Goal: Task Accomplishment & Management: Manage account settings

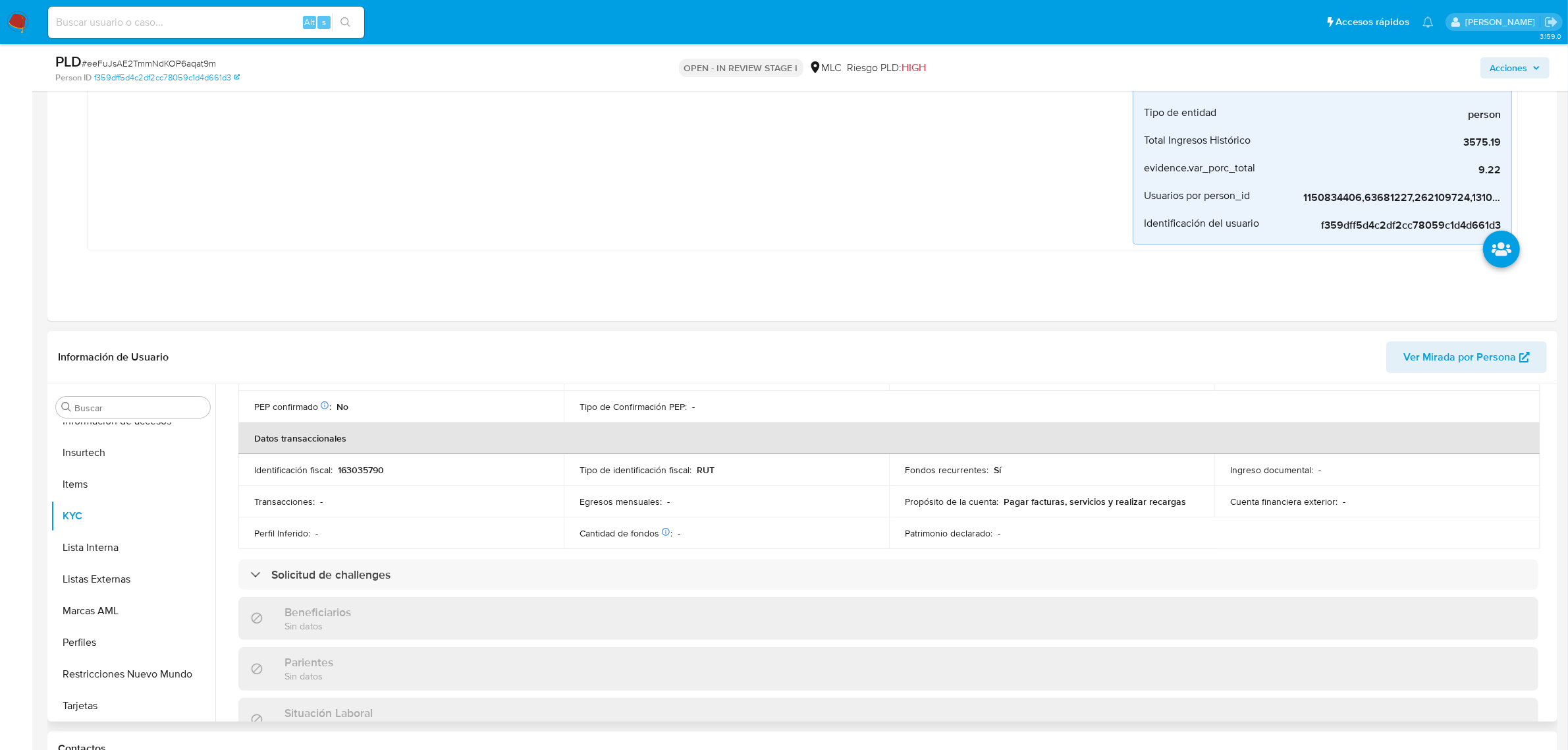
scroll to position [55, 0]
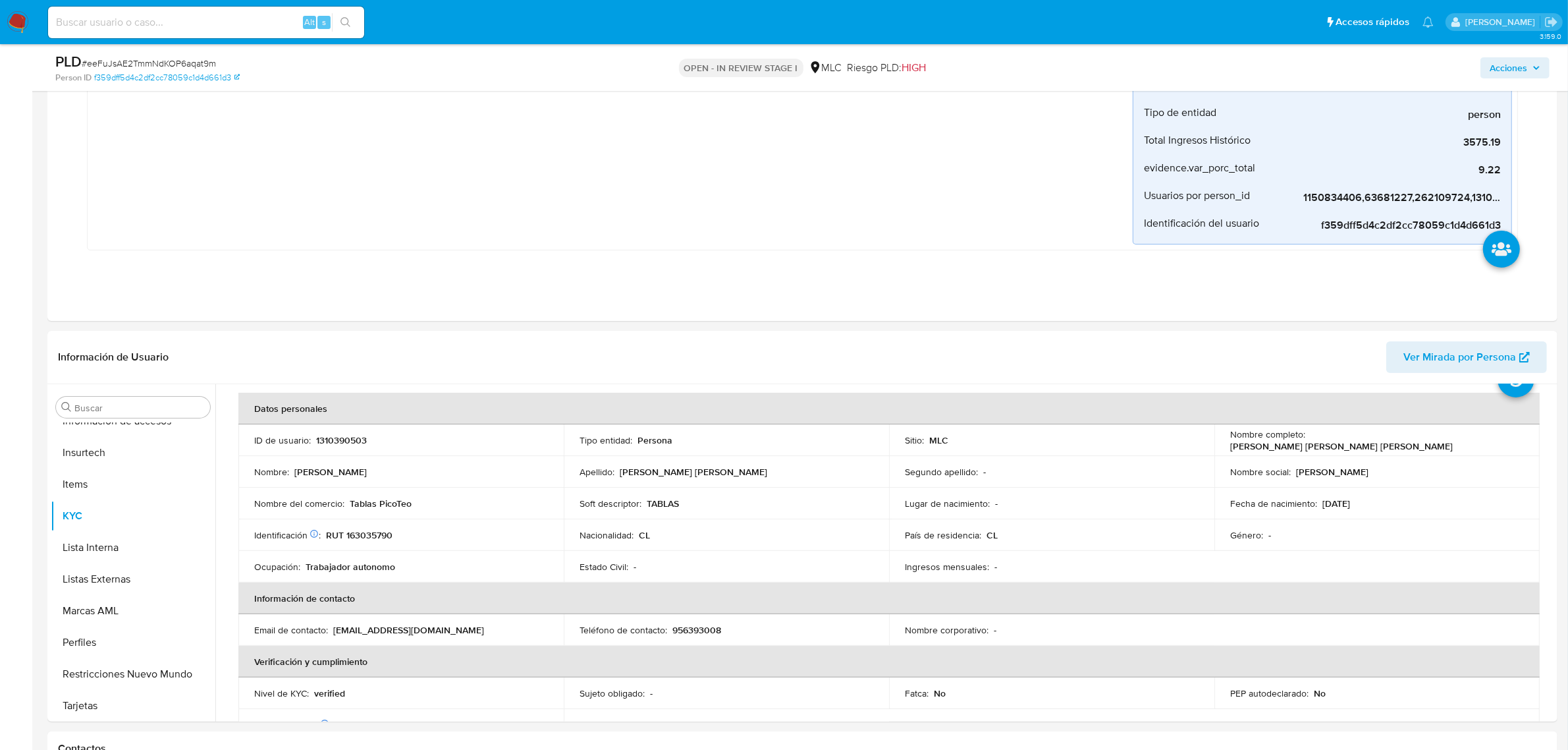
click at [179, 58] on span "# eeFuJsAE2TmmNdKOP6aqat9m" at bounding box center [149, 63] width 135 height 13
copy span "eeFuJsAE2TmmNdKOP6aqat9m"
click at [116, 521] on button "KYC" at bounding box center [128, 516] width 155 height 32
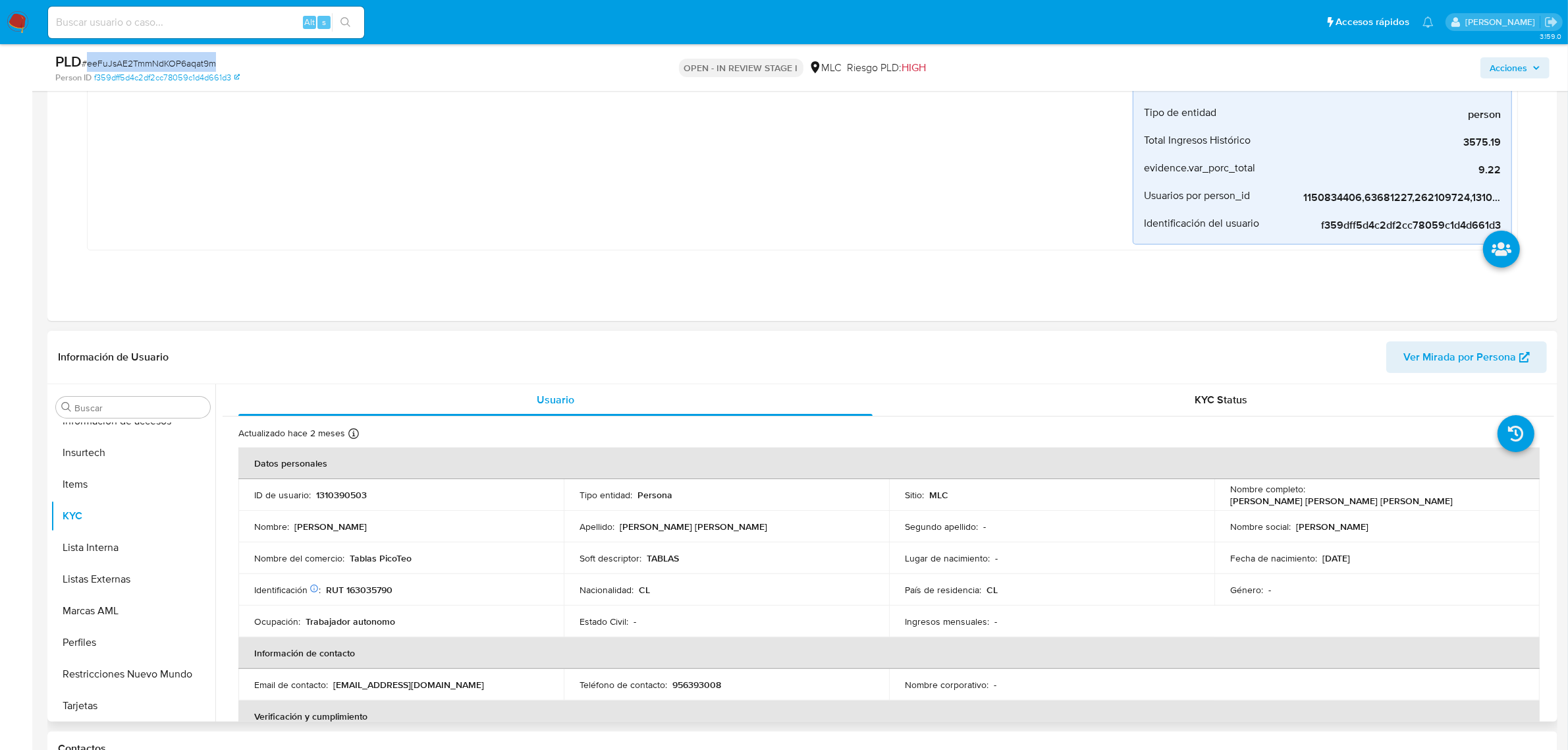
scroll to position [83, 0]
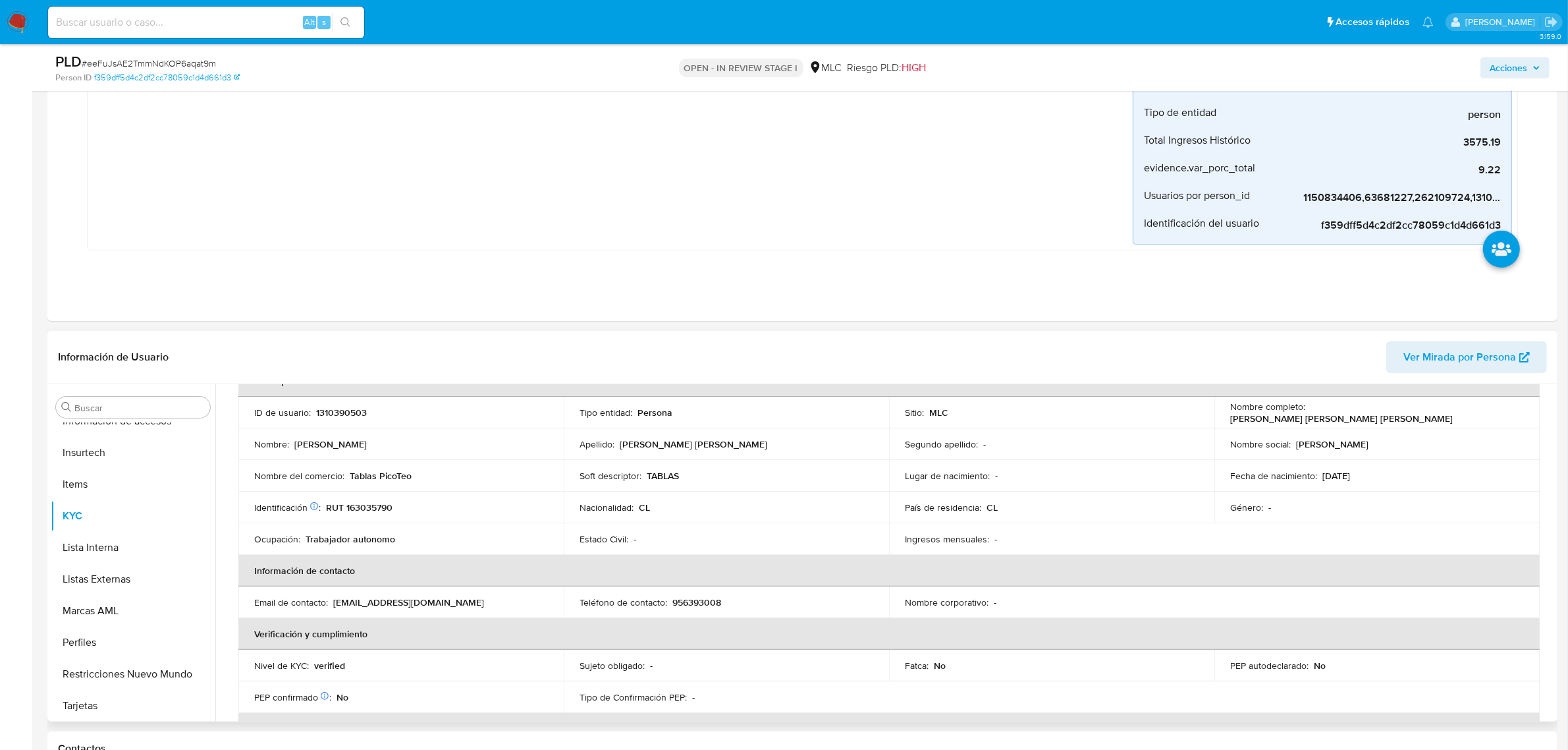
click at [346, 502] on p "RUT 163035790" at bounding box center [359, 508] width 67 height 12
copy p "163035790"
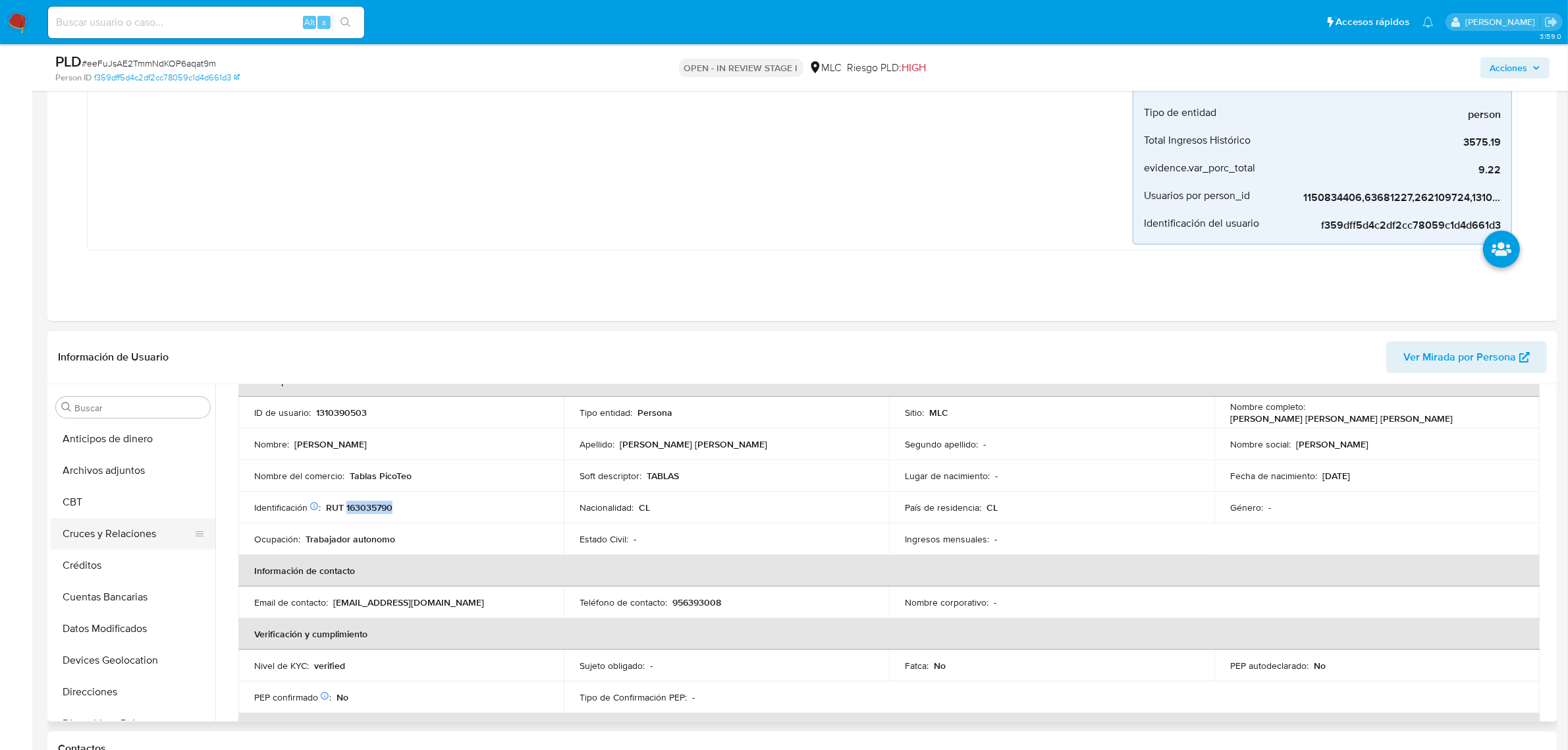
click at [107, 541] on button "Cruces y Relaciones" at bounding box center [128, 534] width 155 height 32
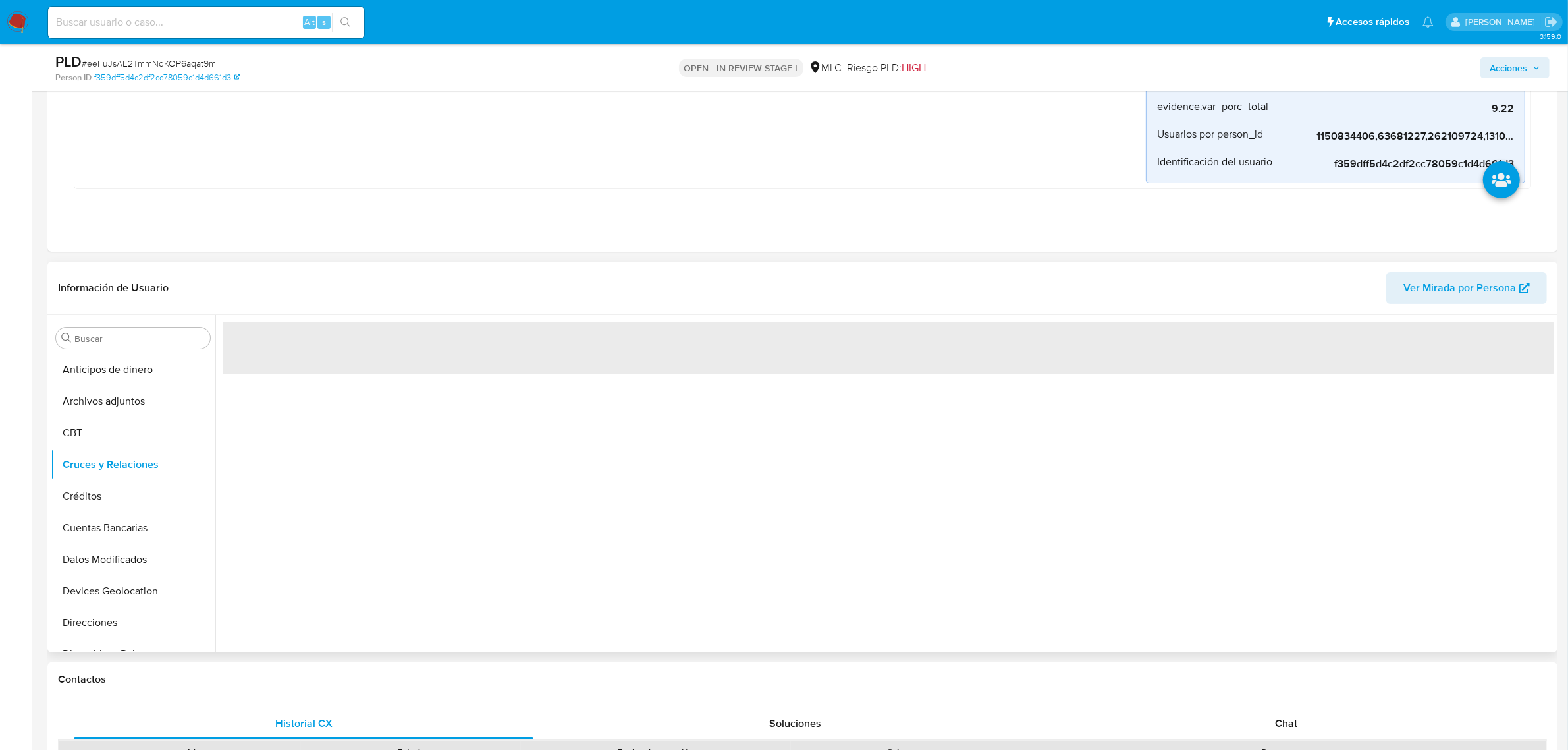
scroll to position [329, 0]
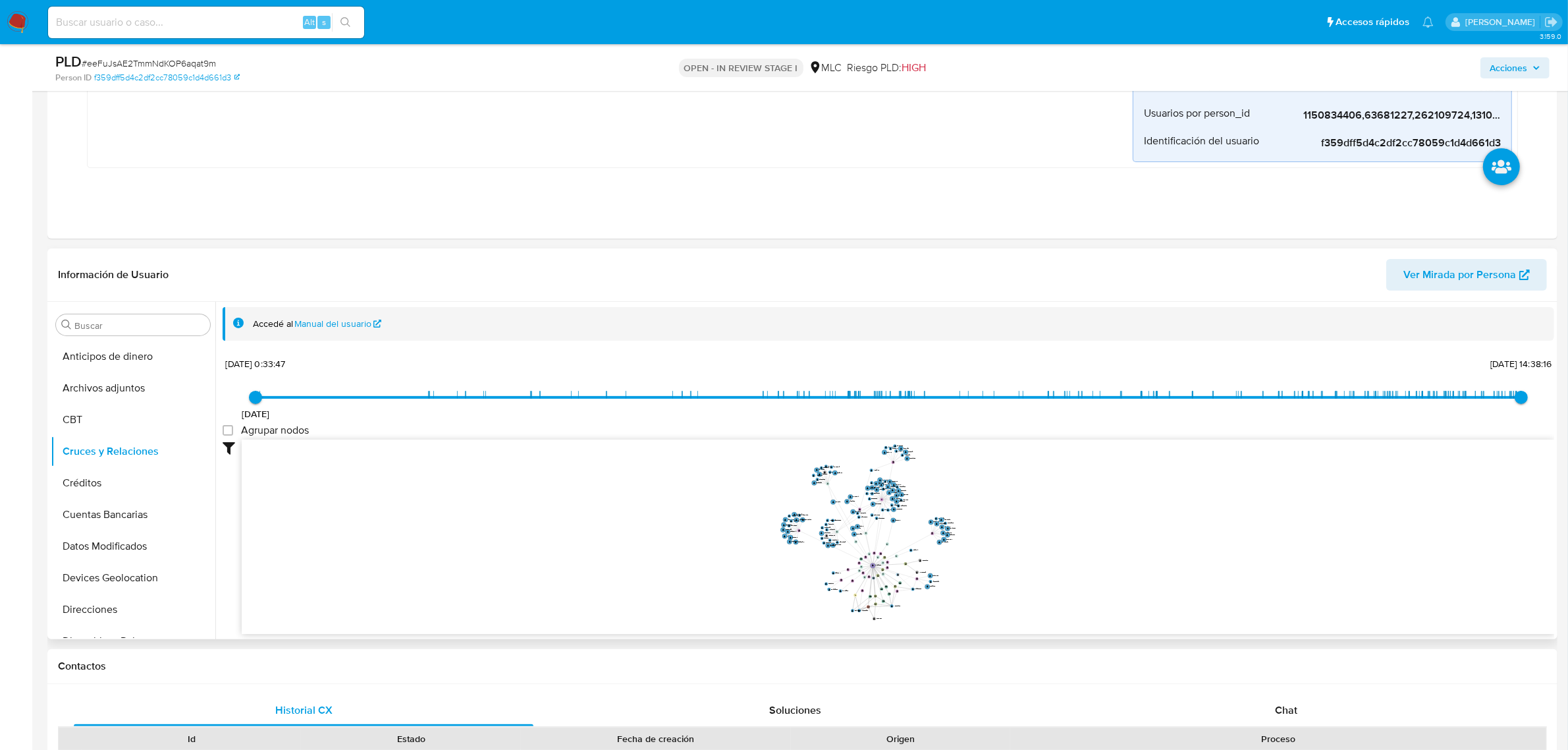
click at [1024, 544] on icon "device-6703e1daad581cf2f2481888  user-1310390503  1310390503 user-1150834406 …" at bounding box center [898, 536] width 1313 height 191
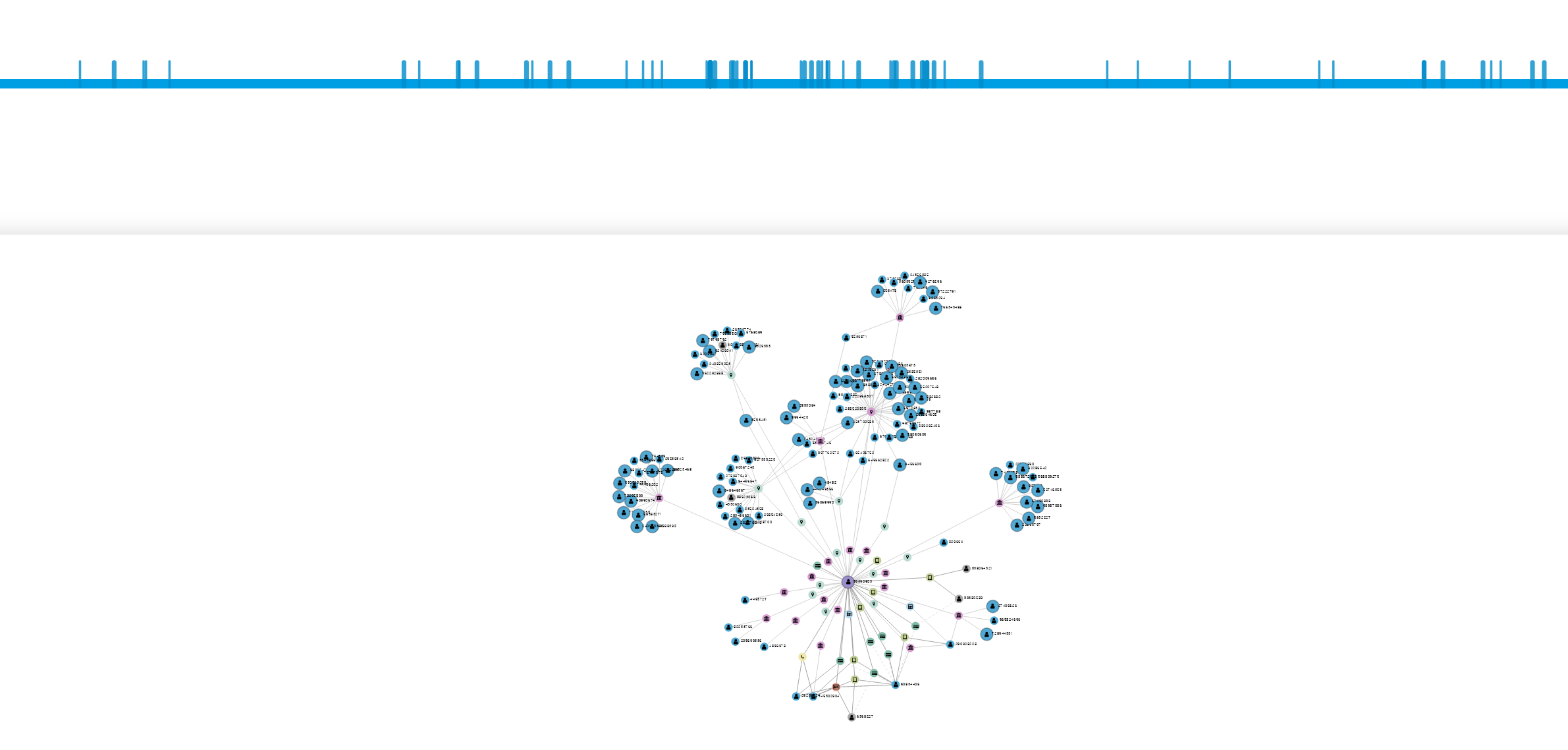
drag, startPoint x: 942, startPoint y: 488, endPoint x: 938, endPoint y: 480, distance: 8.9
click at [938, 480] on icon "device-6703e1daad581cf2f2481888  user-1310390503  1310390503 user-1150834406 …" at bounding box center [898, 536] width 1313 height 191
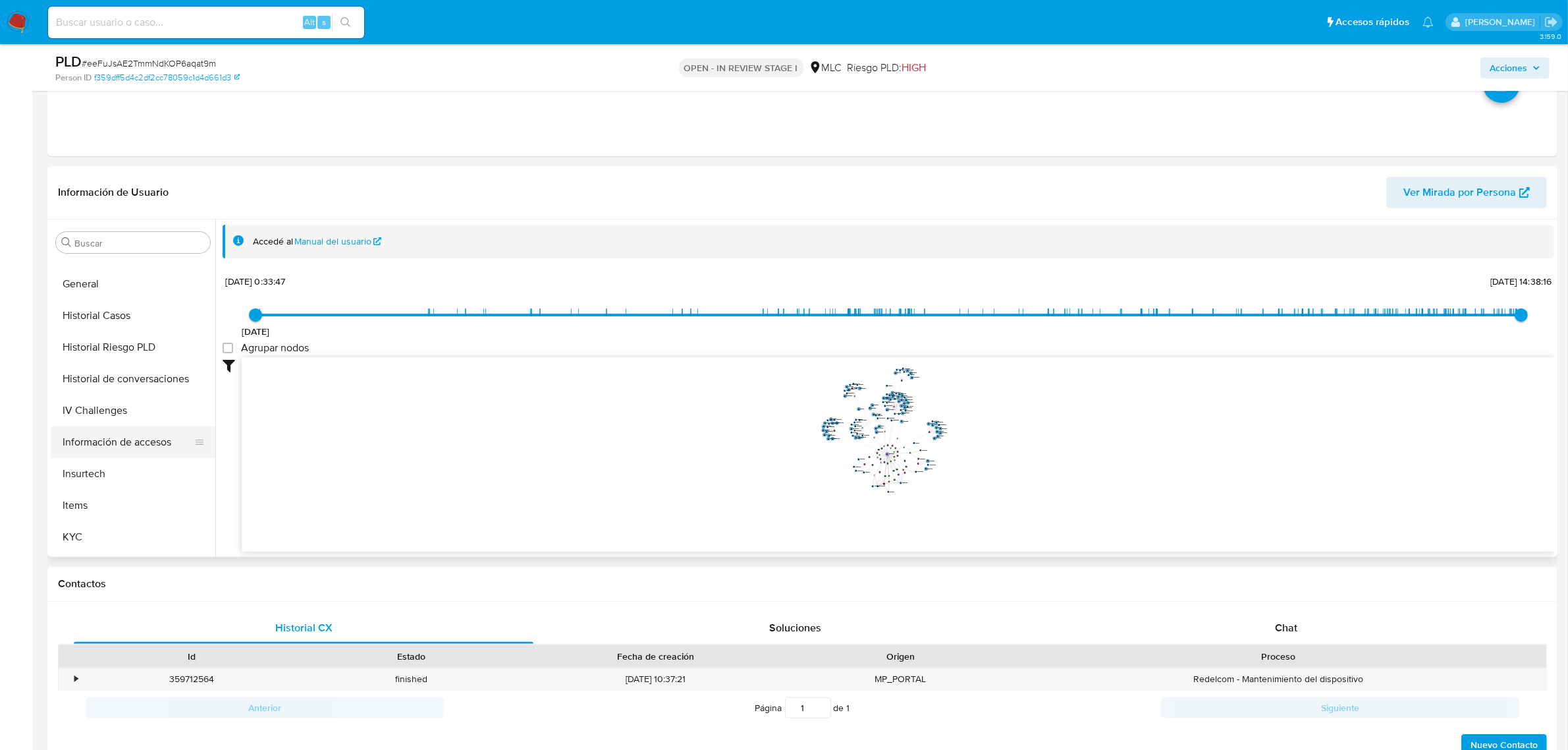
scroll to position [494, 0]
click at [116, 423] on button "KYC" at bounding box center [128, 413] width 155 height 32
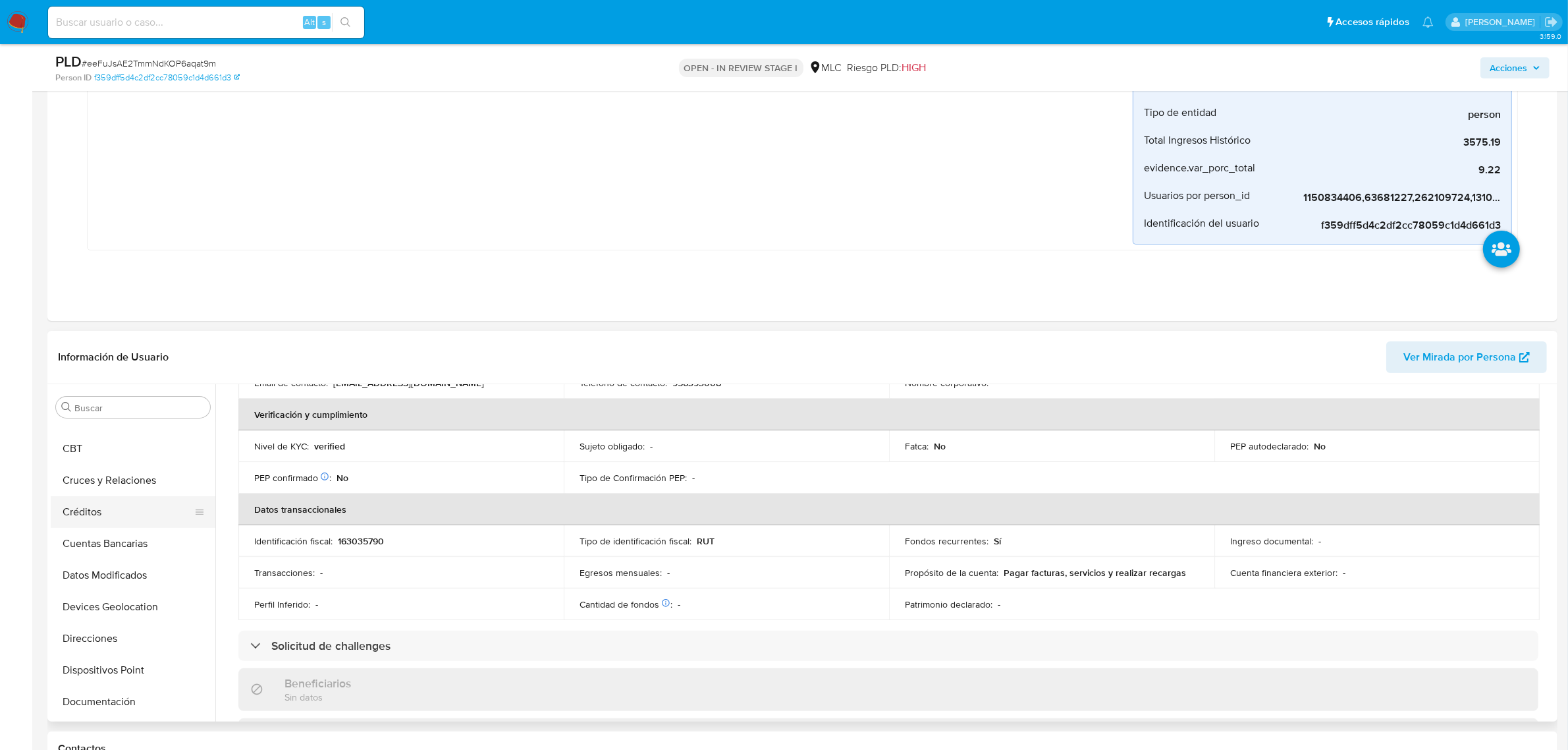
scroll to position [83, 0]
click at [127, 669] on button "Documentación" at bounding box center [128, 672] width 155 height 32
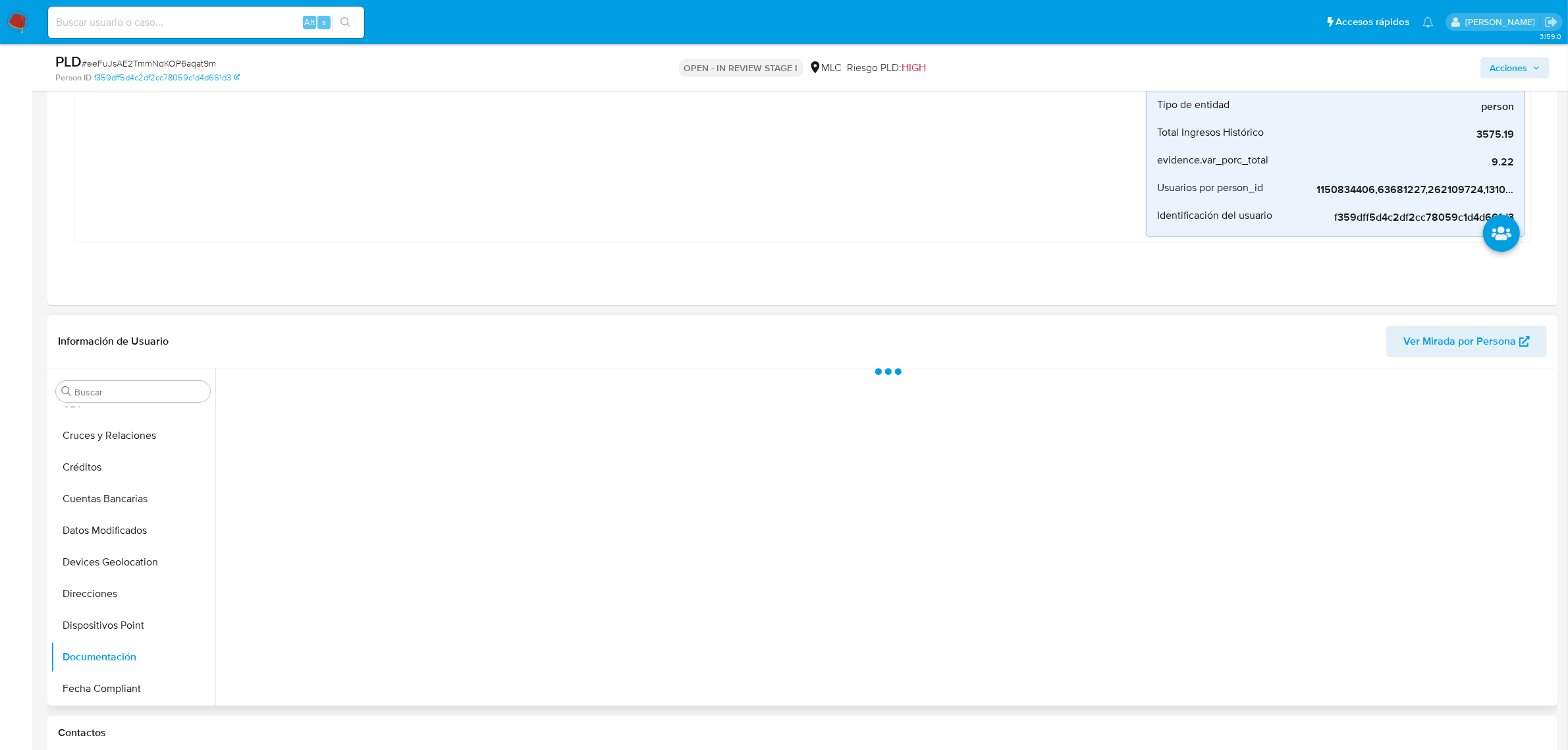
scroll to position [0, 0]
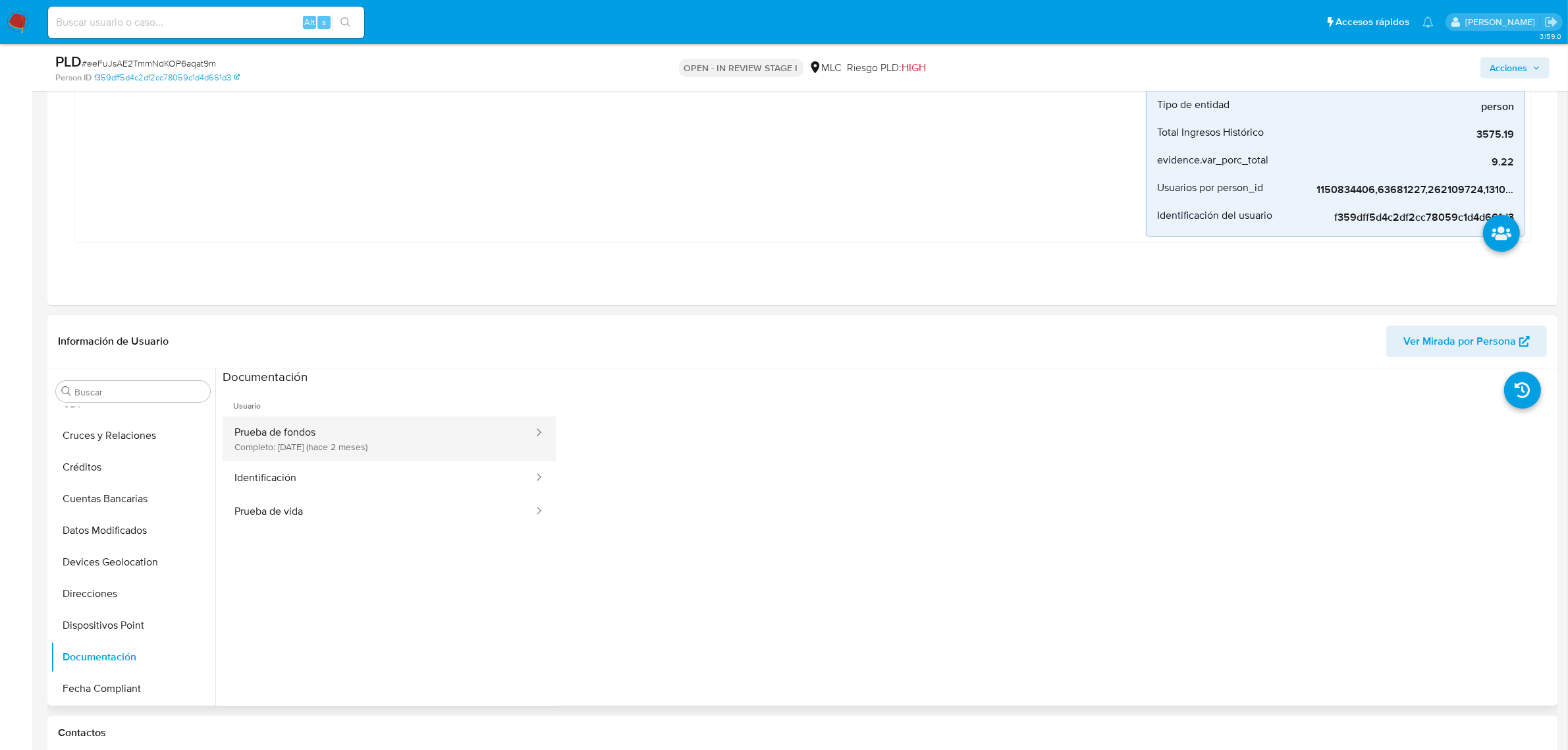
click at [394, 449] on button "Prueba de fondos Completo: 05/07/2025 (hace 2 meses)" at bounding box center [378, 438] width 312 height 45
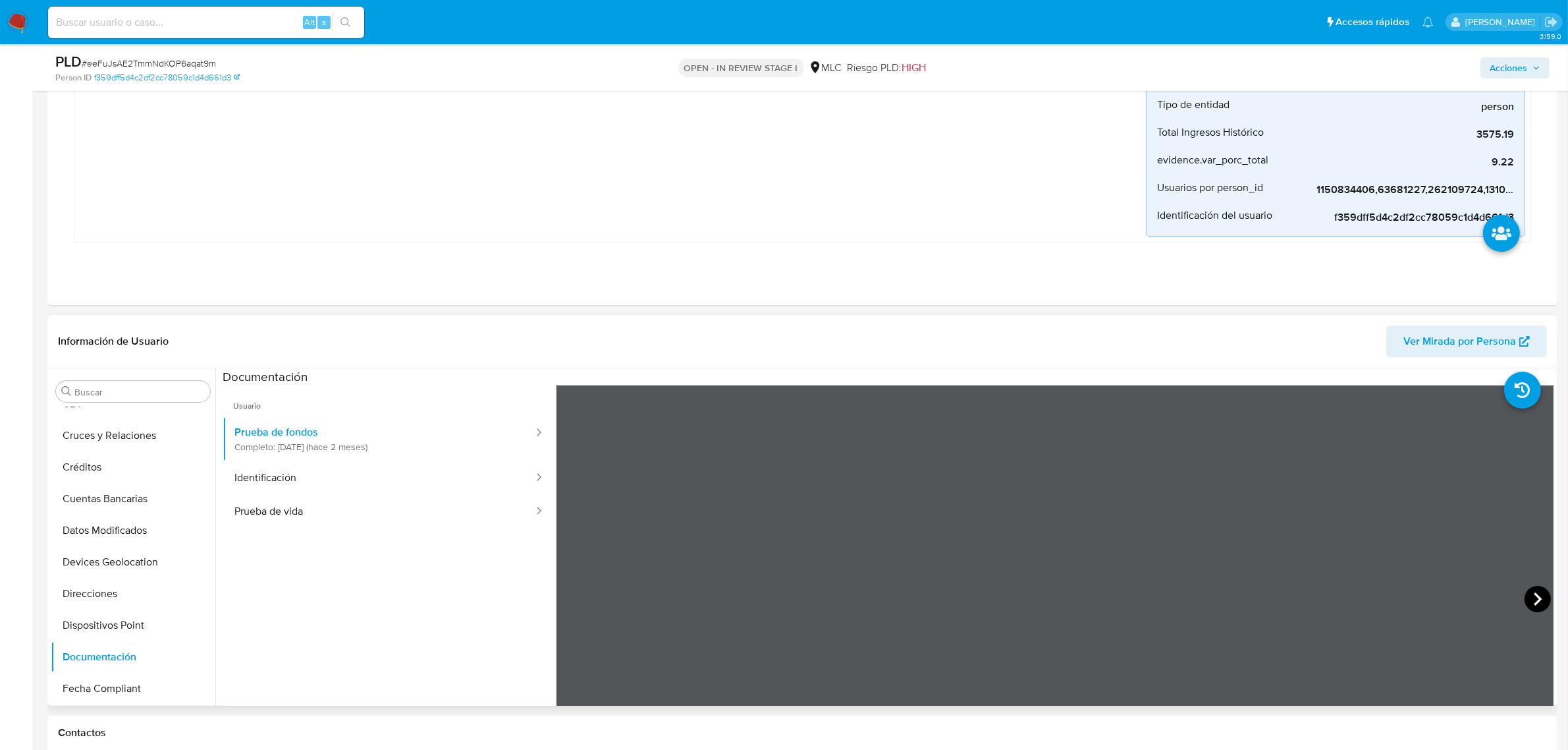
click at [1533, 598] on icon at bounding box center [1538, 598] width 26 height 26
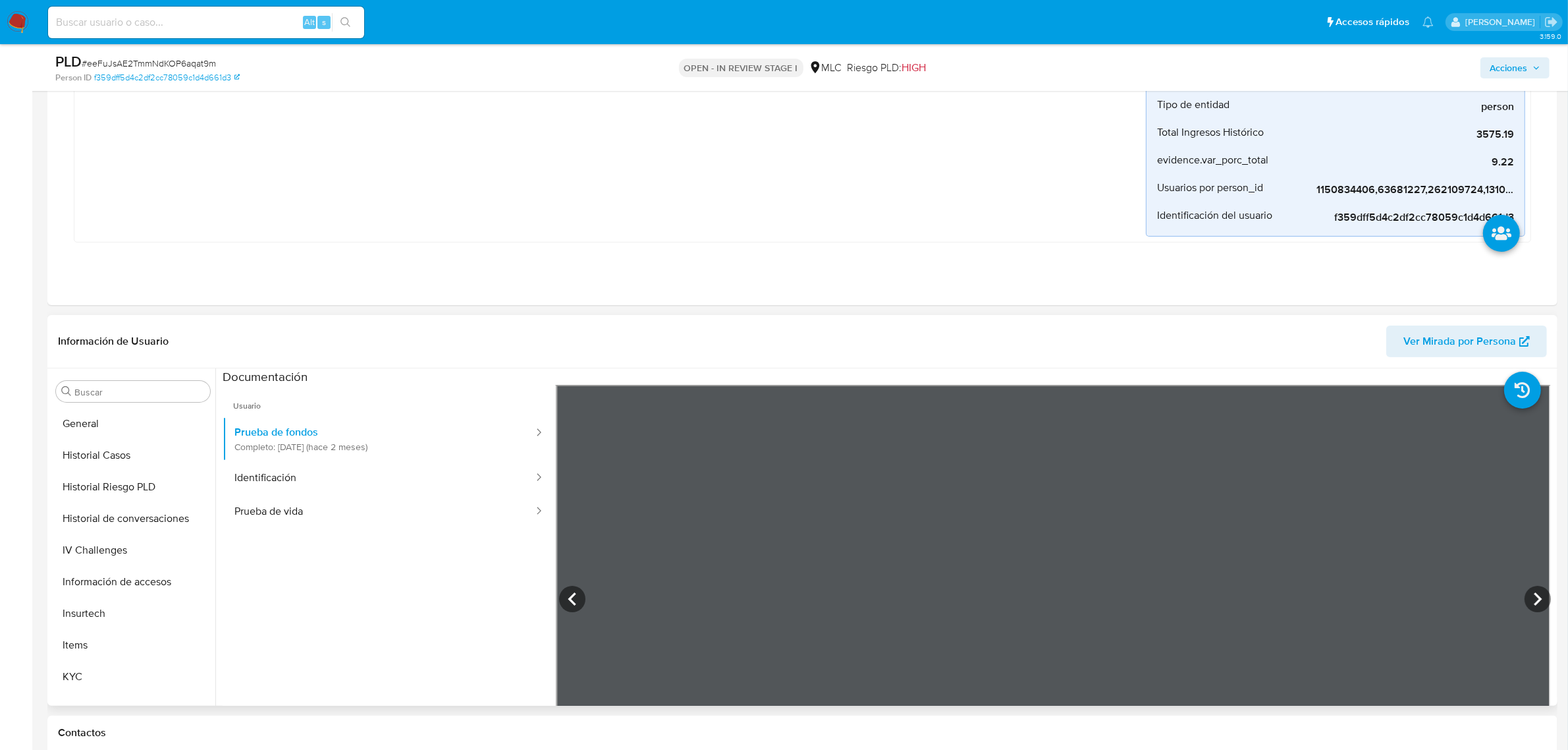
scroll to position [556, 0]
click at [124, 502] on button "KYC" at bounding box center [128, 500] width 155 height 32
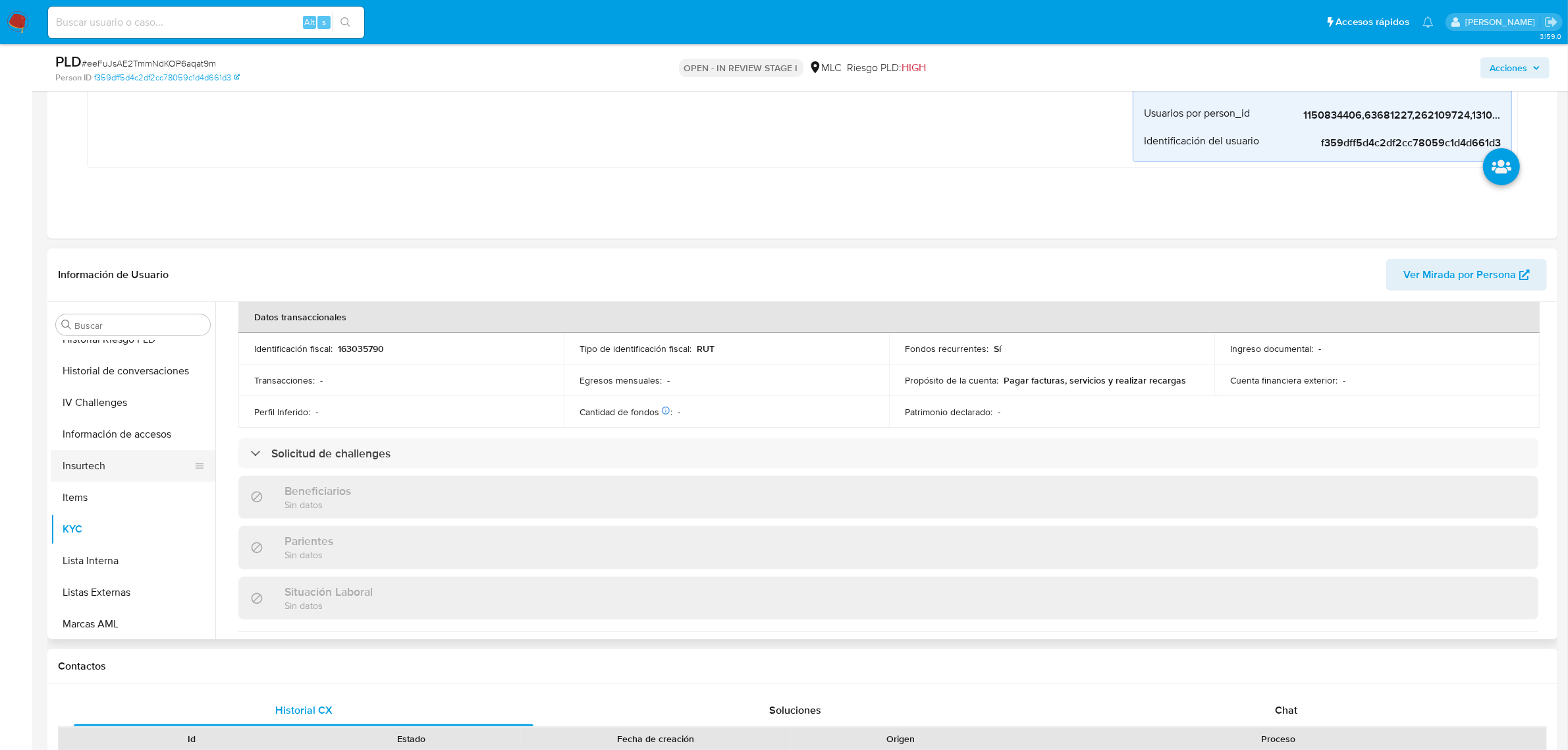
scroll to position [226, 0]
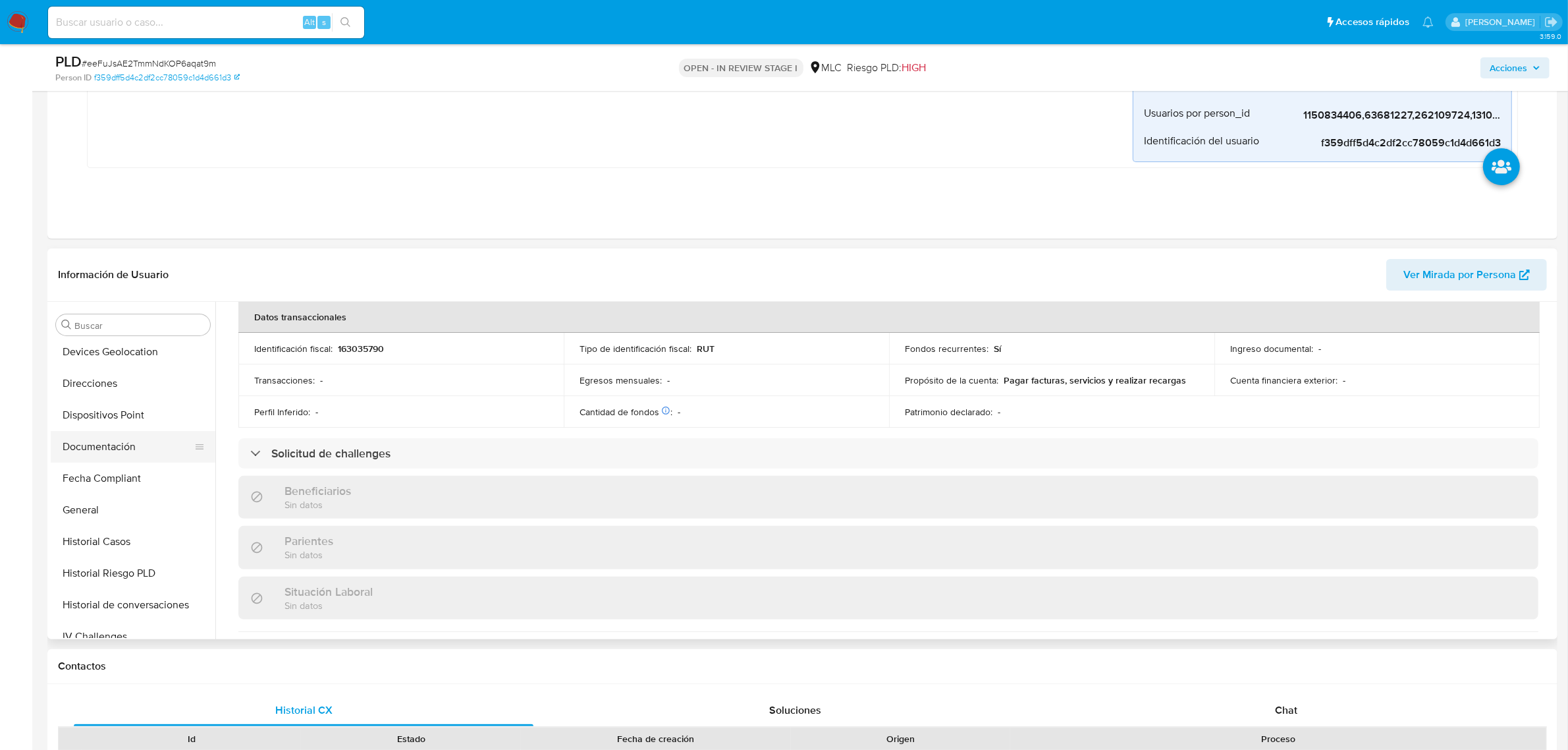
click at [110, 441] on button "Documentación" at bounding box center [128, 447] width 155 height 32
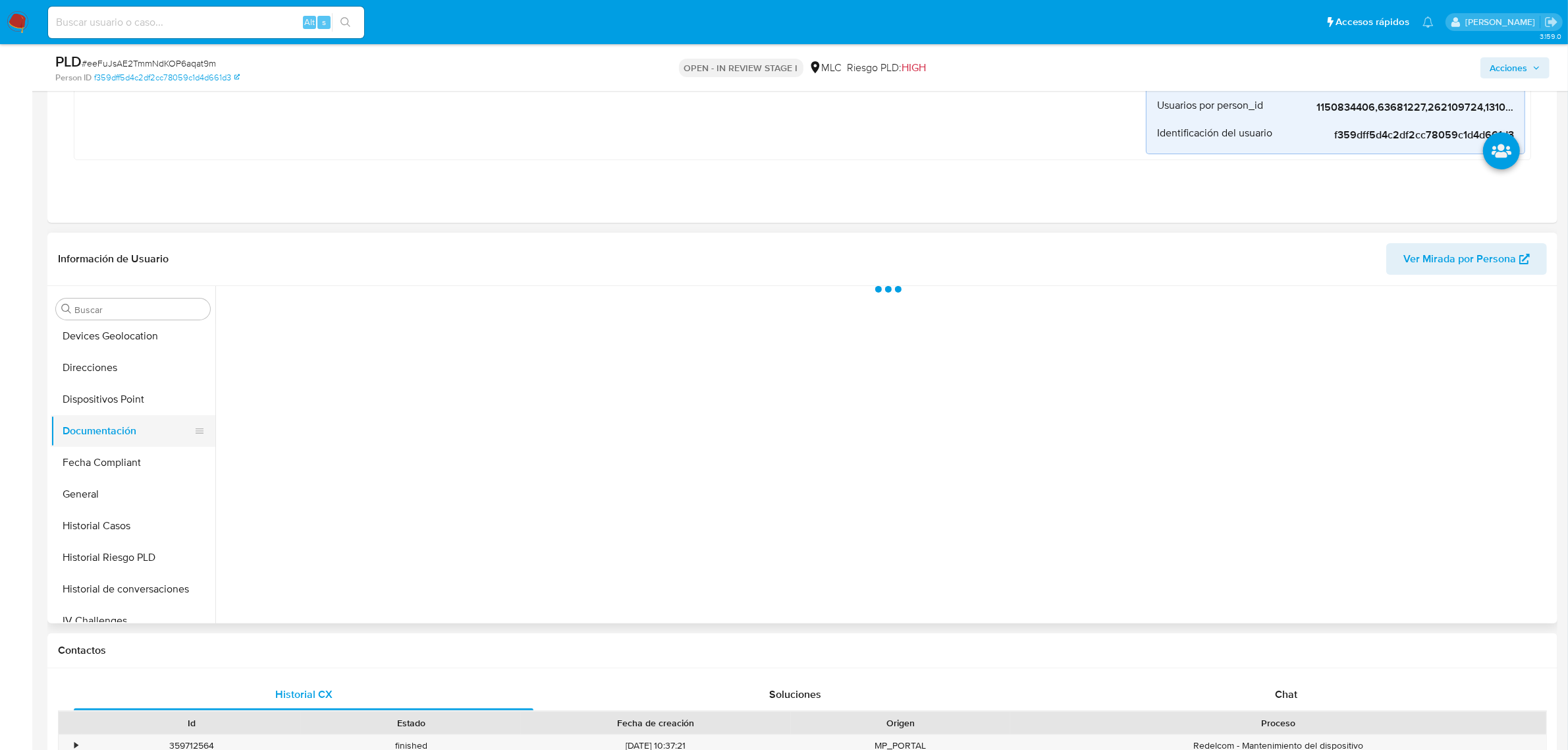
scroll to position [0, 0]
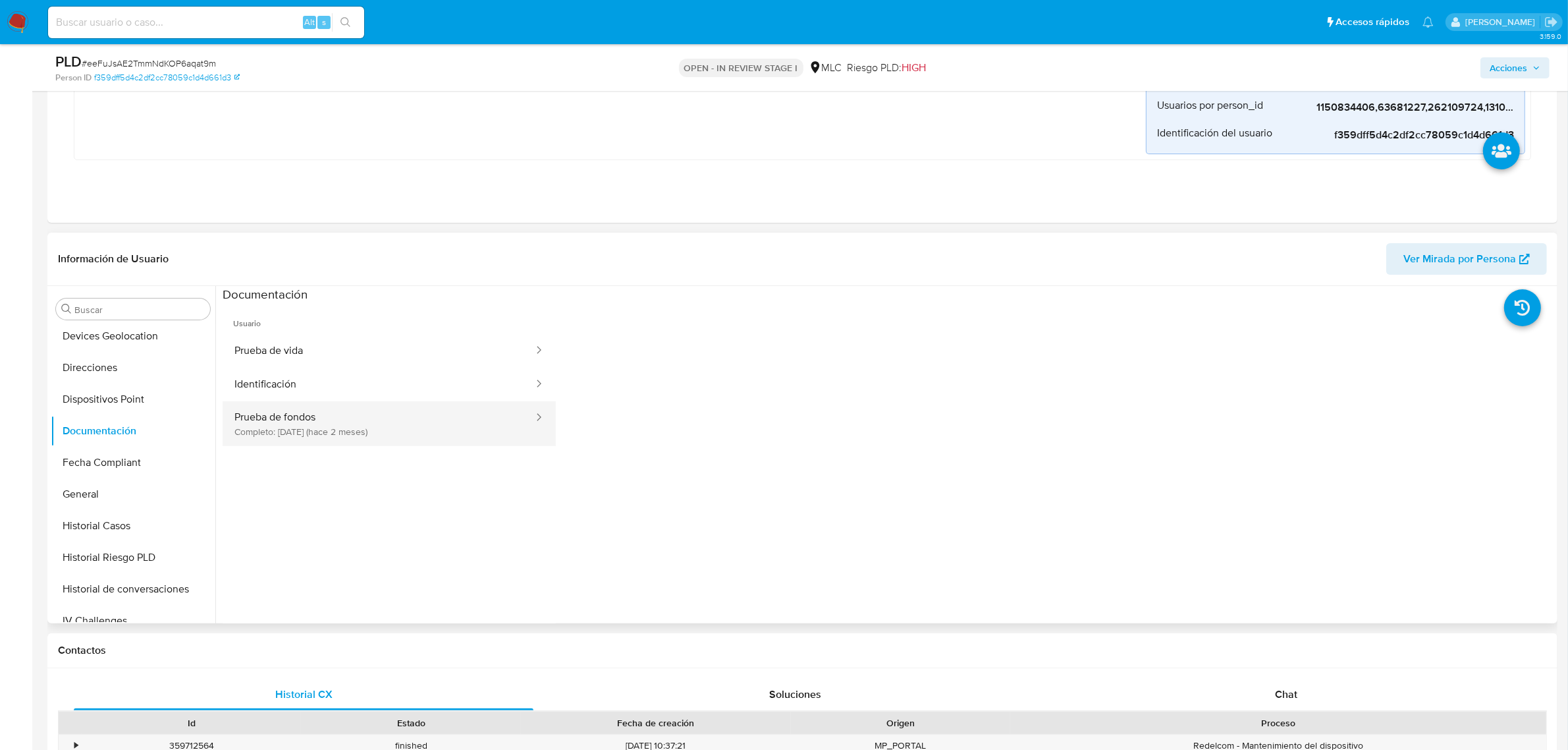
click at [299, 423] on button "Prueba de fondos Completo: 05/07/2025 (hace 2 meses)" at bounding box center [378, 423] width 312 height 45
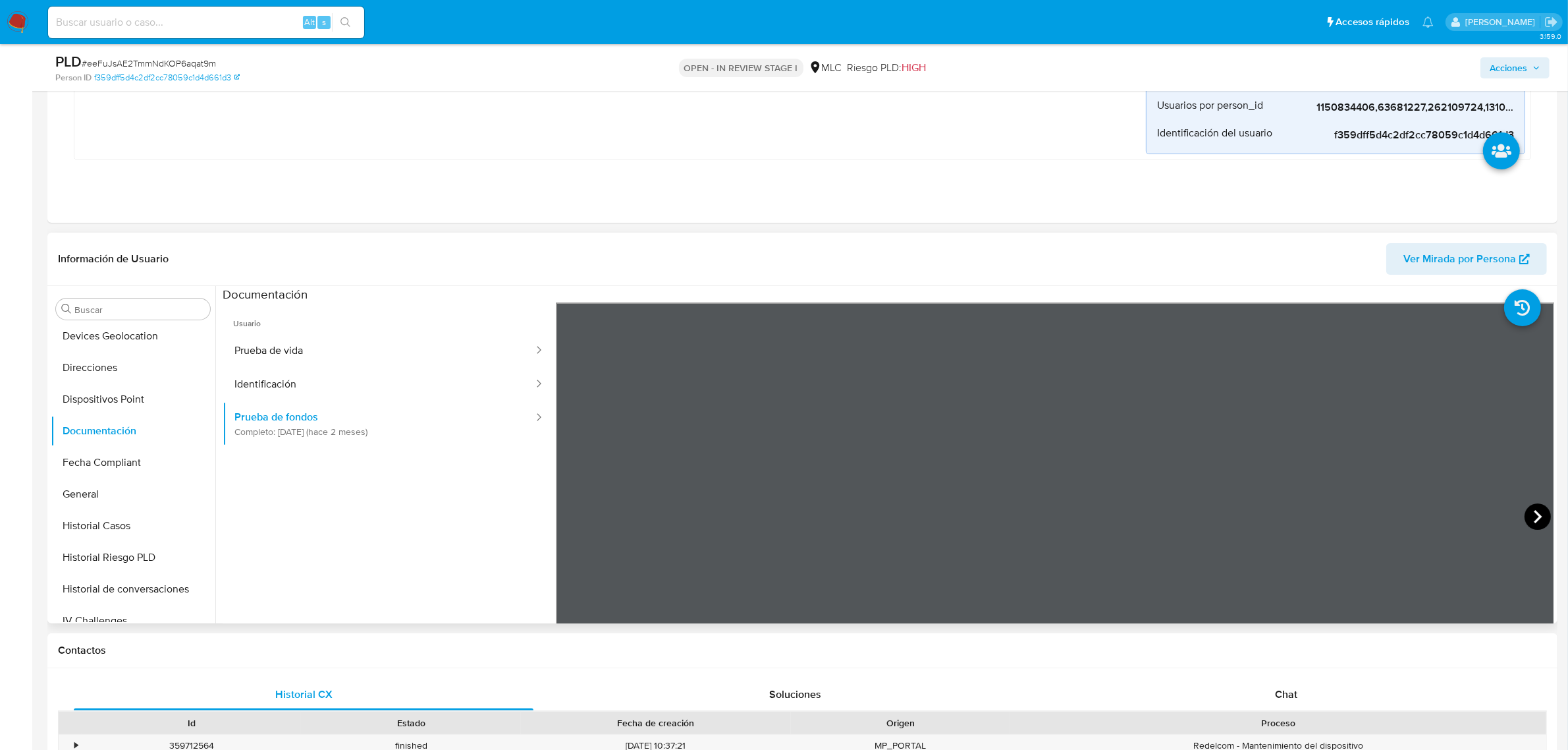
click at [1532, 515] on icon at bounding box center [1538, 517] width 26 height 26
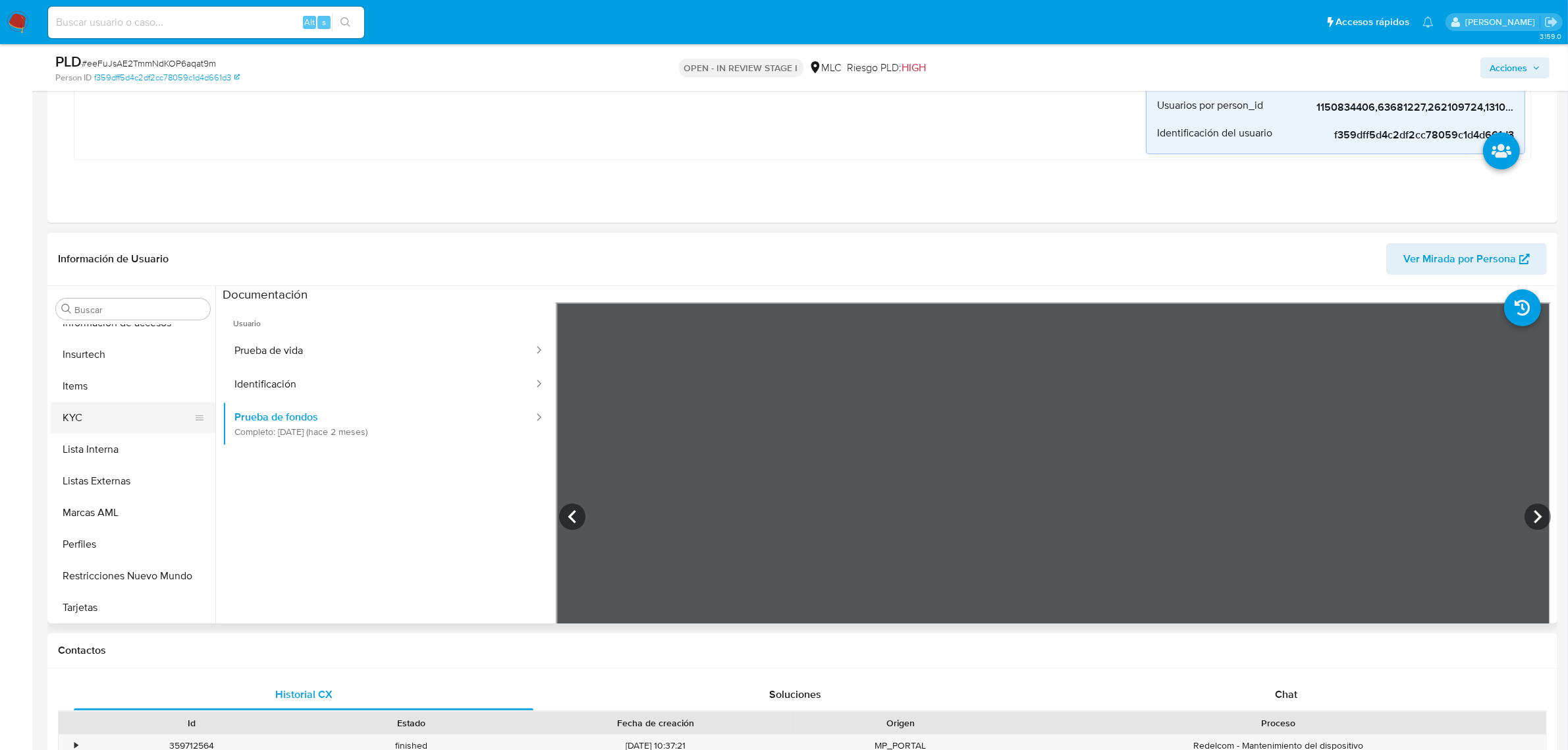
click at [94, 422] on button "KYC" at bounding box center [128, 418] width 155 height 32
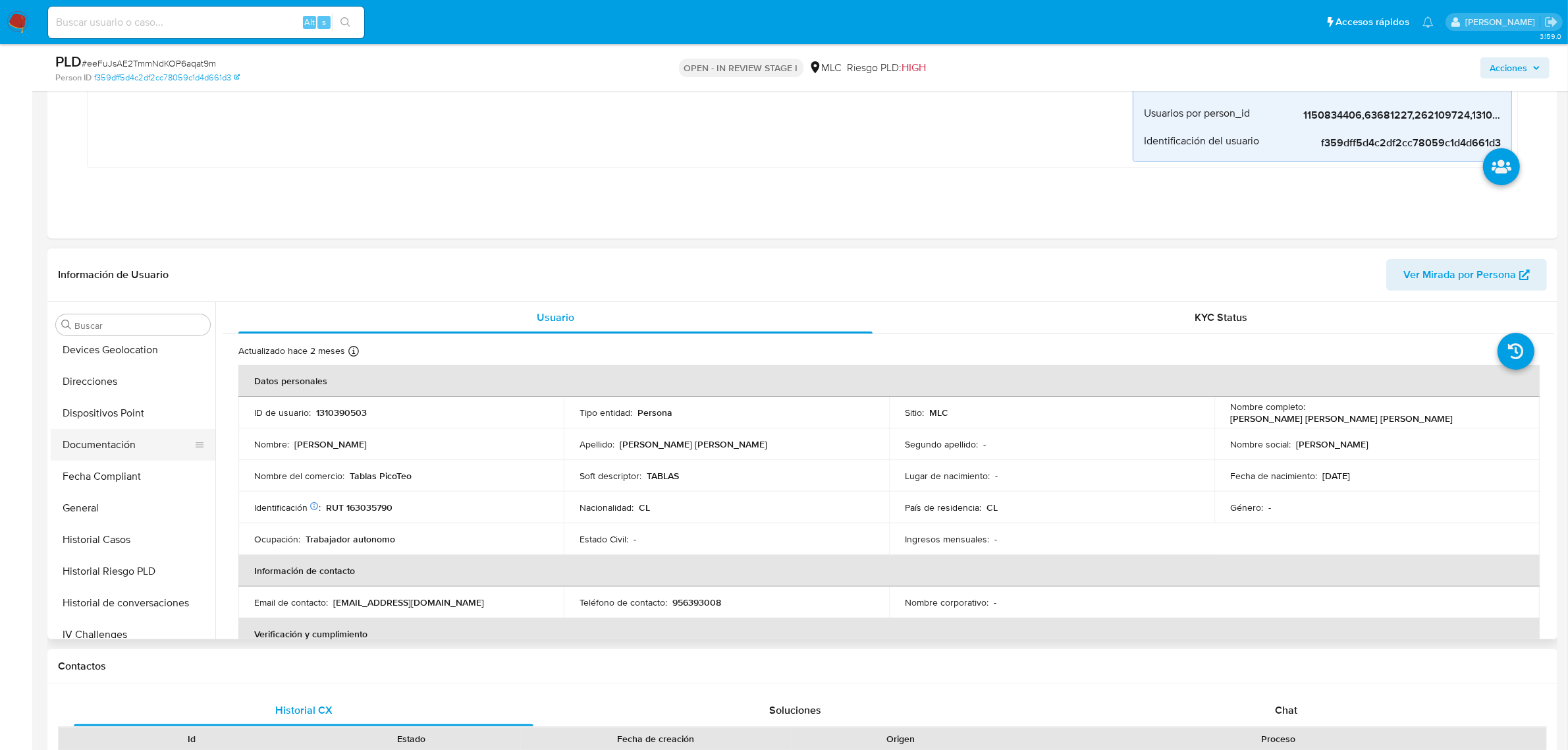
scroll to position [226, 0]
click at [103, 457] on button "Documentación" at bounding box center [128, 447] width 155 height 32
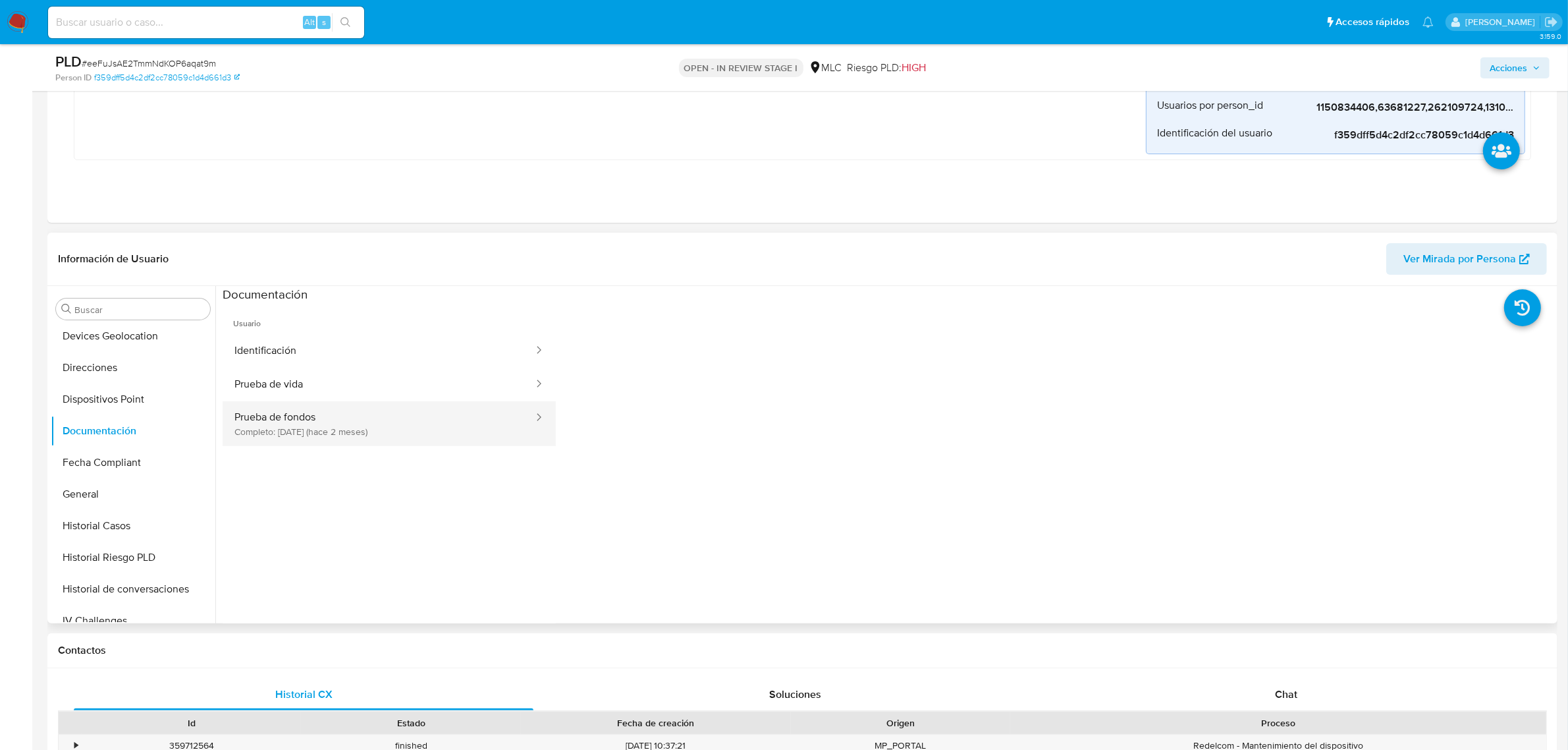
click at [298, 413] on button "Prueba de fondos Completo: 05/07/2025 (hace 2 meses)" at bounding box center [378, 423] width 312 height 45
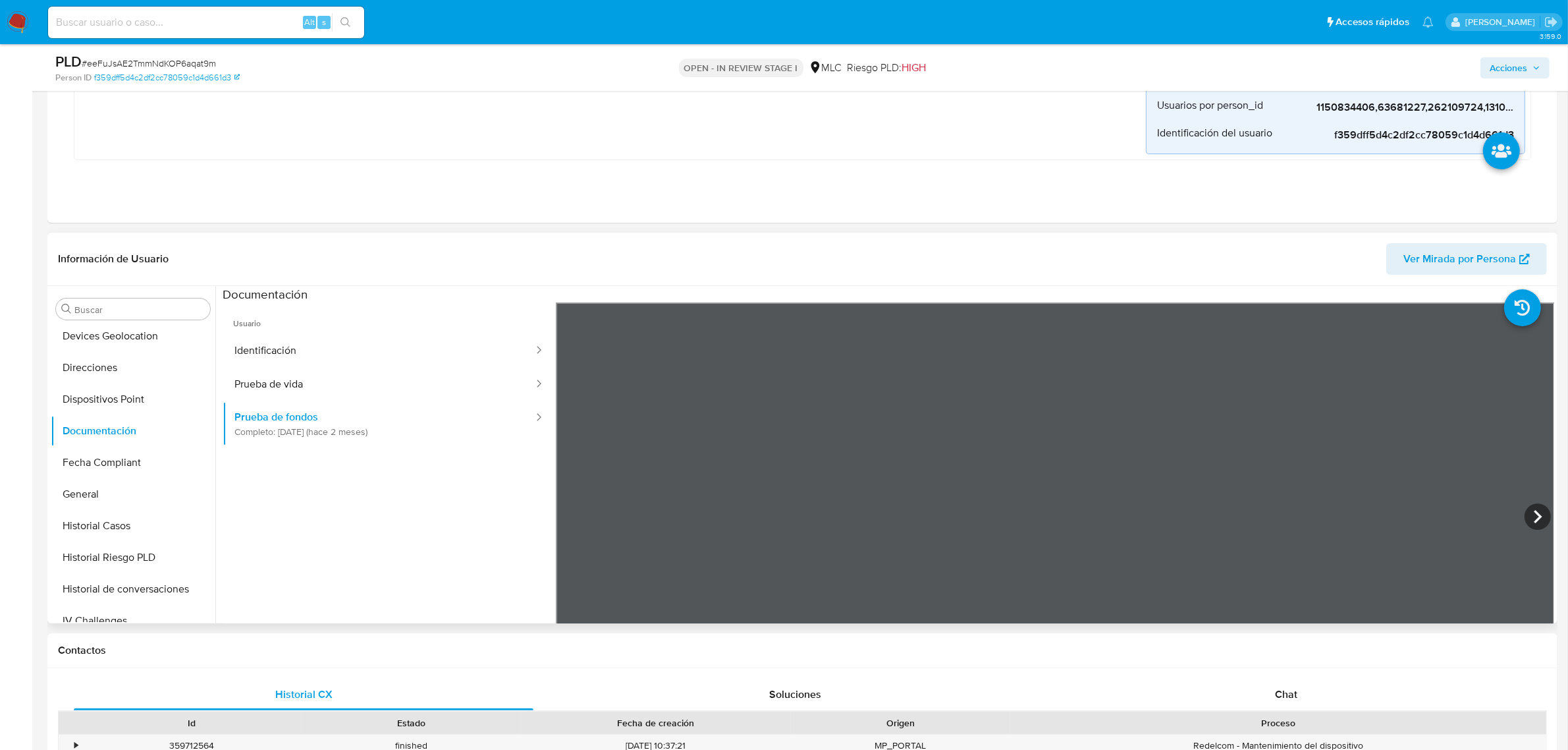
click at [1533, 531] on div at bounding box center [1055, 518] width 999 height 432
click at [1530, 516] on icon at bounding box center [1538, 517] width 26 height 26
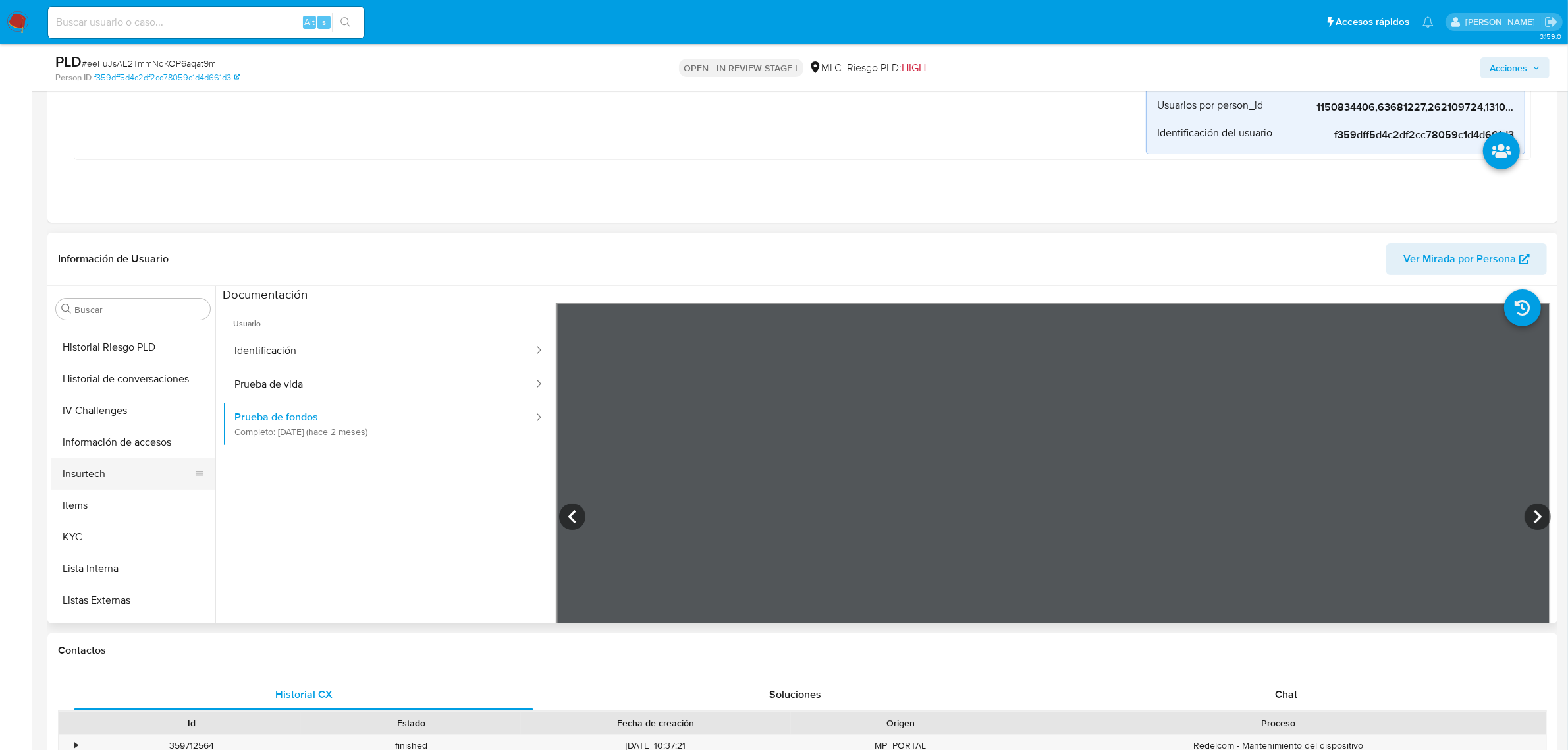
scroll to position [556, 0]
click at [85, 424] on button "KYC" at bounding box center [128, 418] width 155 height 32
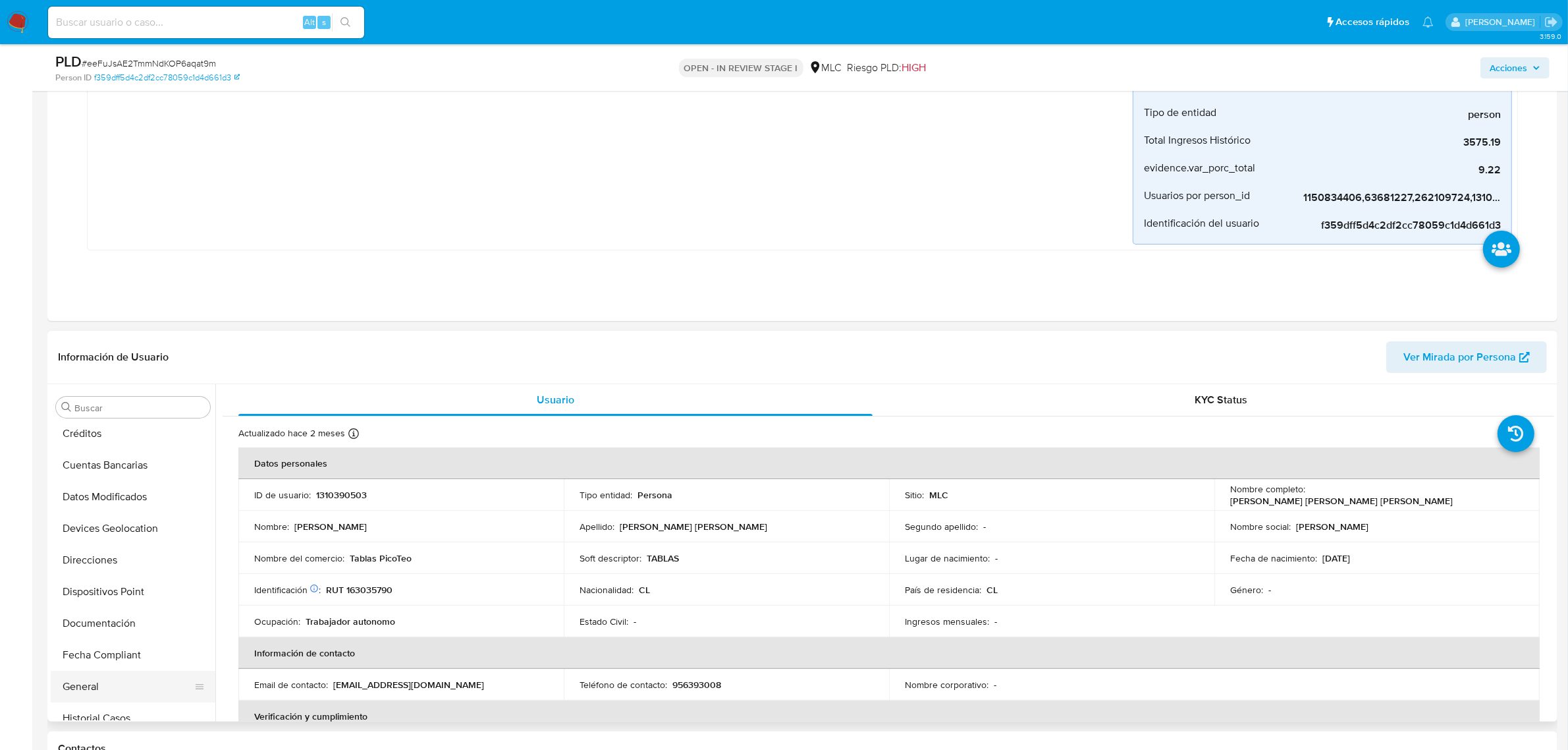
scroll to position [226, 0]
click at [76, 518] on button "Documentación" at bounding box center [128, 529] width 155 height 32
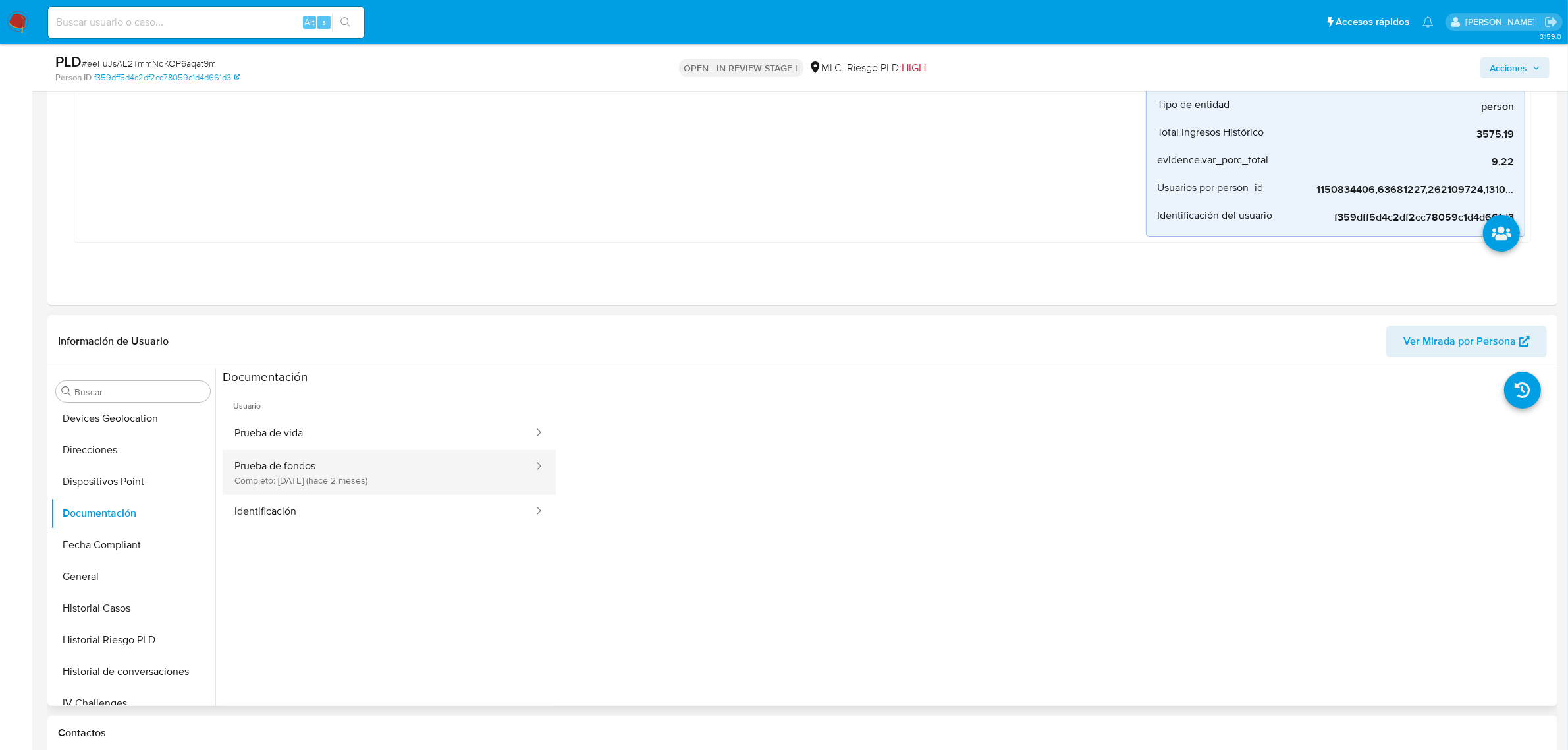
click at [400, 484] on button "Prueba de fondos Completo: 05/07/2025 (hace 2 meses)" at bounding box center [378, 472] width 312 height 45
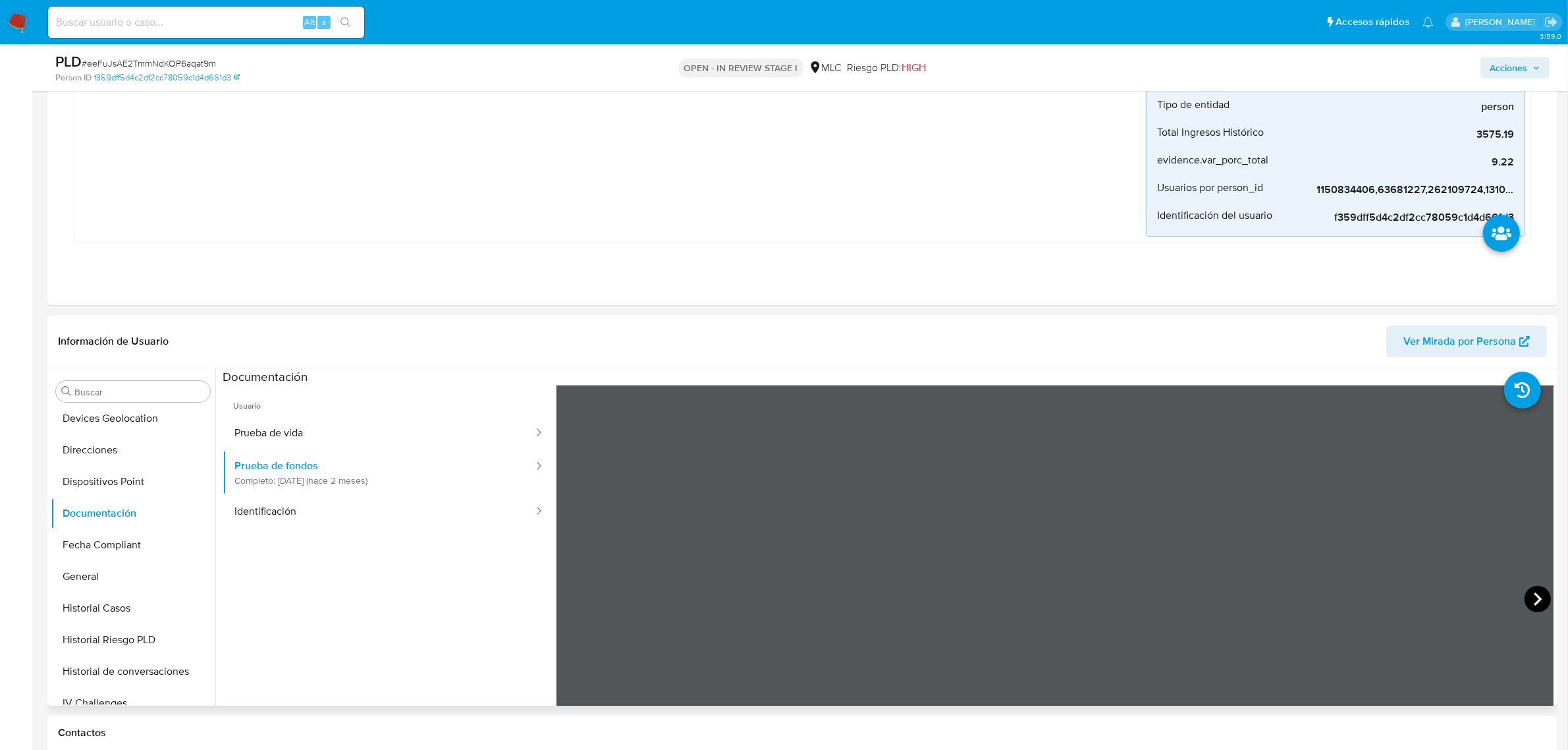
click at [1526, 598] on icon at bounding box center [1538, 598] width 26 height 26
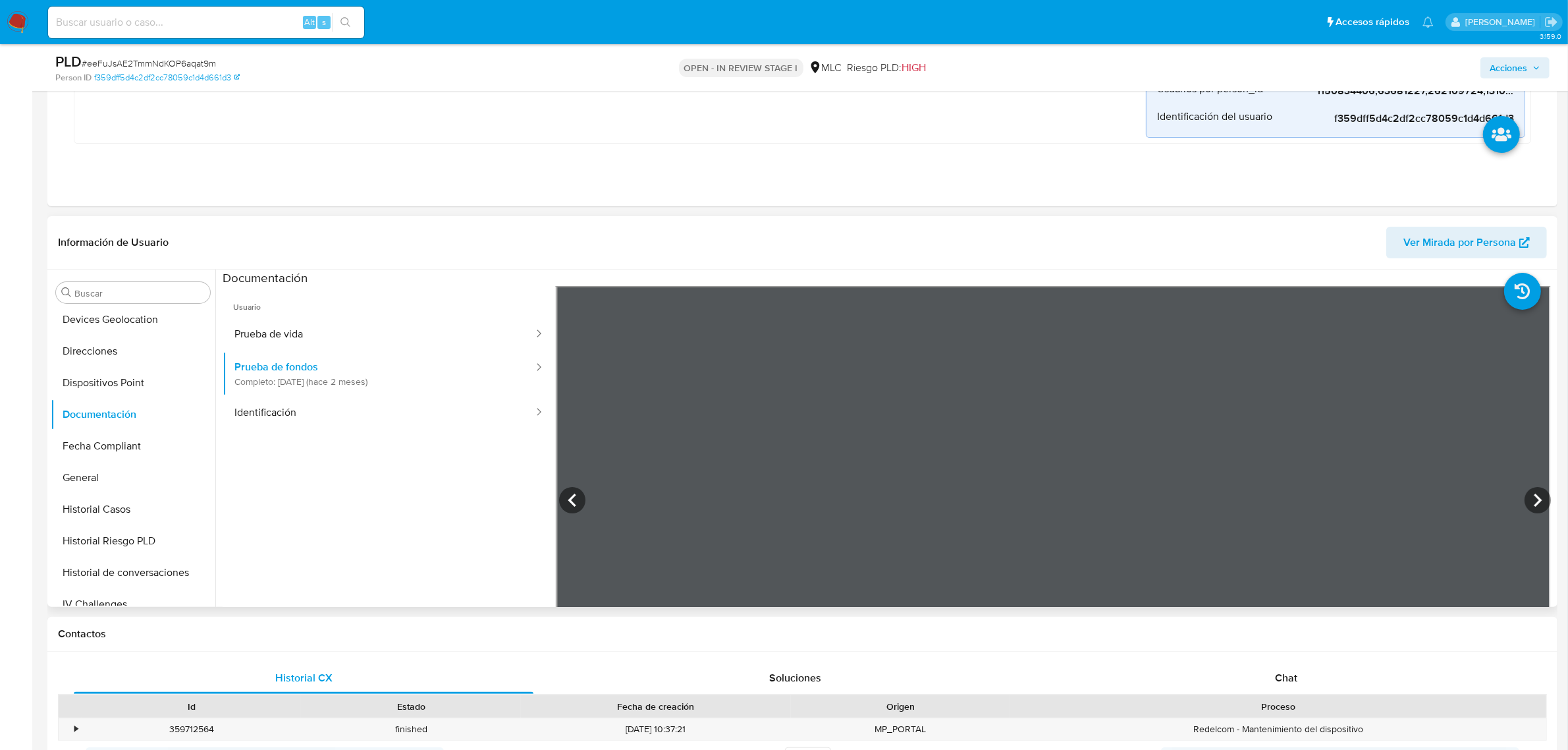
scroll to position [494, 0]
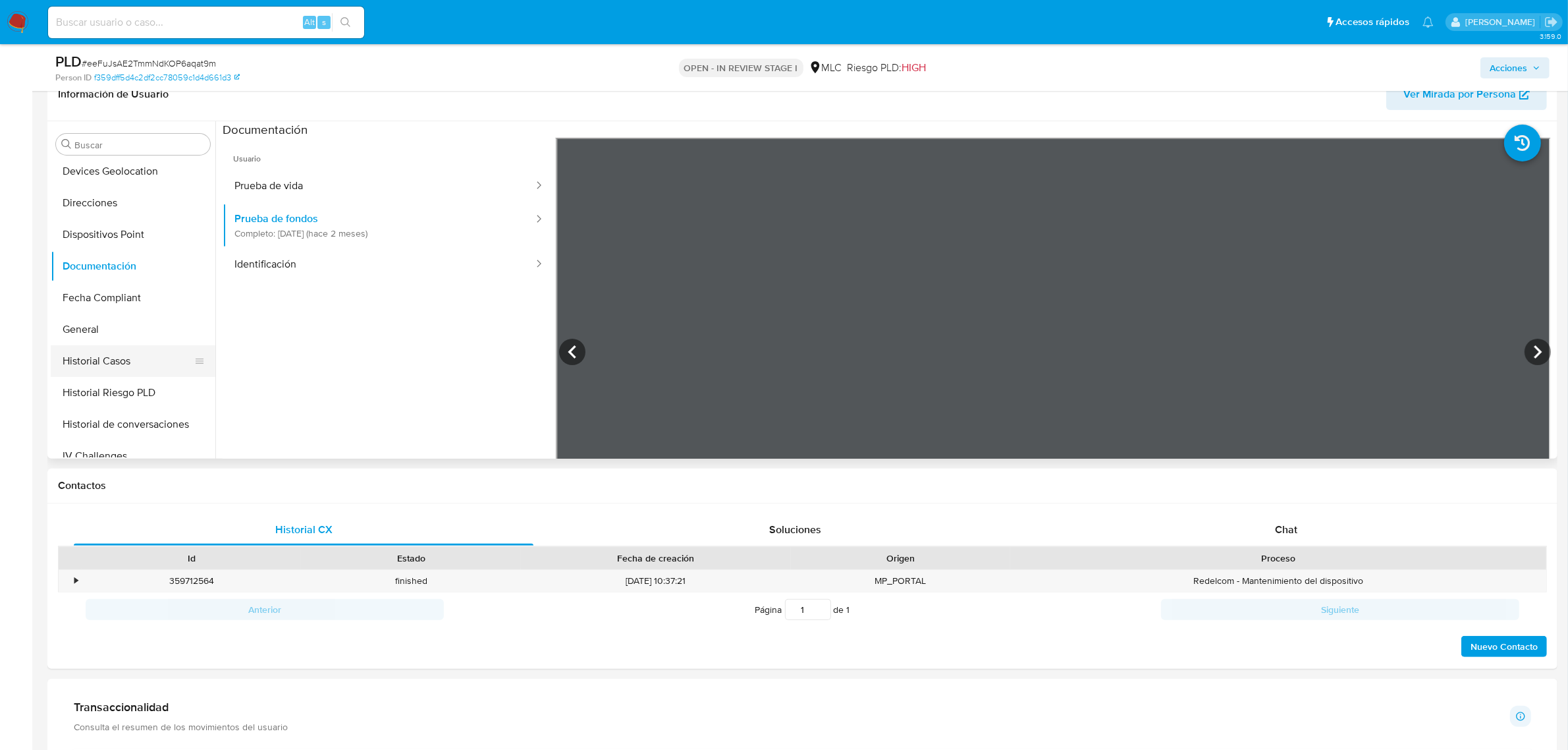
click at [139, 356] on button "Historial Casos" at bounding box center [128, 361] width 155 height 32
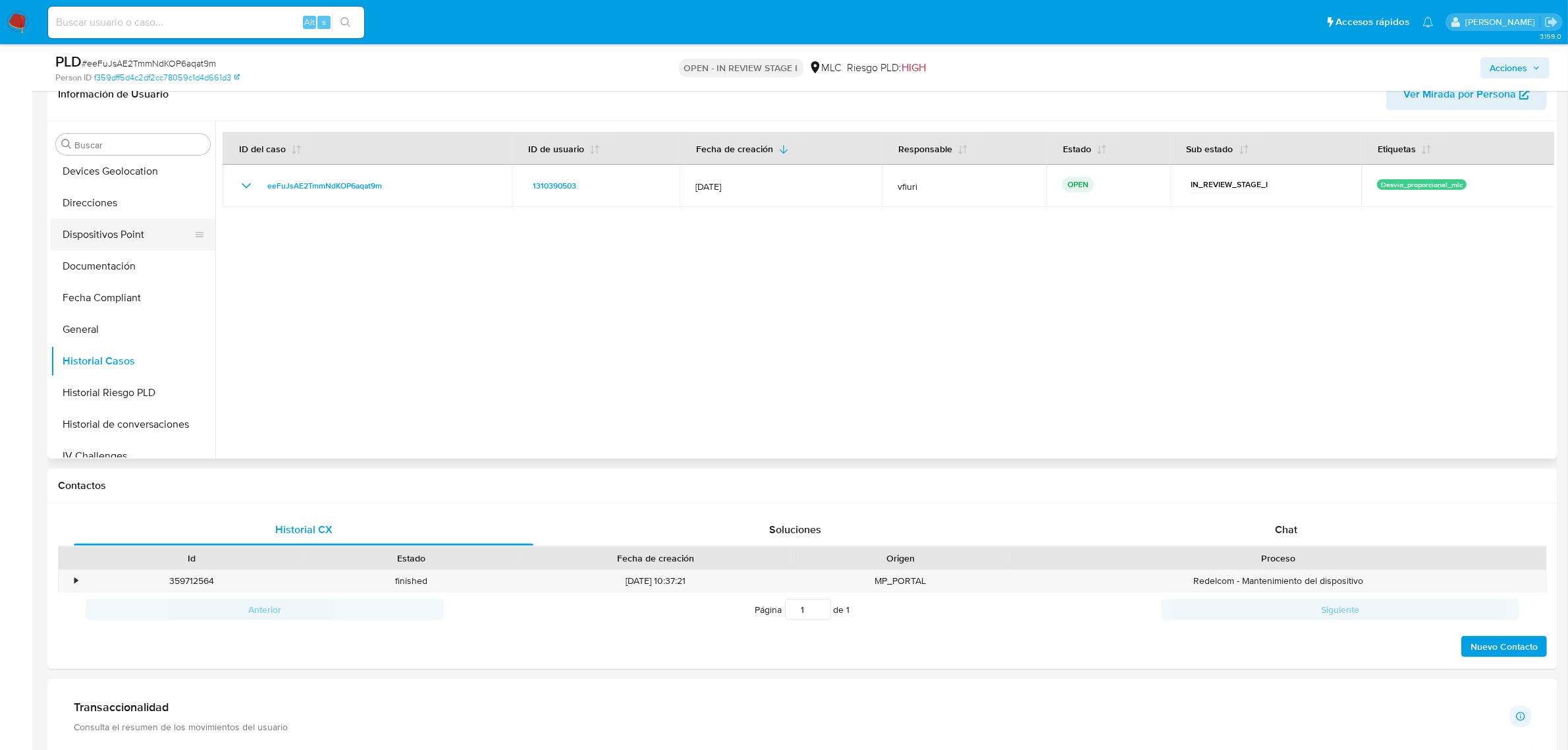
scroll to position [556, 0]
click at [88, 247] on button "KYC" at bounding box center [128, 253] width 155 height 32
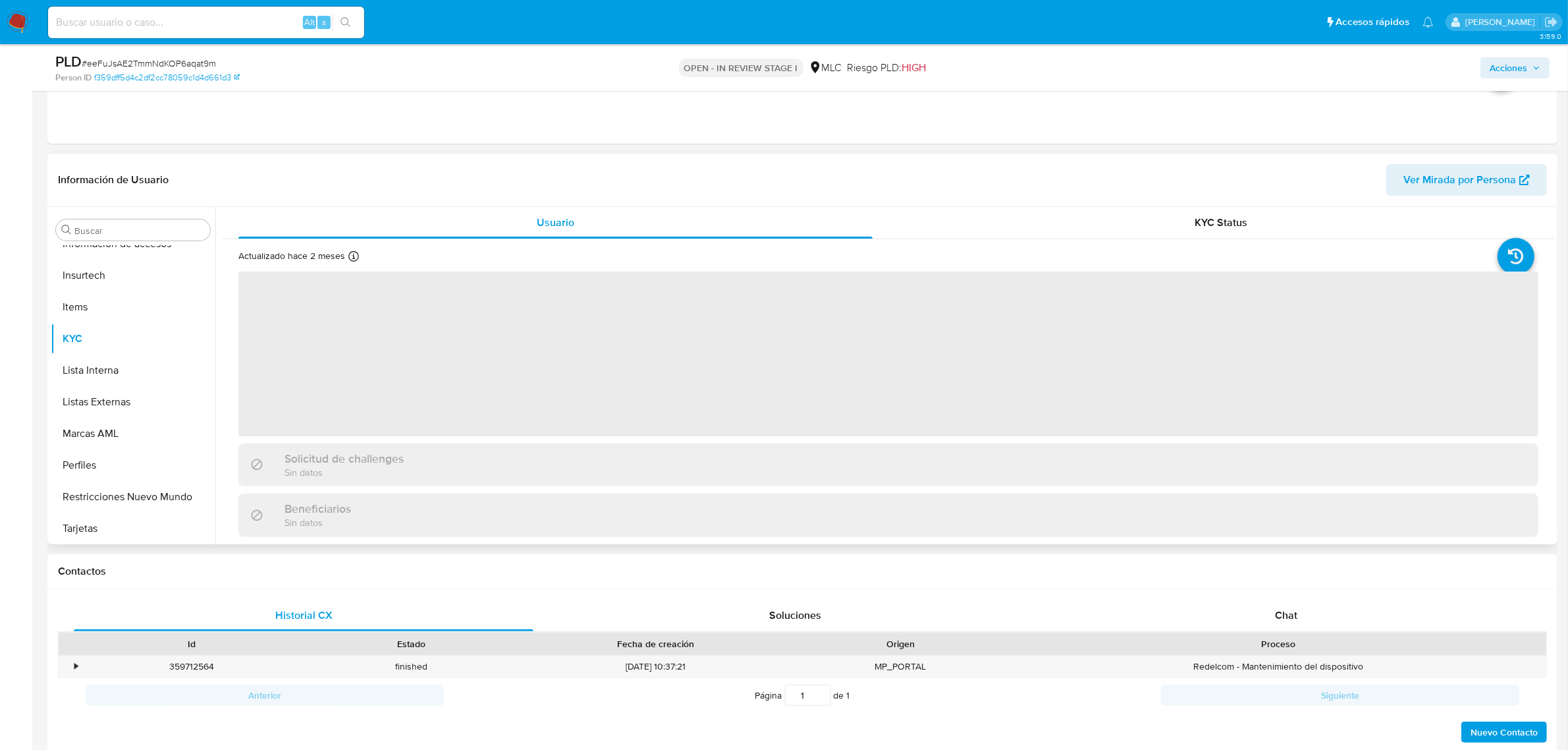
scroll to position [329, 0]
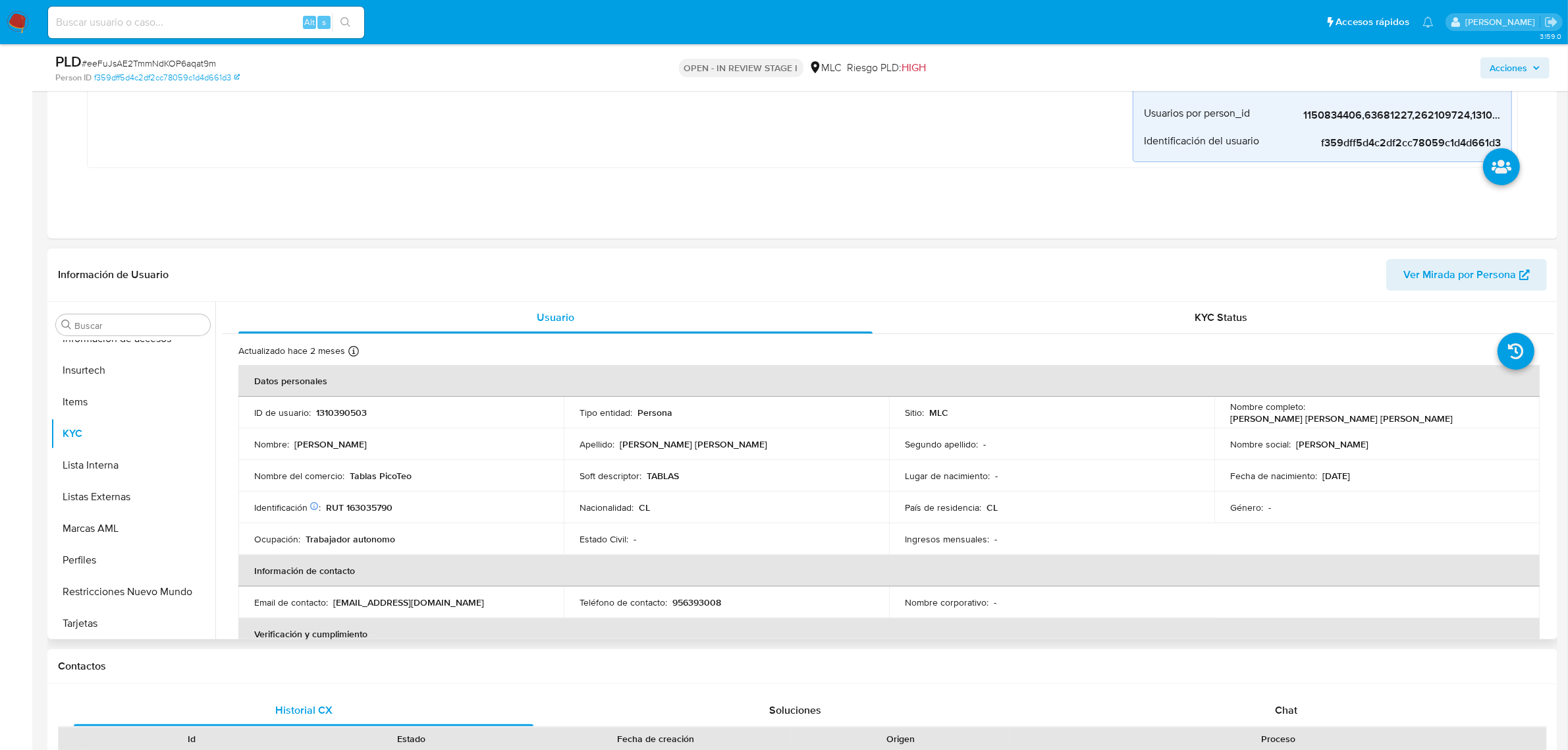
click at [1312, 413] on p "Joseph Emmanuel Ignace Rybertt Rojo" at bounding box center [1342, 418] width 222 height 12
drag, startPoint x: 1305, startPoint y: 413, endPoint x: 1475, endPoint y: 416, distance: 170.0
click at [1475, 416] on div "Nombre completo : Joseph Emmanuel Ignace Rybertt Rojo" at bounding box center [1377, 413] width 294 height 24
copy div "Joseph Emmanuel Ignace Rybertt Rojo"
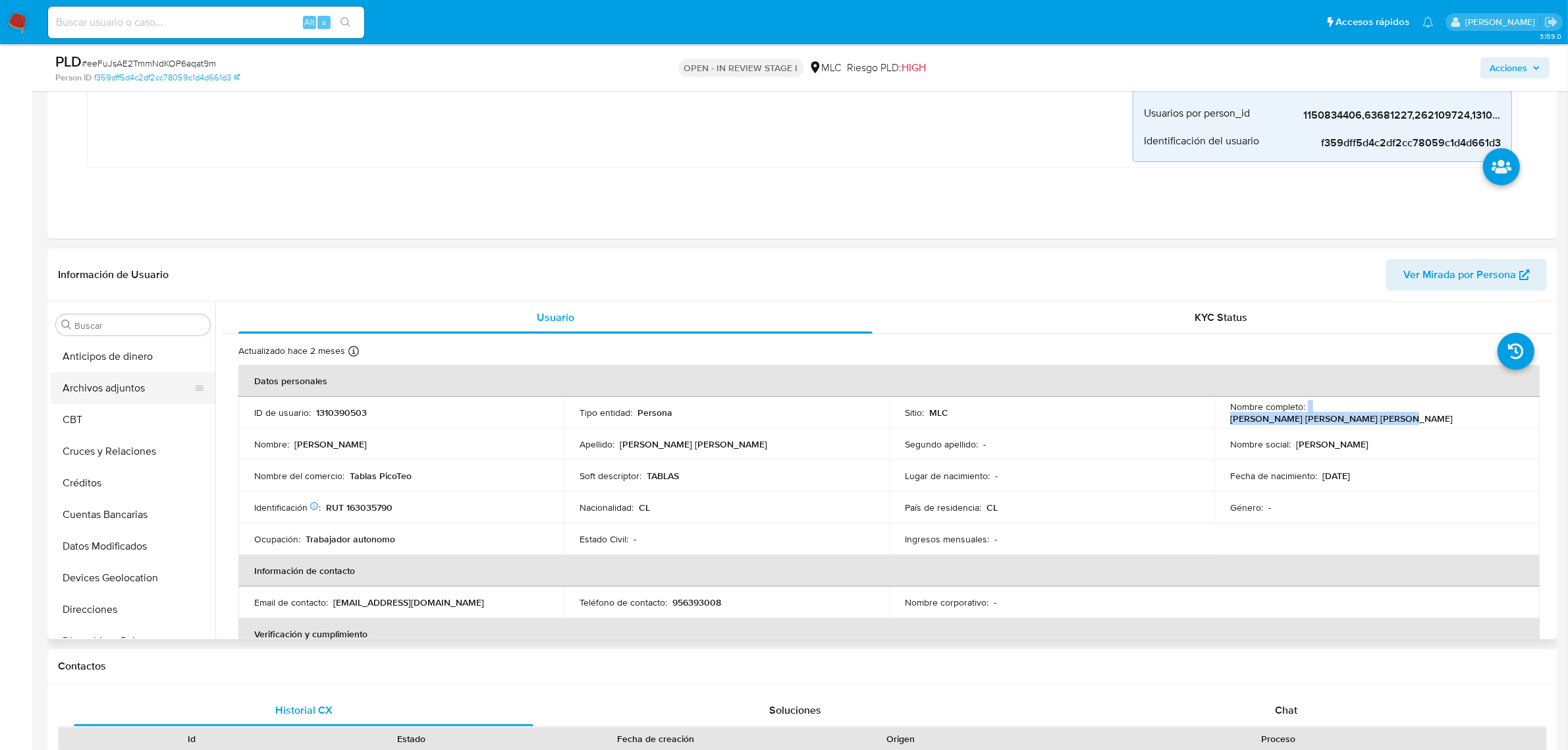
click at [110, 399] on button "Archivos adjuntos" at bounding box center [128, 388] width 155 height 32
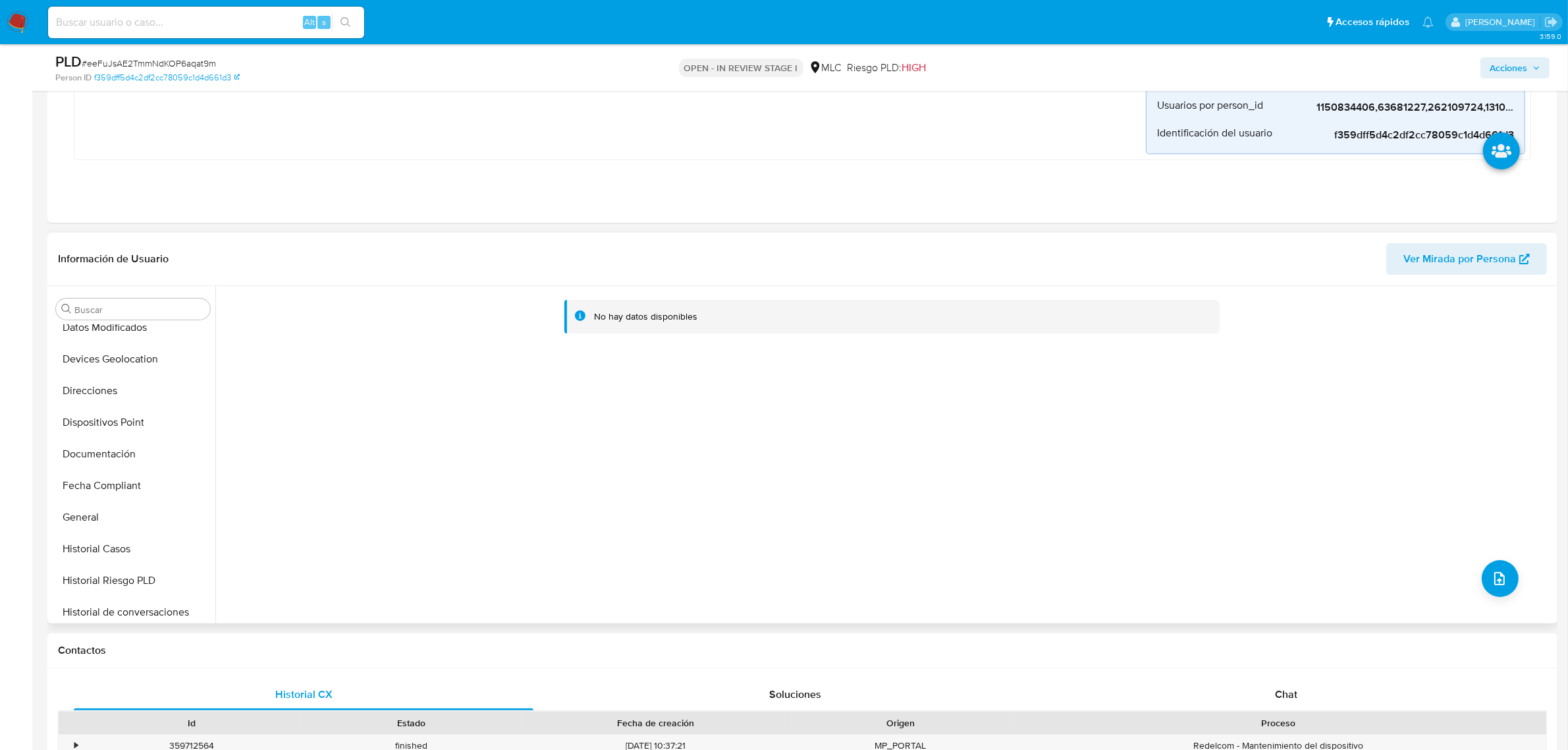
scroll to position [412, 0]
click at [89, 556] on button "KYC" at bounding box center [128, 562] width 155 height 32
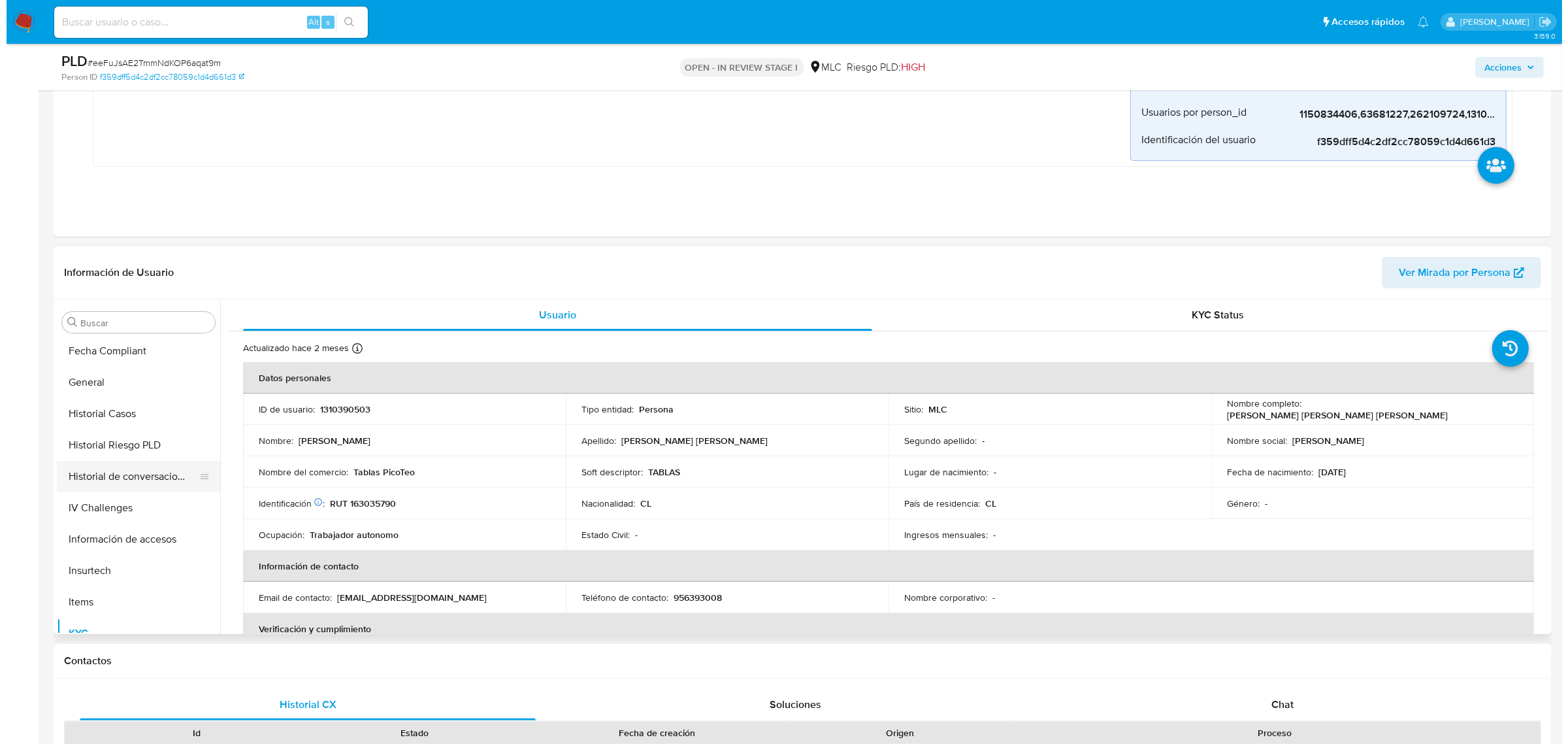
scroll to position [0, 0]
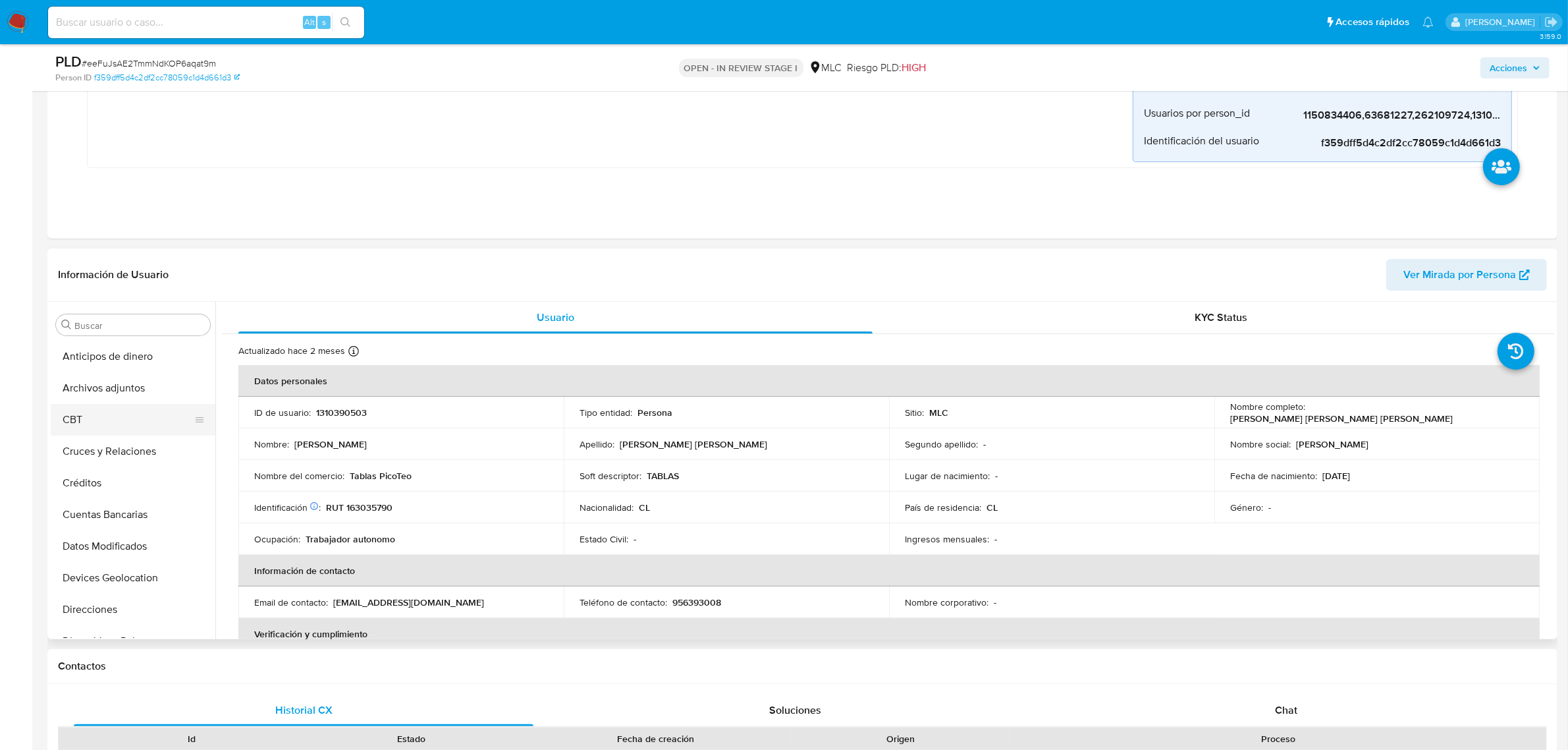
click at [110, 406] on button "CBT" at bounding box center [128, 420] width 155 height 32
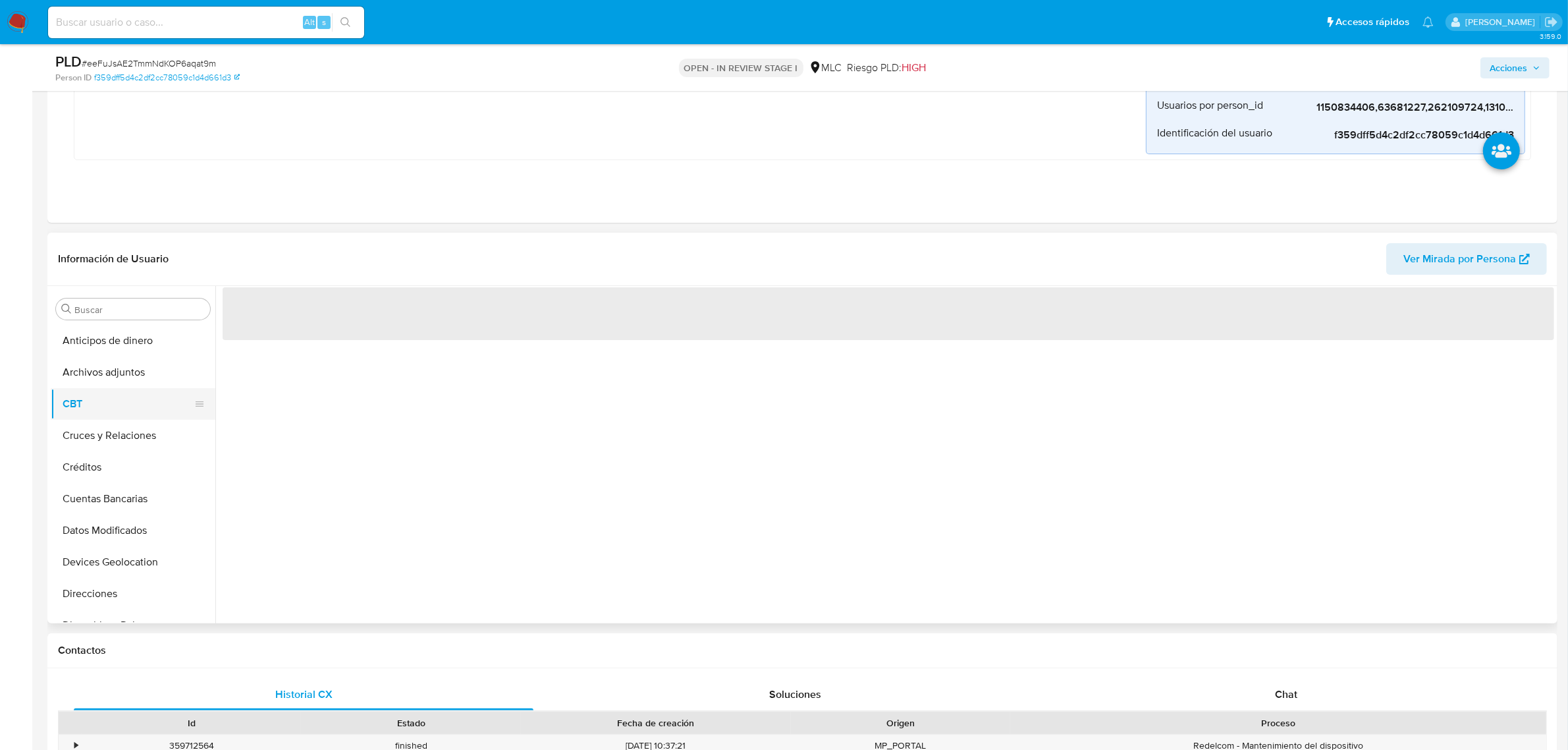
click at [110, 393] on button "CBT" at bounding box center [128, 404] width 155 height 32
click at [106, 373] on button "Archivos adjuntos" at bounding box center [128, 372] width 155 height 32
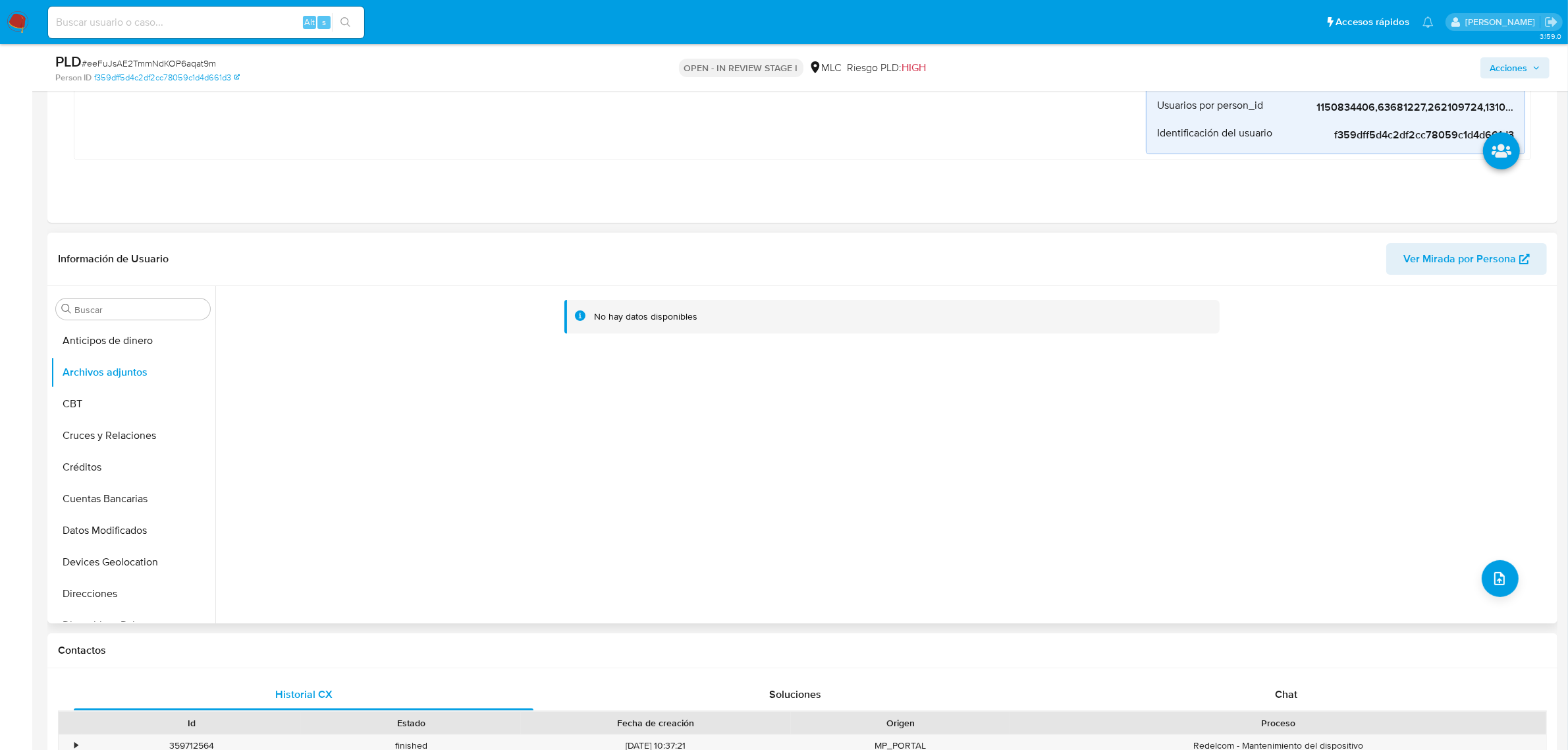
click at [1510, 592] on div "No hay datos disponibles" at bounding box center [885, 455] width 1340 height 337
click at [1497, 580] on icon "upload-file" at bounding box center [1500, 578] width 16 height 16
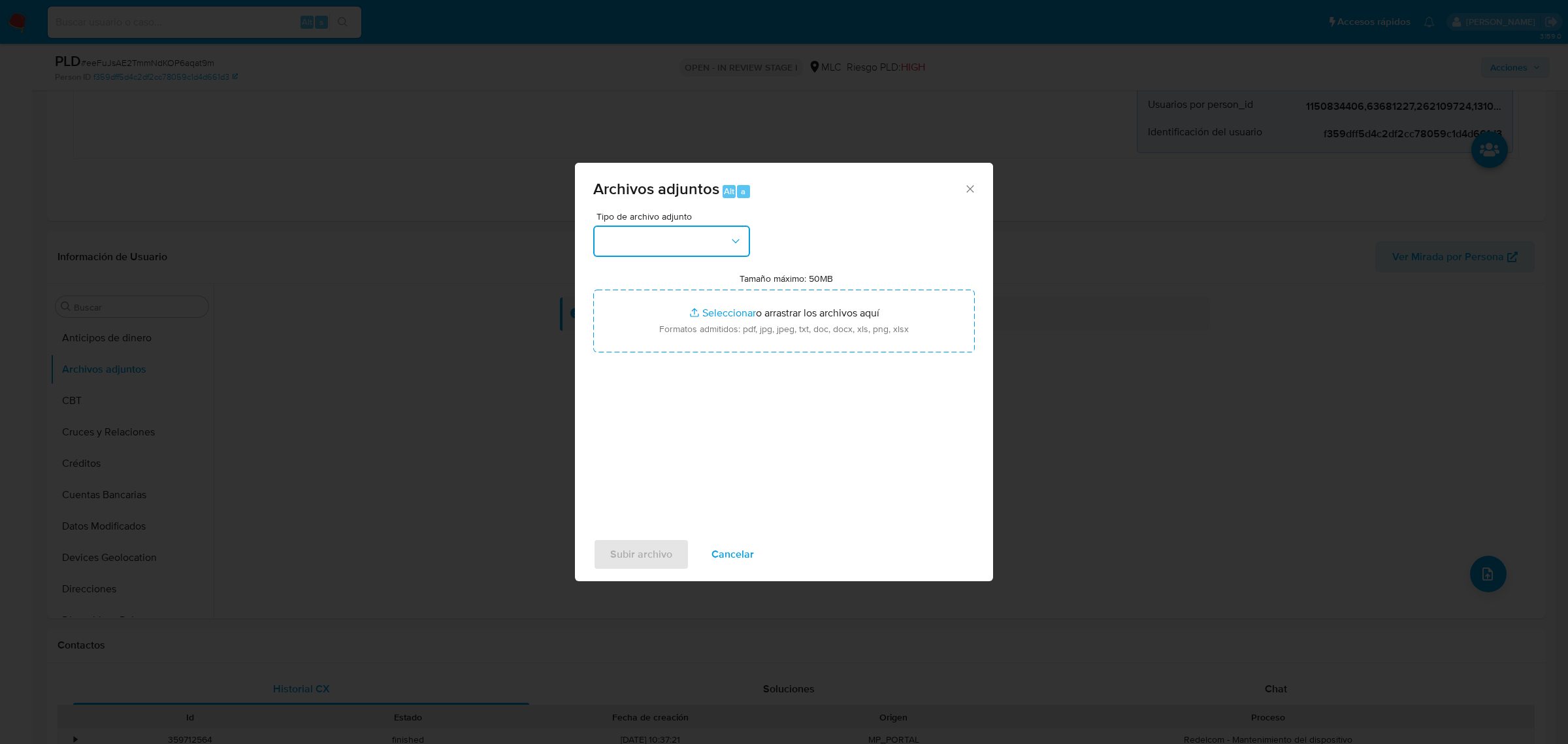
drag, startPoint x: 654, startPoint y: 228, endPoint x: 659, endPoint y: 246, distance: 18.7
click at [655, 227] on button "button" at bounding box center [672, 241] width 157 height 32
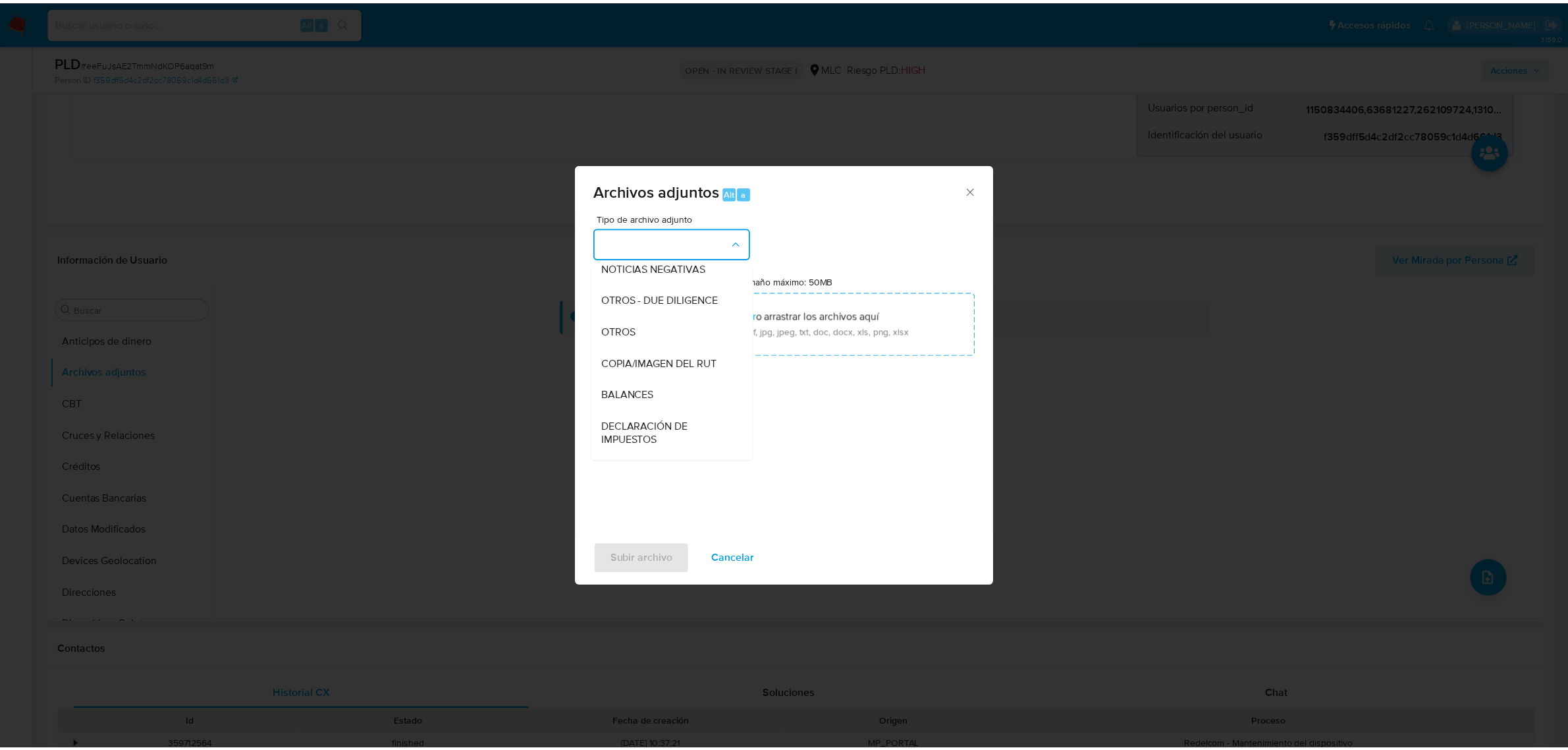
scroll to position [136, 0]
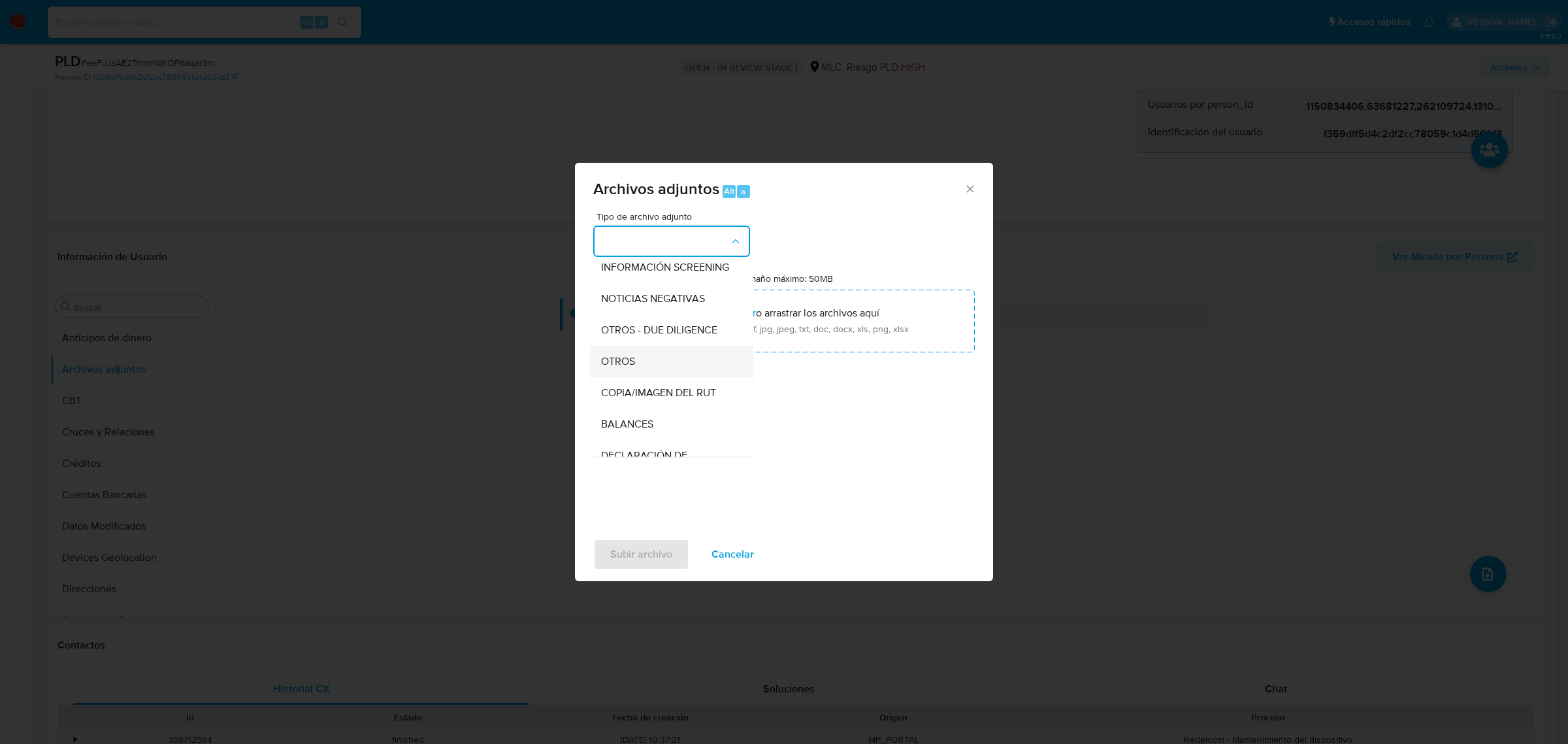
click at [650, 361] on div "OTROS" at bounding box center [668, 361] width 134 height 32
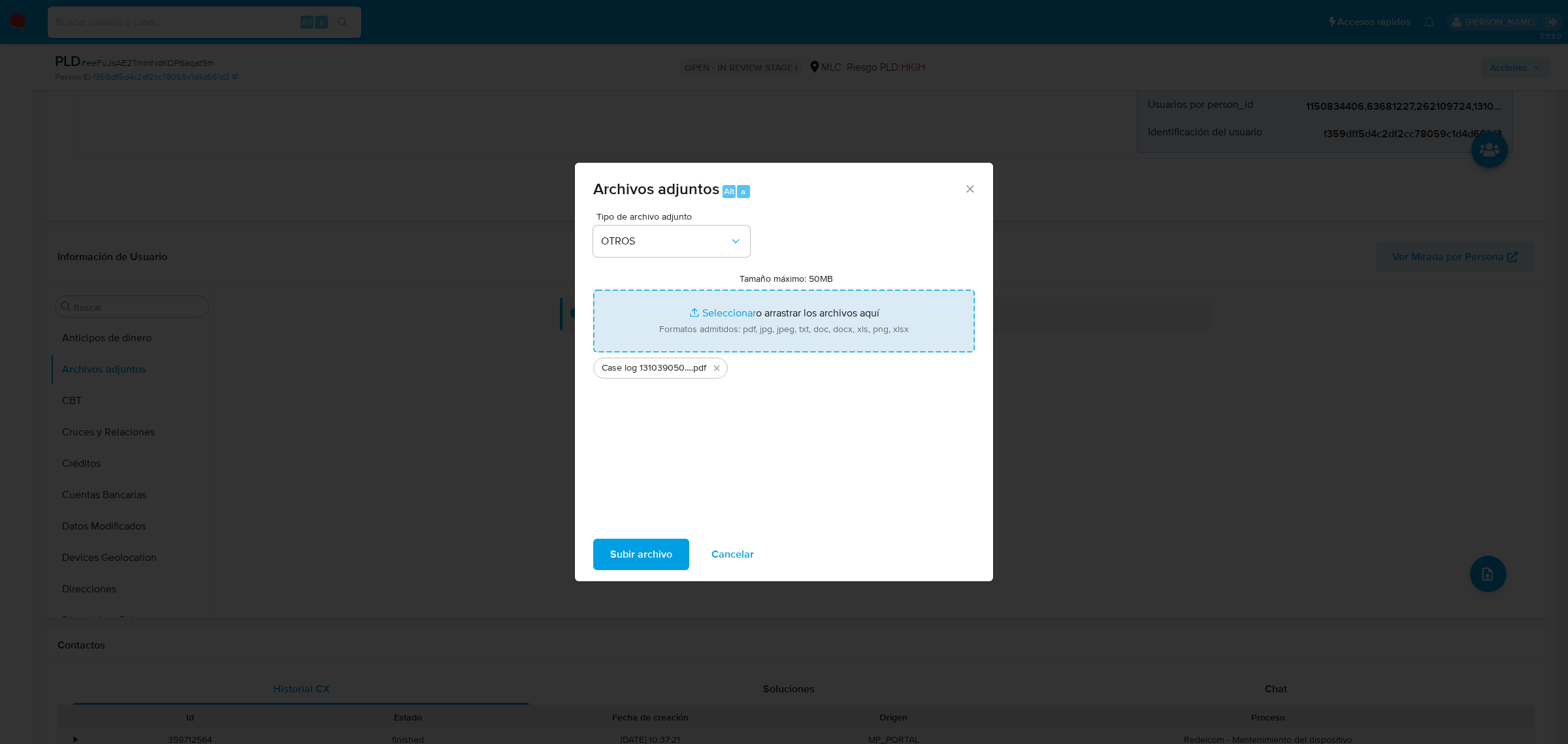
type input "C:\fakepath\Tabla 1310390503.xlsx"
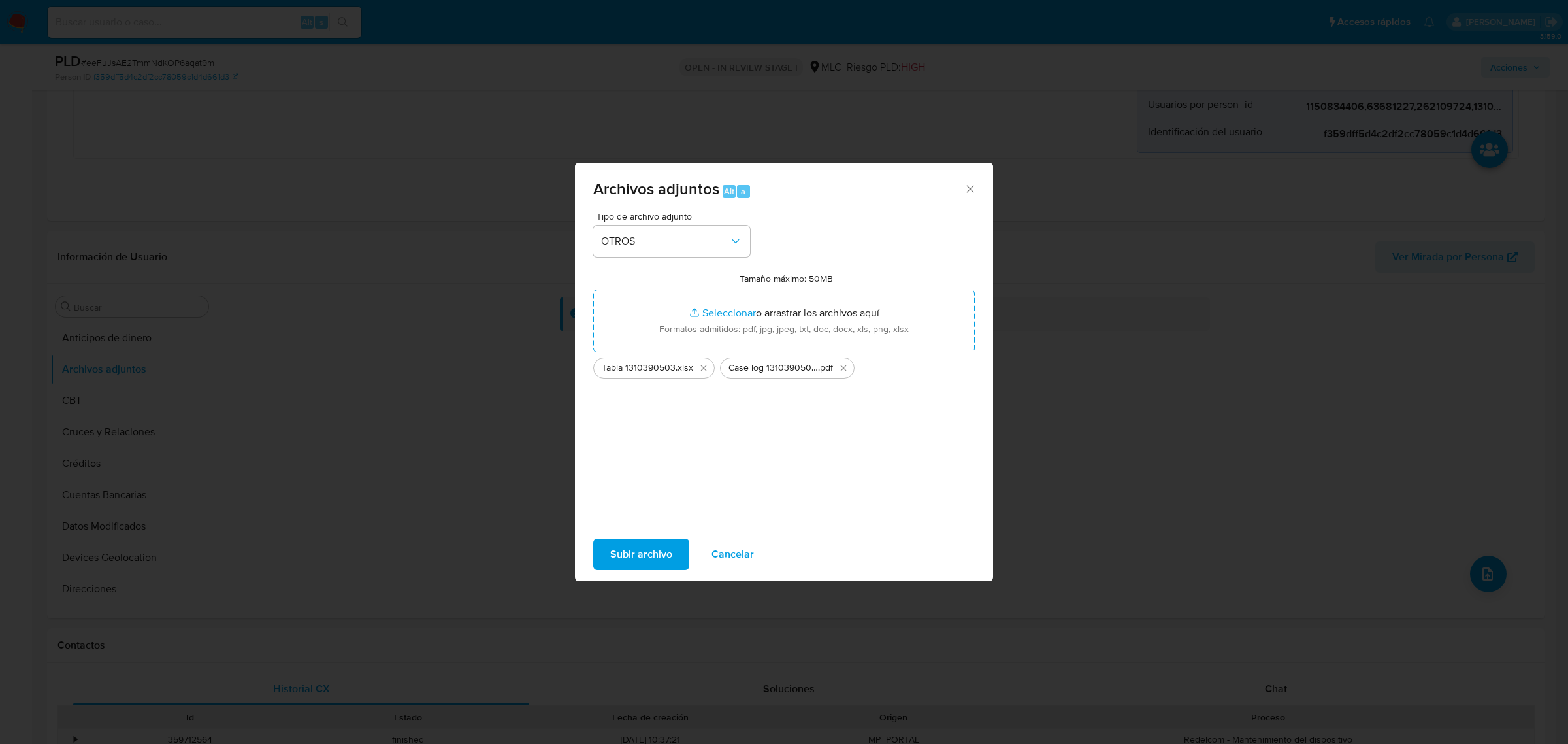
click at [645, 546] on span "Subir archivo" at bounding box center [641, 554] width 62 height 29
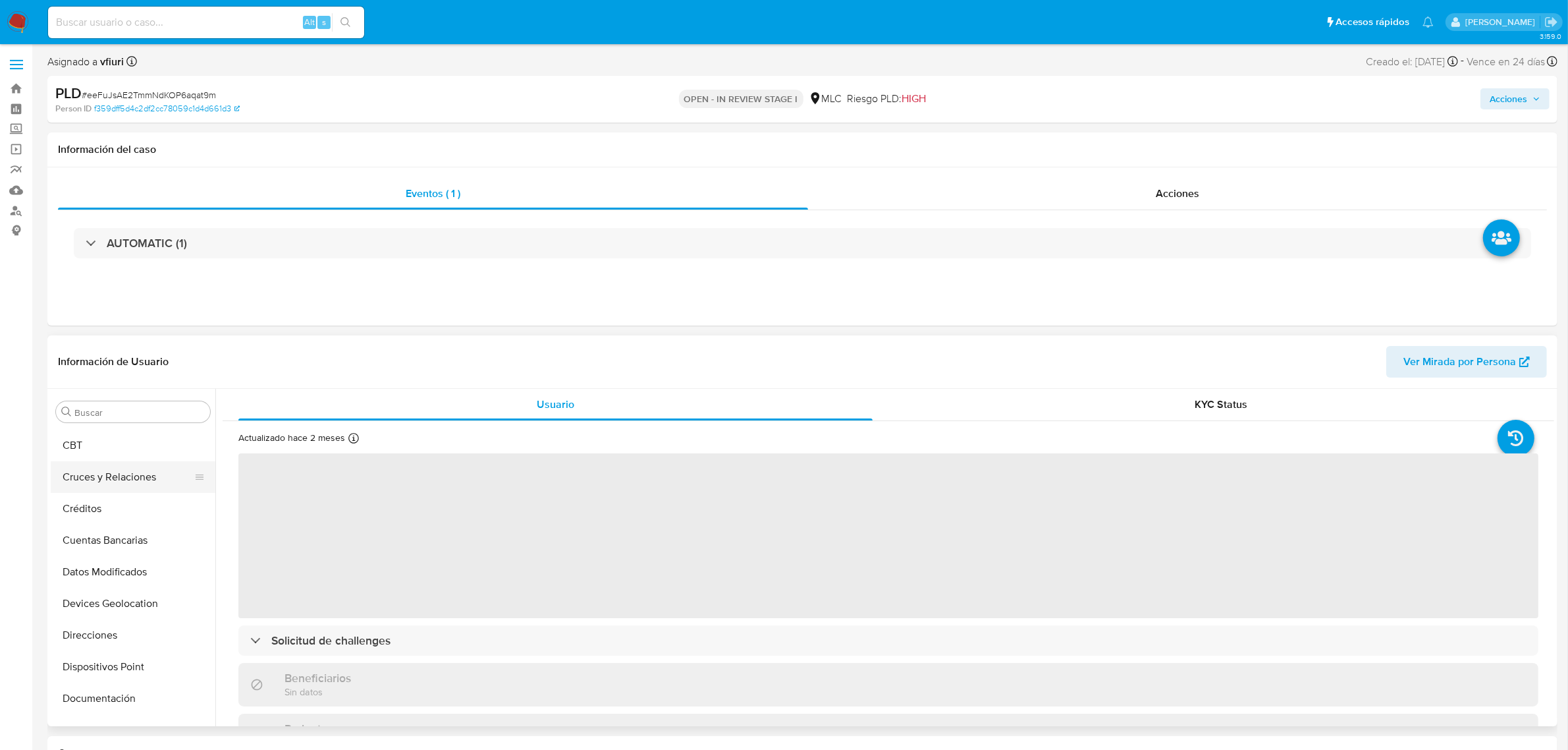
select select "10"
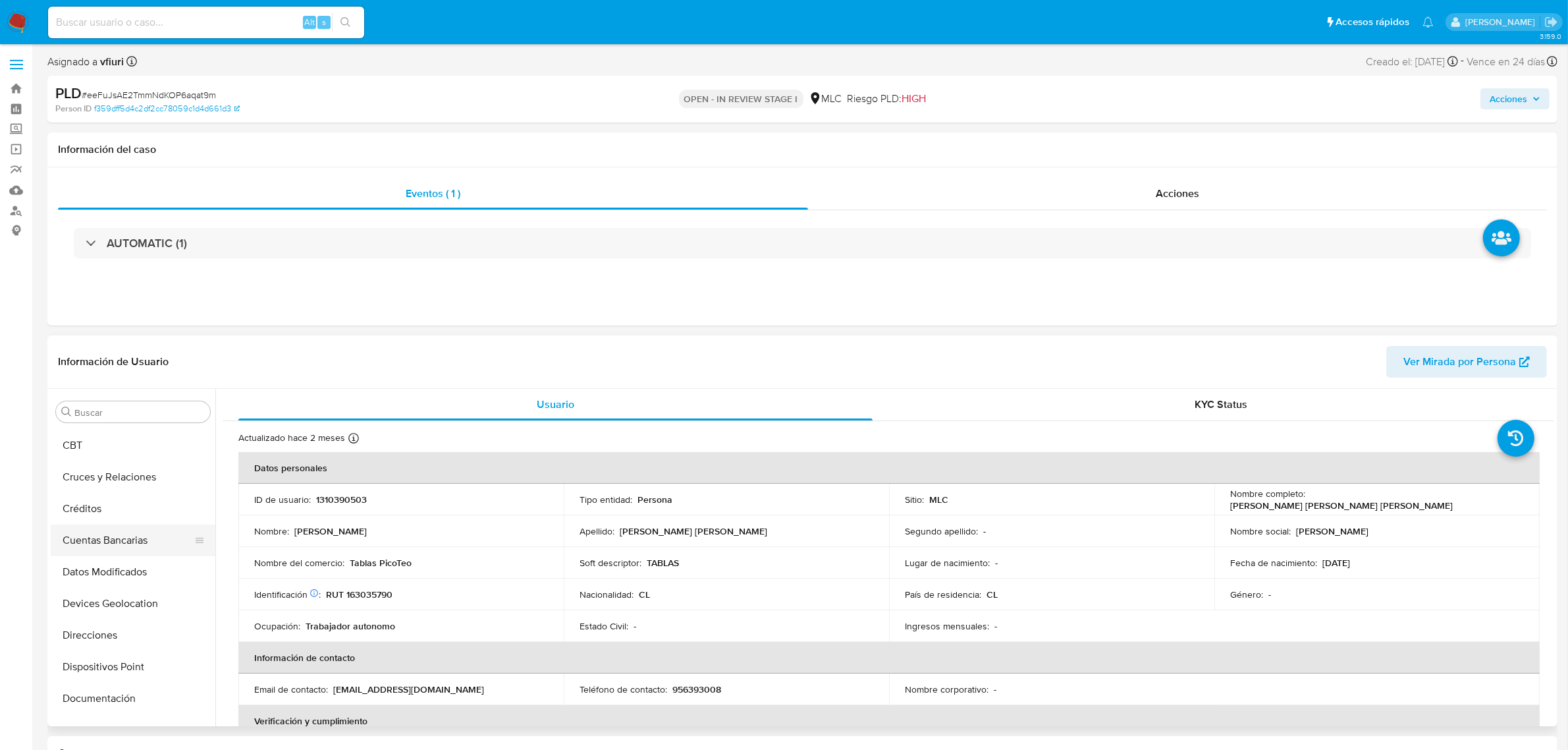
scroll to position [226, 0]
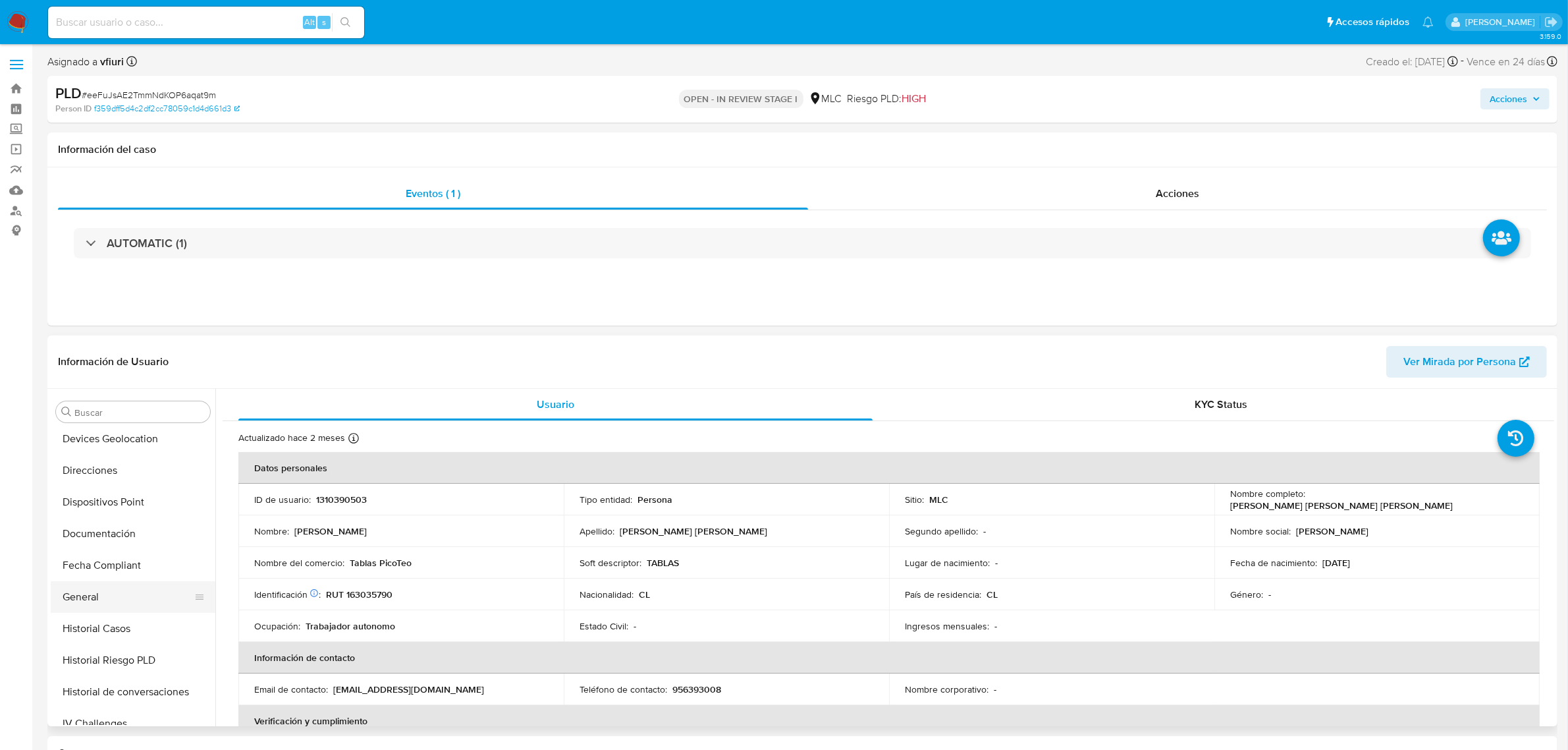
click at [113, 592] on button "General" at bounding box center [128, 597] width 155 height 32
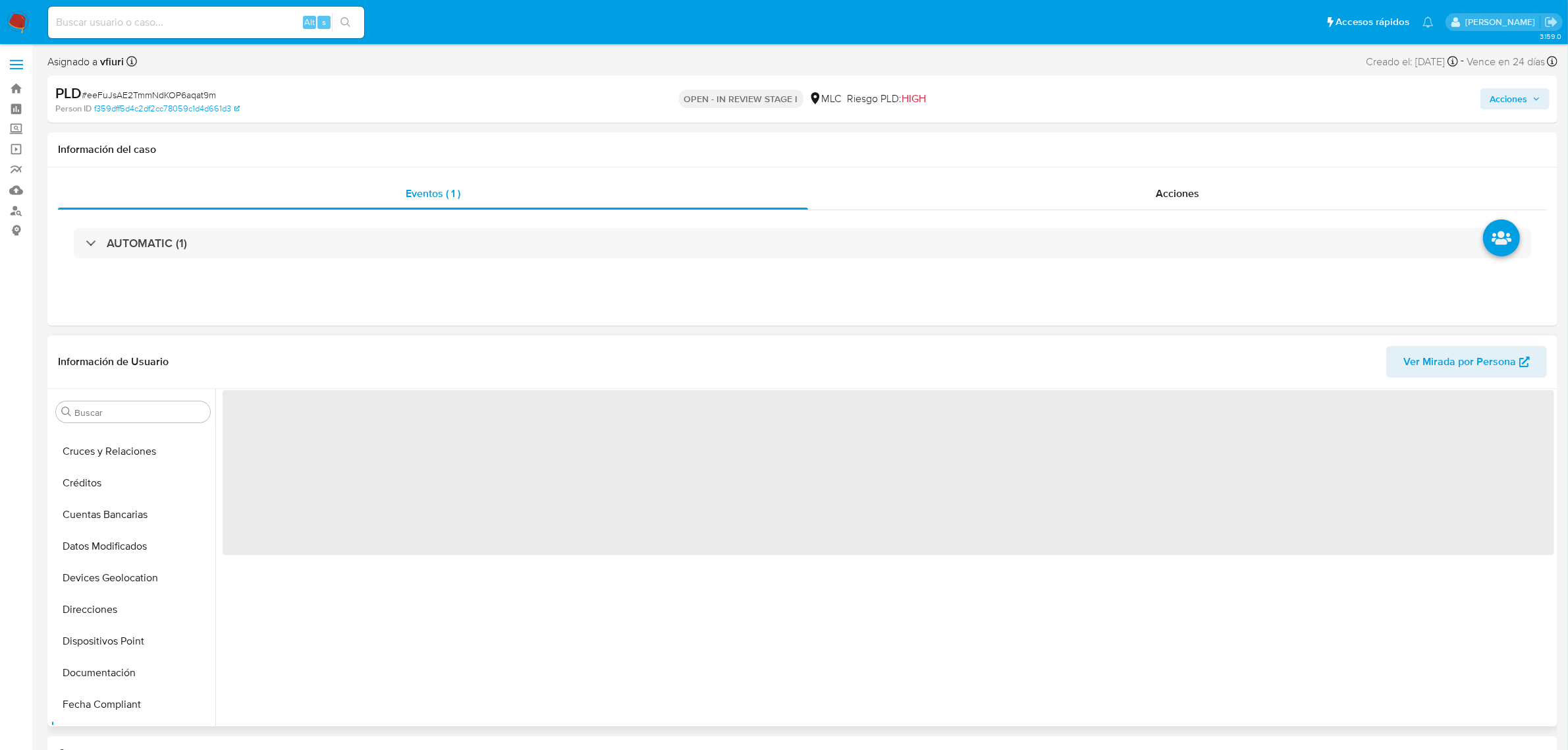
scroll to position [0, 0]
click at [149, 465] on button "Archivos adjuntos" at bounding box center [128, 475] width 155 height 32
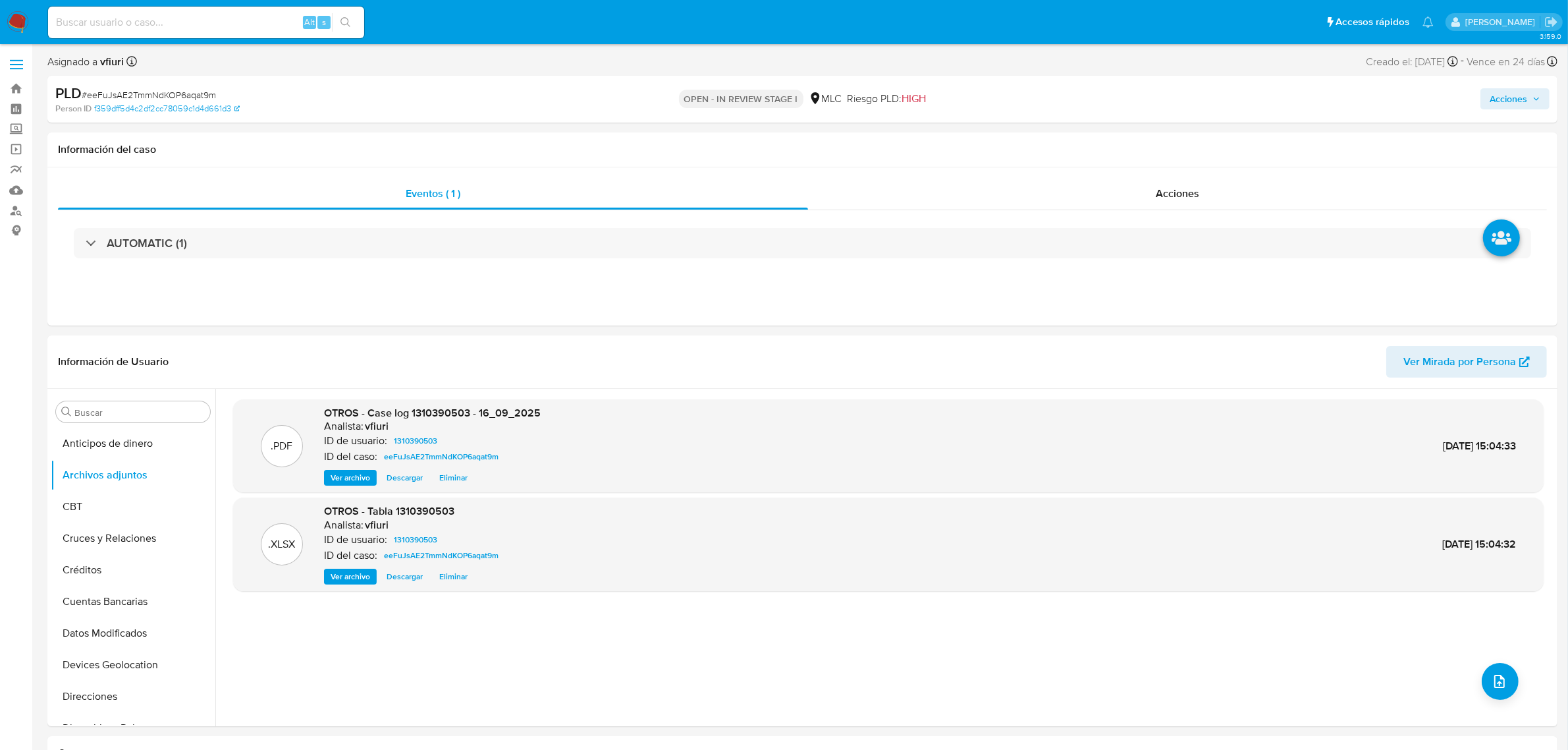
click at [1510, 98] on span "Acciones" at bounding box center [1509, 98] width 38 height 21
click at [1156, 137] on span "Resolución del caso" at bounding box center [1141, 140] width 94 height 15
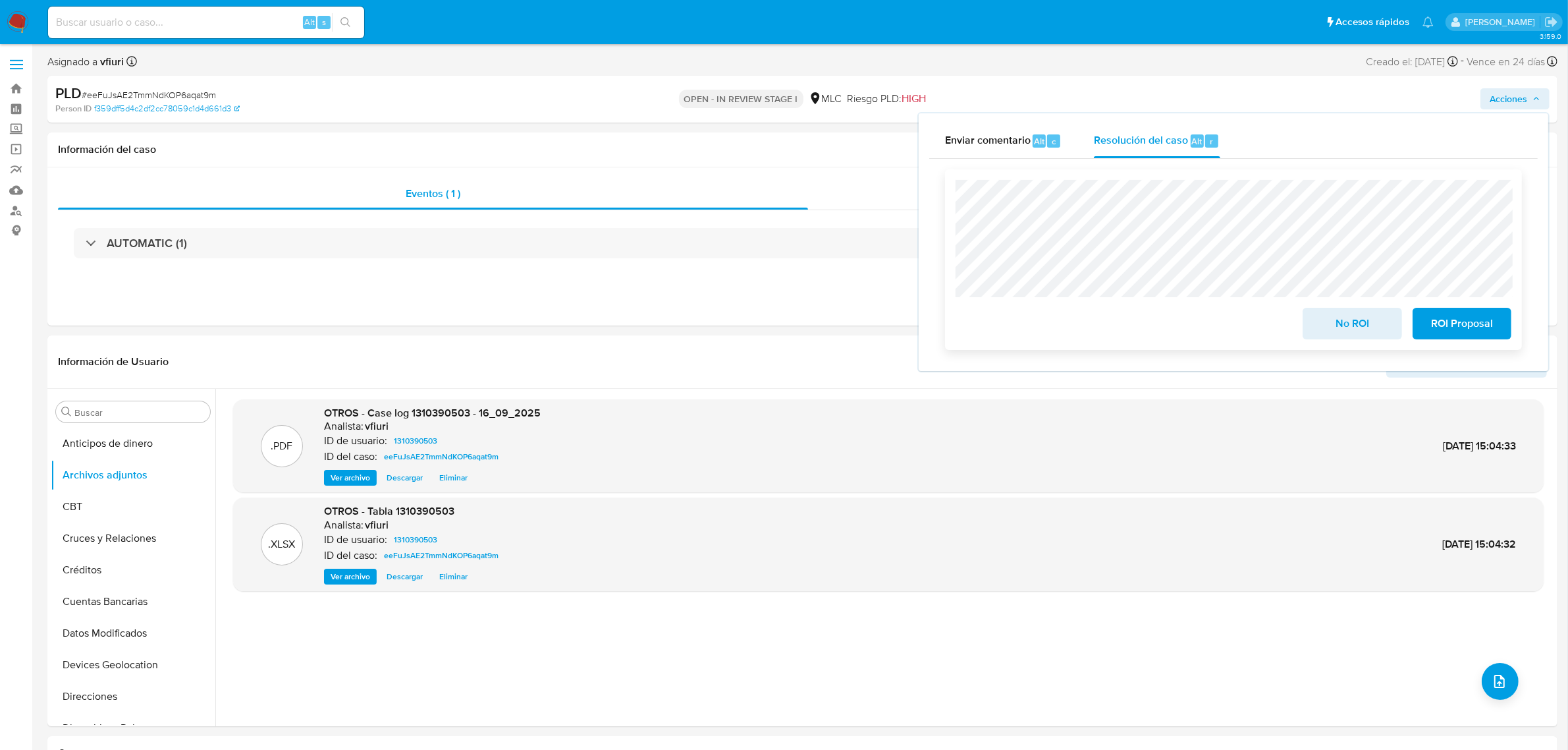
click at [1339, 321] on span "No ROI" at bounding box center [1353, 323] width 65 height 29
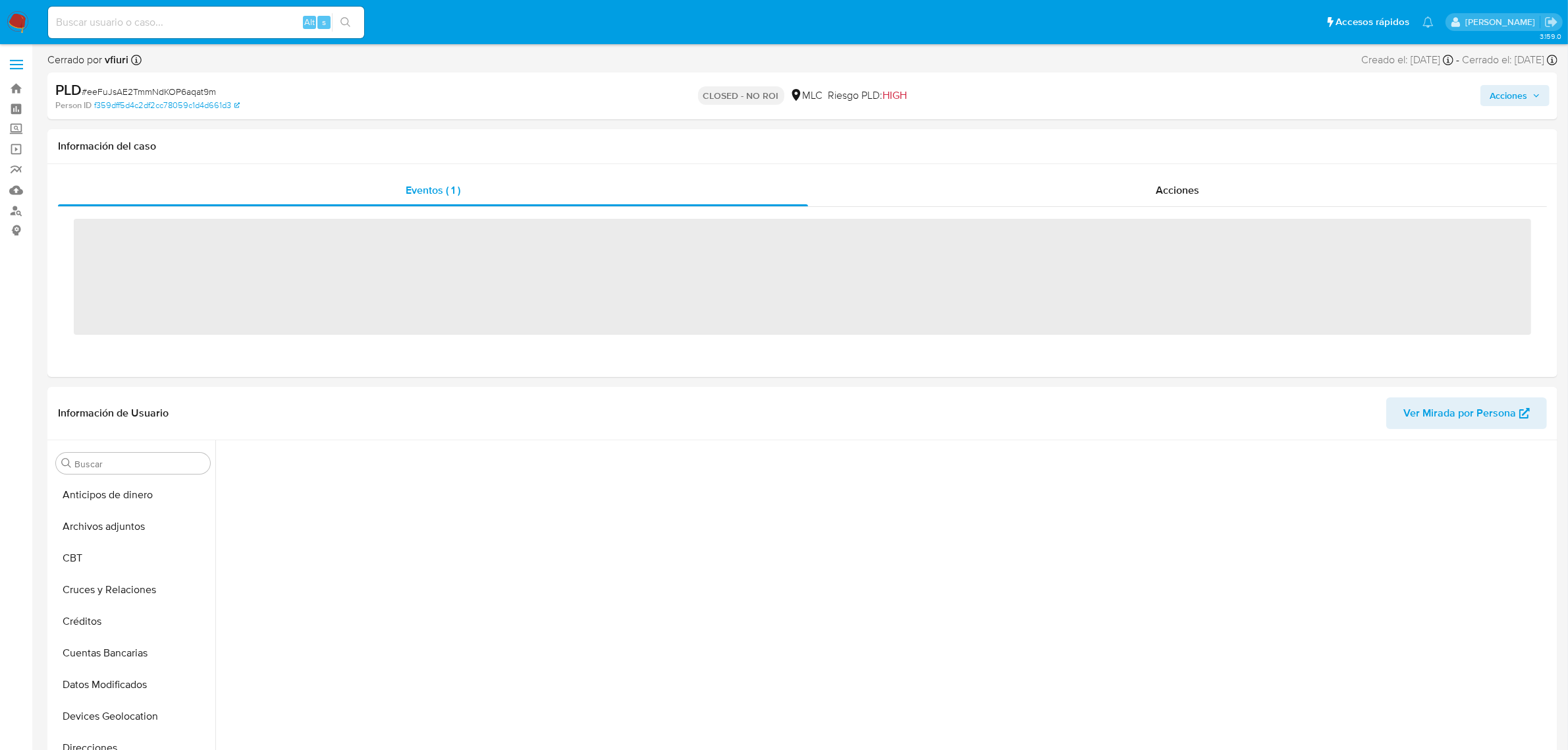
scroll to position [267, 0]
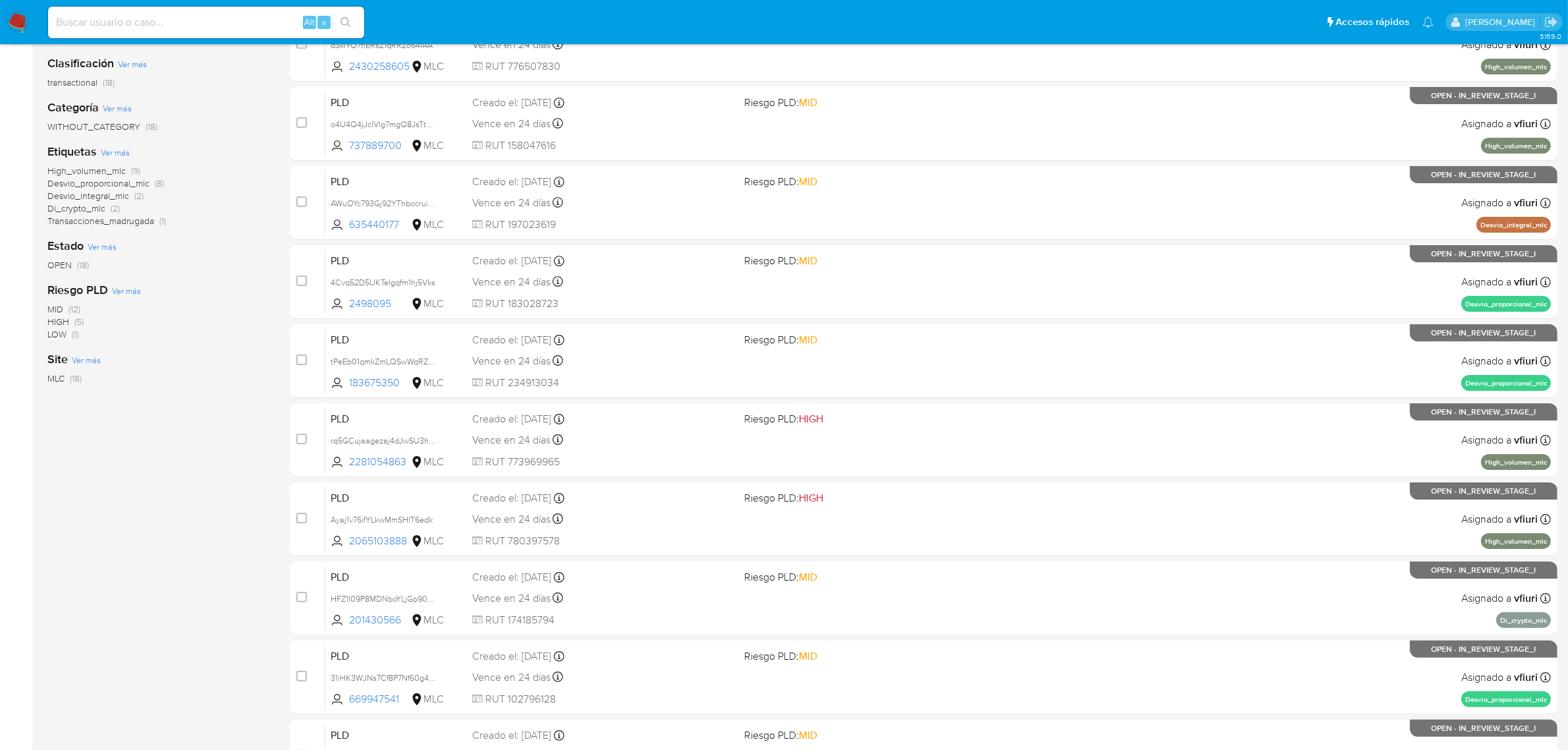
scroll to position [336, 0]
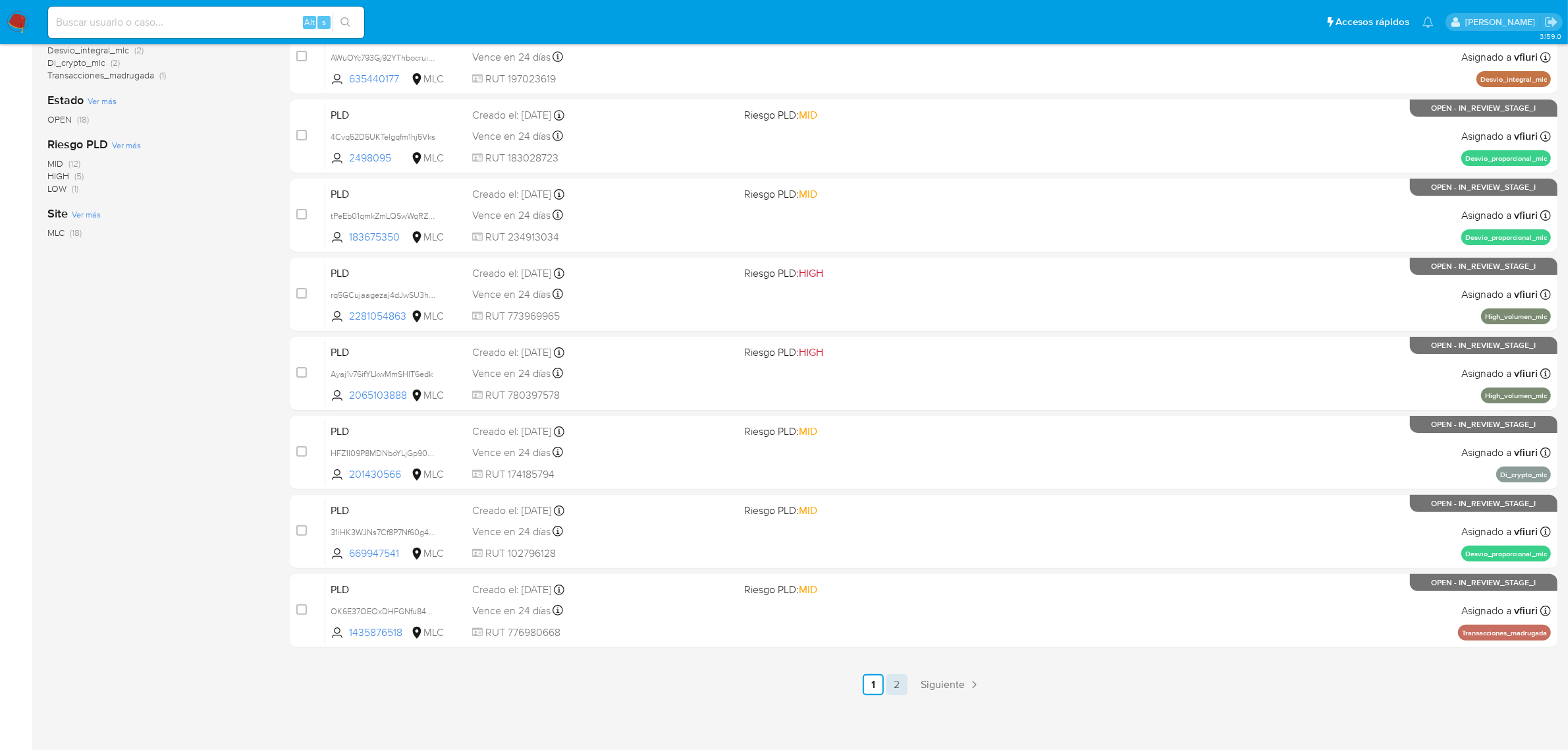
click at [898, 682] on link "2" at bounding box center [897, 684] width 21 height 21
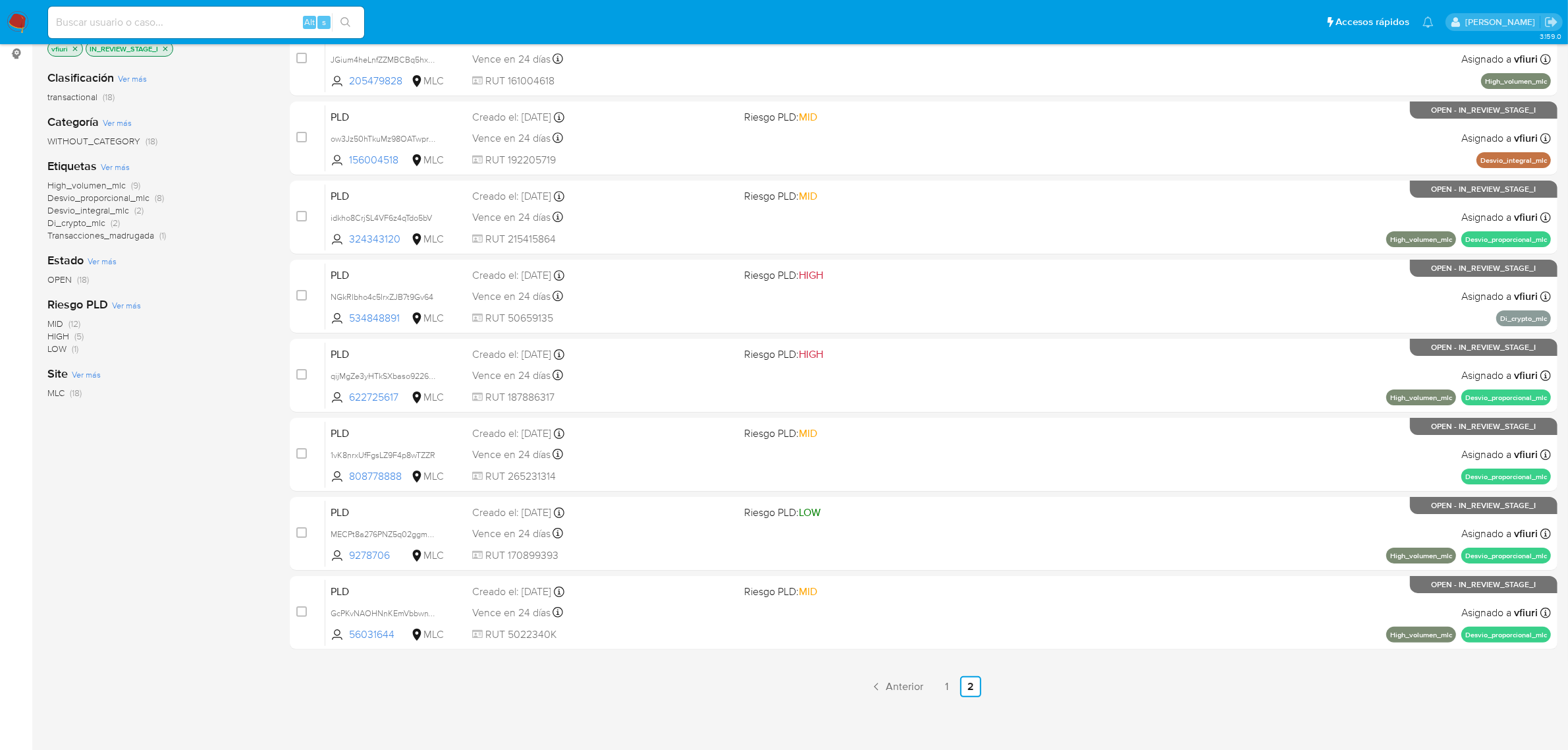
scroll to position [179, 0]
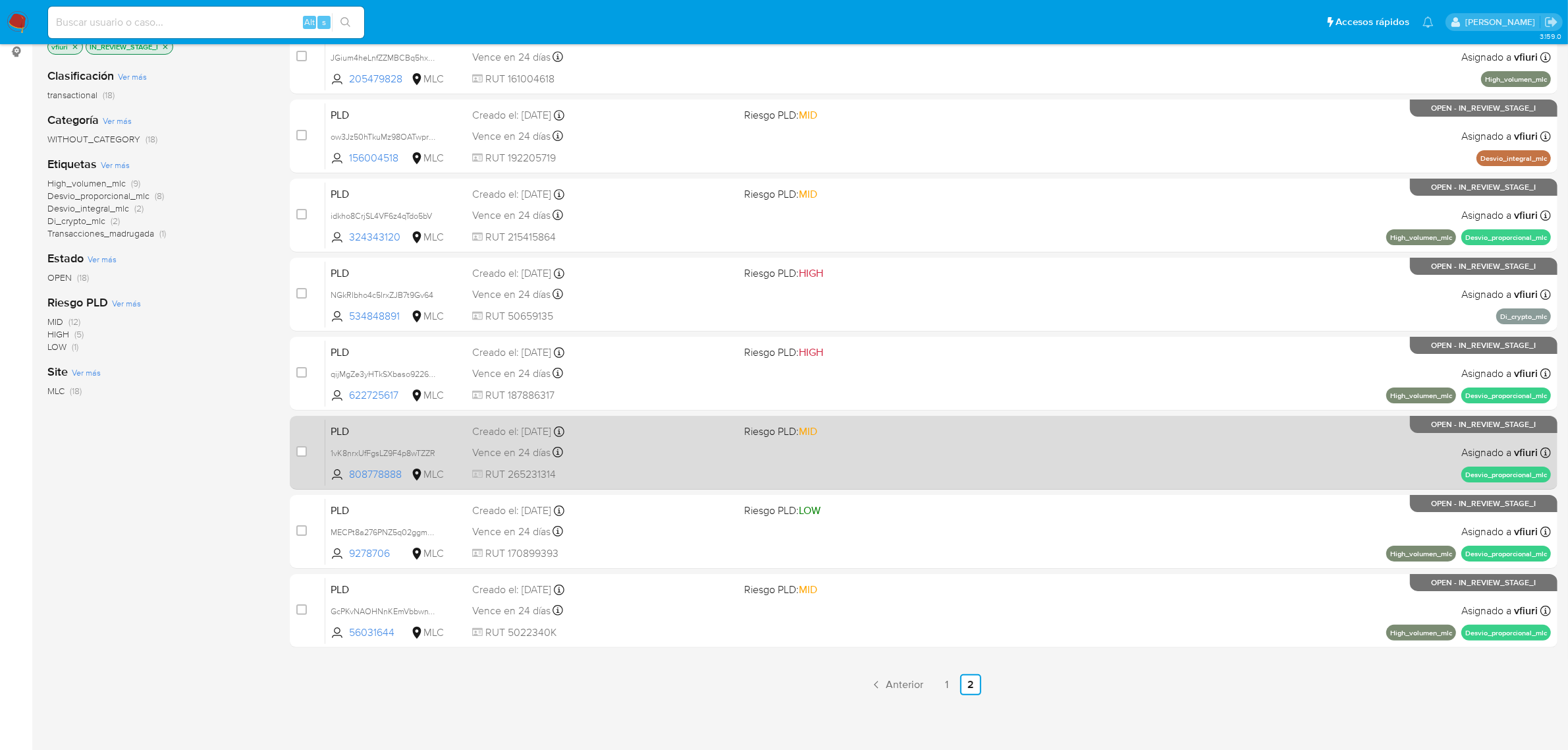
click at [888, 469] on div "PLD 1vK8nrxUfFgsLZ9F4p8wTZZR 808778888 MLC Riesgo PLD: MID Creado el: 12/07/202…" at bounding box center [938, 452] width 1226 height 67
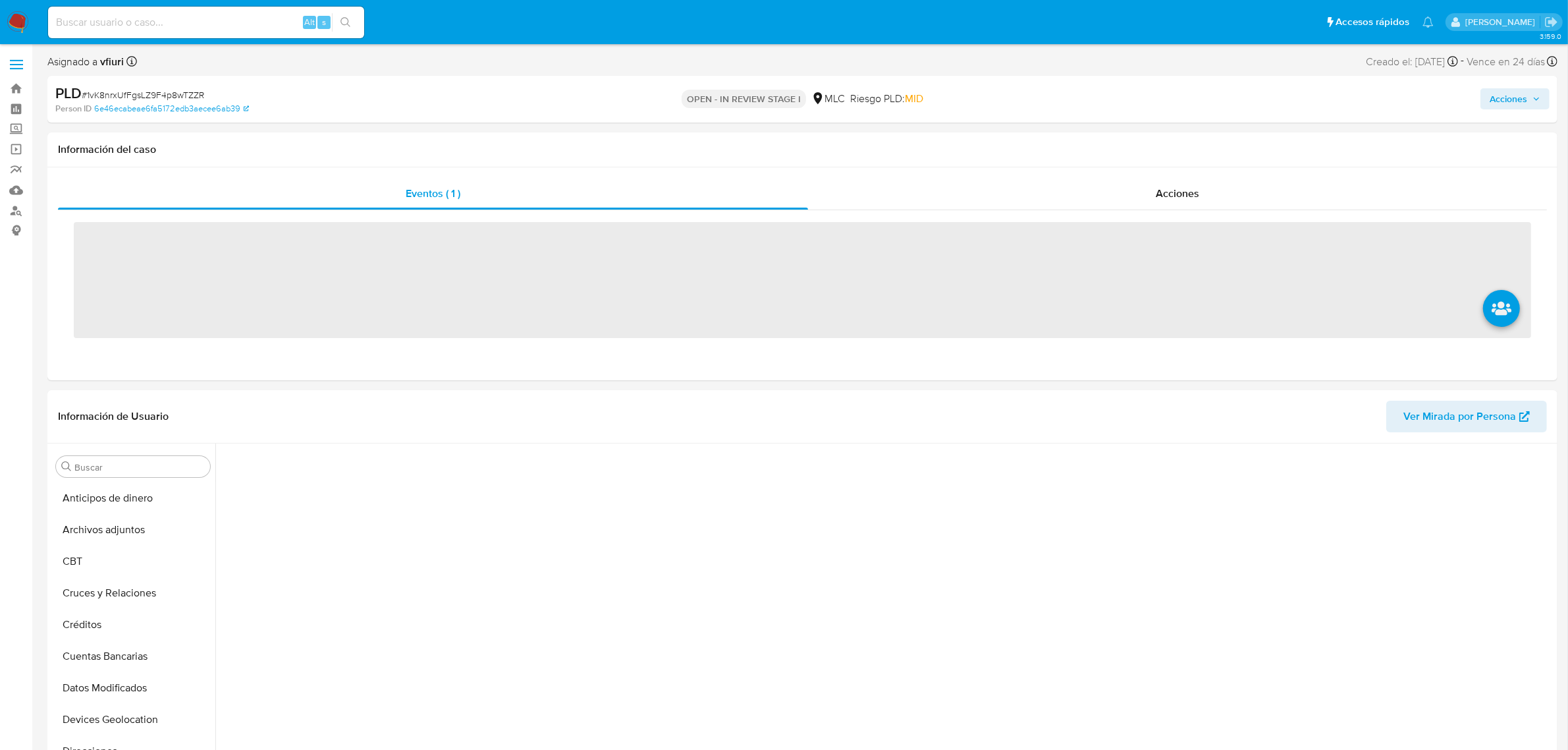
scroll to position [517, 0]
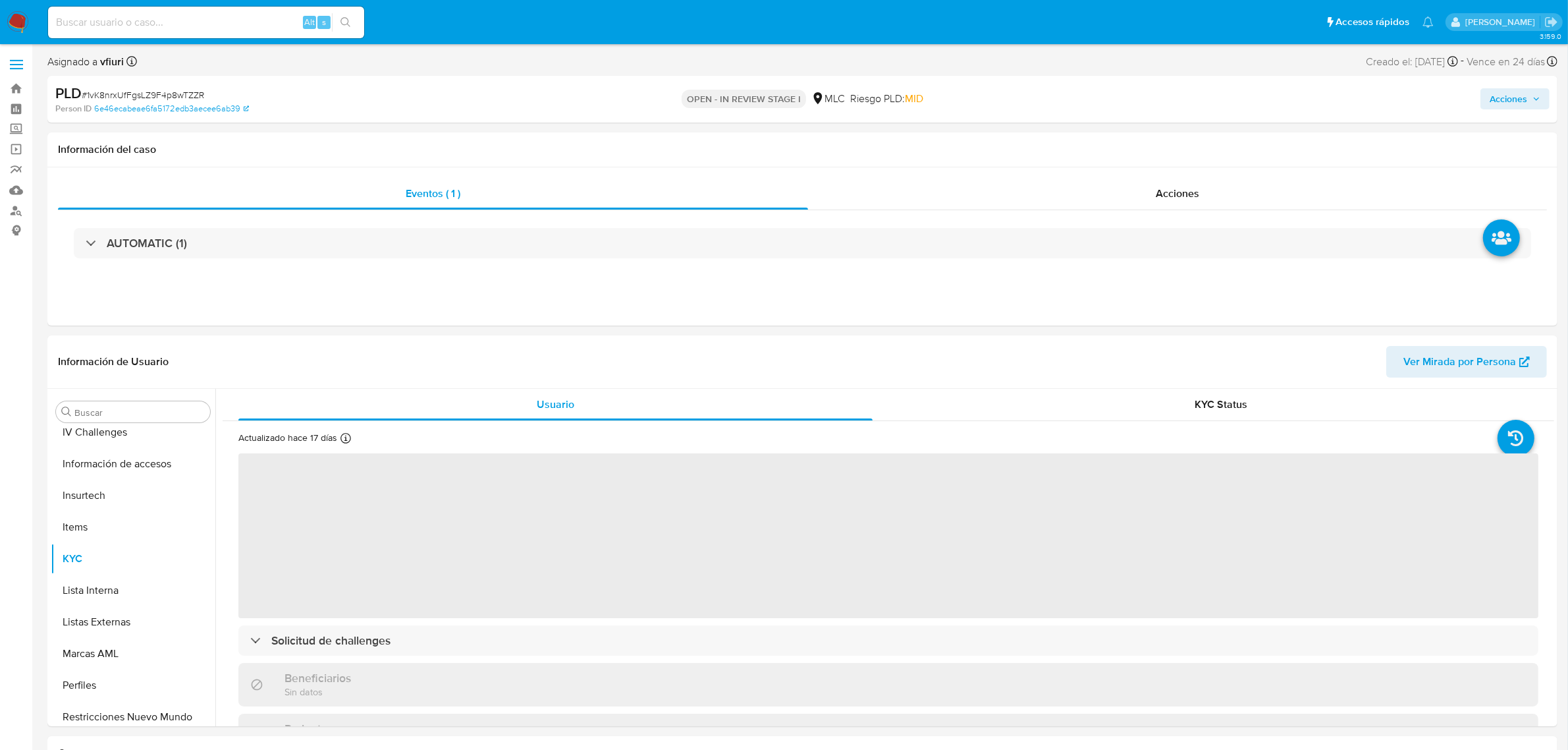
select select "10"
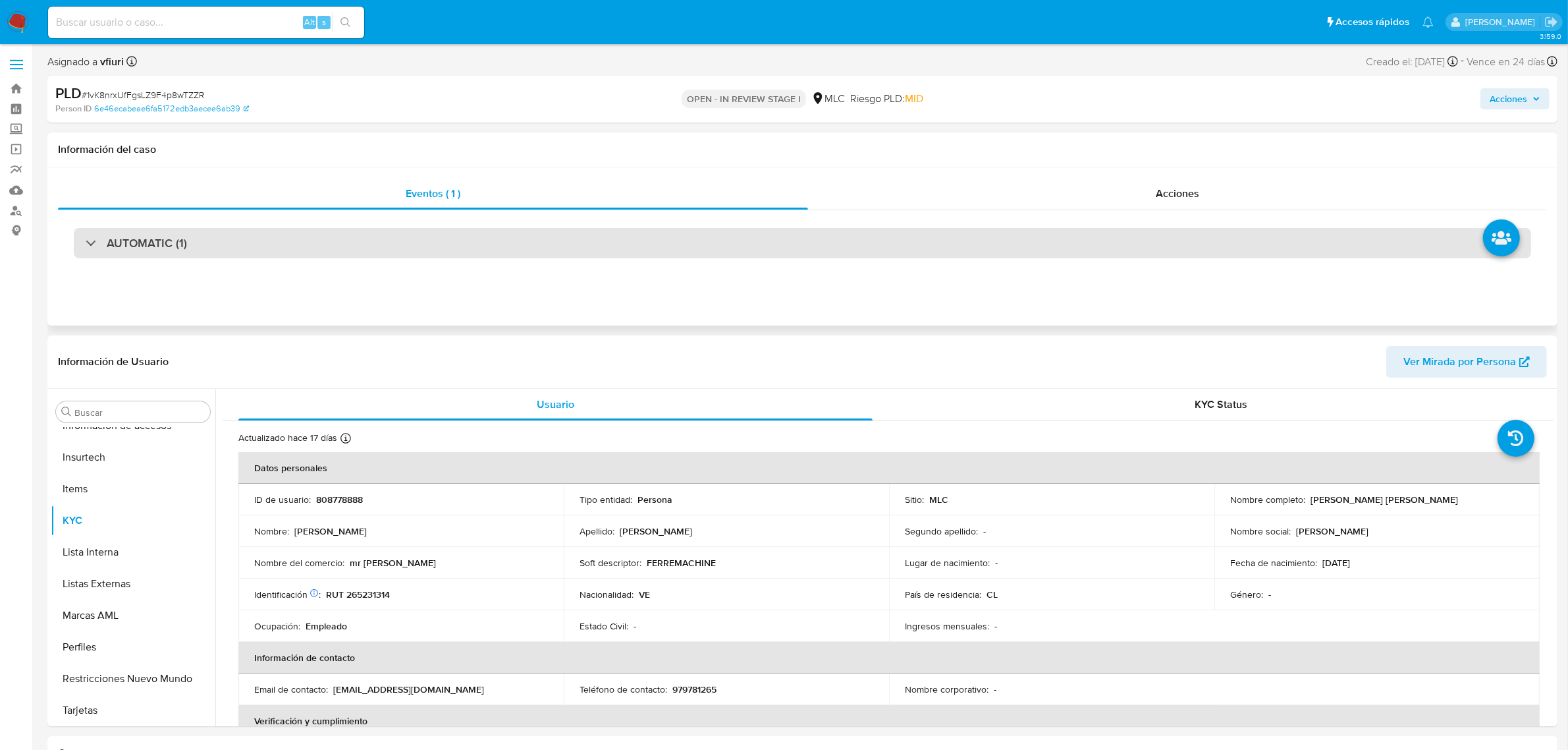
click at [666, 245] on div "AUTOMATIC (1)" at bounding box center [803, 243] width 1458 height 30
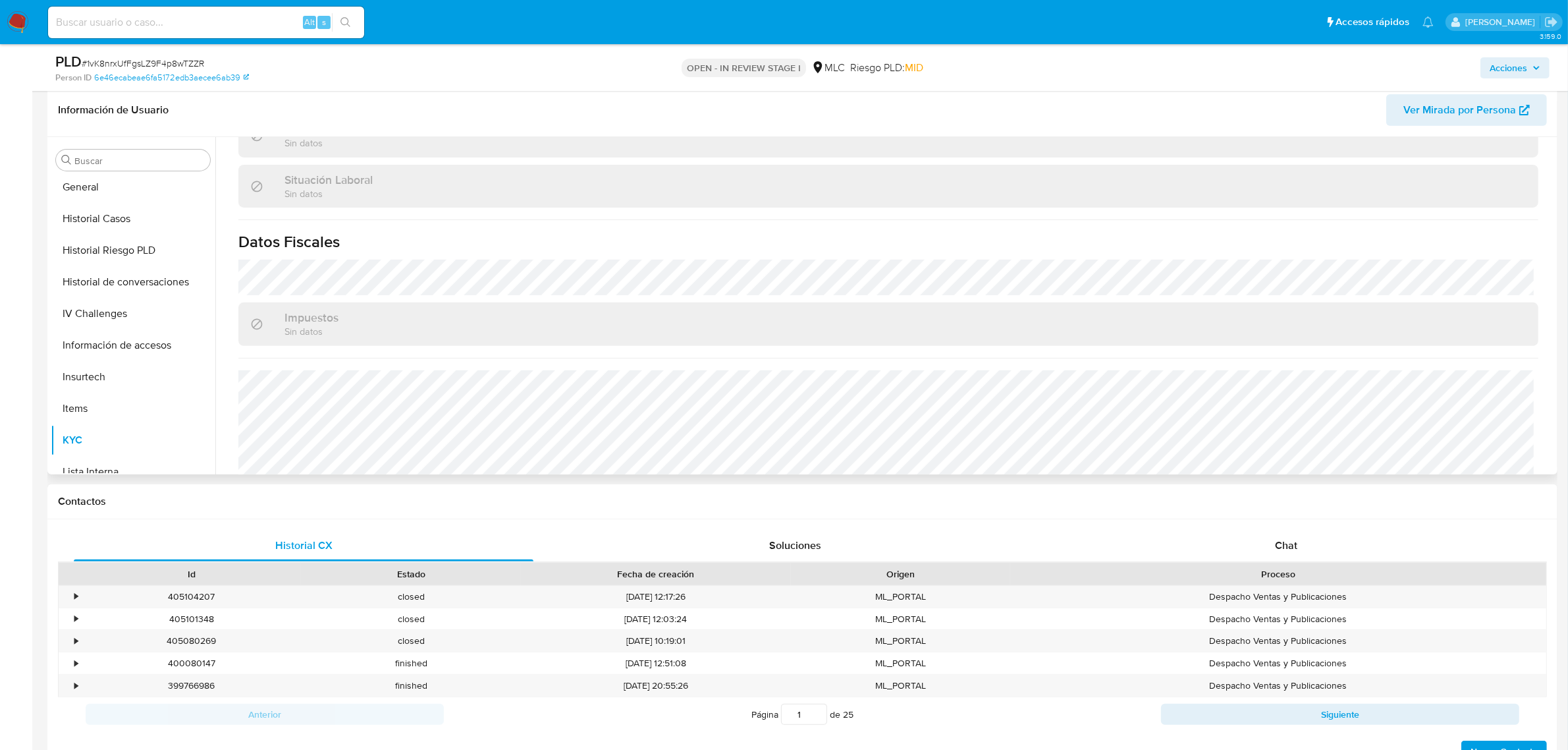
scroll to position [226, 0]
click at [104, 367] on button "Historial Casos" at bounding box center [128, 377] width 155 height 32
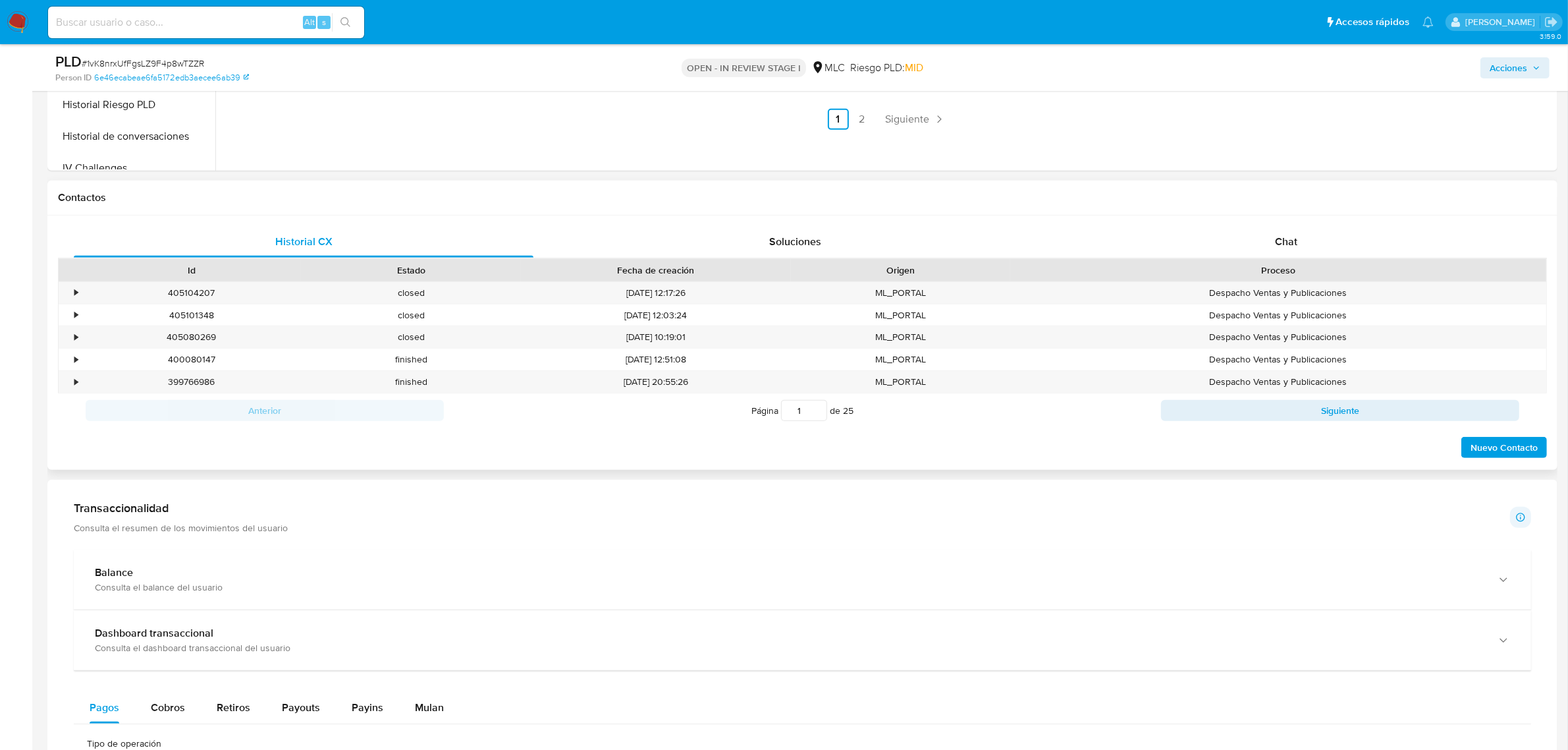
scroll to position [1107, 0]
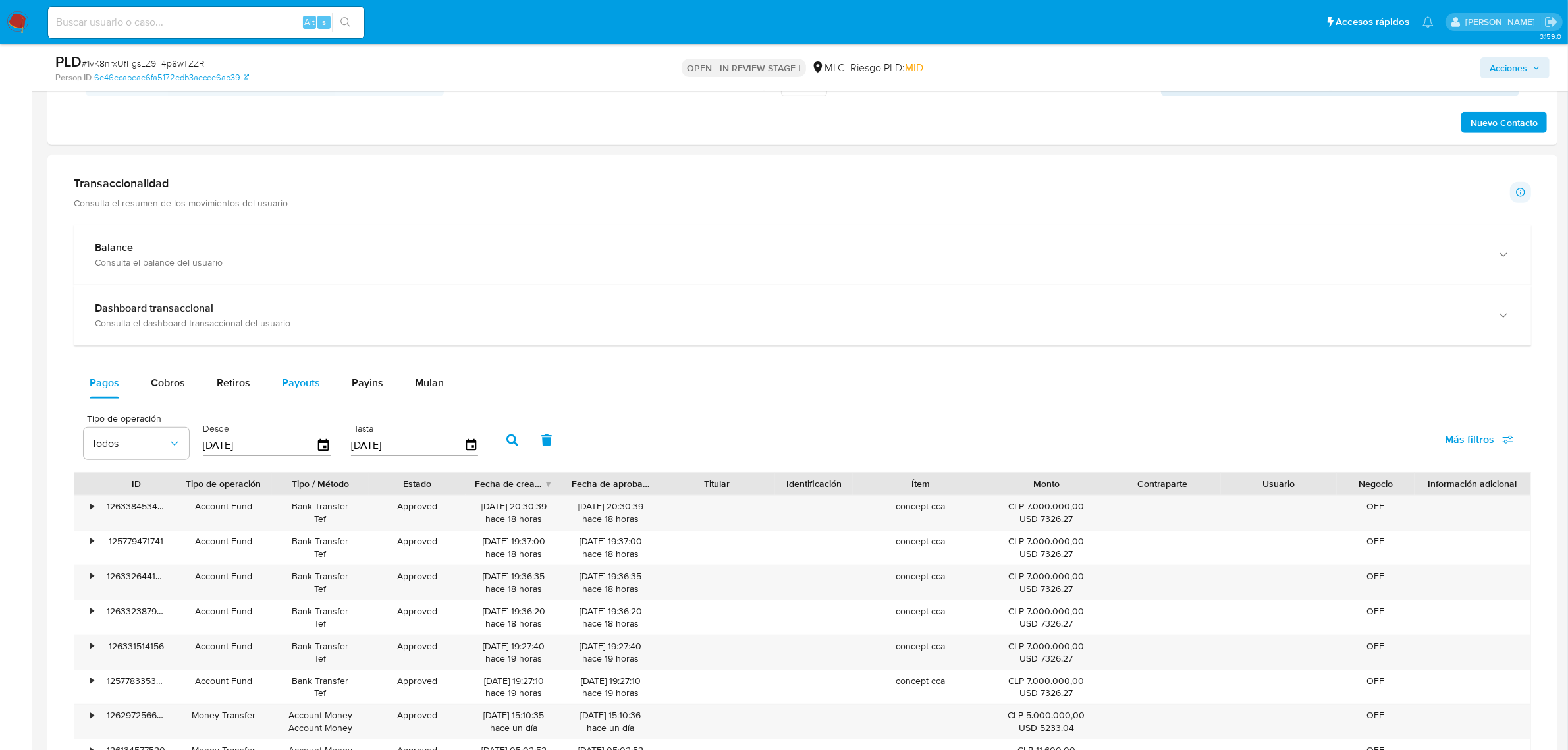
drag, startPoint x: 446, startPoint y: 379, endPoint x: 295, endPoint y: 393, distance: 151.6
click at [446, 379] on button "Mulan" at bounding box center [429, 383] width 61 height 32
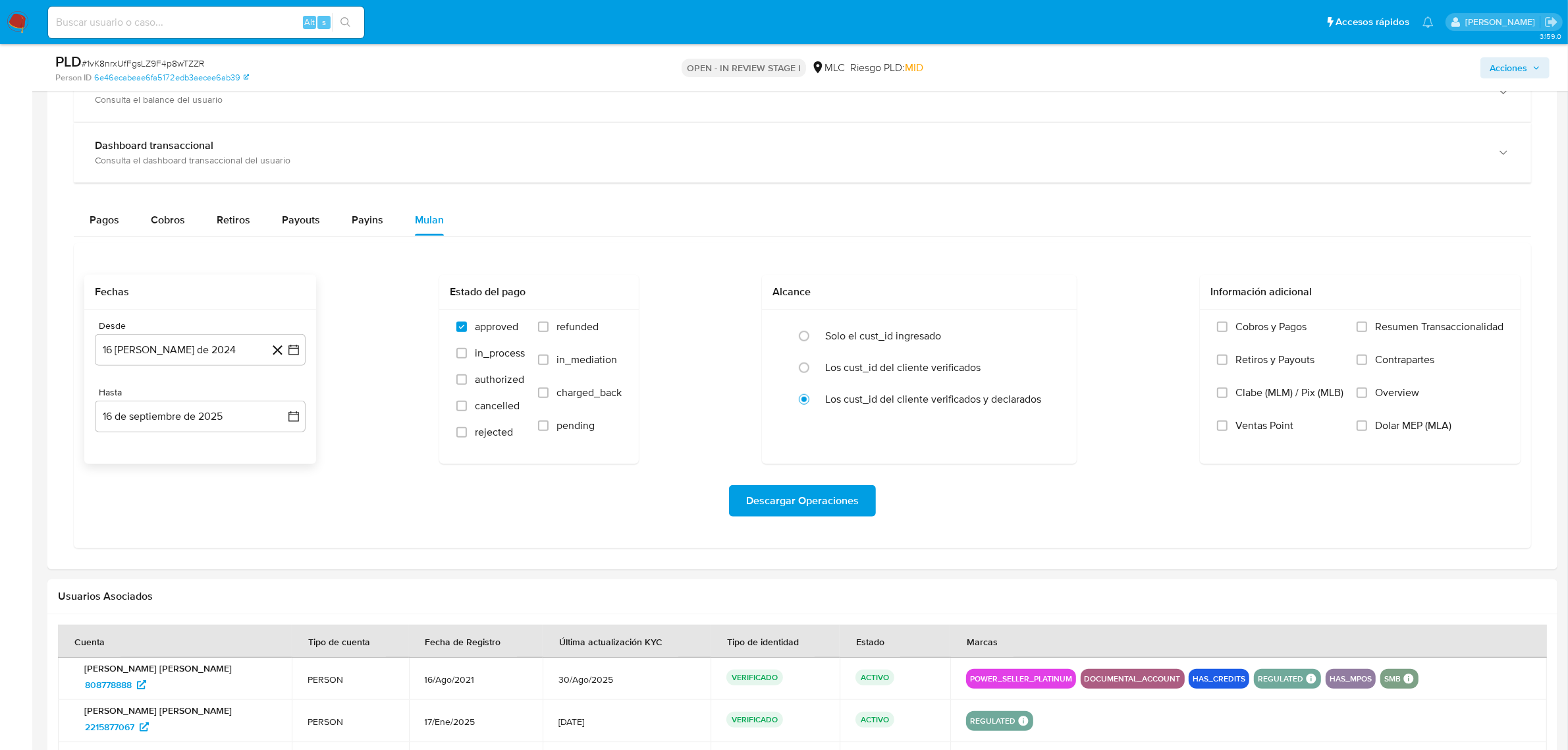
scroll to position [1272, 0]
click at [300, 343] on button "16 de agosto de 2024" at bounding box center [199, 348] width 210 height 32
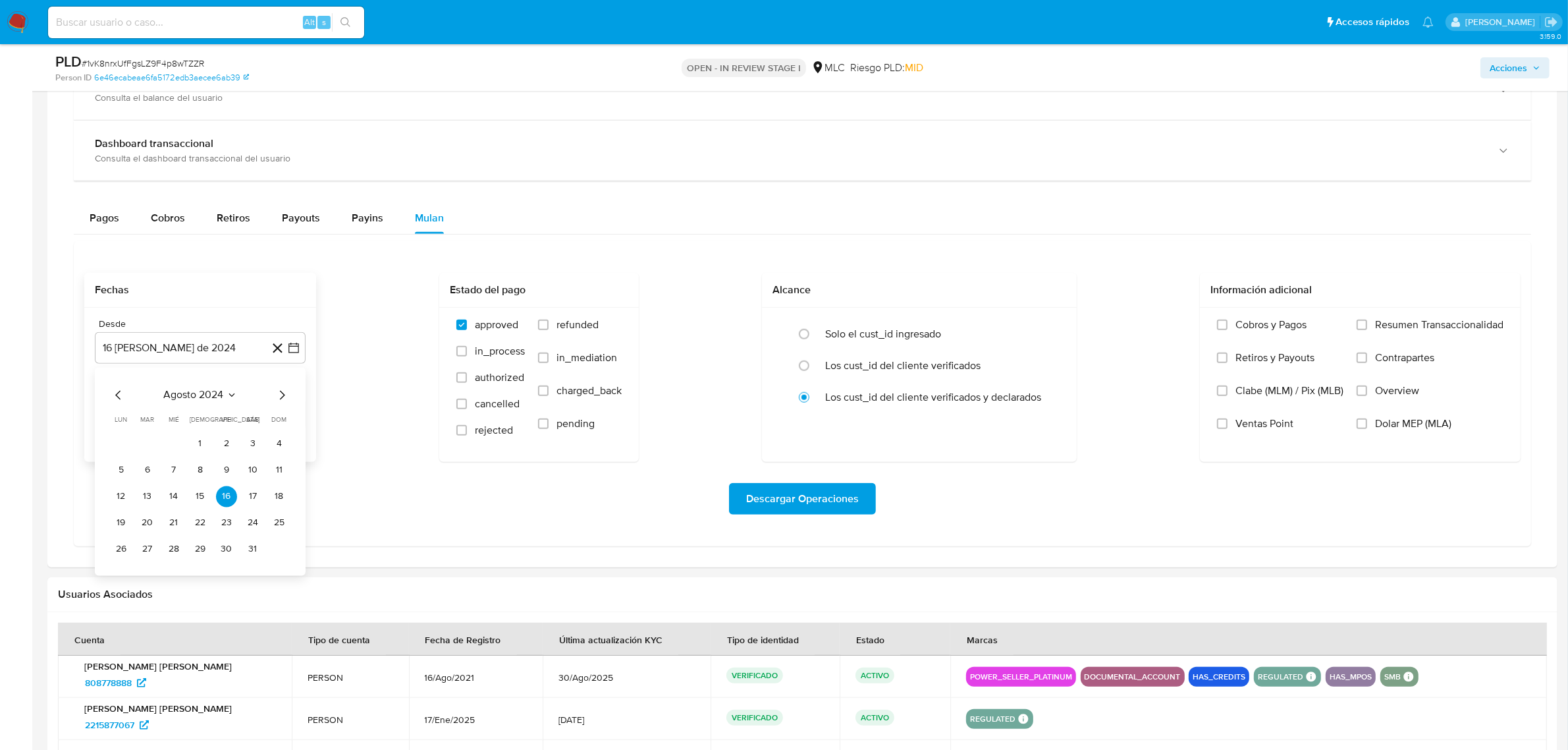
click at [271, 396] on div "agosto 2024" at bounding box center [200, 395] width 180 height 16
click at [280, 395] on icon "Mes siguiente" at bounding box center [282, 395] width 16 height 16
drag, startPoint x: 149, startPoint y: 494, endPoint x: 210, endPoint y: 470, distance: 65.6
click at [147, 494] on button "10" at bounding box center [147, 496] width 21 height 21
click at [301, 420] on button "16 de septiembre de 2025" at bounding box center [199, 415] width 210 height 32
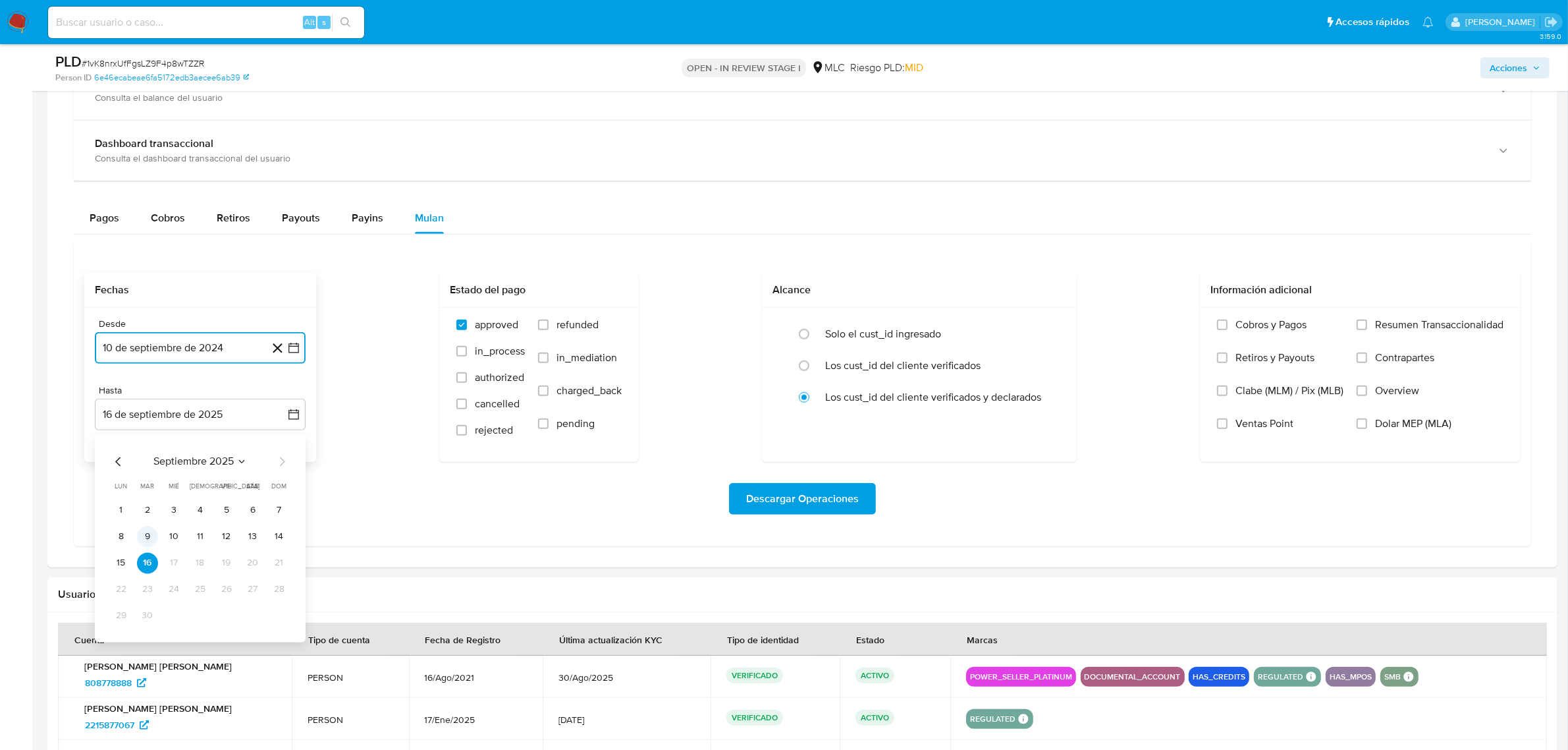
click at [153, 541] on button "9" at bounding box center [147, 537] width 21 height 21
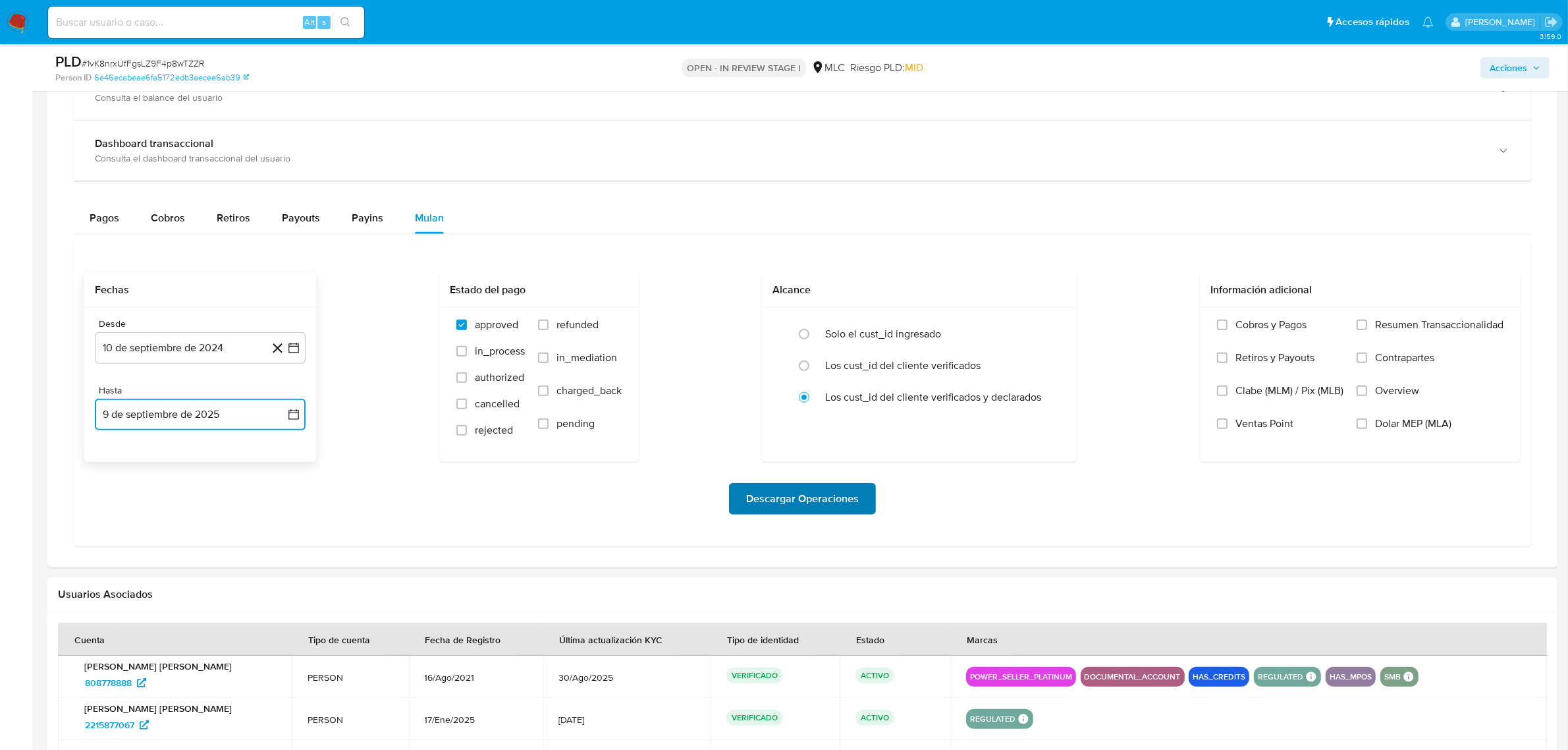
click at [789, 501] on span "Descargar Operaciones" at bounding box center [802, 498] width 113 height 29
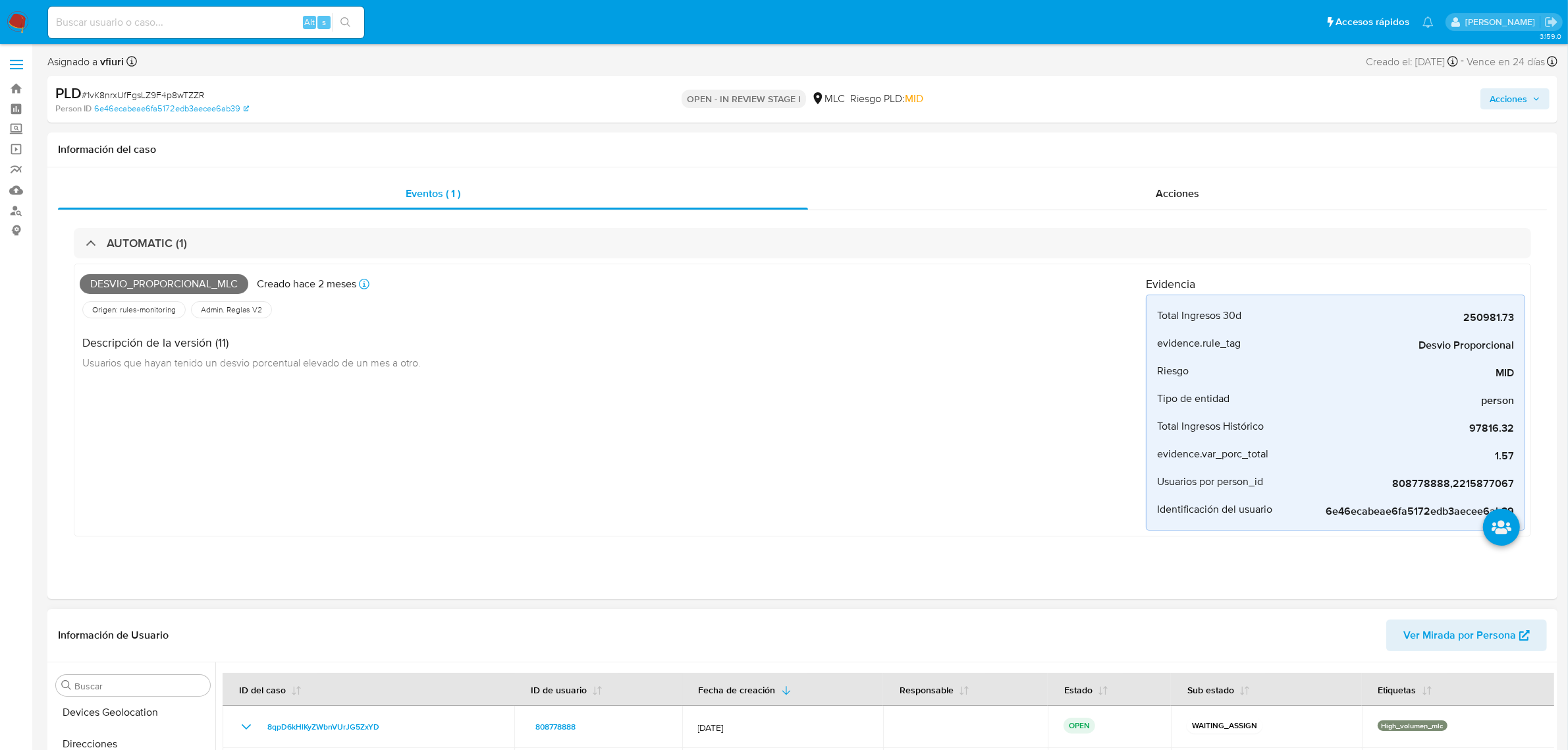
scroll to position [412, 0]
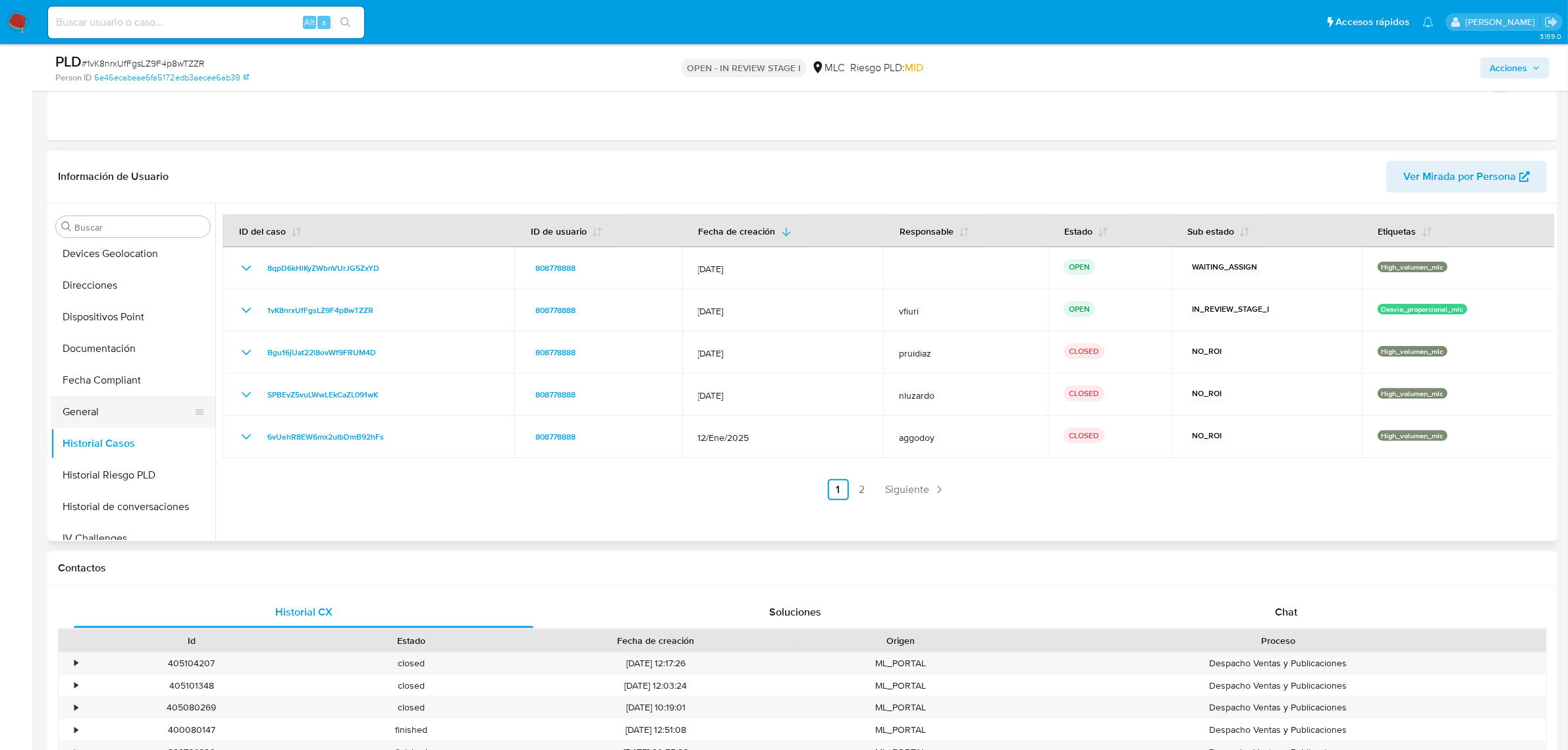
click at [100, 410] on button "General" at bounding box center [128, 412] width 155 height 32
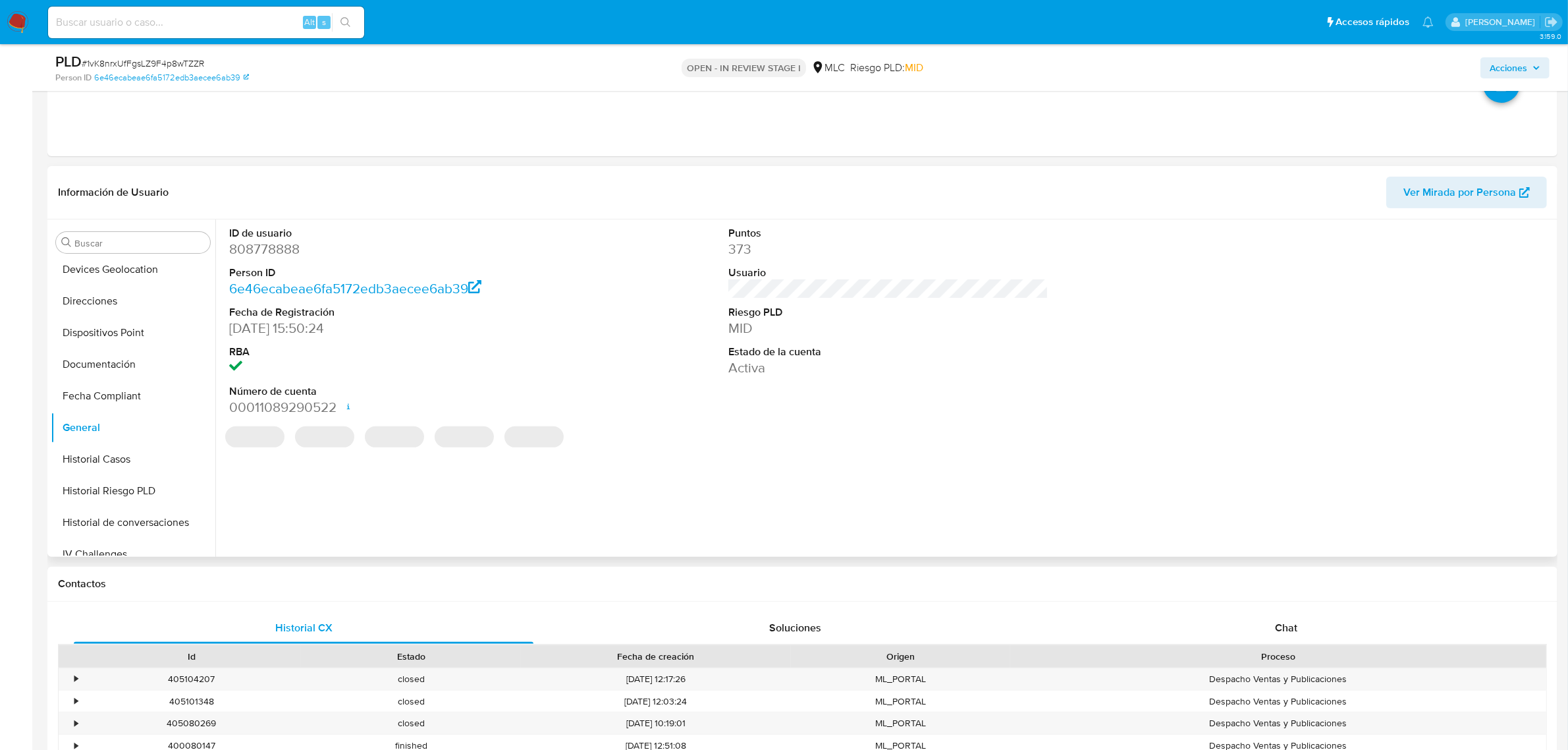
click at [257, 252] on dd "808778888" at bounding box center [389, 248] width 320 height 18
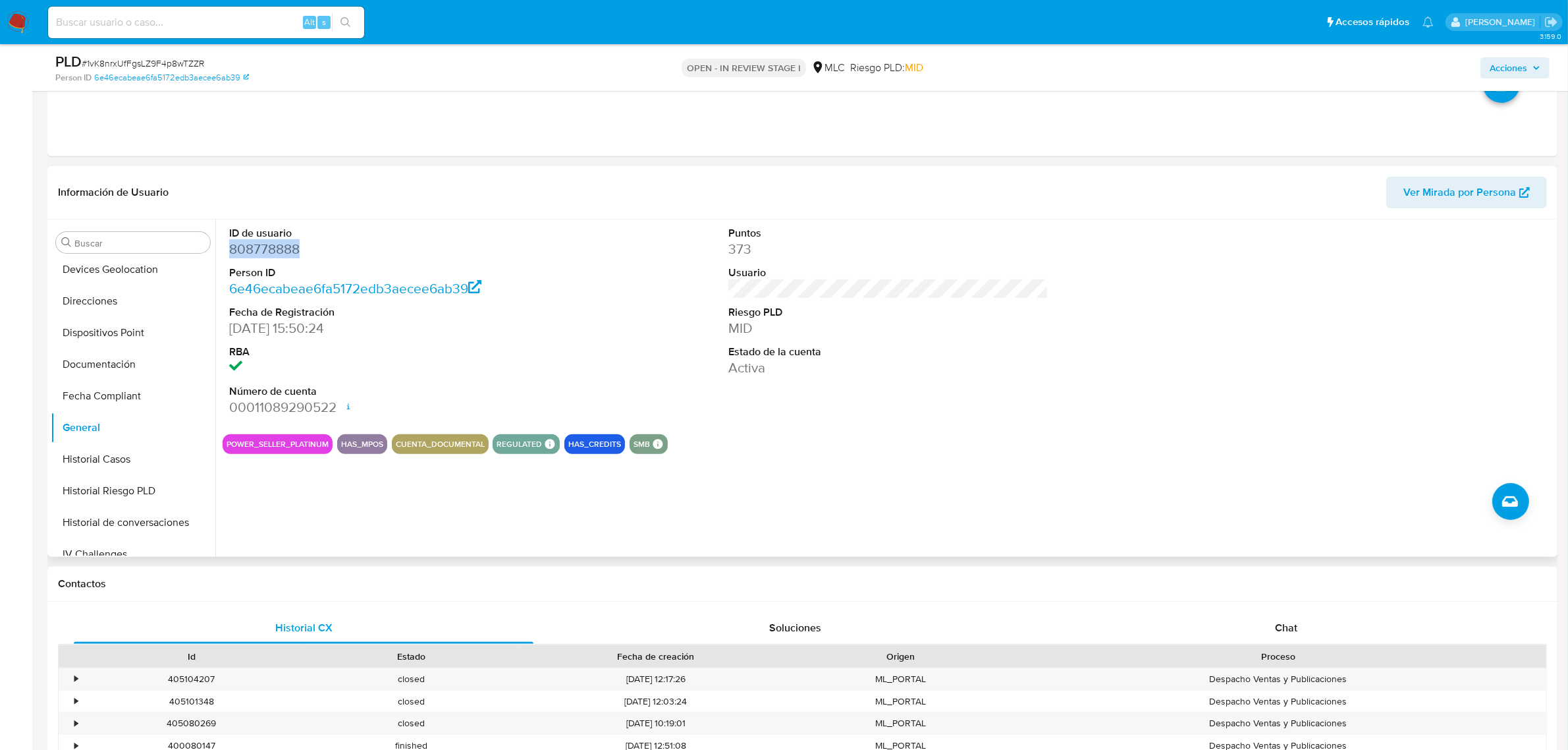
copy dd "808778888"
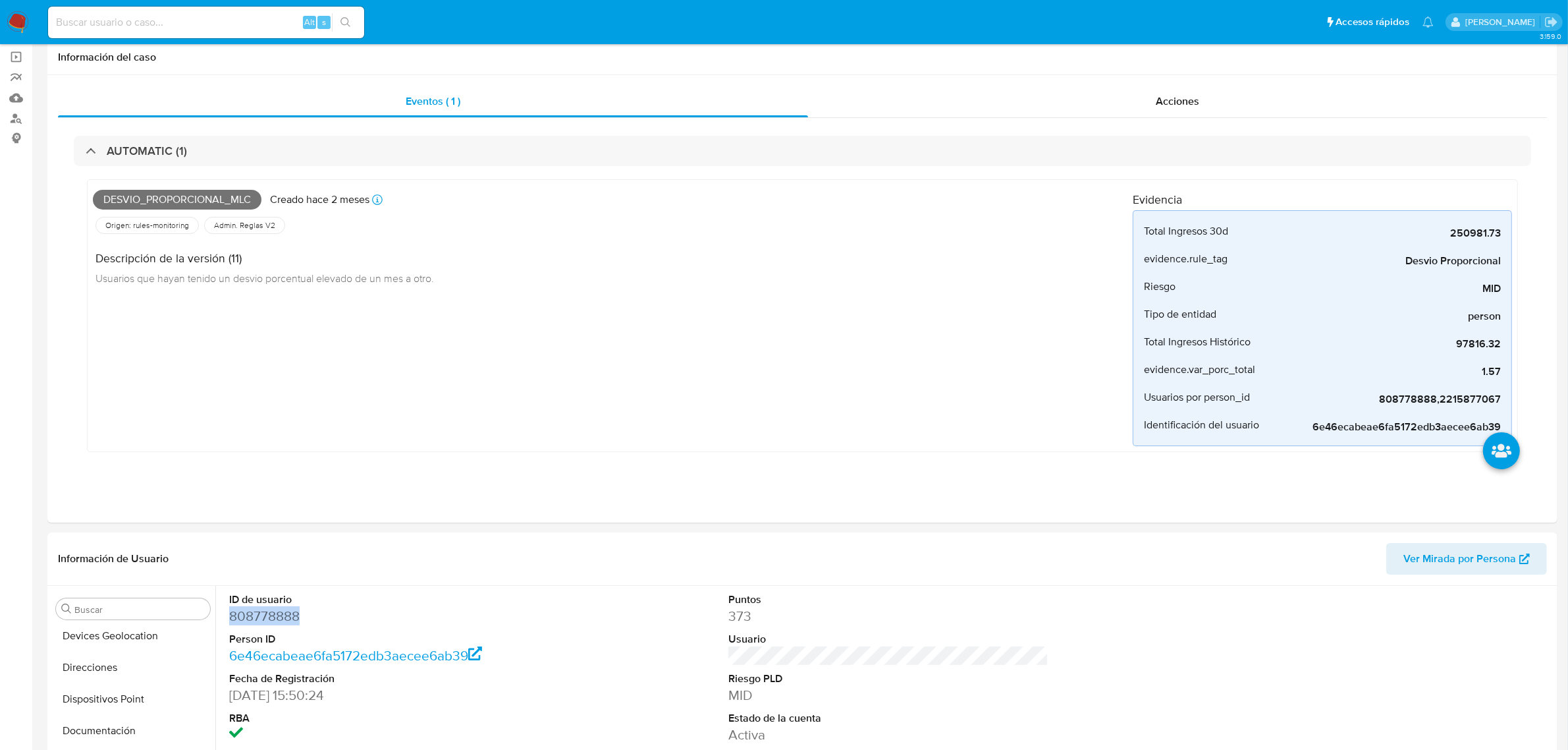
scroll to position [0, 0]
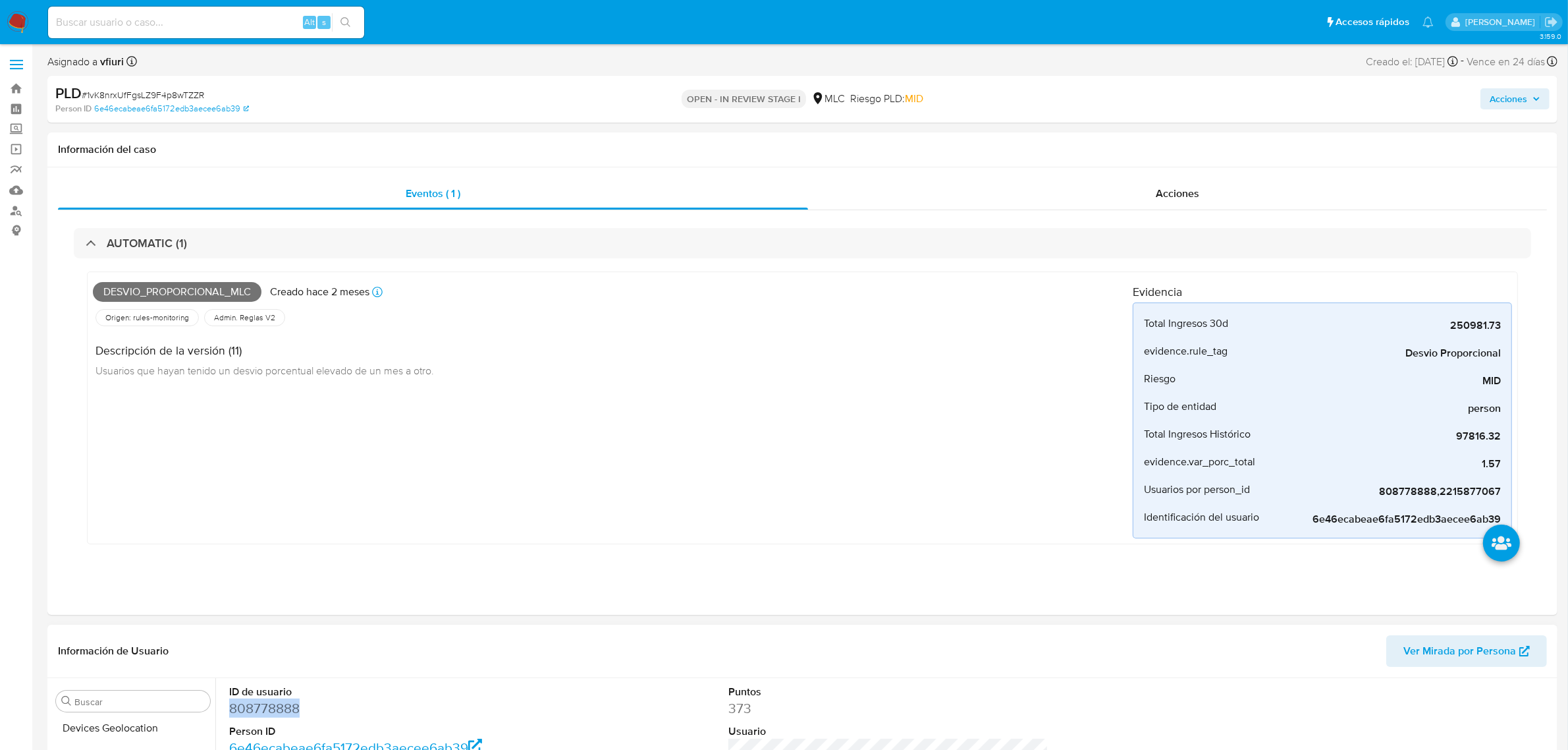
copy dd "808778888"
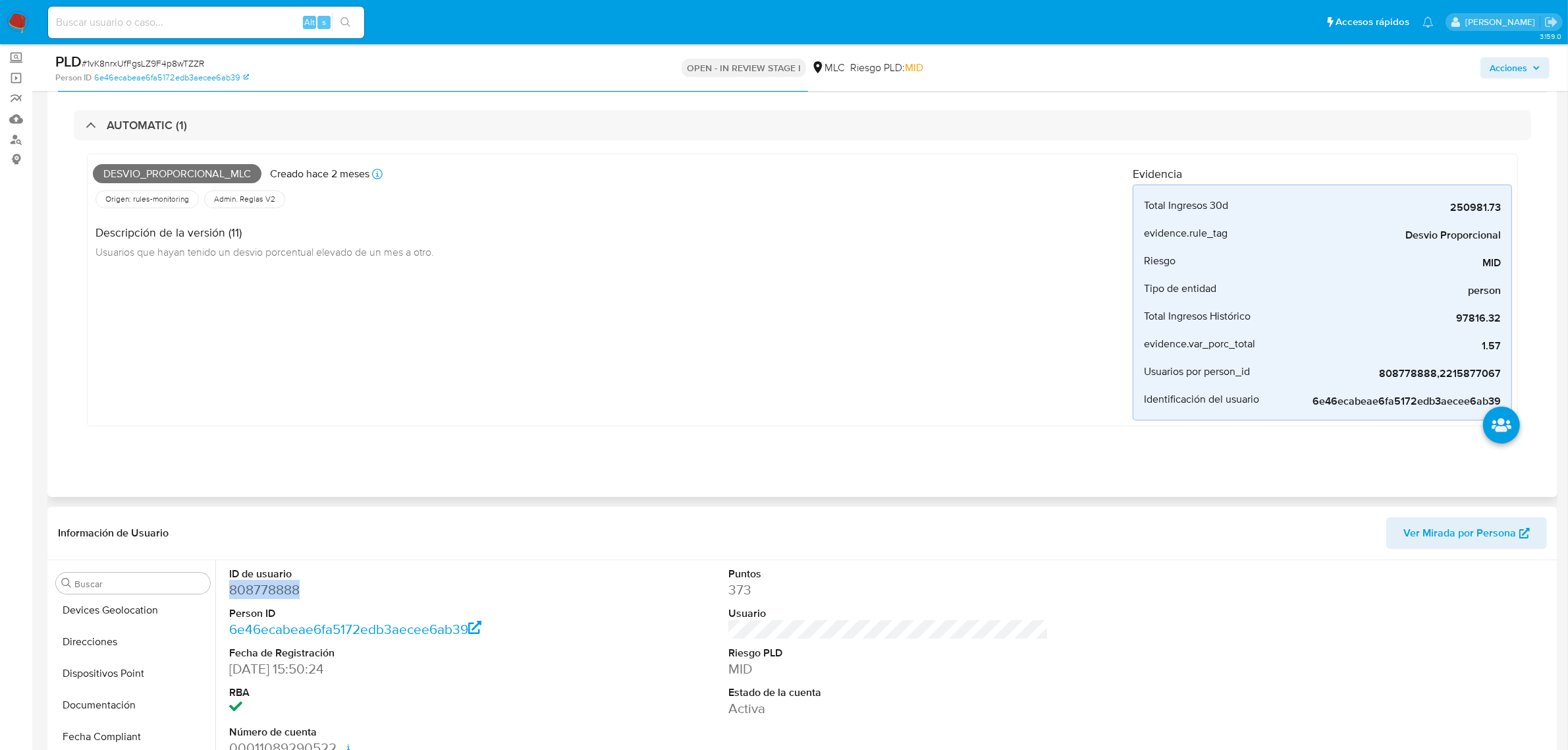
scroll to position [165, 0]
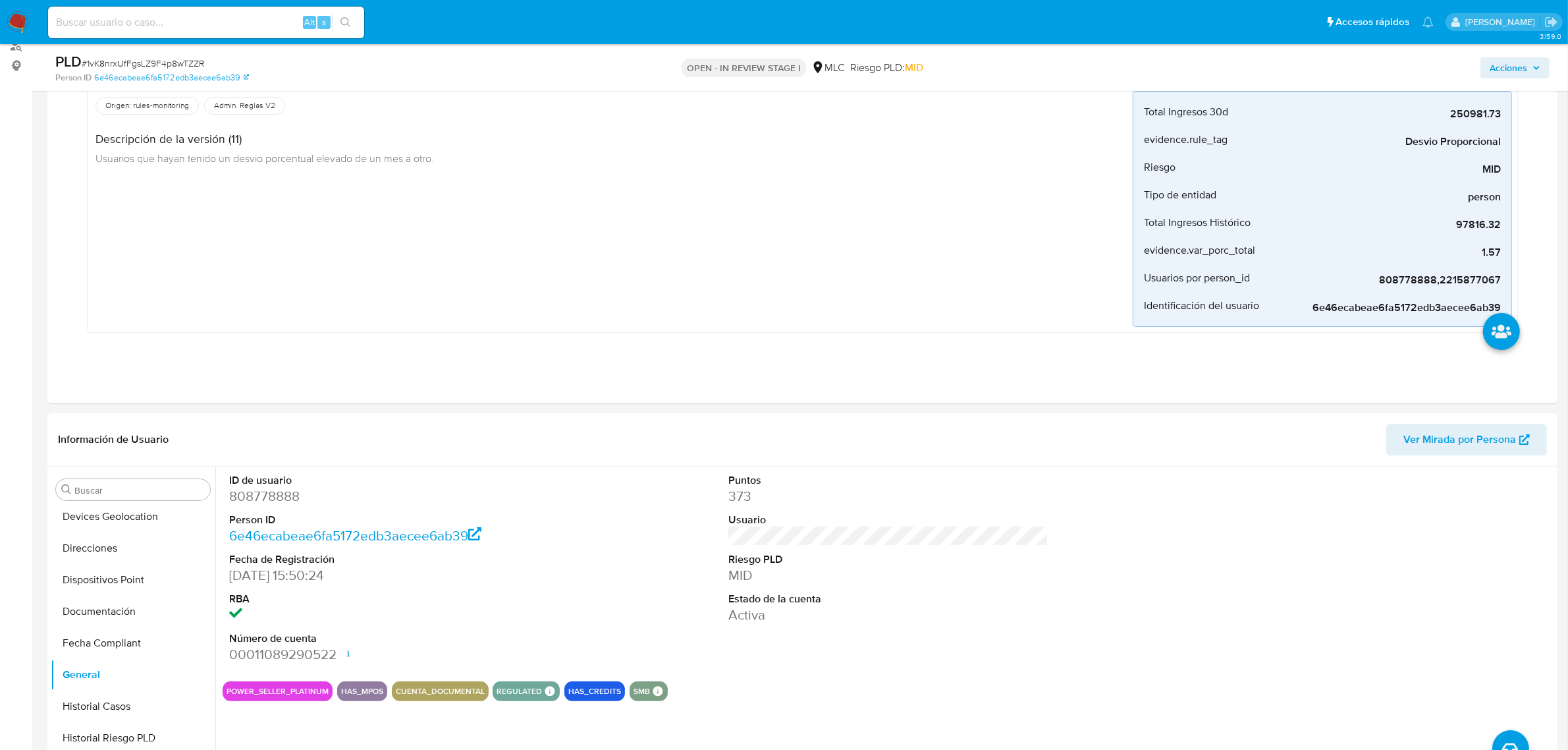
click at [199, 63] on span "# 1vK8nrxUfFgsLZ9F4p8wTZZR" at bounding box center [143, 63] width 123 height 13
copy span "1vK8nrxUfFgsLZ9F4p8wTZZR"
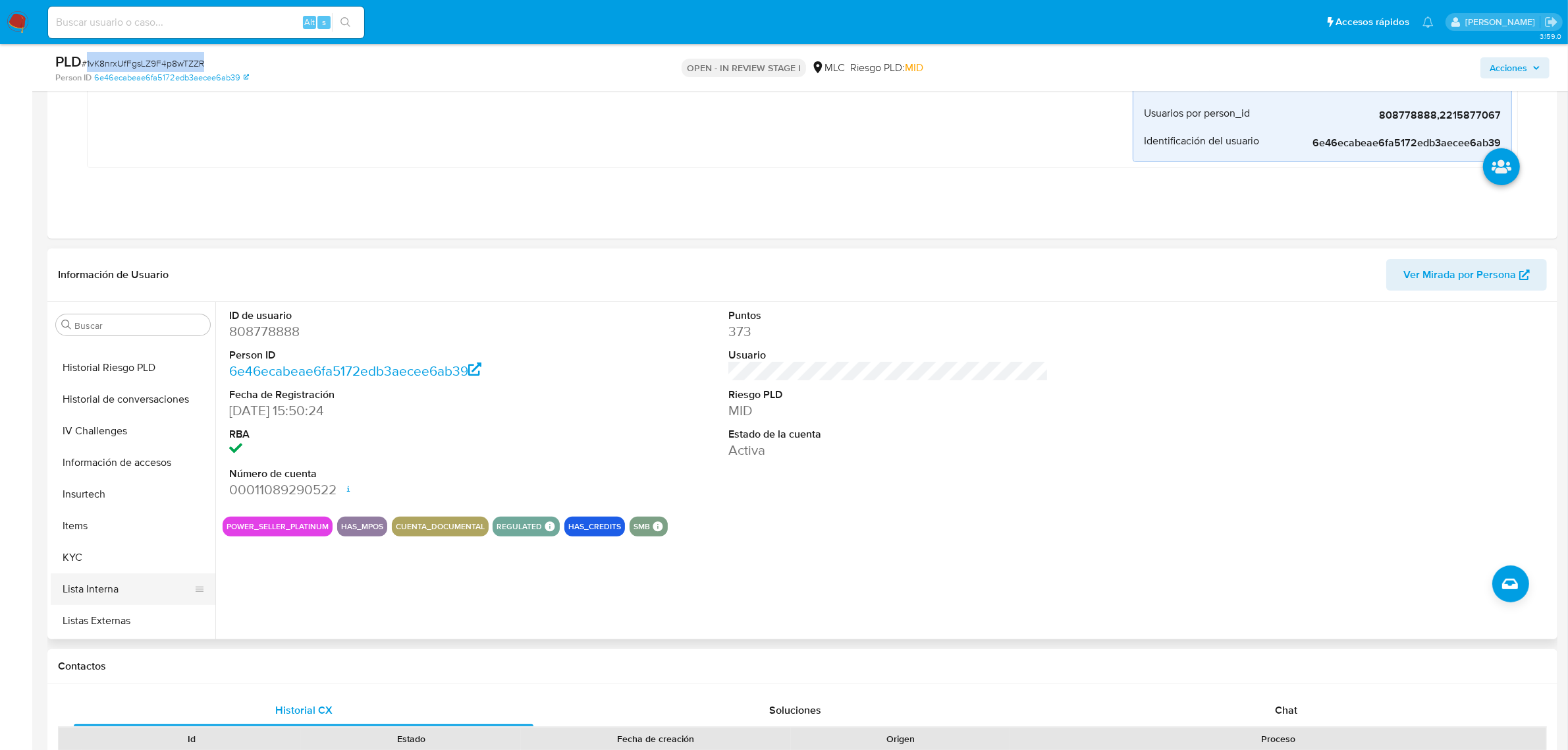
scroll to position [556, 0]
click at [104, 435] on button "KYC" at bounding box center [128, 434] width 155 height 32
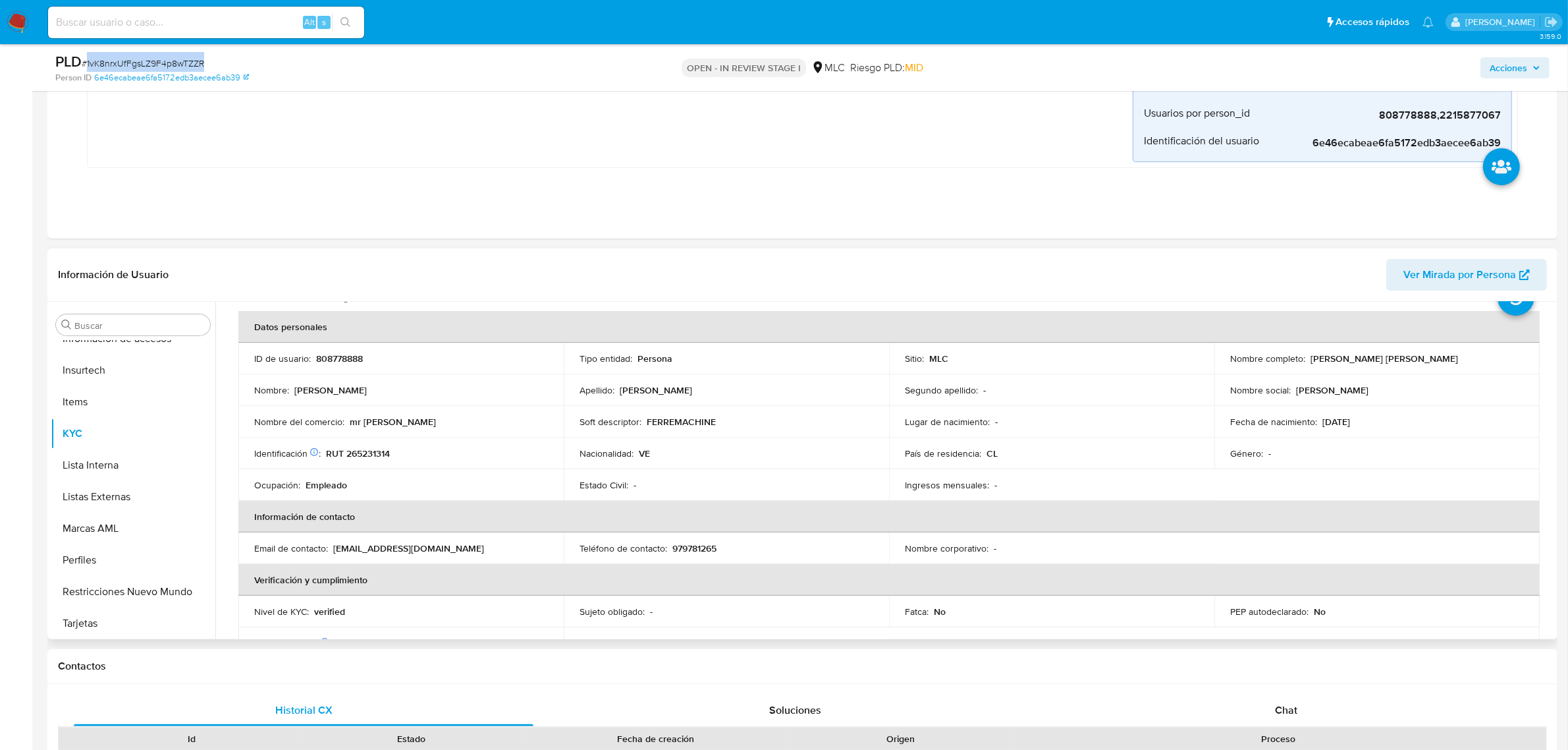
scroll to position [59, 0]
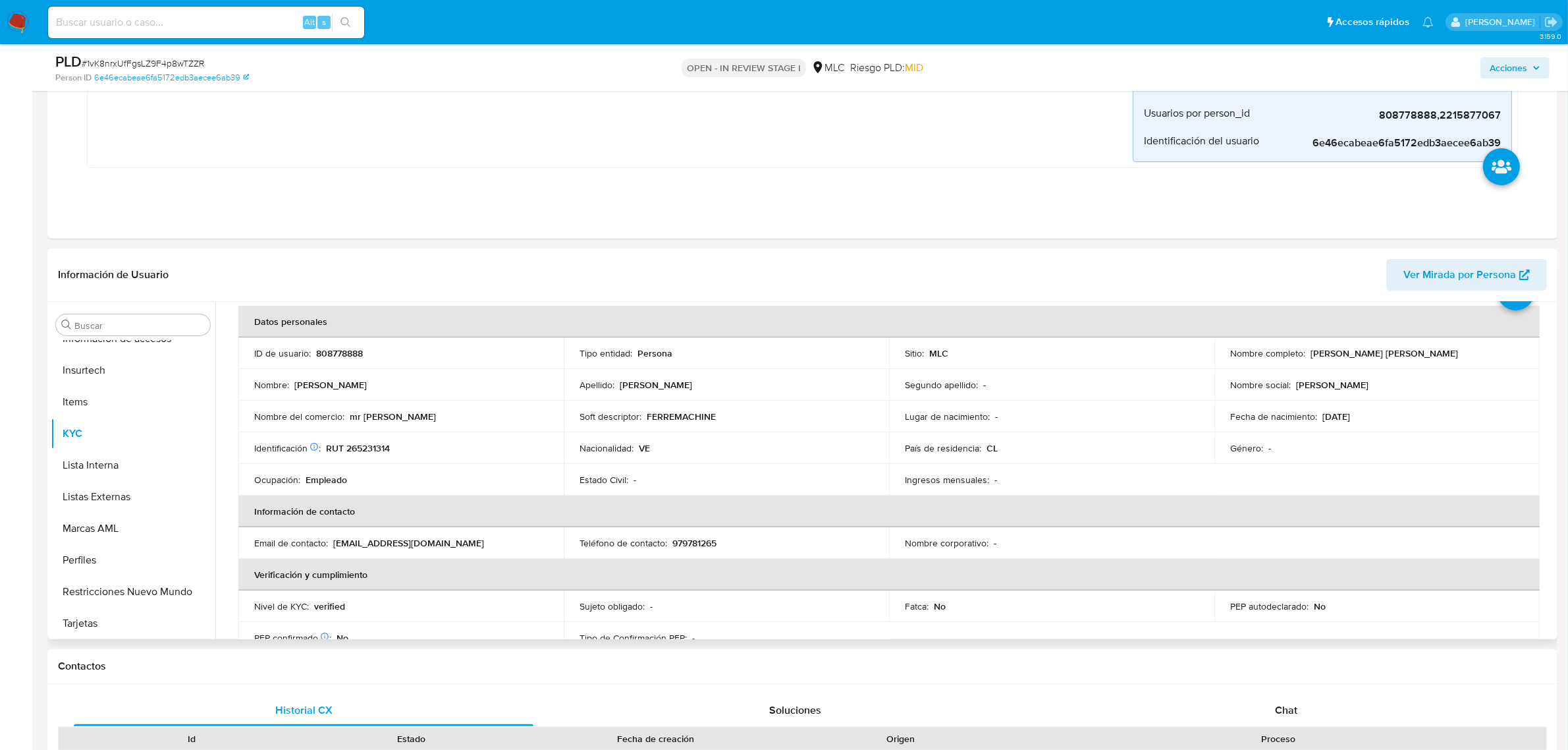
click at [368, 443] on p "RUT 265231314" at bounding box center [358, 448] width 64 height 12
copy p "265231314"
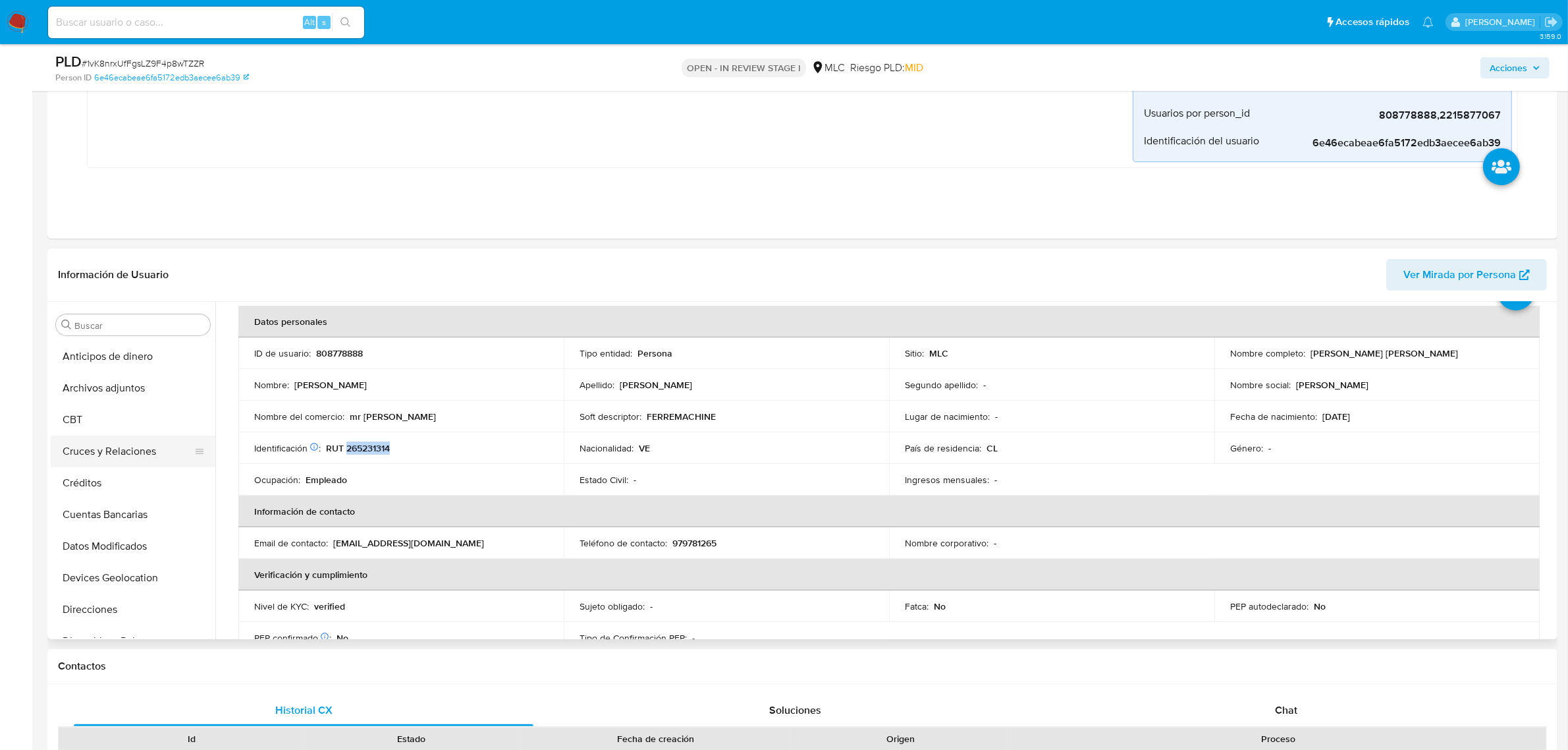
click at [109, 443] on button "Cruces y Relaciones" at bounding box center [128, 452] width 155 height 32
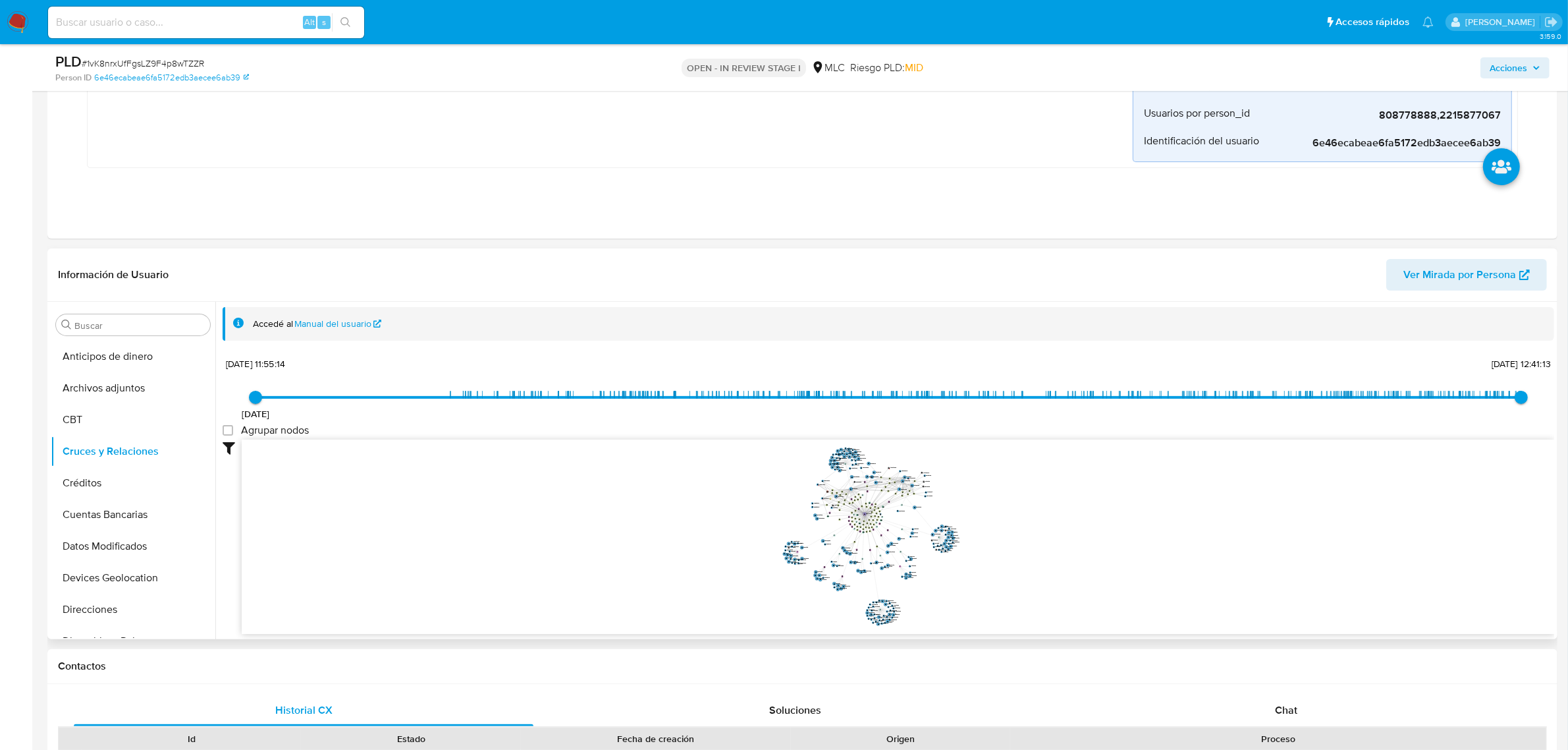
drag, startPoint x: 1091, startPoint y: 512, endPoint x: 1027, endPoint y: 502, distance: 64.8
click at [1027, 502] on icon "device-64971d363995d905322cba2e  user-808778888  808778888 D device-63542f3a0…" at bounding box center [898, 536] width 1313 height 191
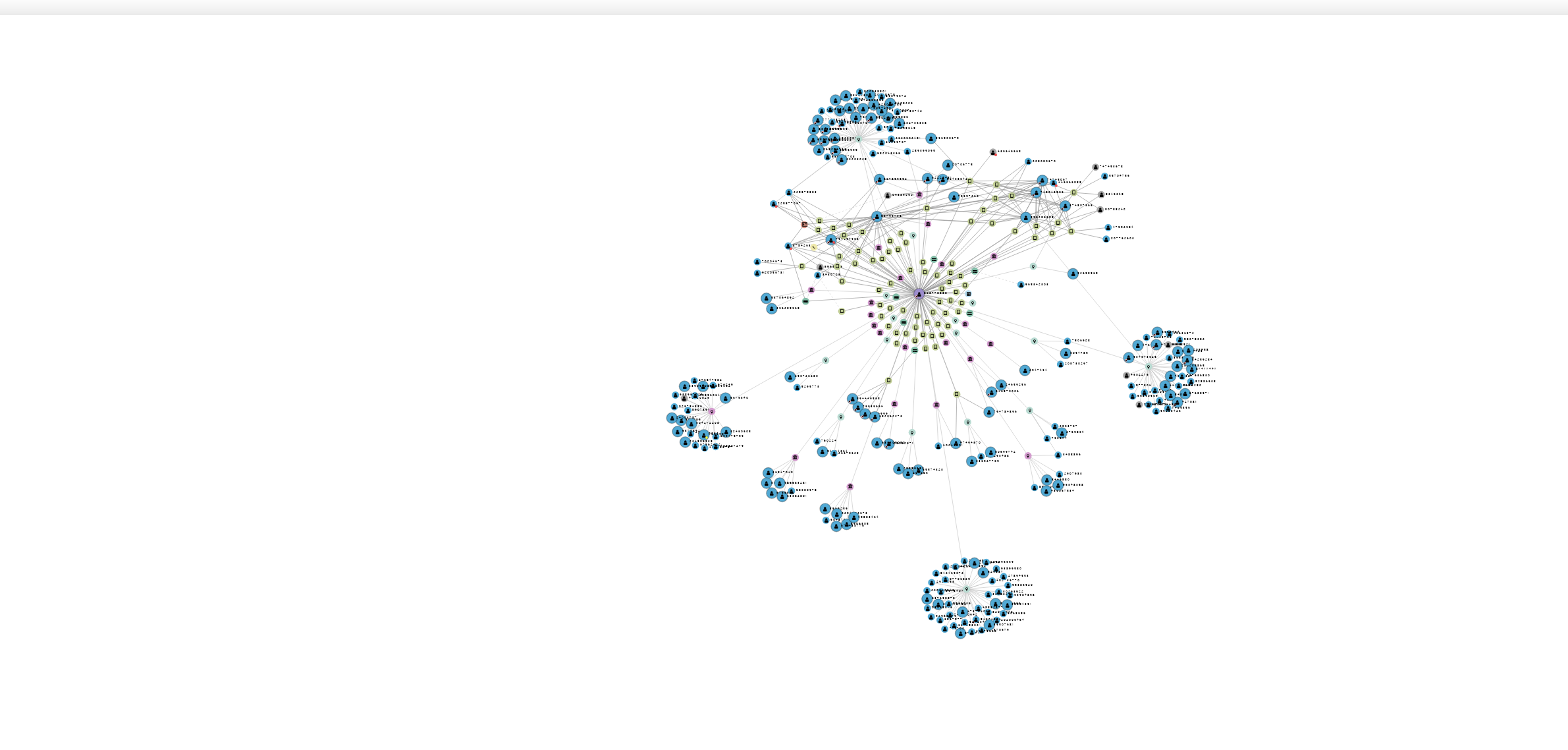
drag, startPoint x: 998, startPoint y: 534, endPoint x: 969, endPoint y: 542, distance: 30.1
click at [972, 542] on icon "device-64971d363995d905322cba2e  user-808778888  808778888 D device-63542f3a0…" at bounding box center [898, 536] width 1313 height 191
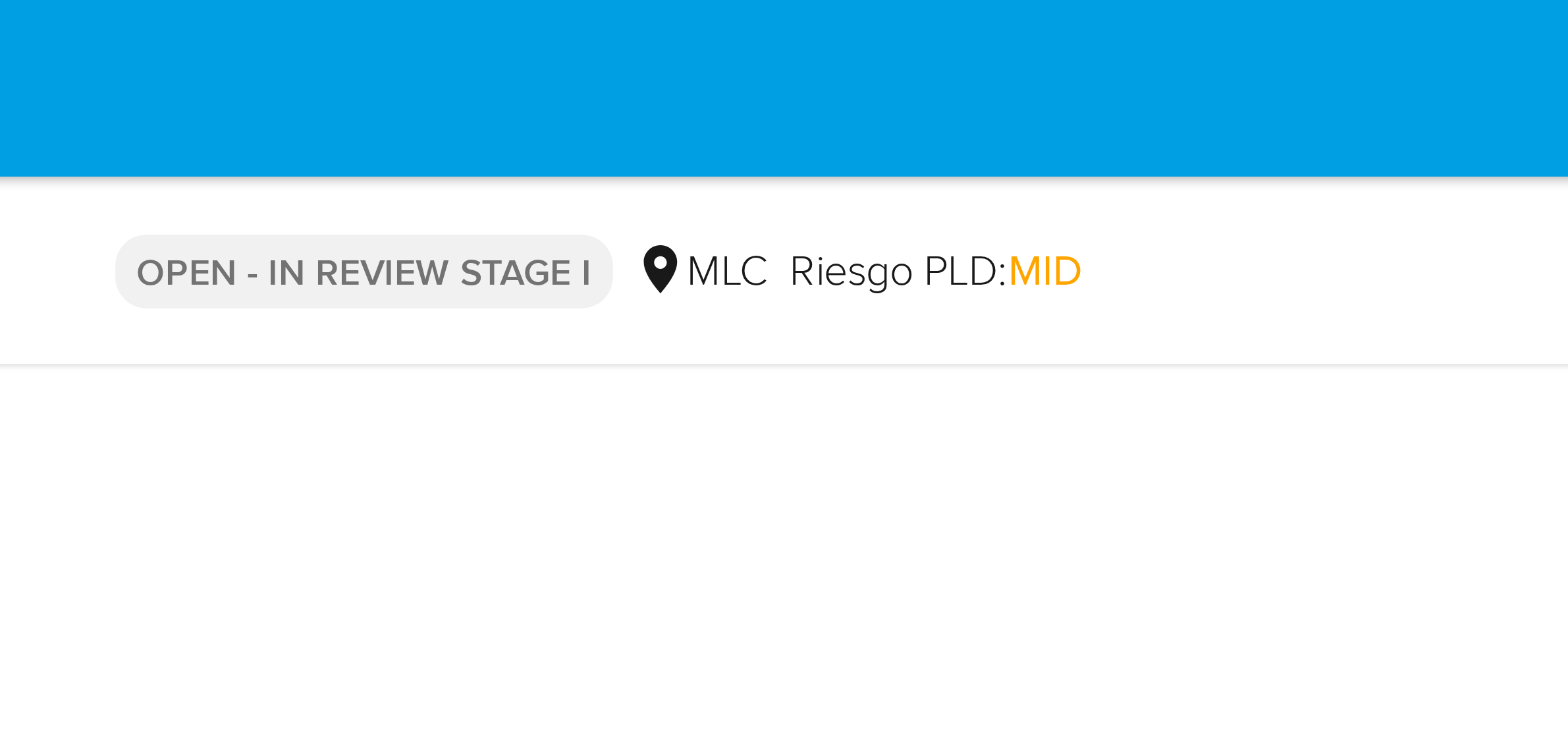
drag, startPoint x: 1047, startPoint y: 498, endPoint x: 1044, endPoint y: 36, distance: 462.0
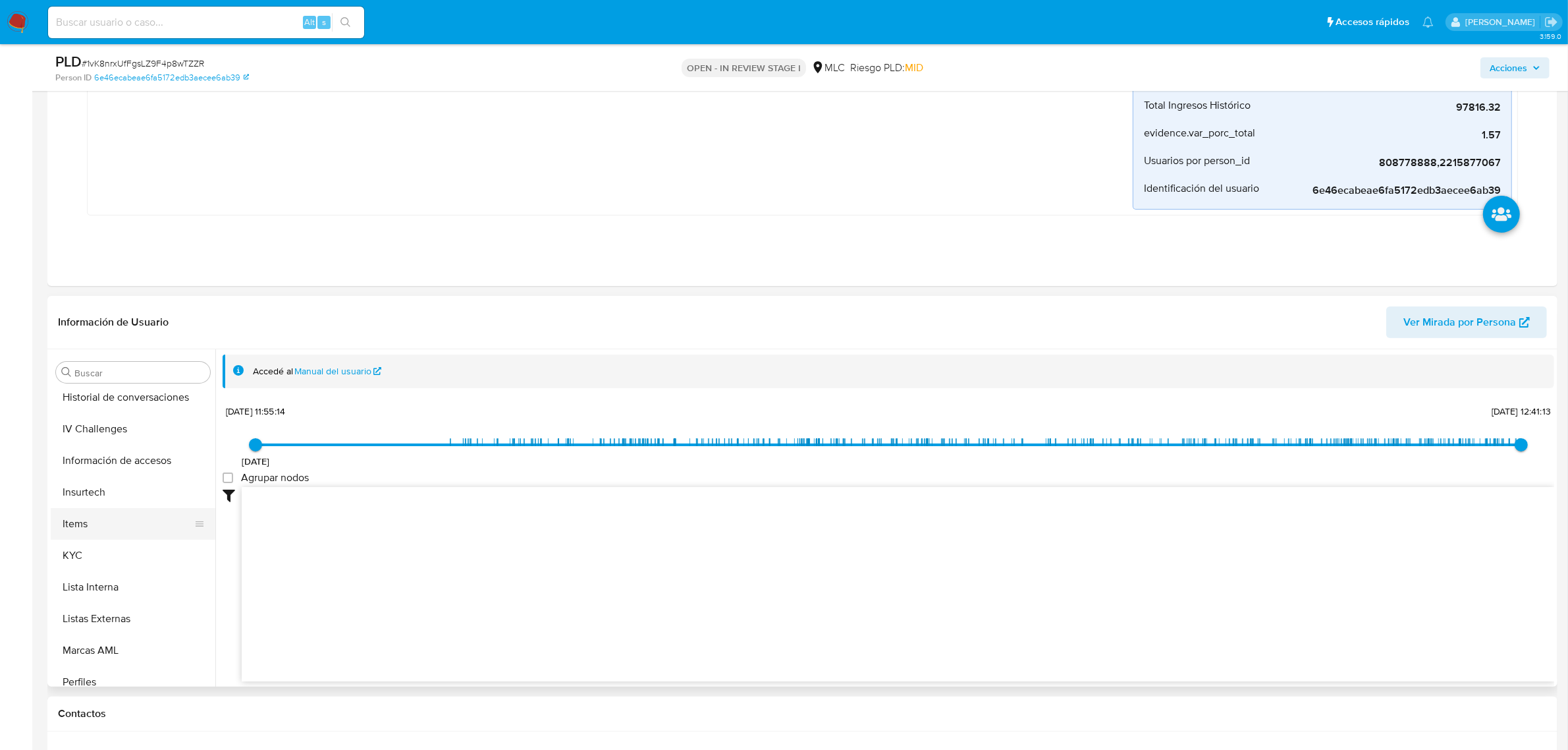
scroll to position [494, 0]
click at [85, 544] on button "KYC" at bounding box center [128, 543] width 155 height 32
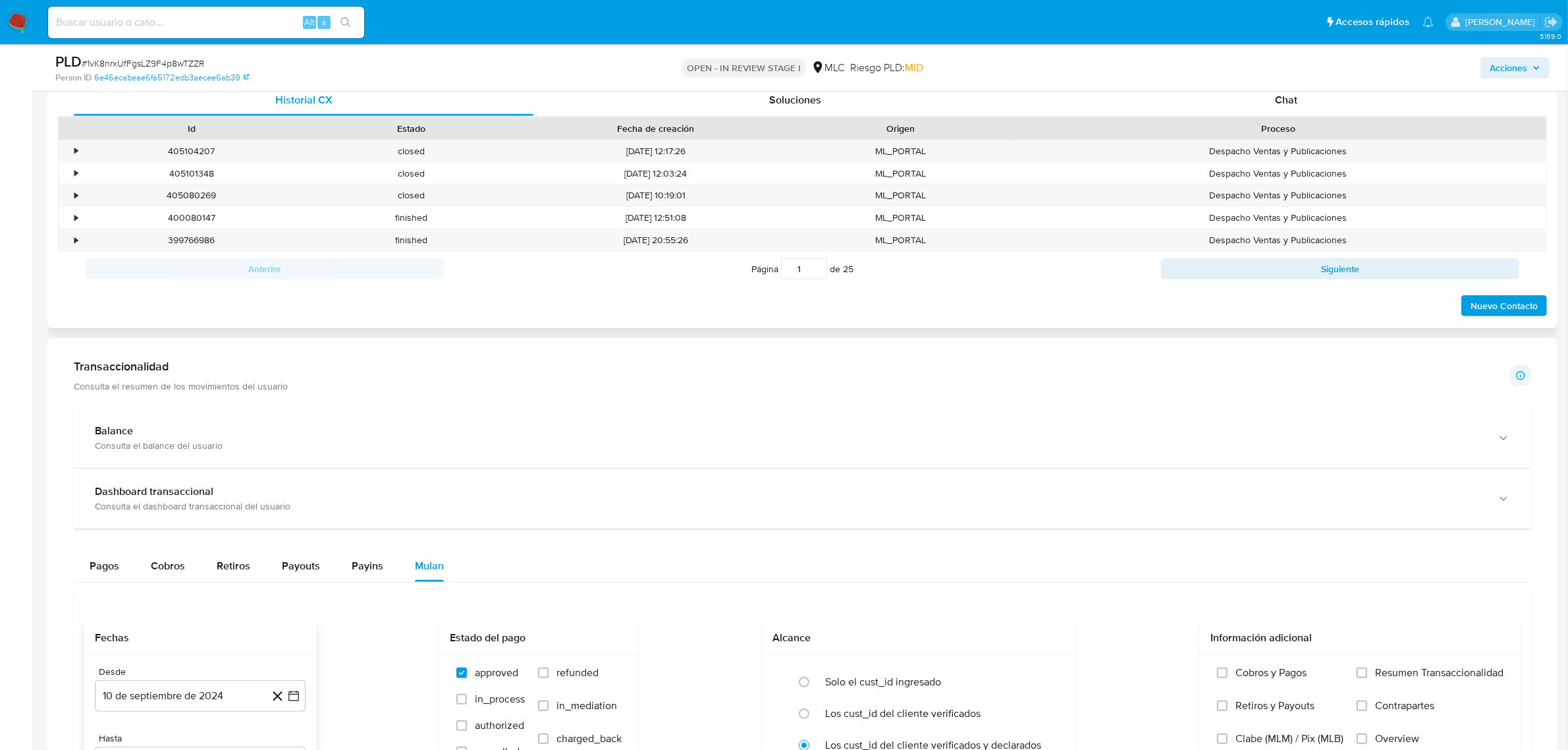
scroll to position [940, 0]
click at [1278, 100] on span "Chat" at bounding box center [1287, 98] width 22 height 15
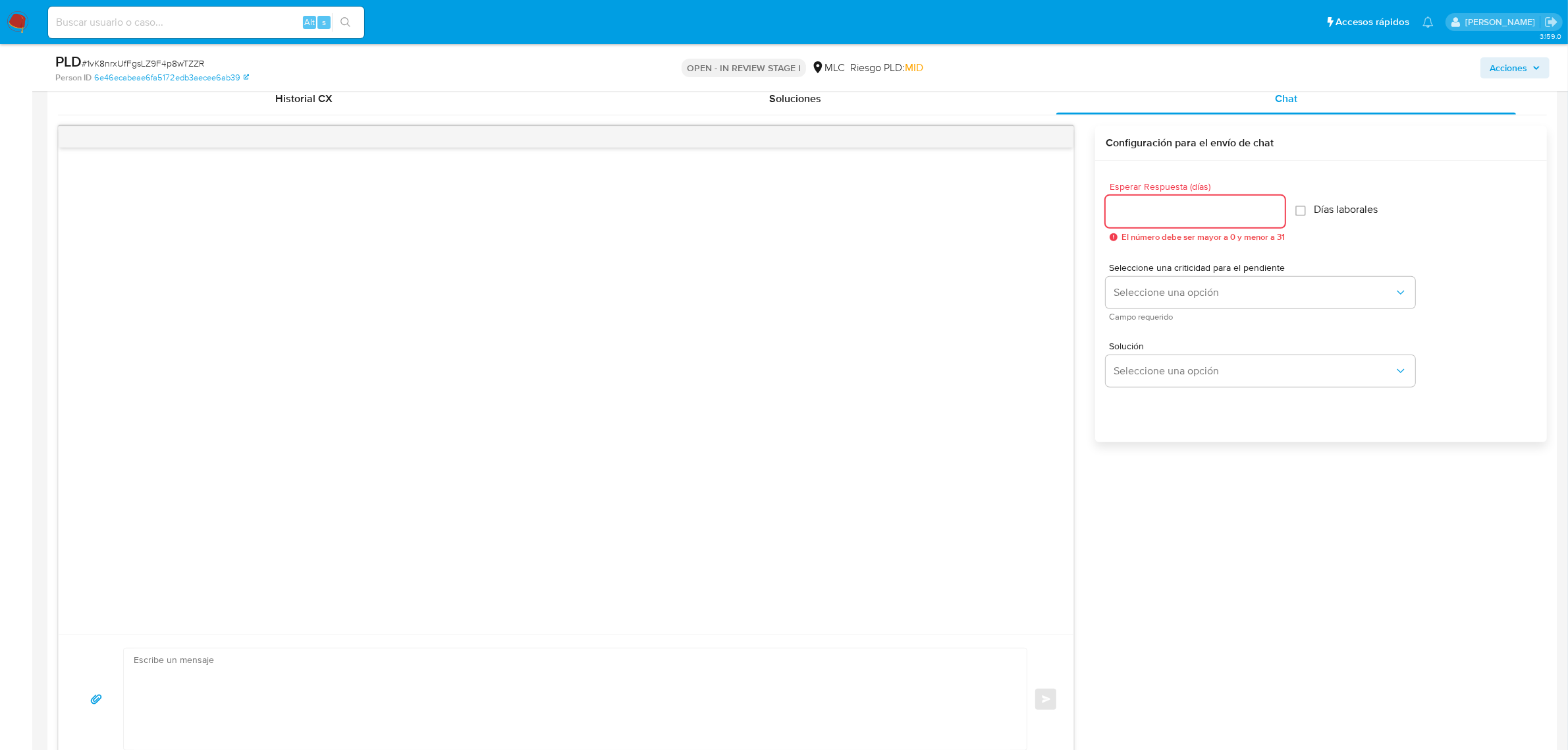
click at [1147, 209] on input "Esperar Respuesta (días)" at bounding box center [1196, 210] width 180 height 17
type input "3"
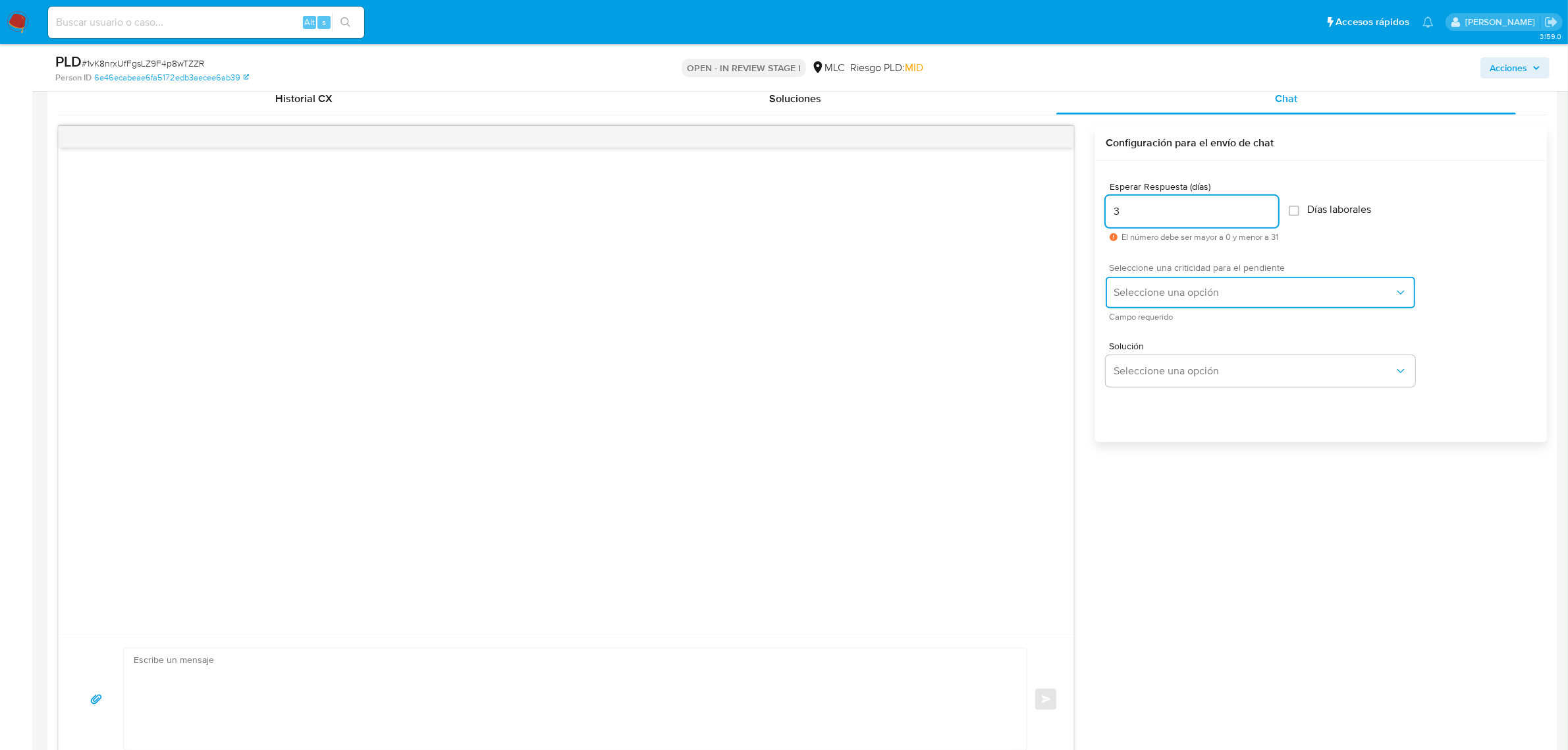
click at [1149, 299] on button "Seleccione una opción" at bounding box center [1261, 292] width 309 height 32
click at [1144, 292] on div "LOW" at bounding box center [1258, 293] width 288 height 26
click at [1137, 389] on div "Solución Seleccione una opción" at bounding box center [1322, 367] width 431 height 72
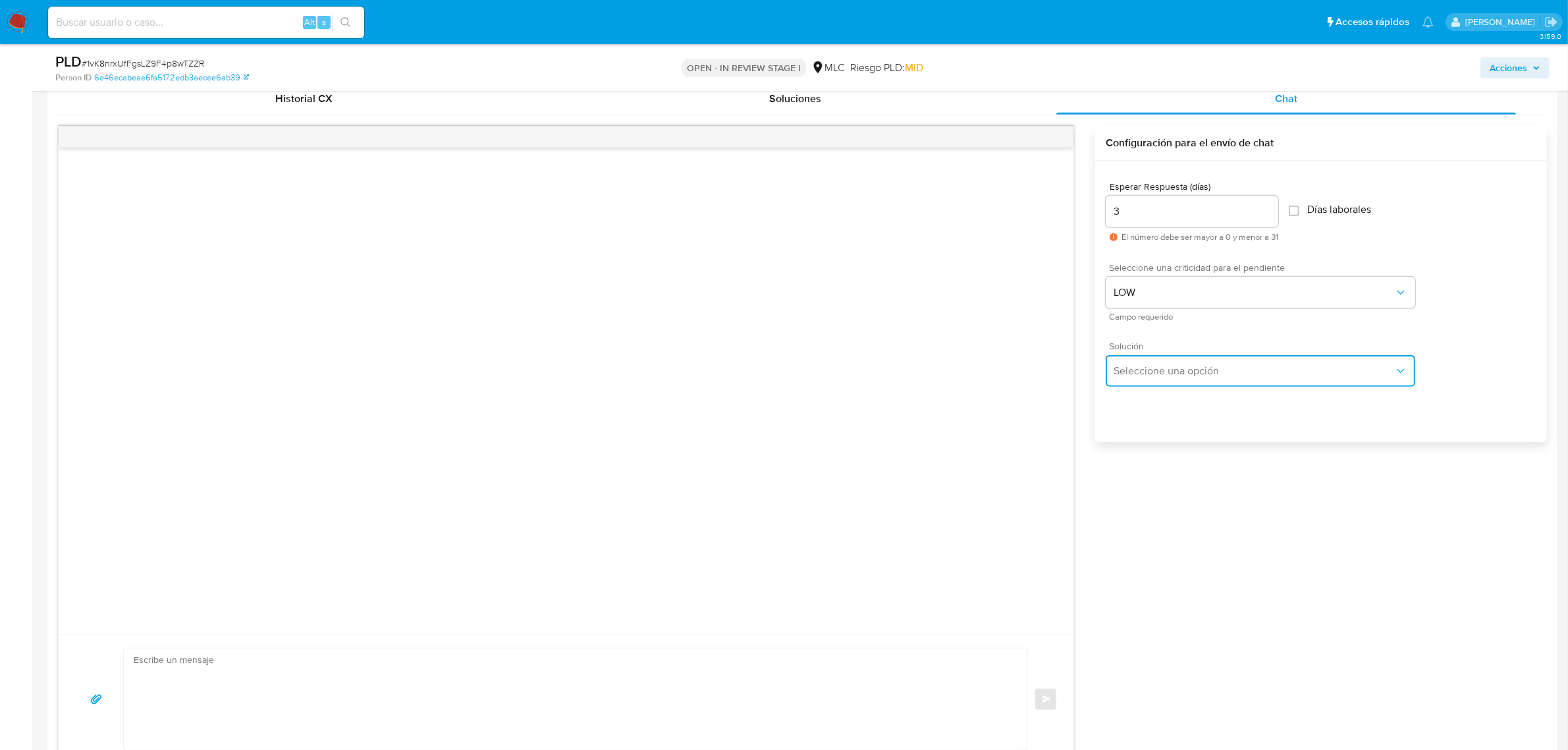
click at [1137, 377] on button "Seleccione una opción" at bounding box center [1261, 371] width 309 height 32
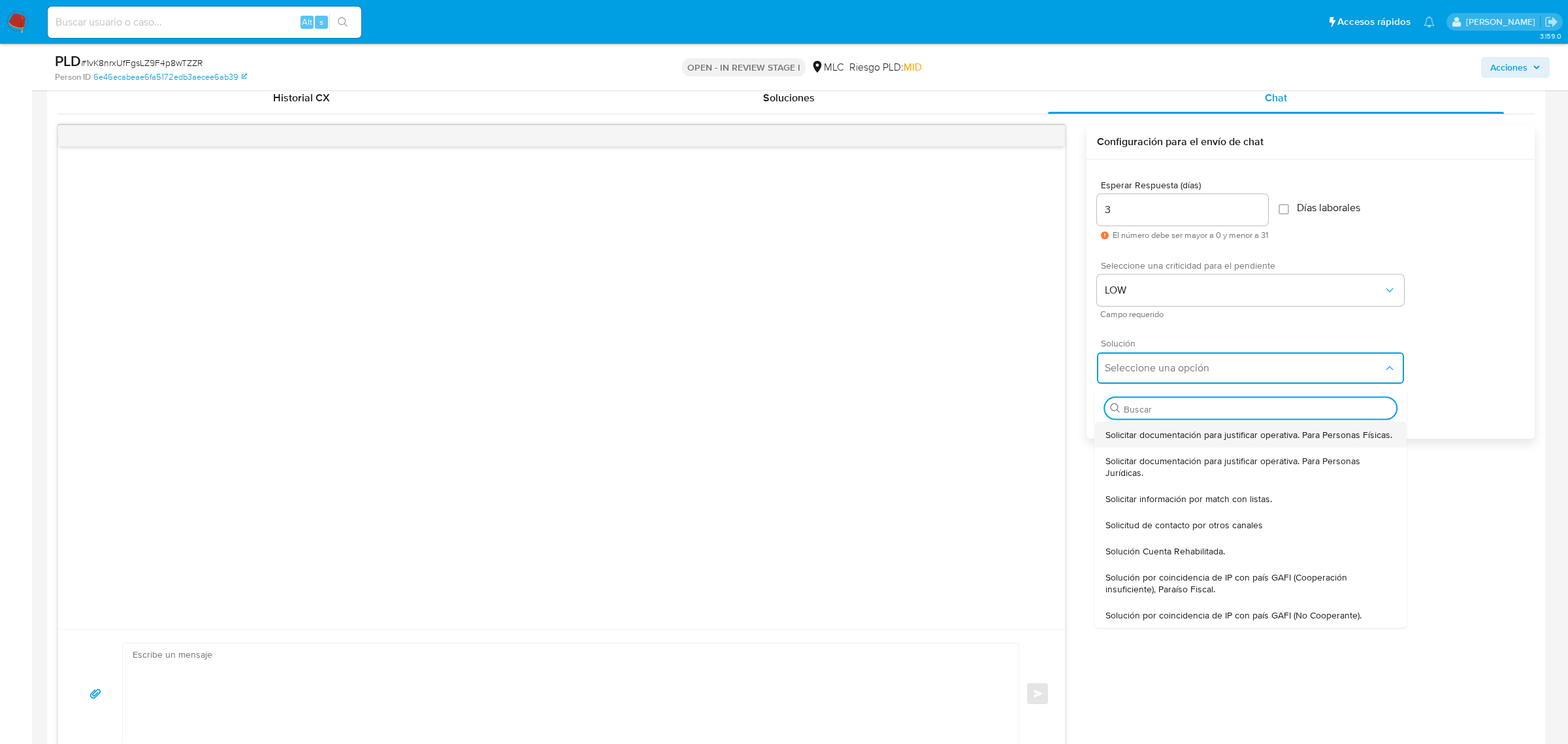
click at [1142, 436] on span "Solicitar documentación para justificar operativa. Para Personas Físicas." at bounding box center [1248, 434] width 287 height 12
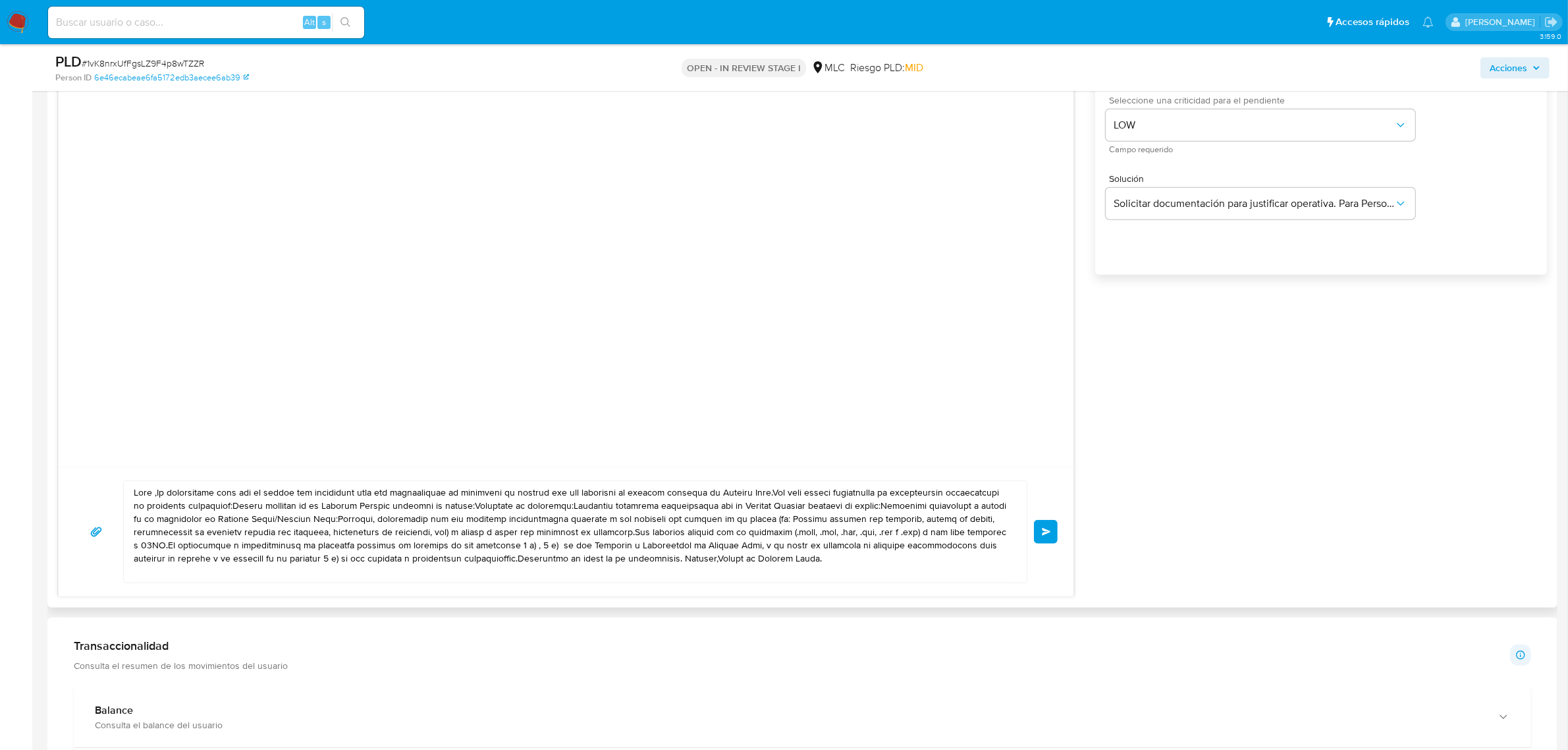
scroll to position [1188, 0]
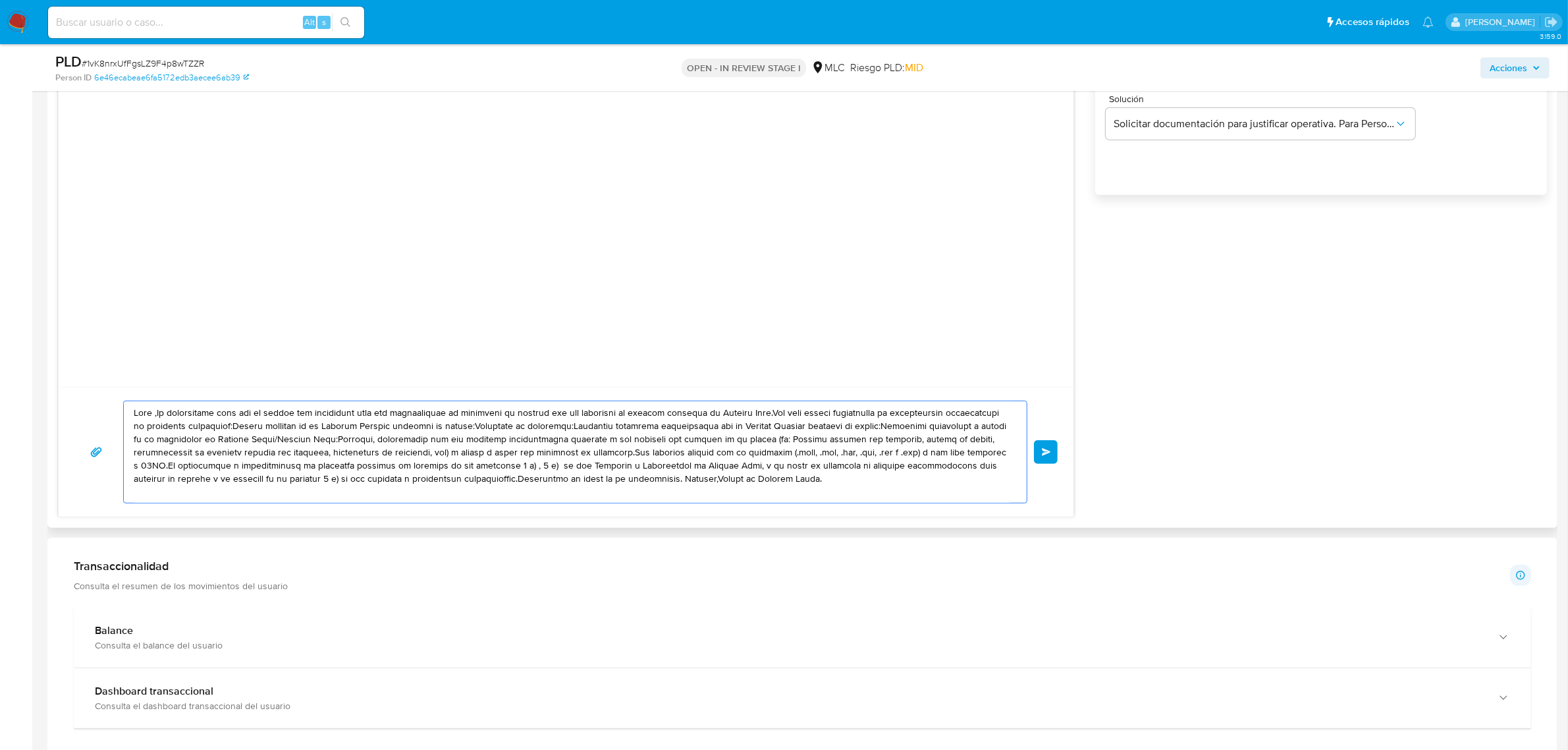
drag, startPoint x: 786, startPoint y: 476, endPoint x: 66, endPoint y: 404, distance: 723.6
click at [66, 404] on div "Enviar" at bounding box center [567, 452] width 1015 height 130
paste textarea "Santo, Te contactamos desde el Equipo de Mercado Pago para verificar tus datos …"
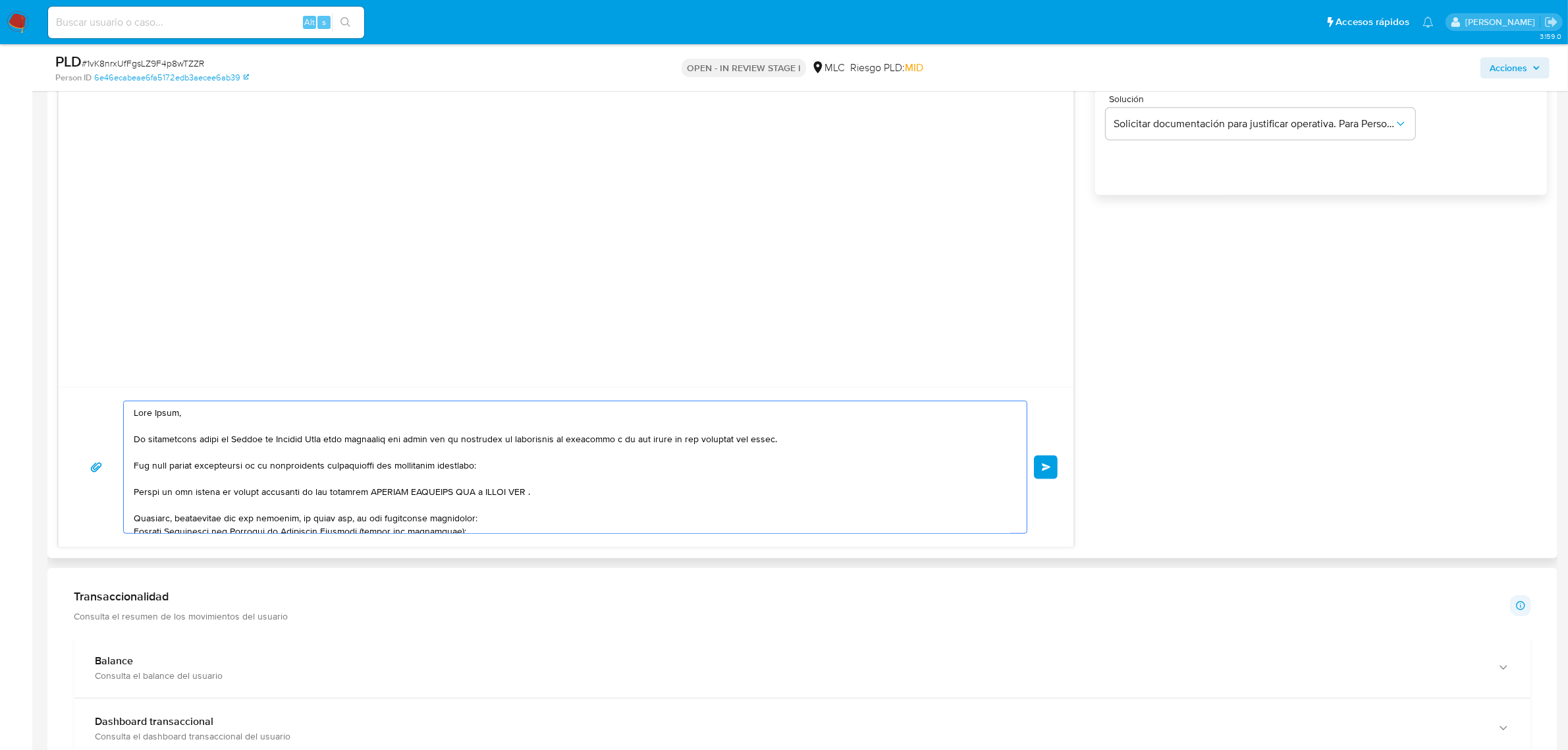
scroll to position [215, 0]
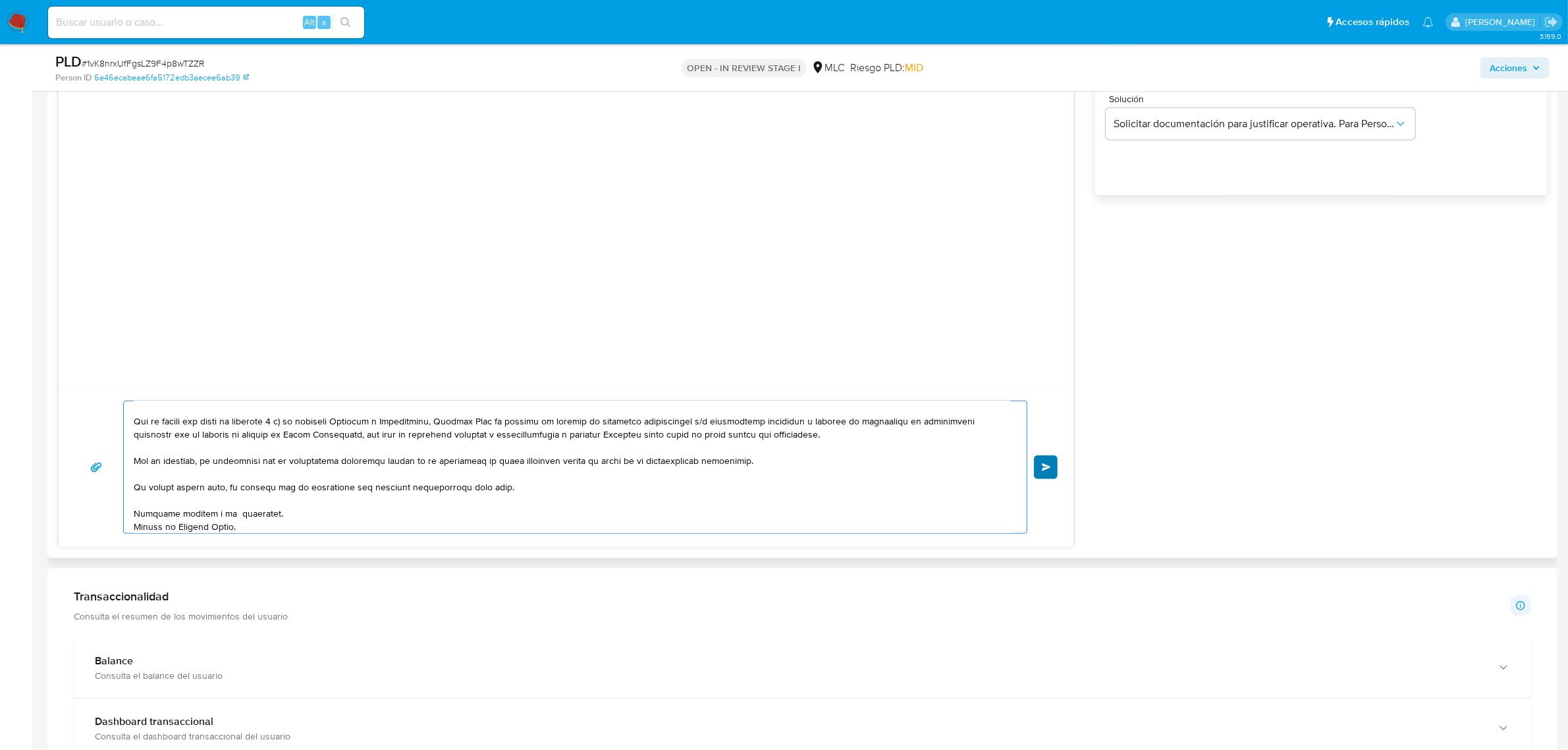
type textarea "Hola Santo, Te contactamos desde el Equipo de Mercado Pago para verificar tus d…"
click at [1042, 471] on span "Enviar" at bounding box center [1046, 467] width 9 height 8
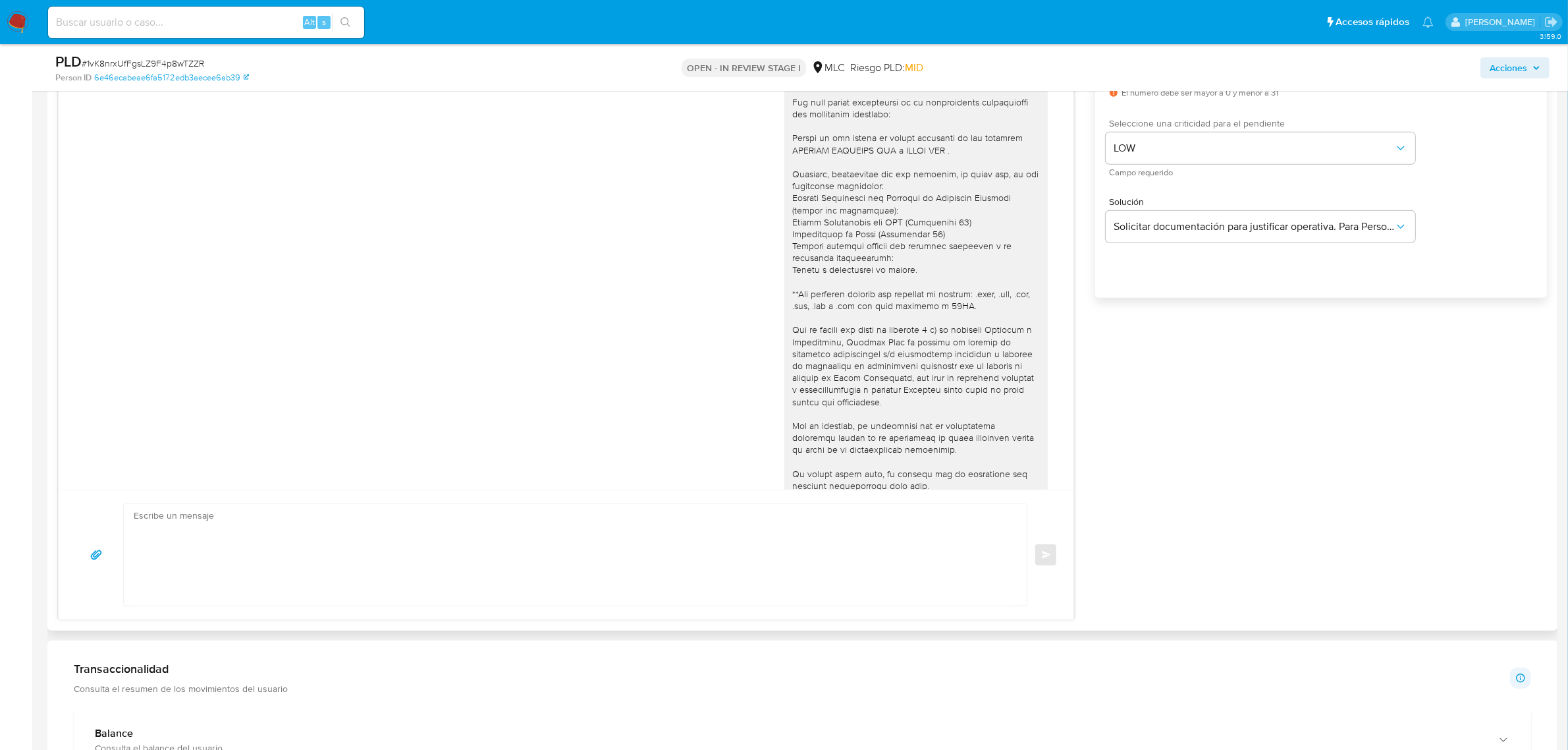
scroll to position [1023, 0]
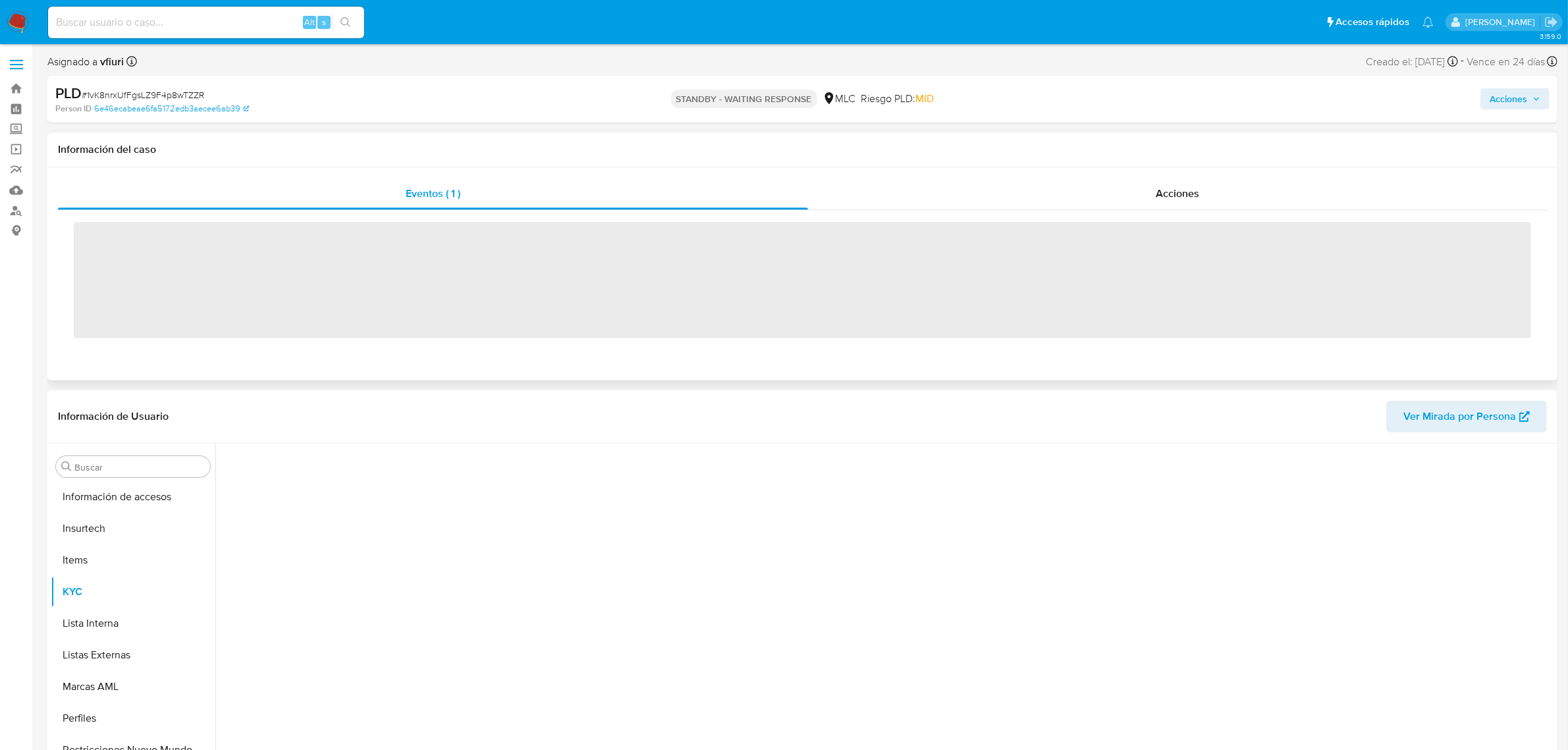
scroll to position [556, 0]
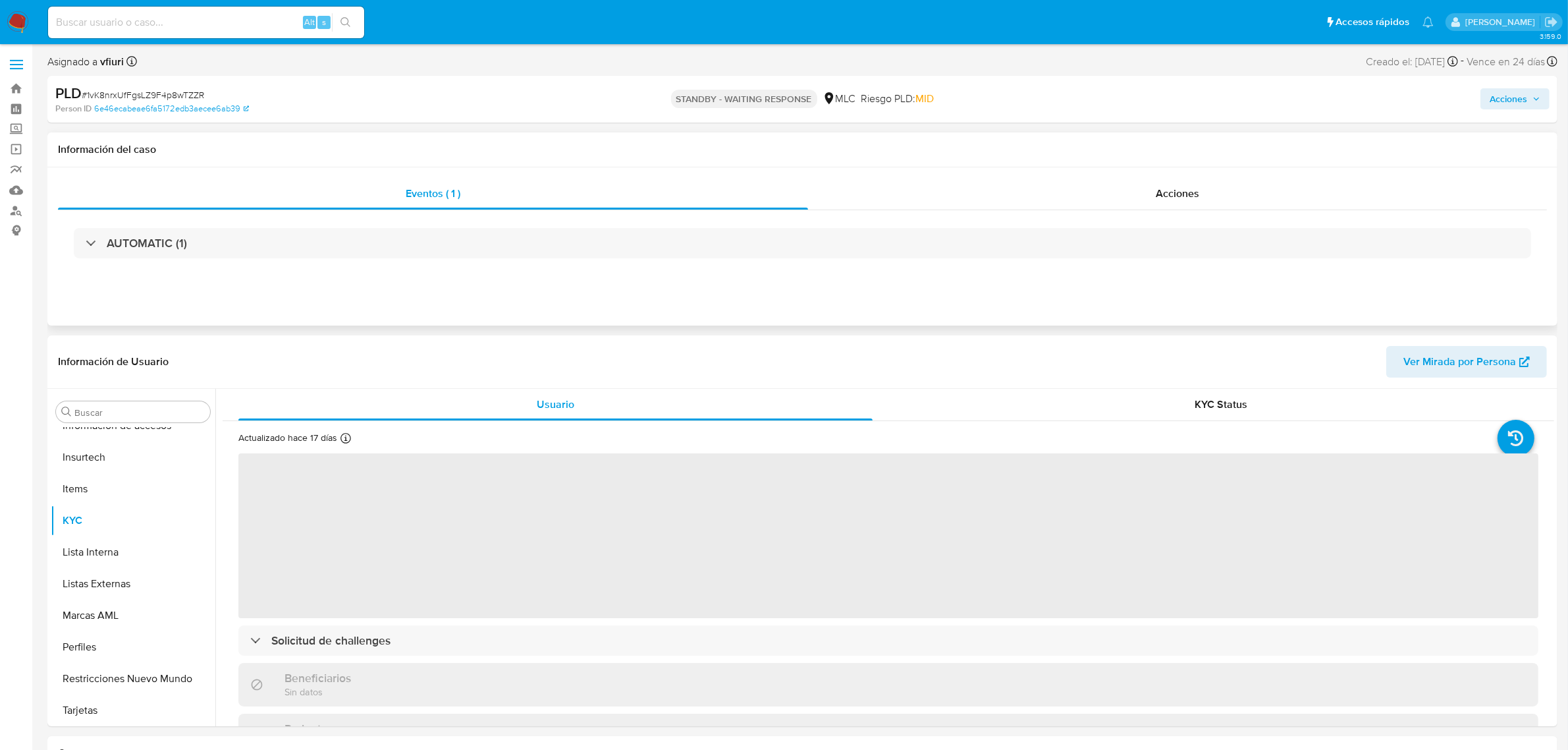
select select "10"
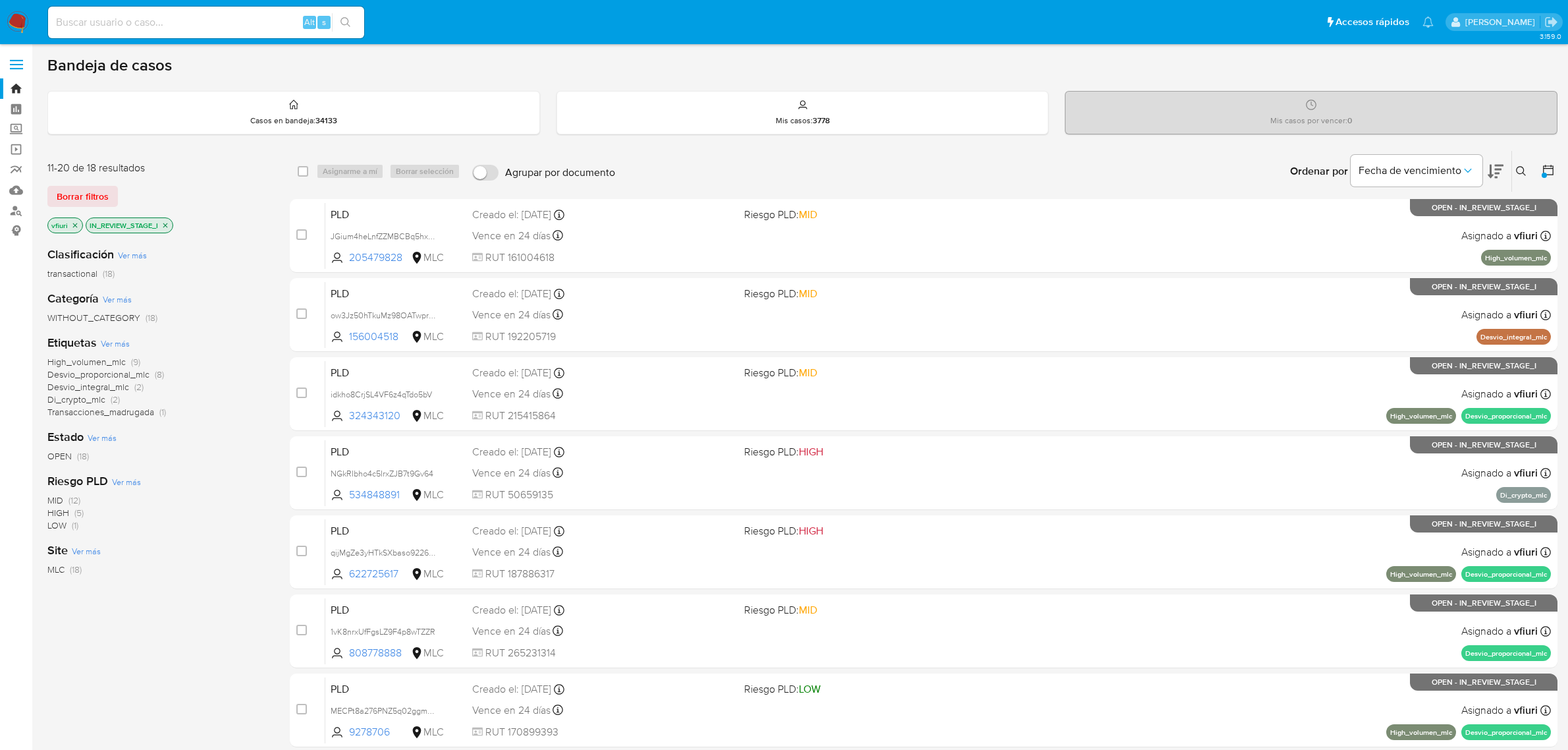
scroll to position [179, 0]
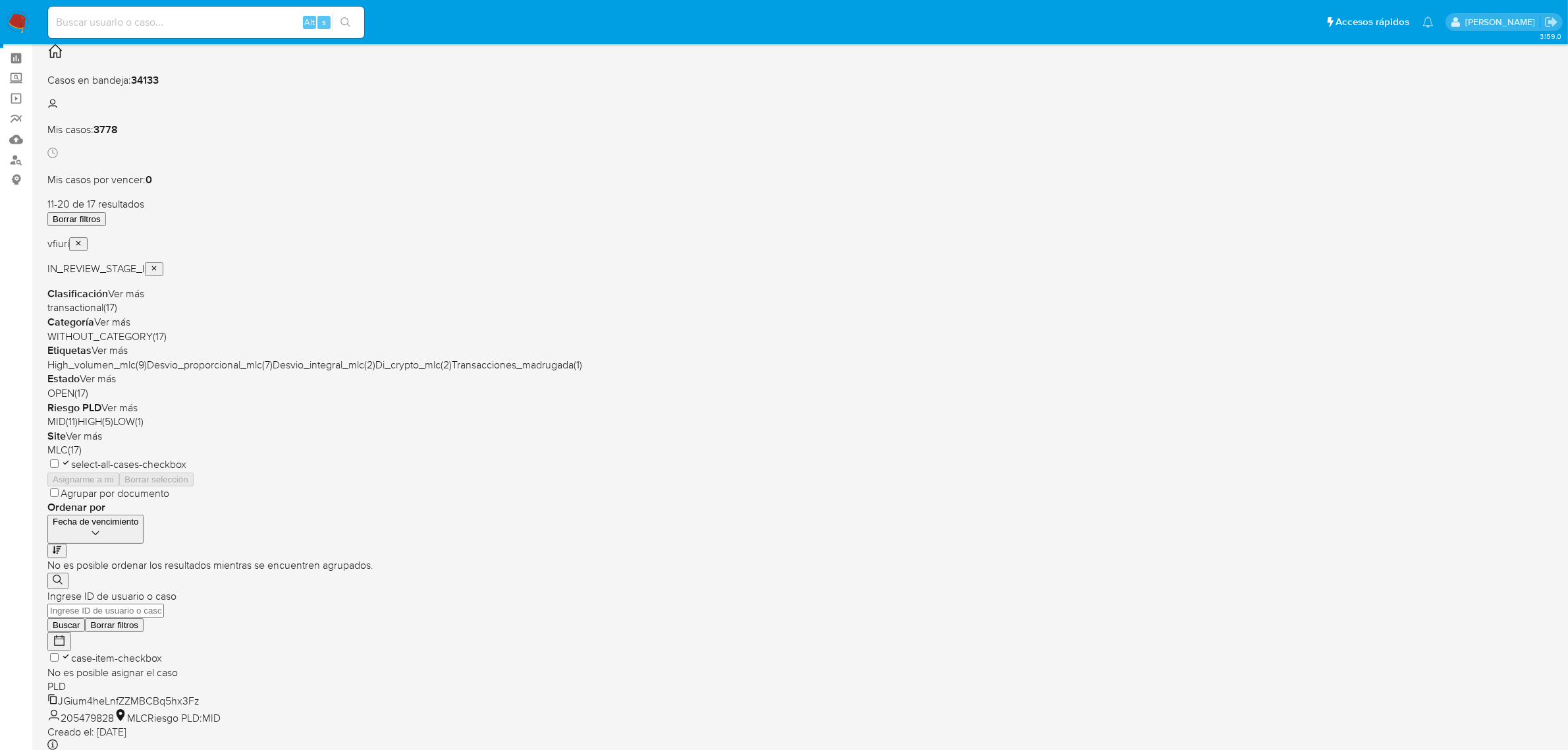
scroll to position [100, 0]
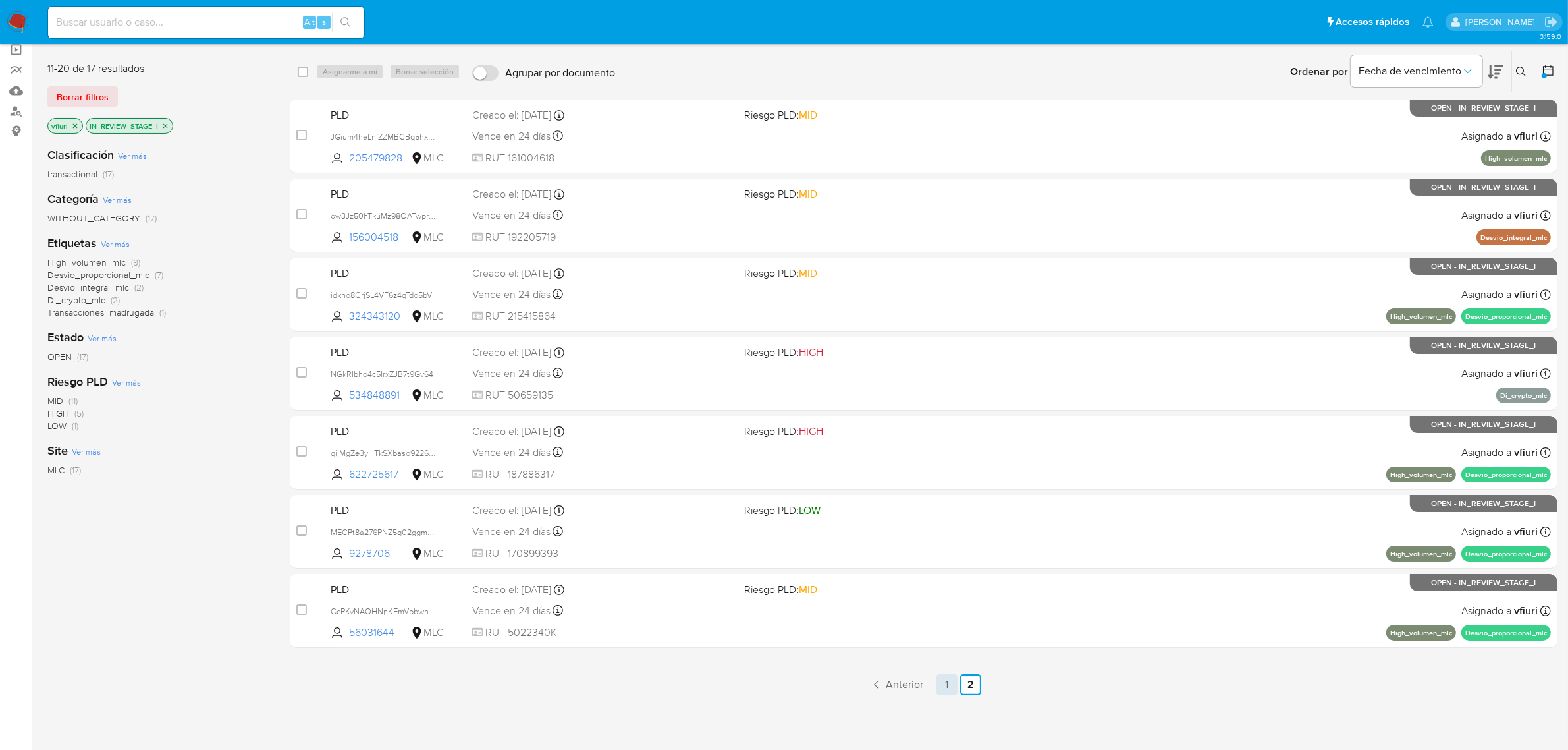
click at [946, 682] on link "1" at bounding box center [947, 684] width 21 height 21
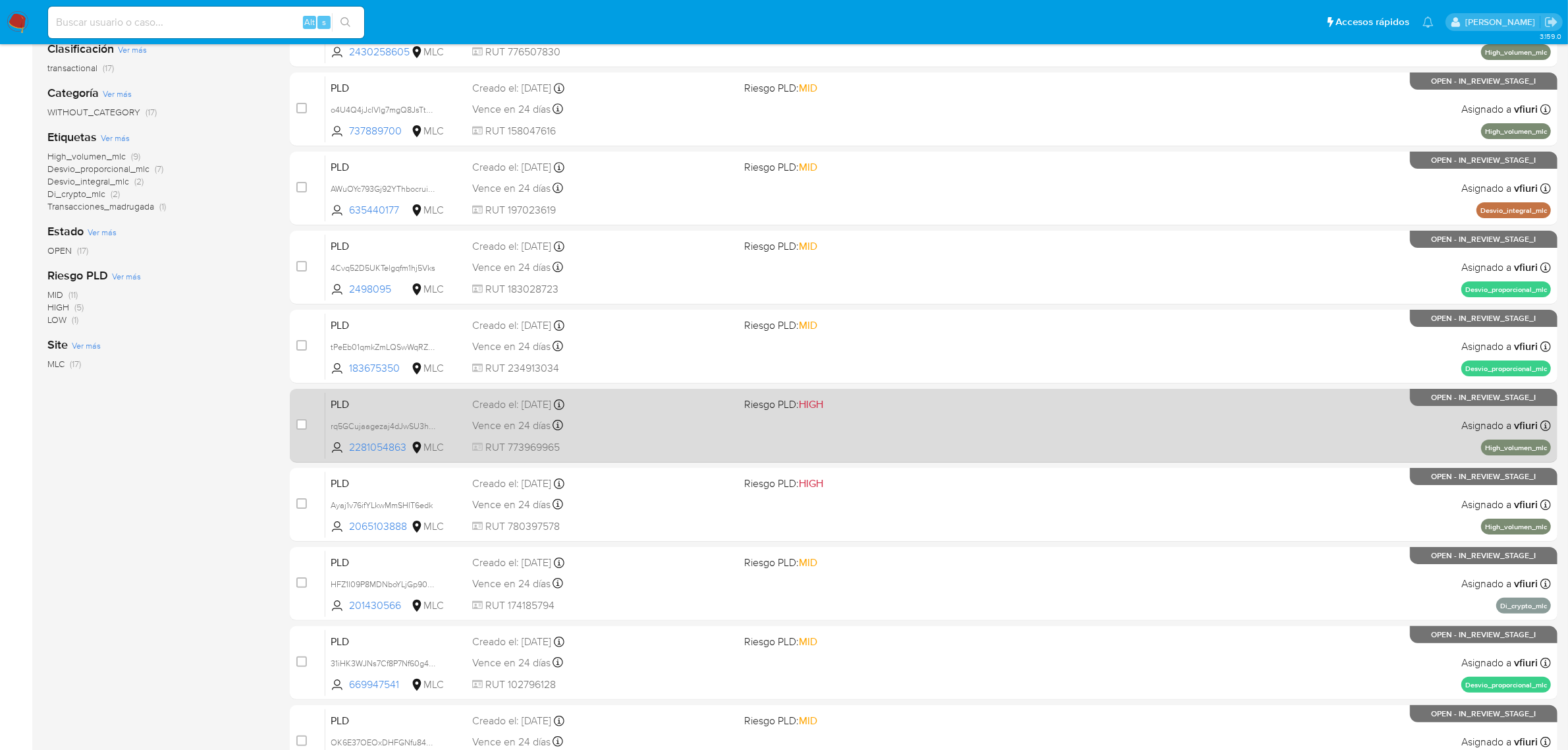
scroll to position [165, 0]
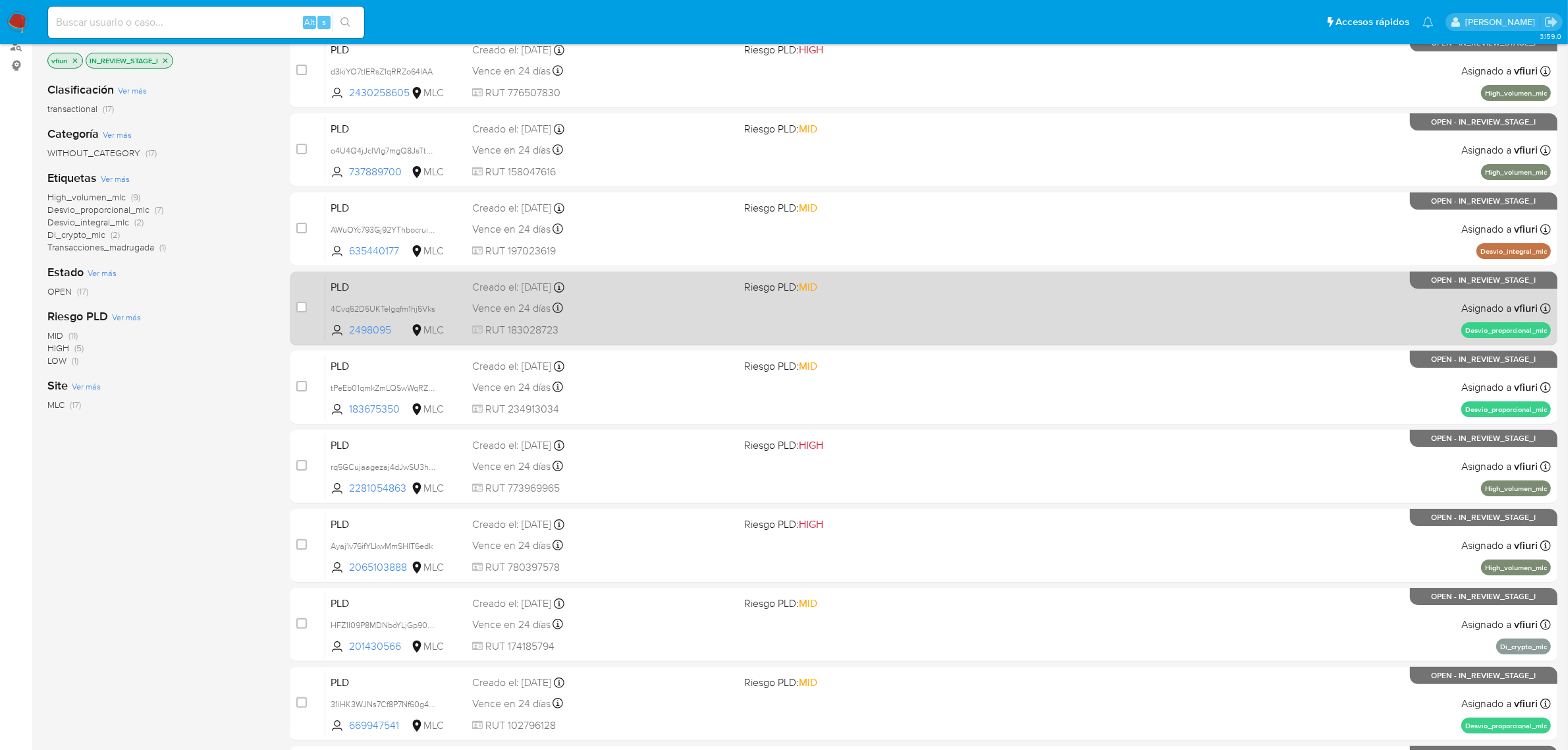
click at [951, 303] on div "PLD 4Cvq52D5UKTelgqfm1hj5Vks 2498095 MLC Riesgo PLD: MID Creado el: 12/07/2025 …" at bounding box center [938, 307] width 1226 height 67
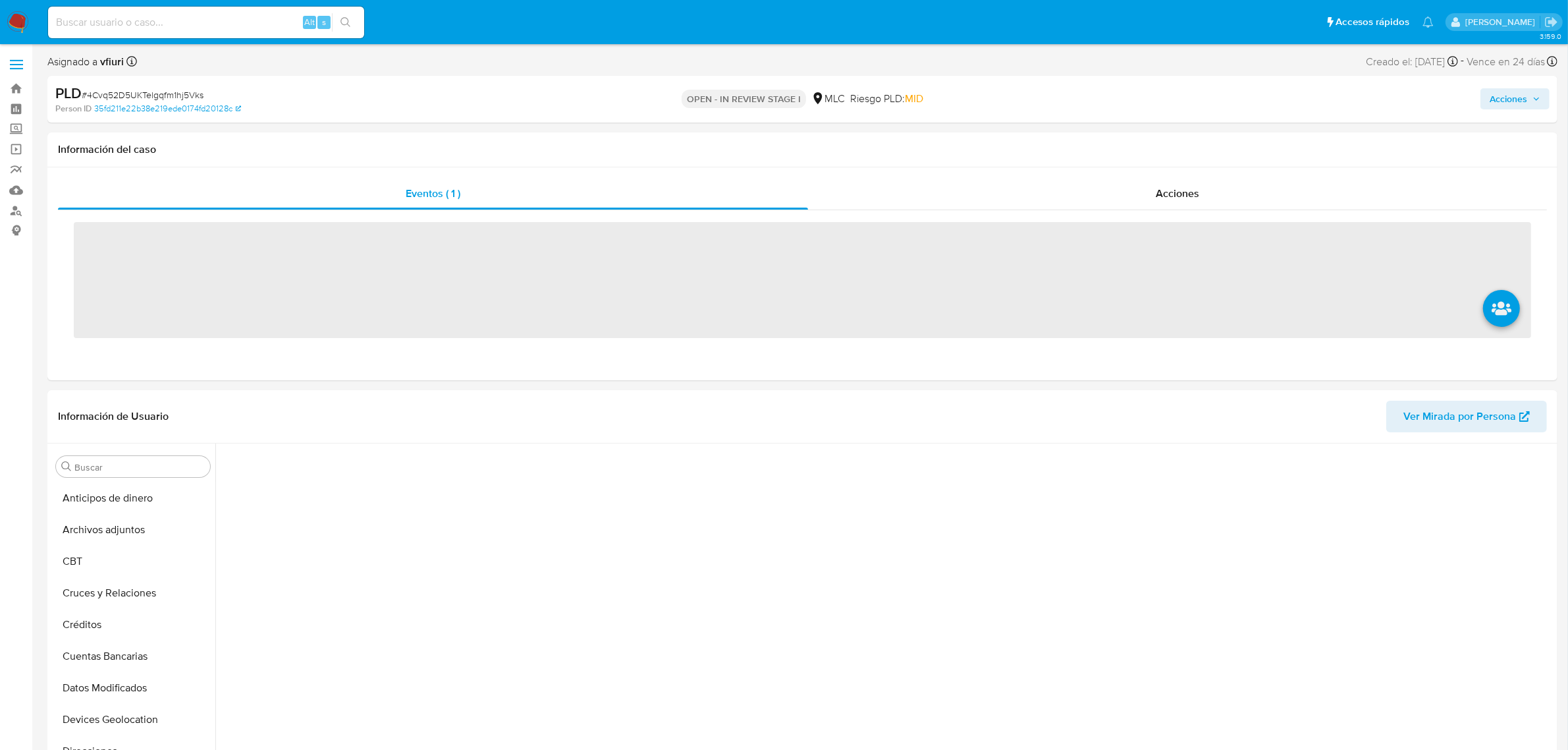
scroll to position [267, 0]
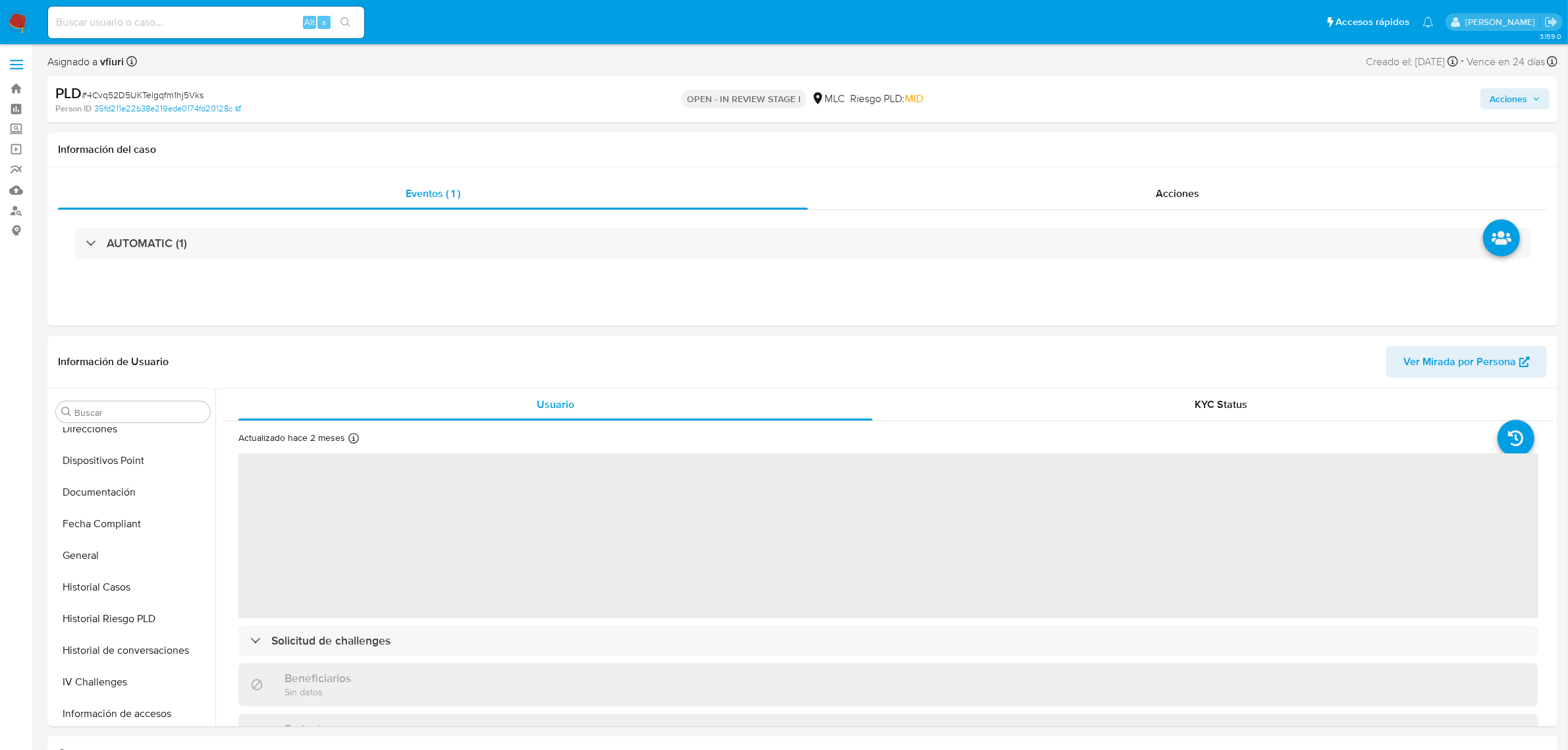
select select "10"
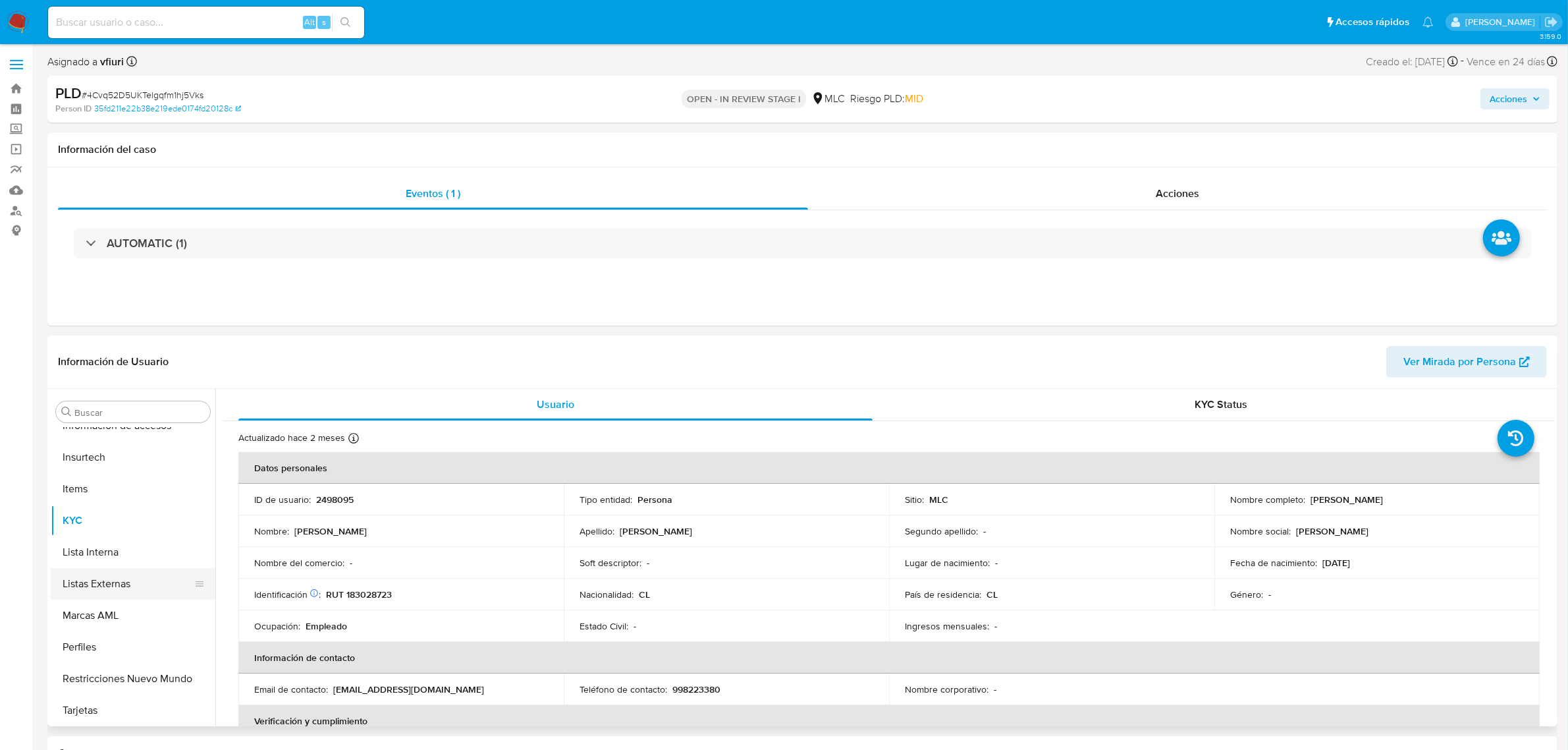
scroll to position [308, 0]
click at [84, 558] on button "Historial Casos" at bounding box center [128, 547] width 155 height 32
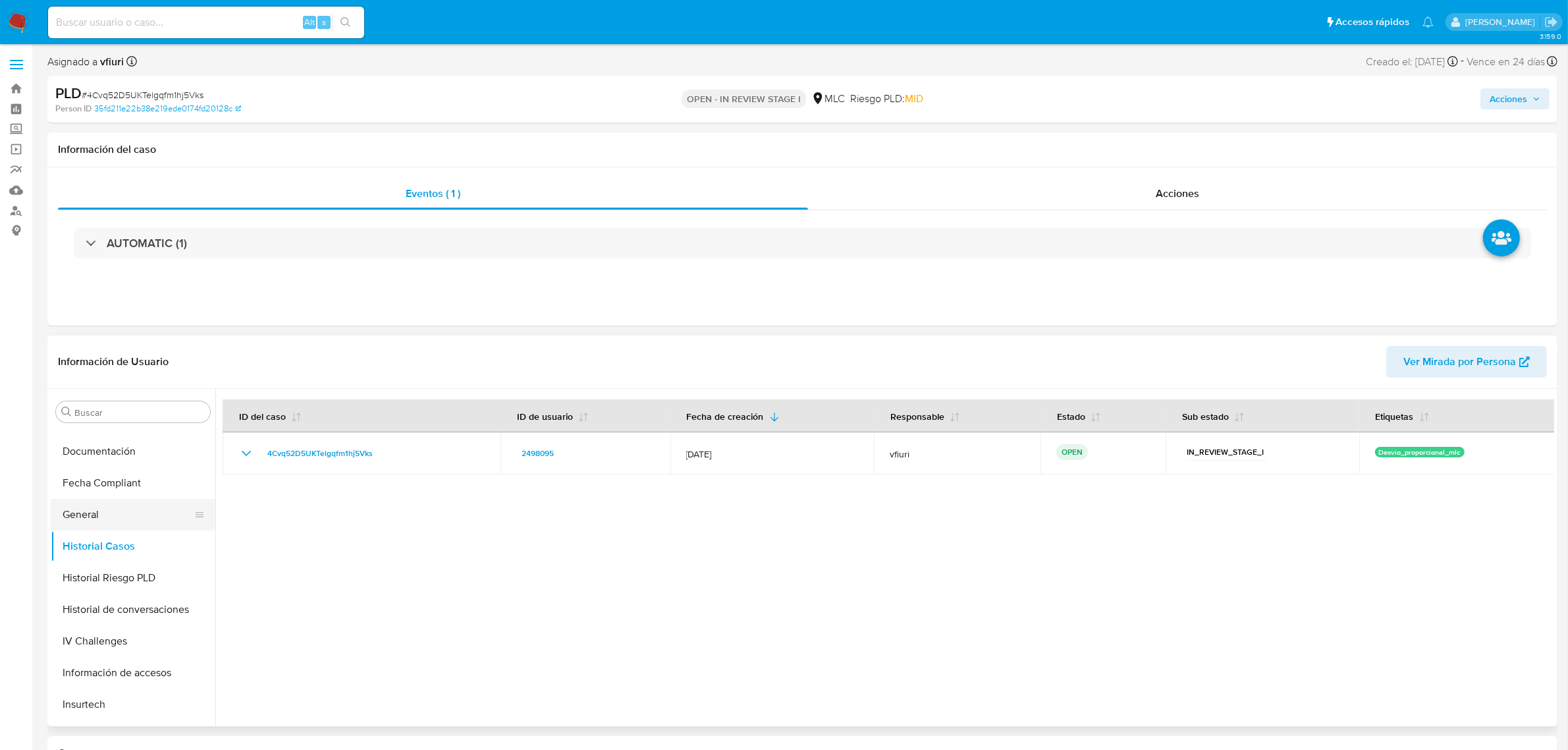
click at [144, 510] on button "General" at bounding box center [128, 515] width 155 height 32
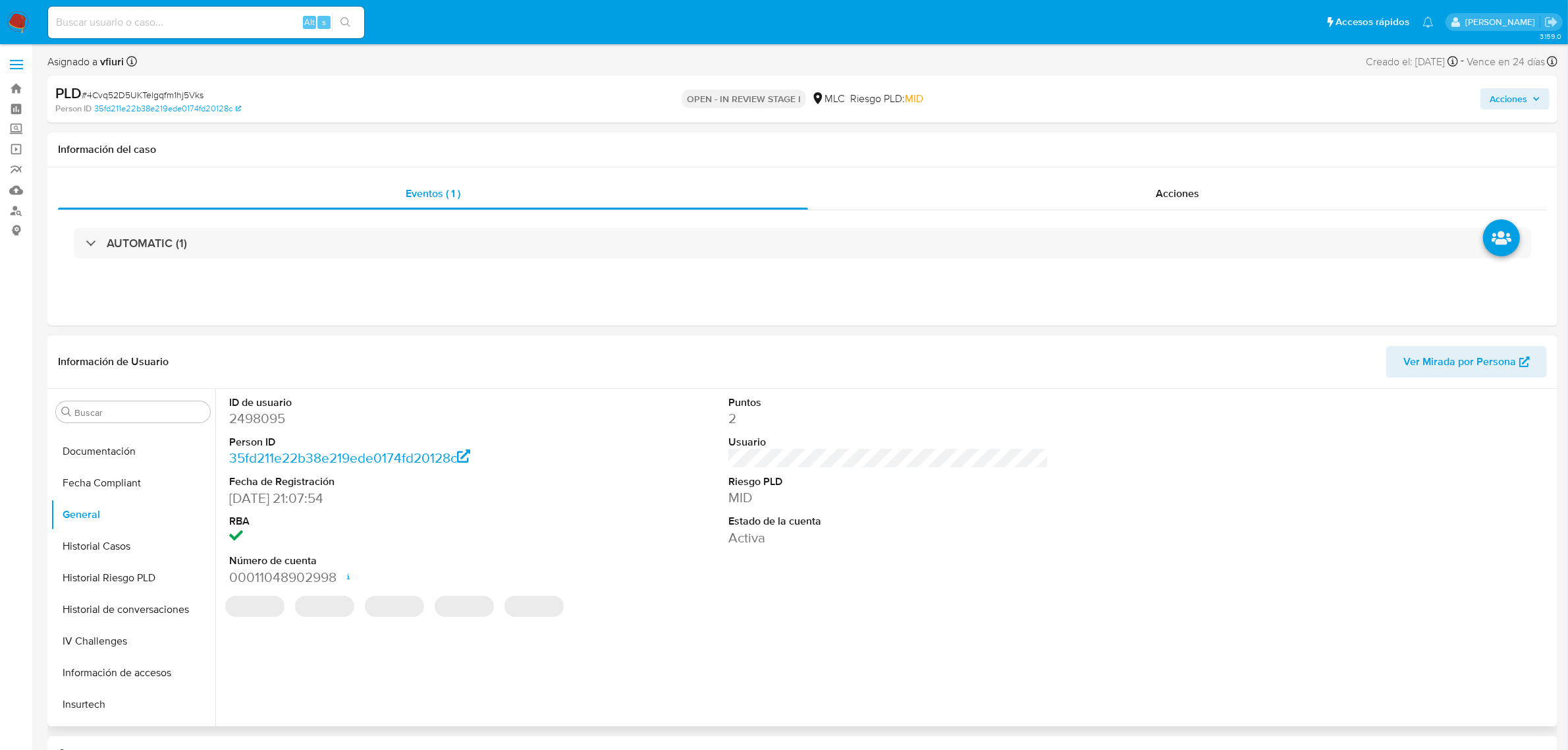
click at [270, 422] on dd "2498095" at bounding box center [389, 418] width 320 height 18
copy dd "2498095"
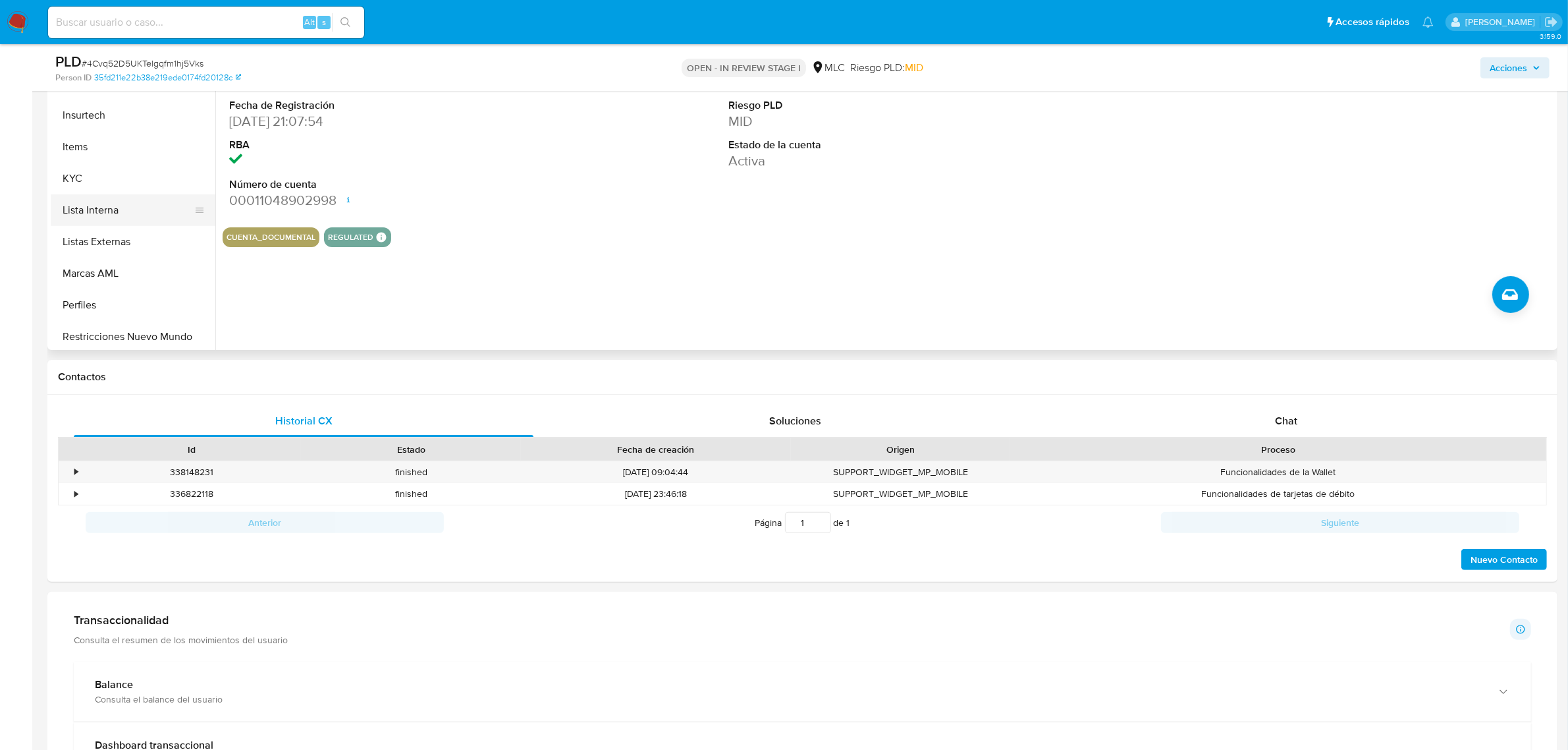
scroll to position [556, 0]
click at [92, 134] on button "KYC" at bounding box center [128, 145] width 155 height 32
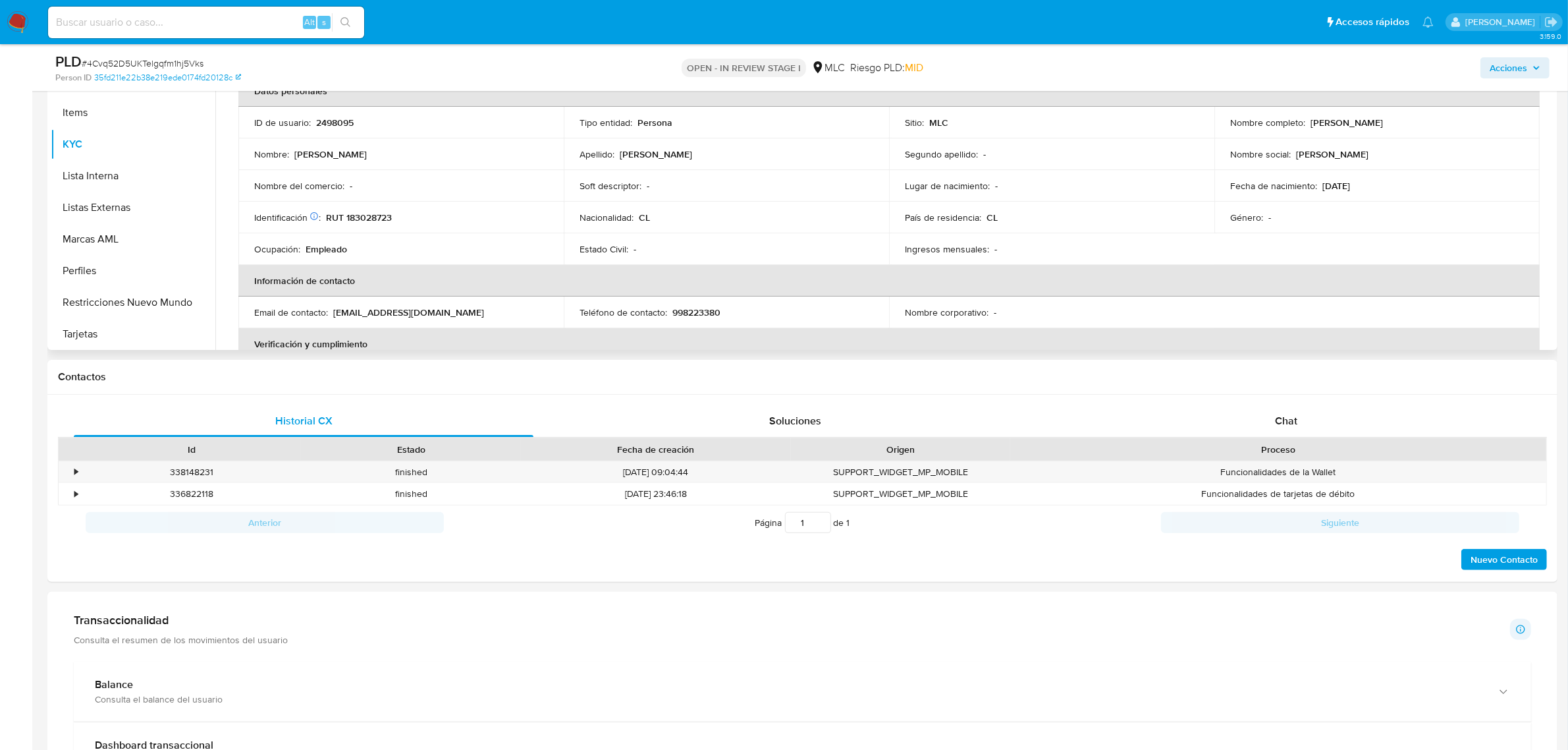
scroll to position [165, 0]
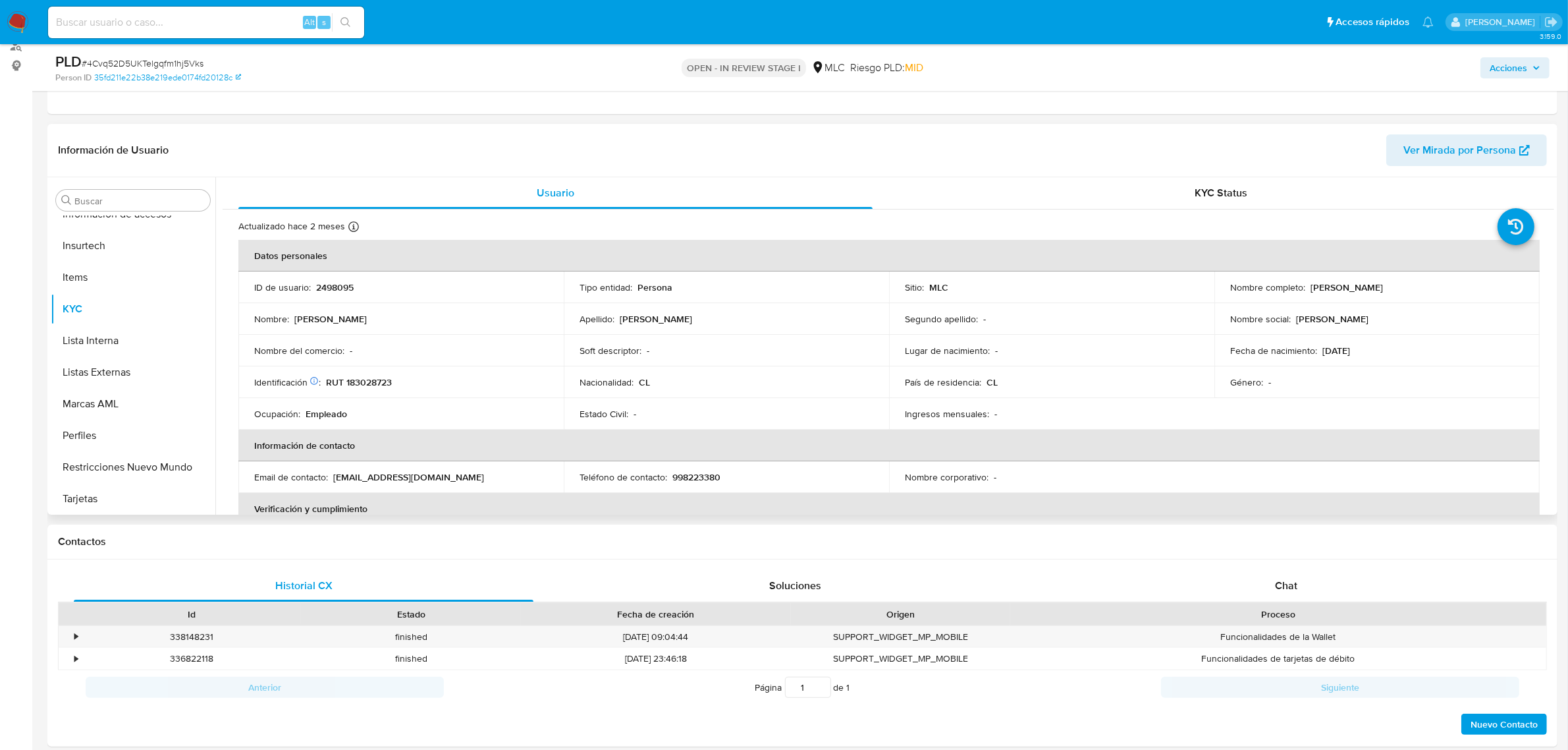
click at [341, 282] on p "2498095" at bounding box center [335, 287] width 38 height 12
copy p "2498095"
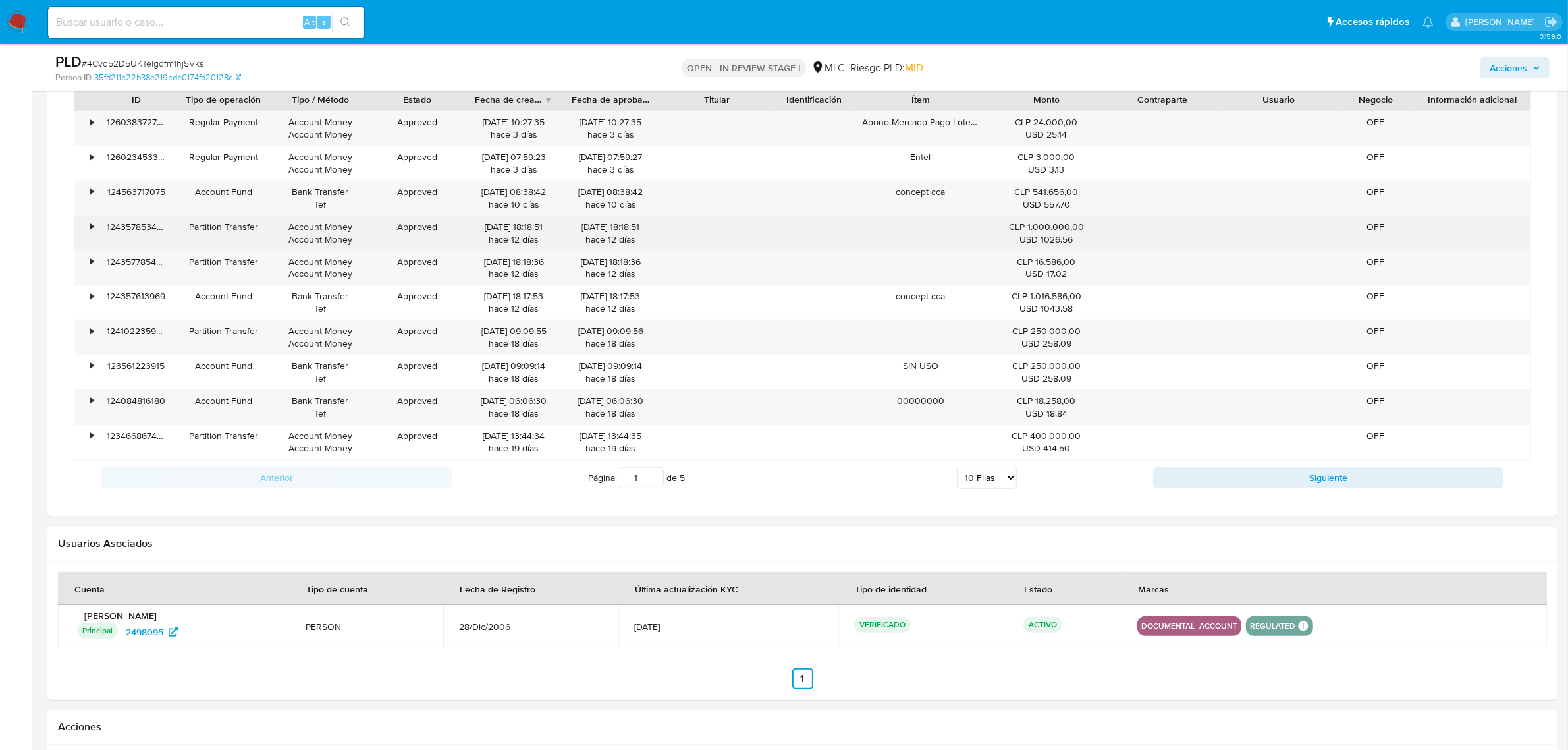
scroll to position [988, 0]
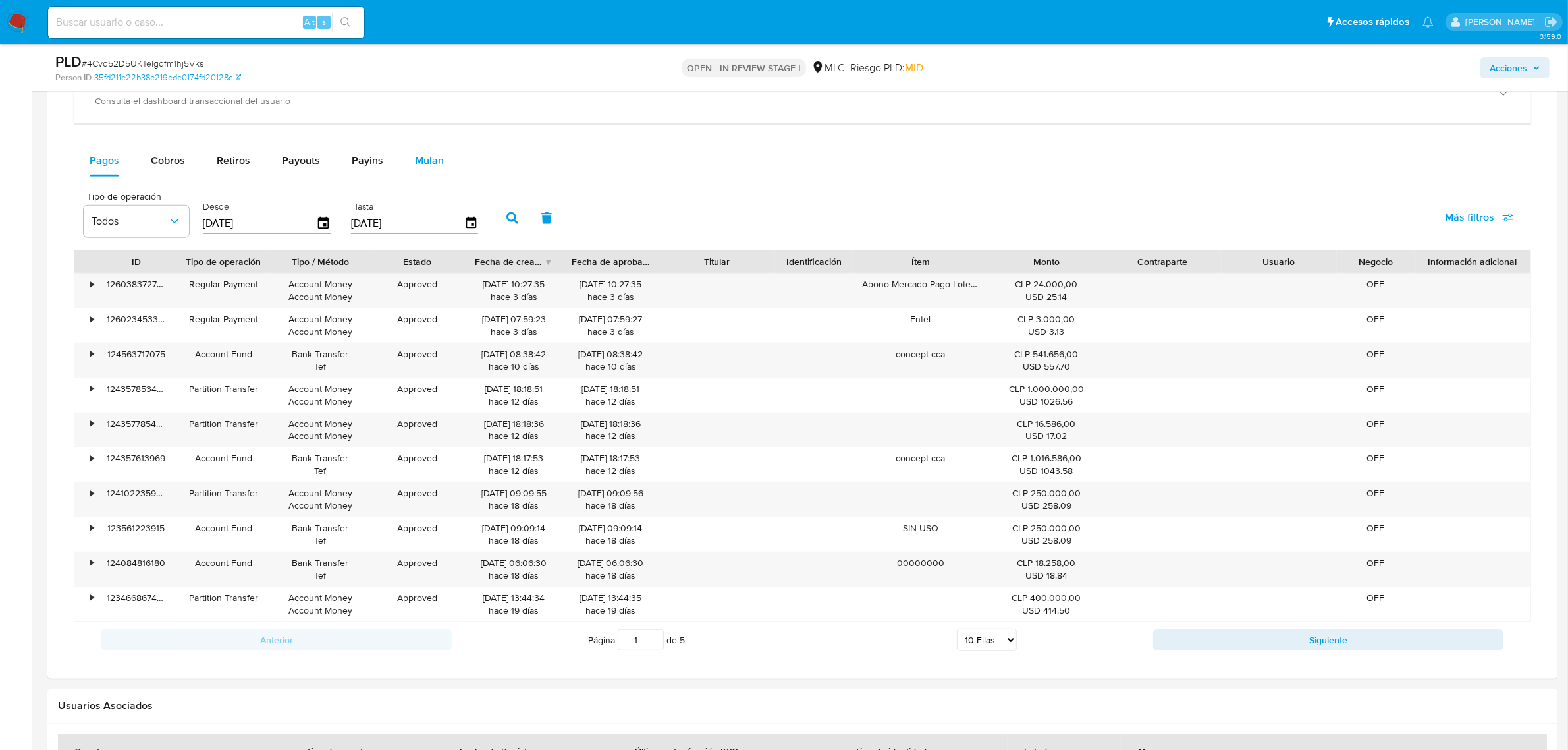
click at [415, 157] on span "Mulan" at bounding box center [429, 160] width 29 height 15
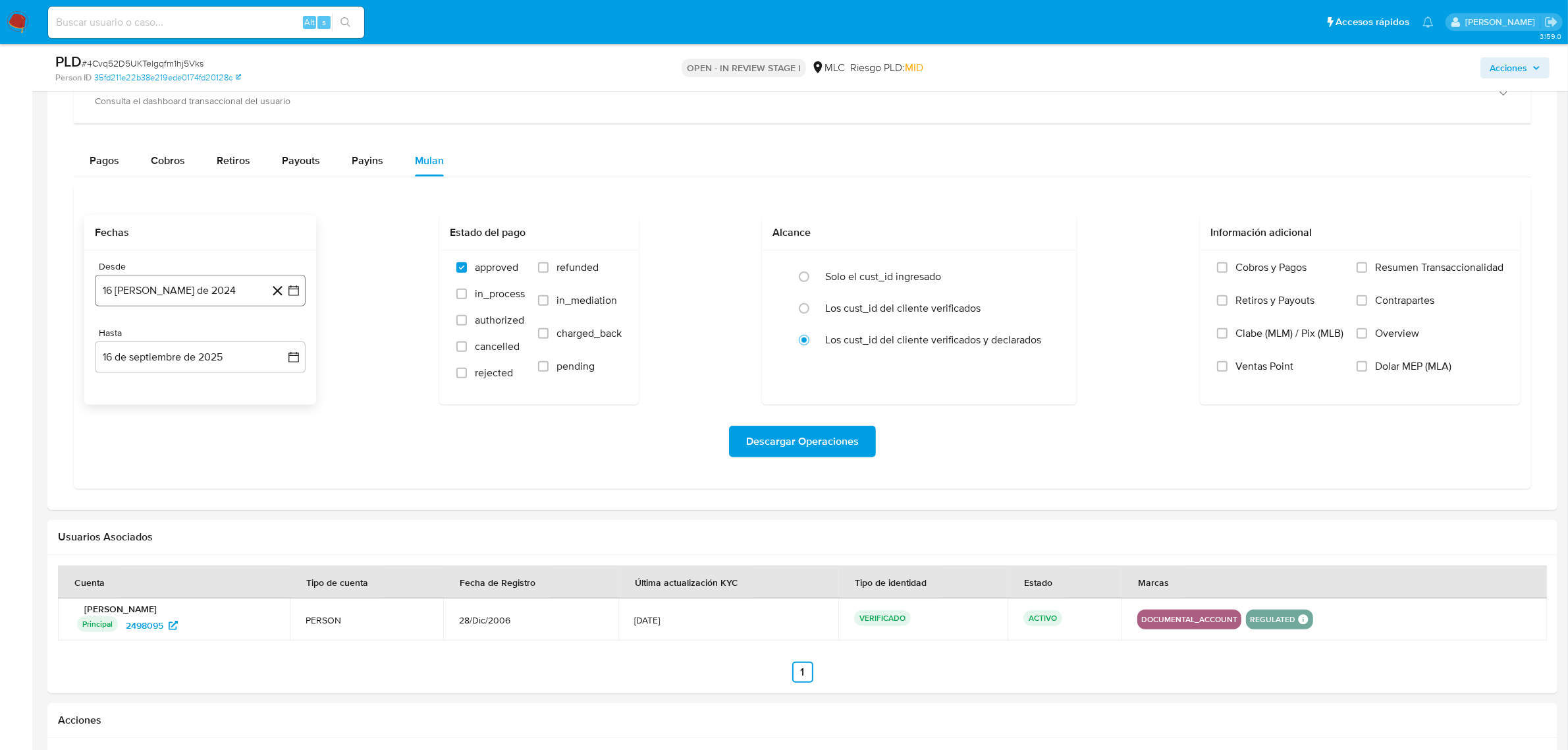
click at [303, 290] on button "[DATE][PERSON_NAME]" at bounding box center [199, 290] width 210 height 32
click at [287, 340] on icon "Mes siguiente" at bounding box center [282, 338] width 16 height 16
click at [176, 443] on button "11" at bounding box center [174, 439] width 21 height 21
click at [298, 290] on icon "button" at bounding box center [293, 291] width 11 height 11
click at [143, 436] on button "10" at bounding box center [147, 439] width 21 height 21
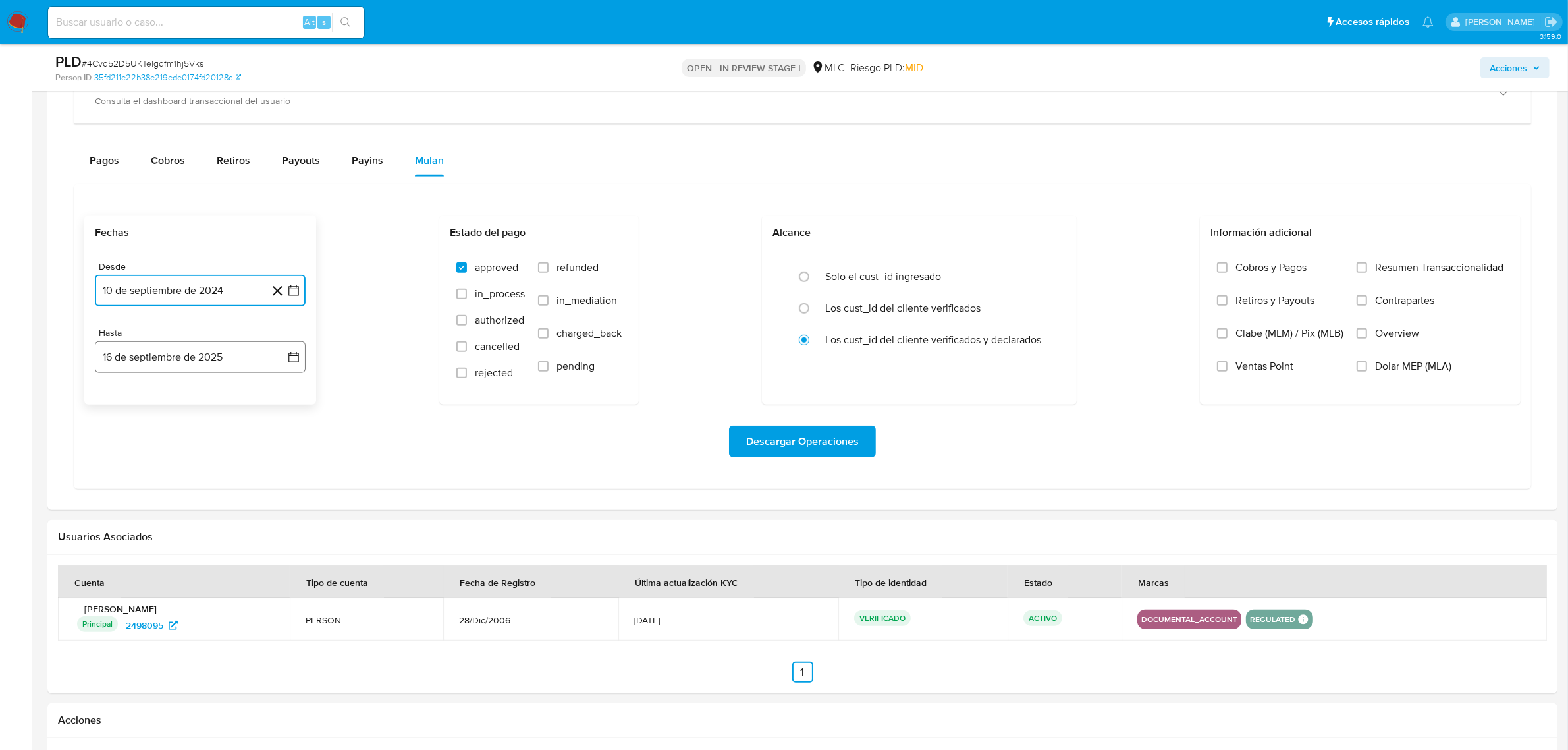
click at [296, 356] on icon "button" at bounding box center [293, 357] width 11 height 11
click at [149, 480] on button "9" at bounding box center [147, 479] width 21 height 21
click at [784, 434] on span "Descargar Operaciones" at bounding box center [802, 441] width 113 height 29
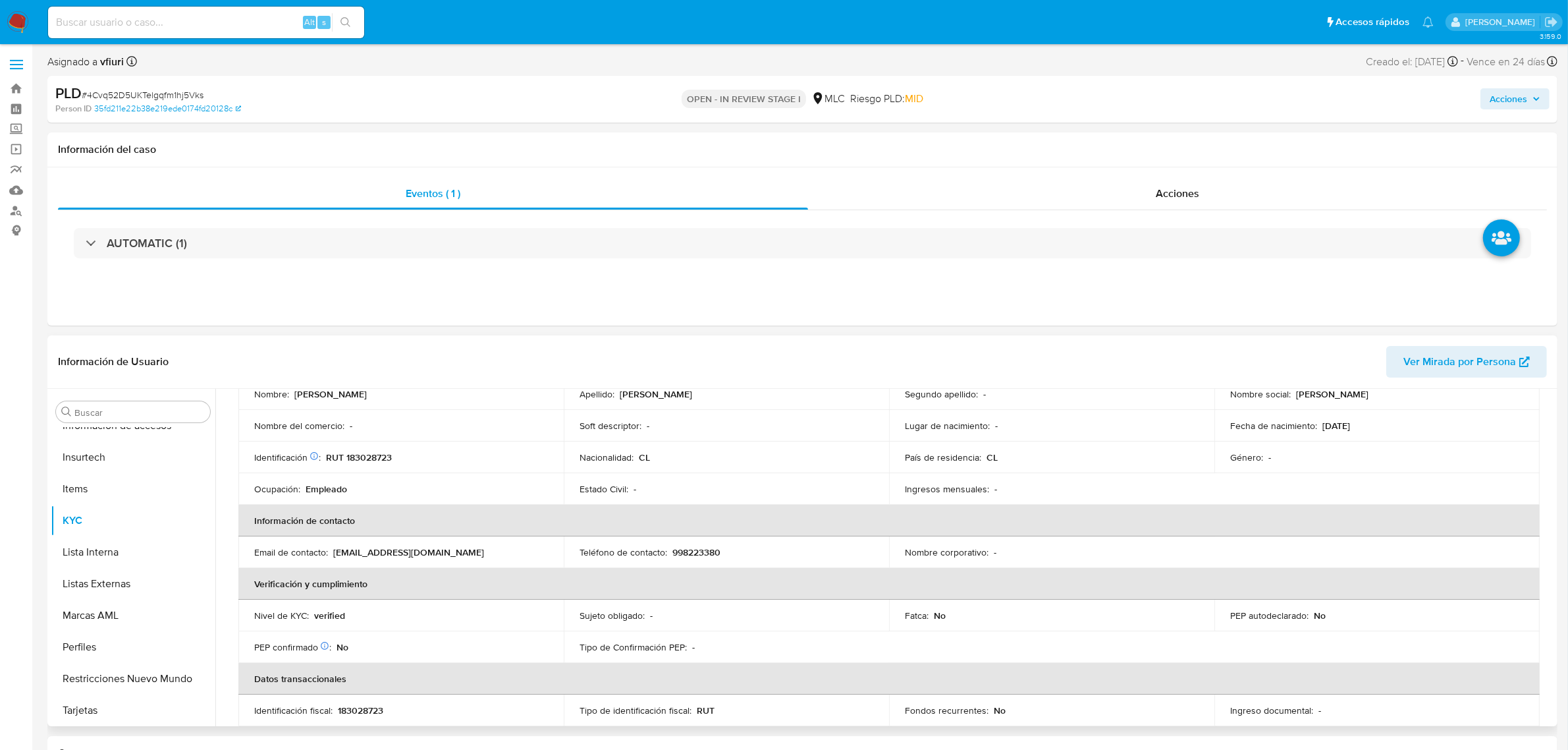
scroll to position [0, 0]
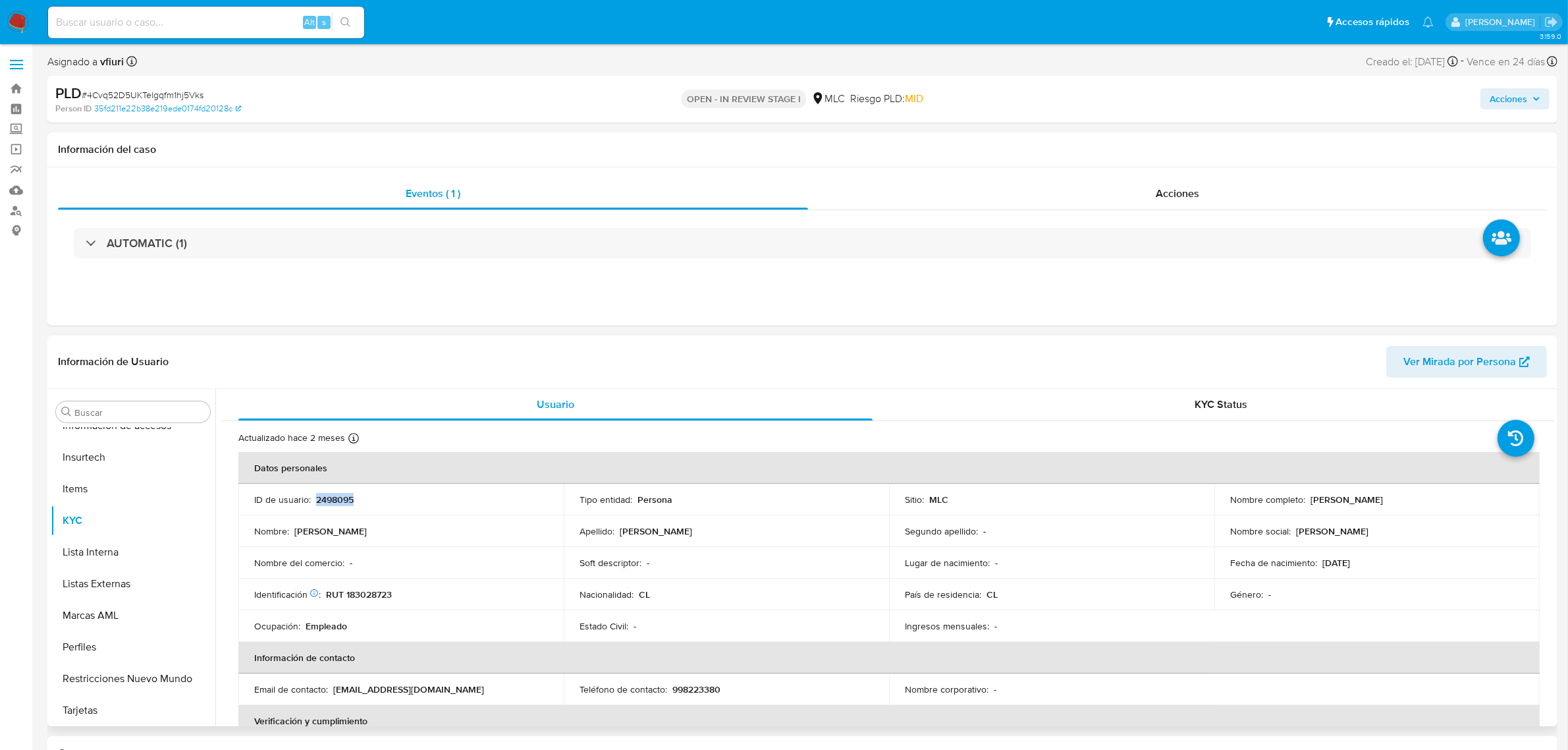
copy p "2498095"
click at [187, 90] on span "# 4Cvq52D5UKTelgqfm1hj5Vks" at bounding box center [143, 94] width 122 height 13
copy span "4Cvq52D5UKTelgqfm1hj5Vks"
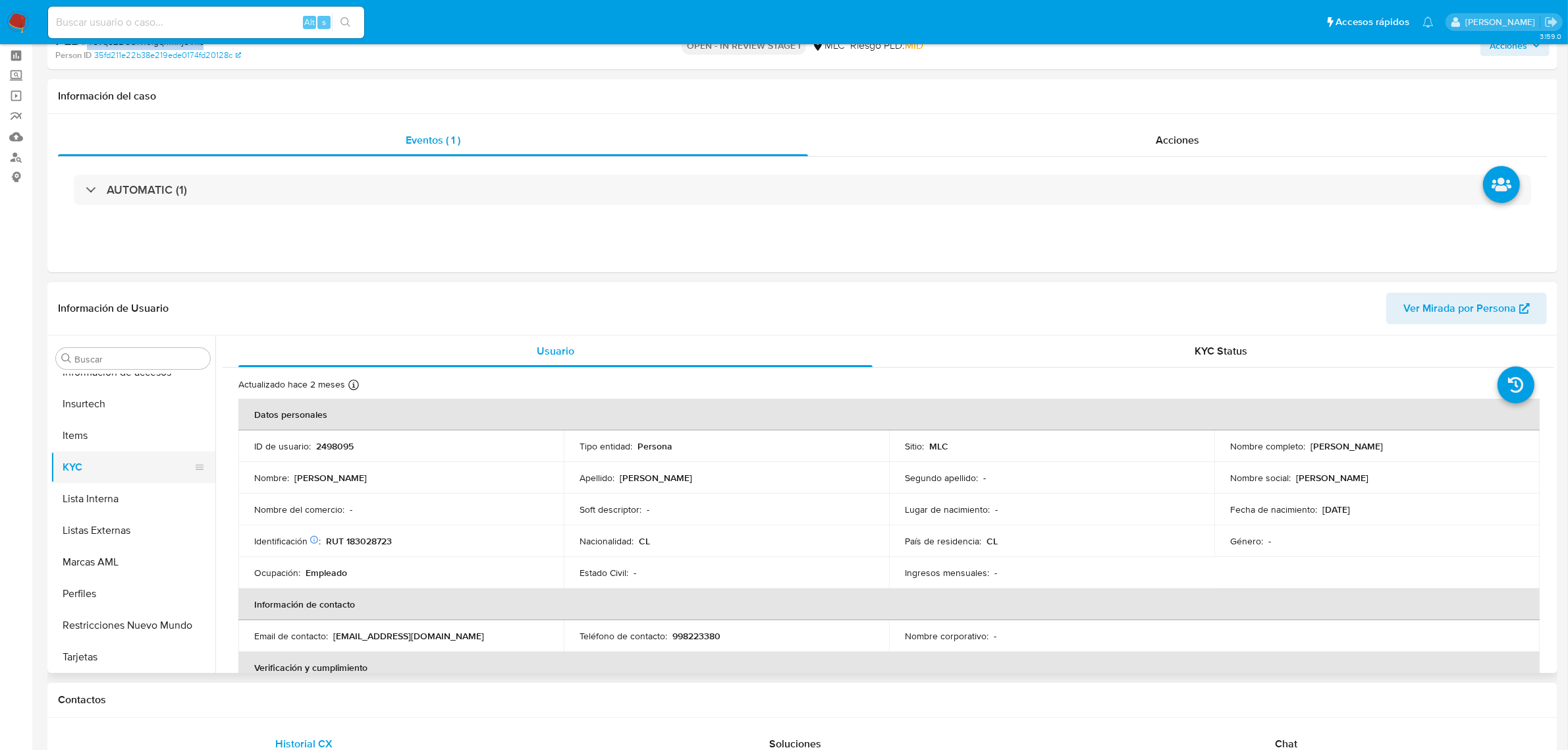
scroll to position [83, 0]
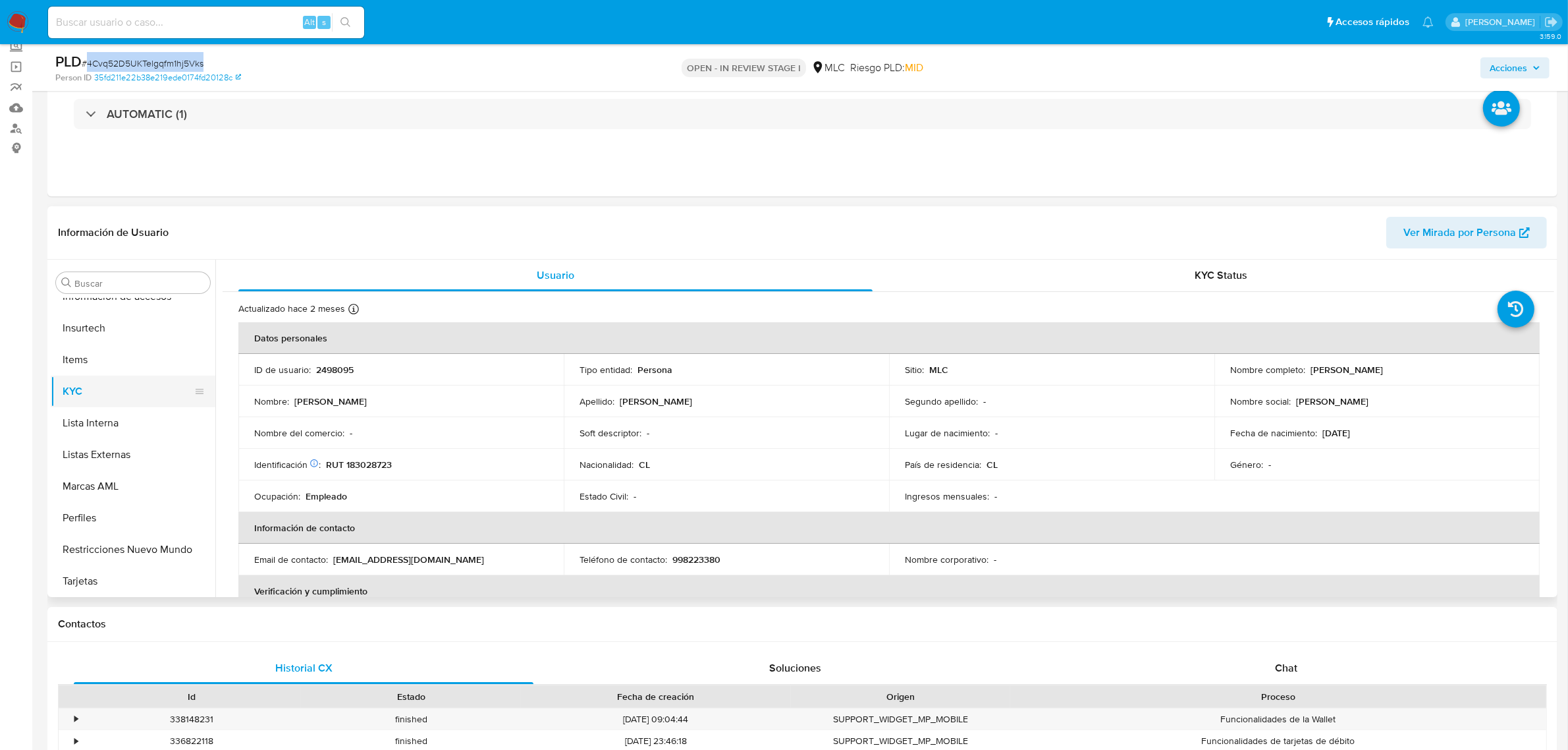
click at [77, 400] on button "KYC" at bounding box center [128, 391] width 155 height 32
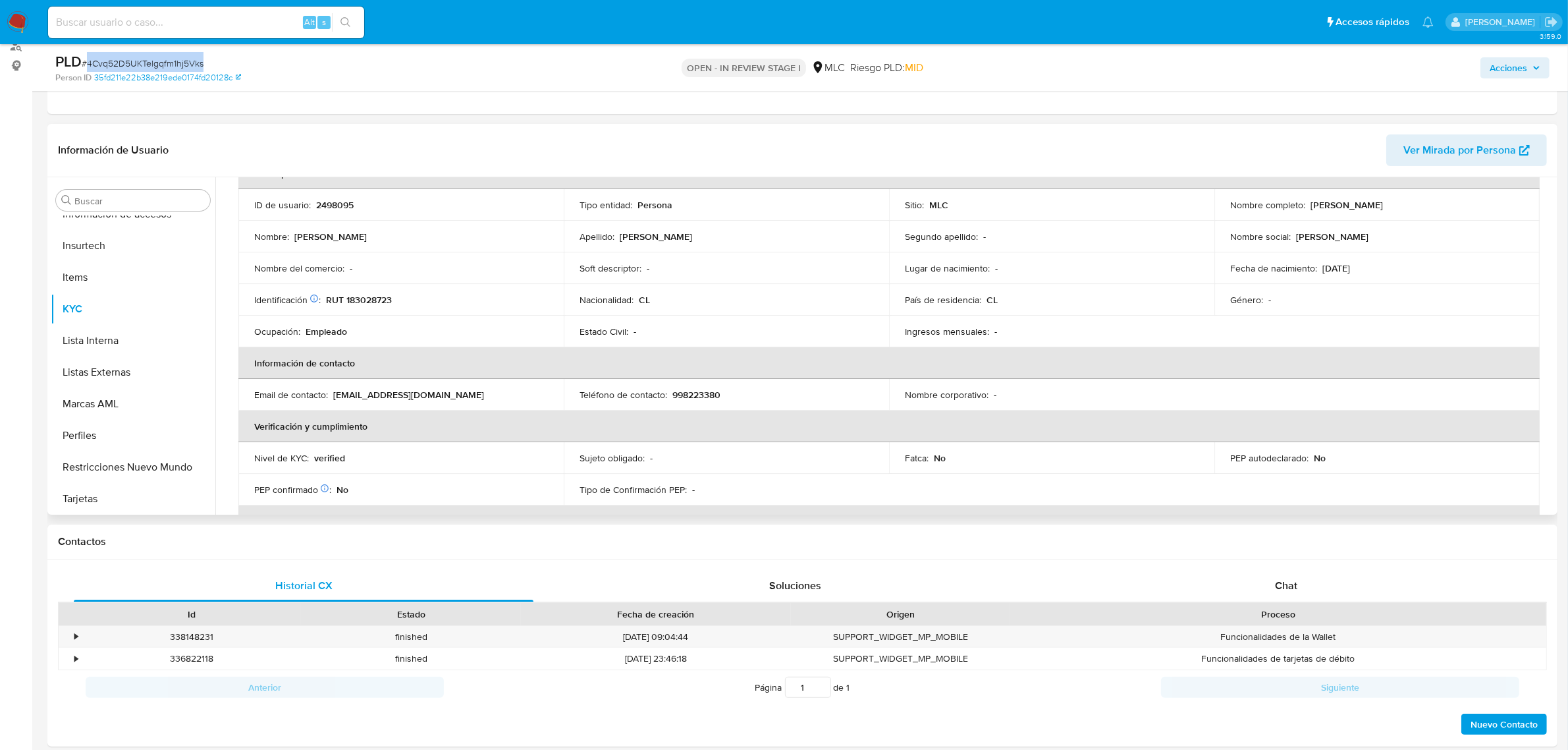
scroll to position [0, 0]
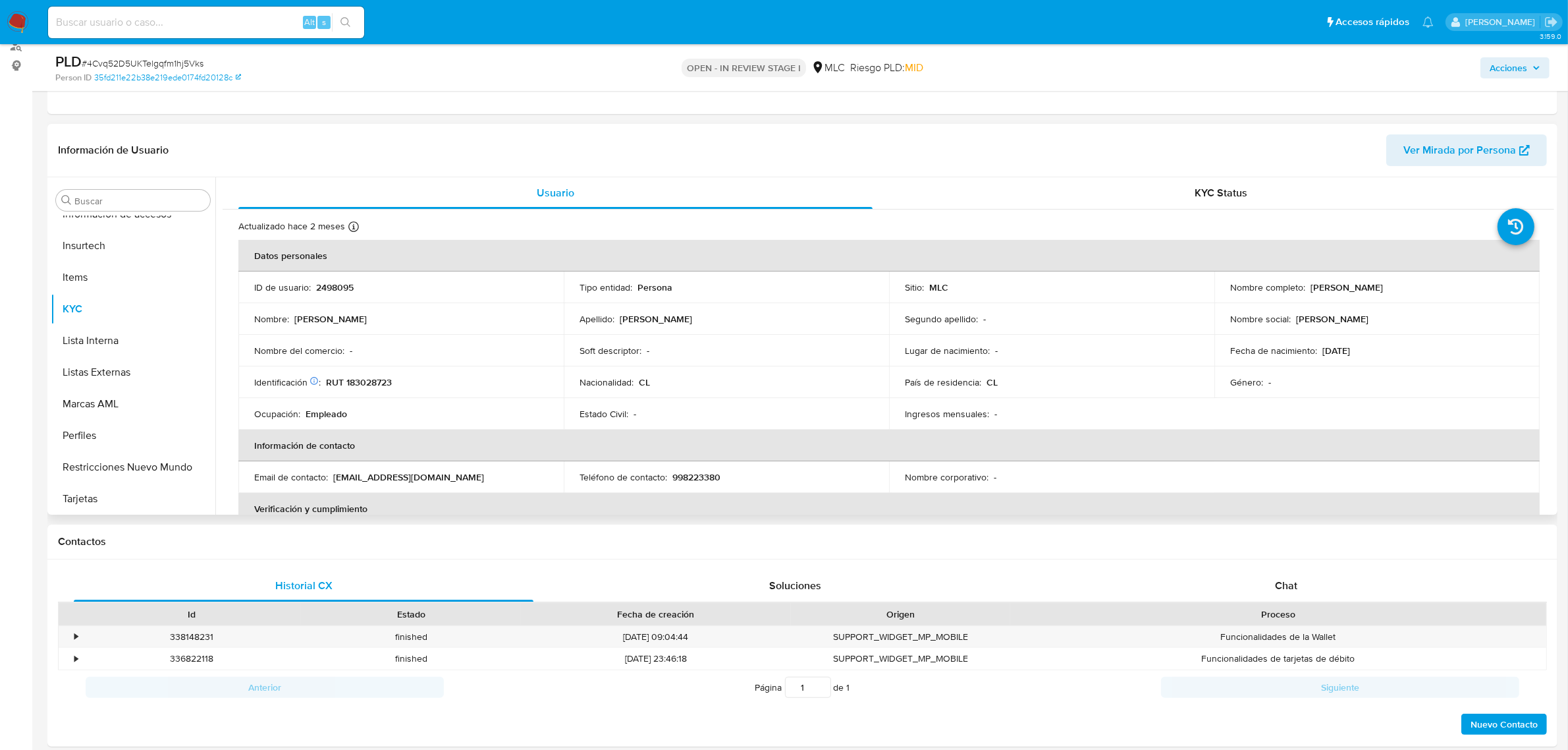
click at [366, 384] on p "RUT 183028723" at bounding box center [359, 382] width 66 height 12
copy p "183028723"
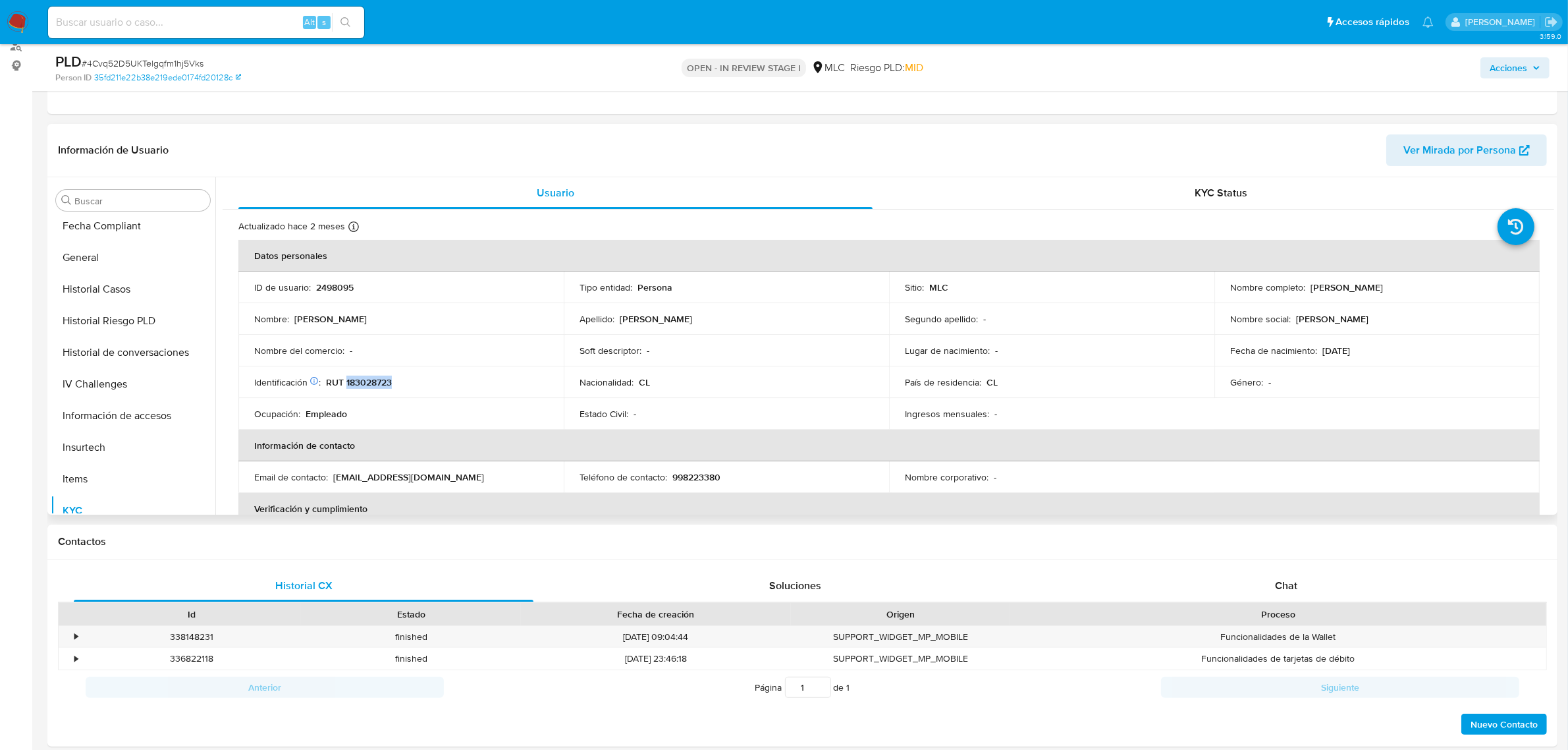
scroll to position [61, 0]
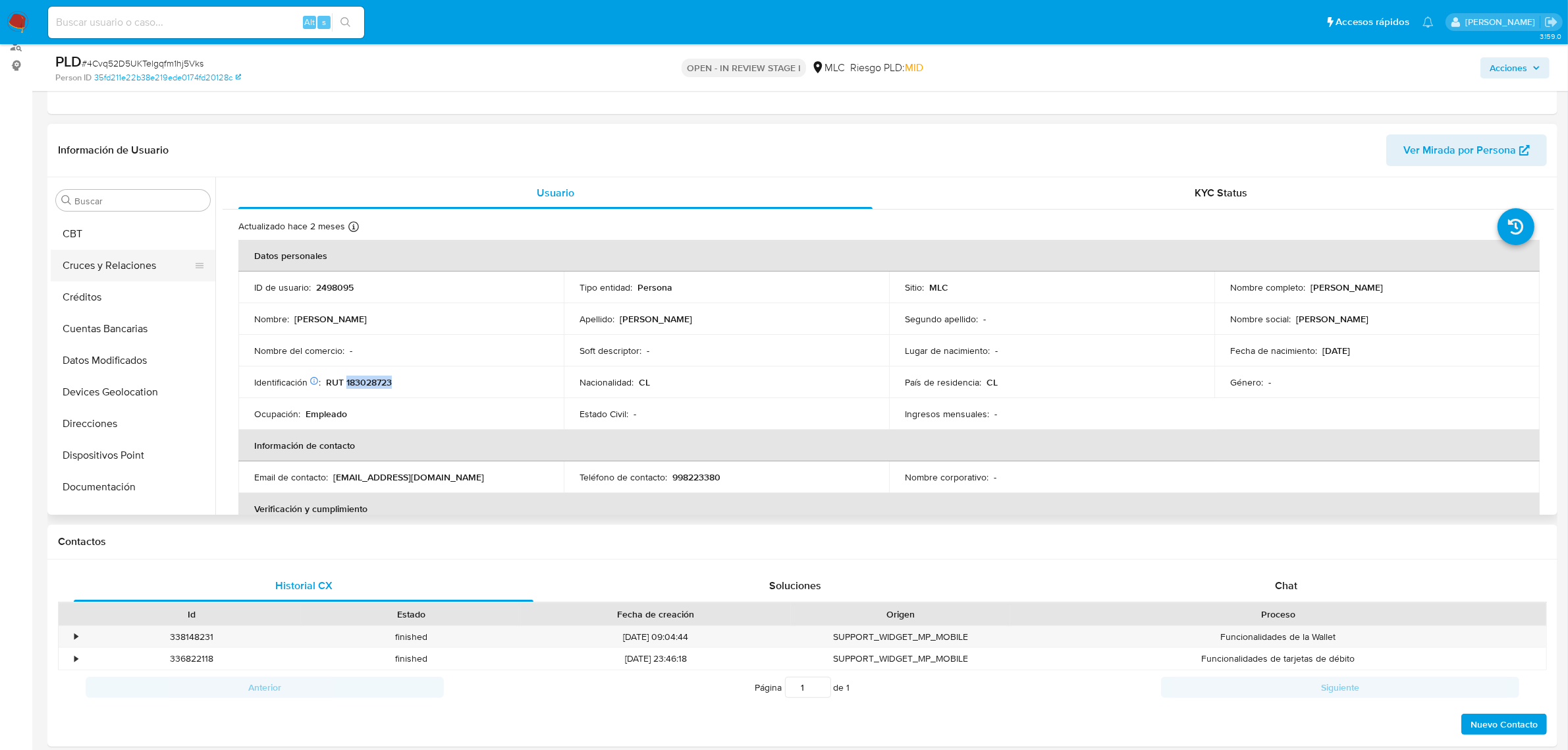
click at [84, 268] on button "Cruces y Relaciones" at bounding box center [128, 265] width 155 height 32
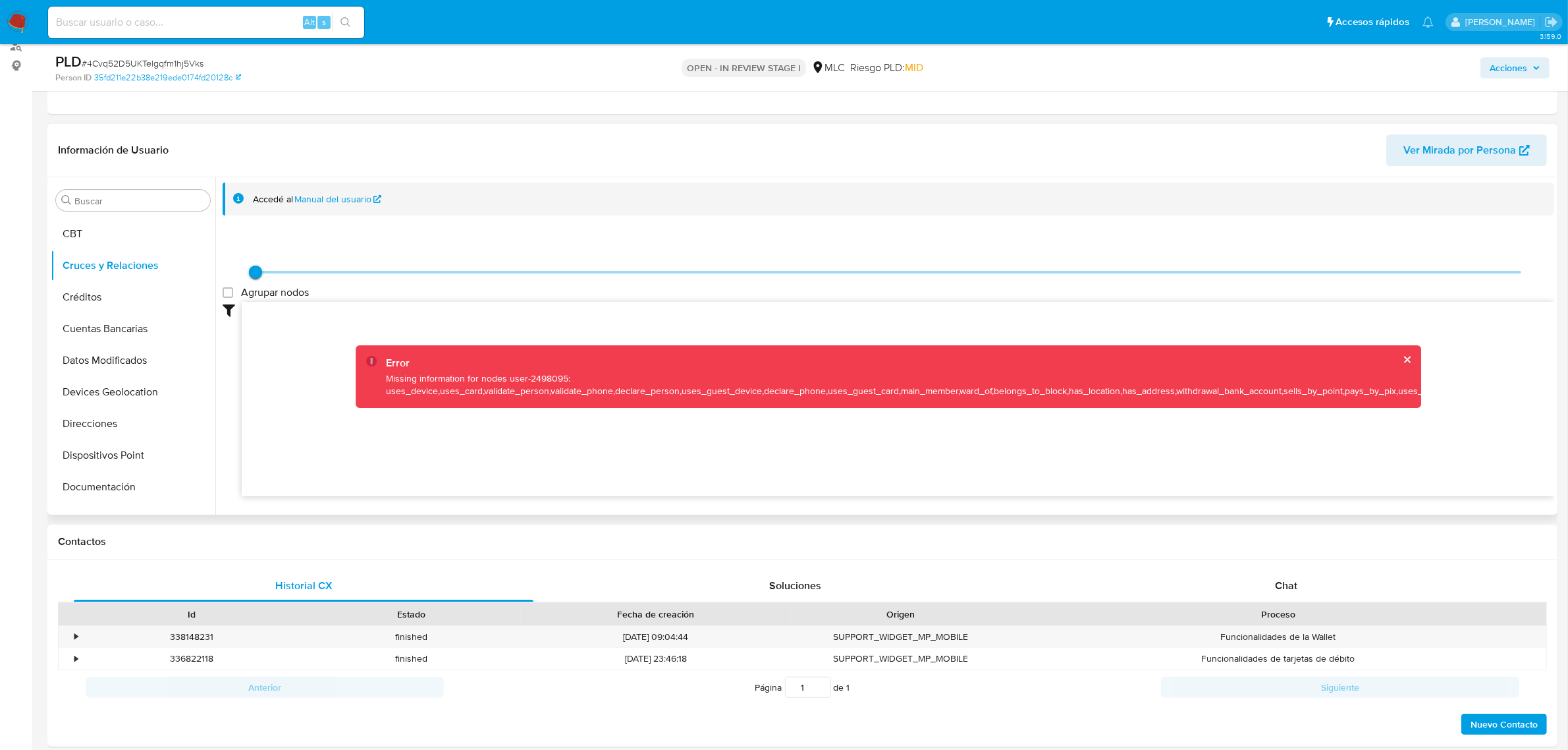
click at [1410, 356] on div "Error" at bounding box center [908, 363] width 1044 height 15
click at [1402, 358] on button "cerrar" at bounding box center [1406, 359] width 9 height 9
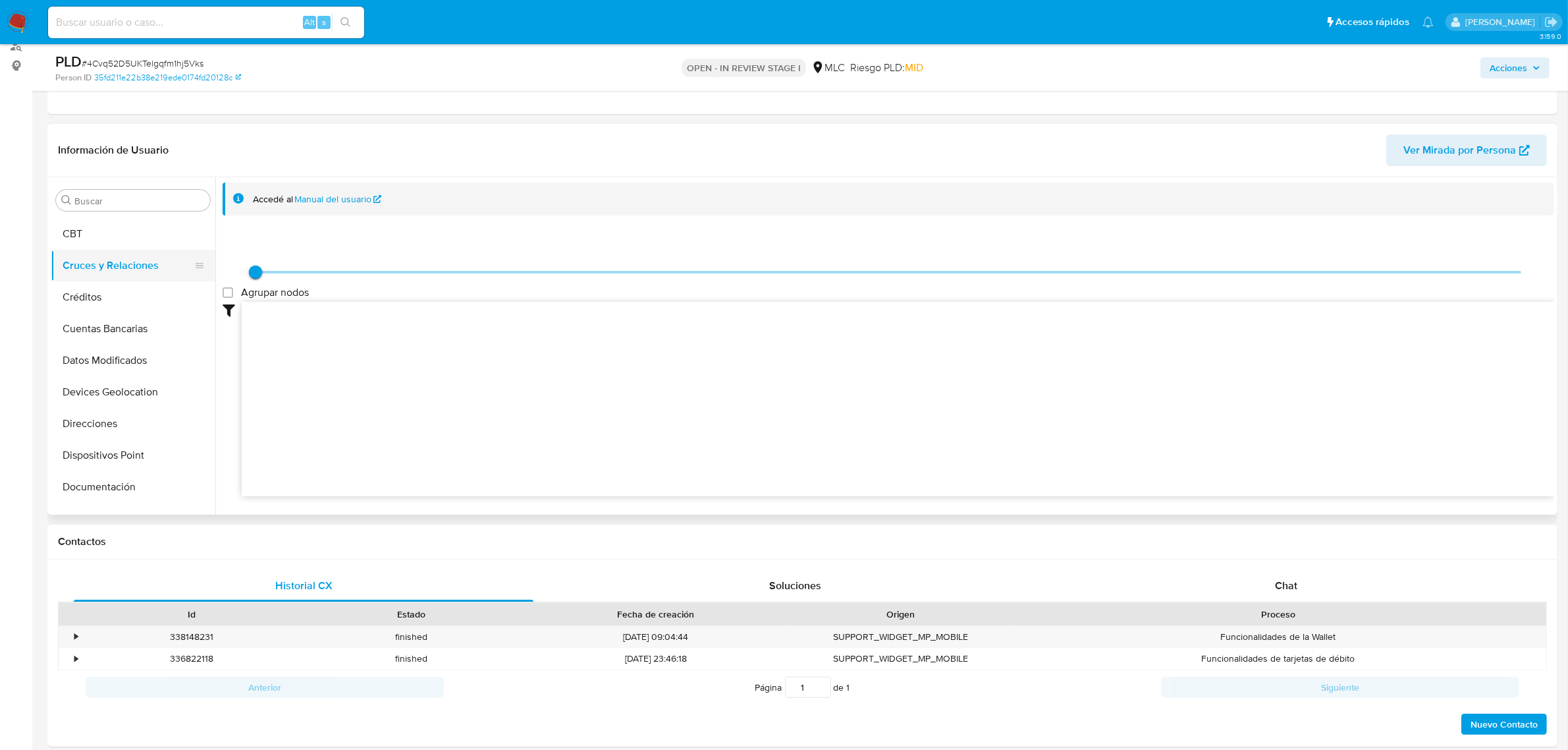
click at [107, 268] on button "Cruces y Relaciones" at bounding box center [128, 265] width 155 height 32
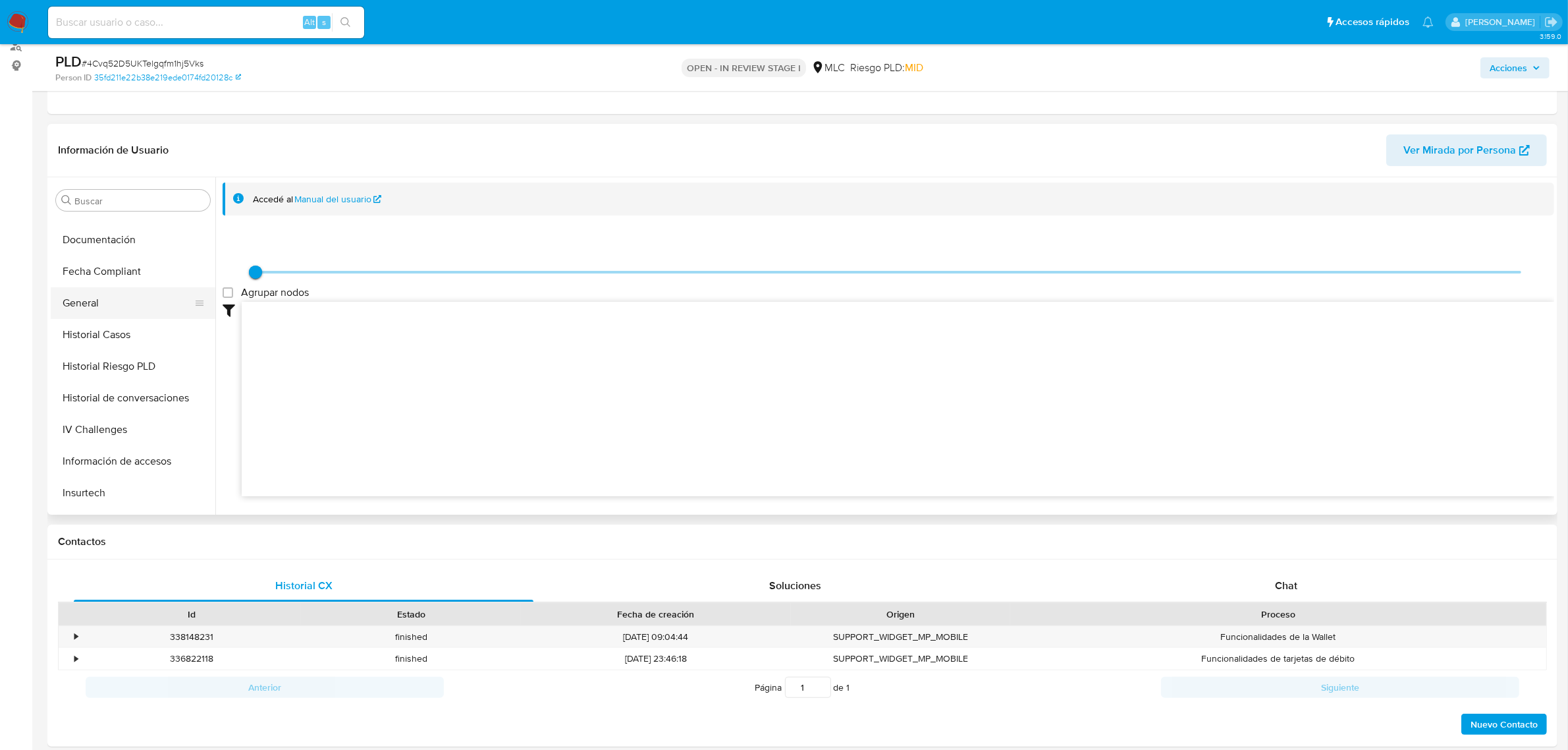
click at [96, 304] on button "General" at bounding box center [128, 303] width 155 height 32
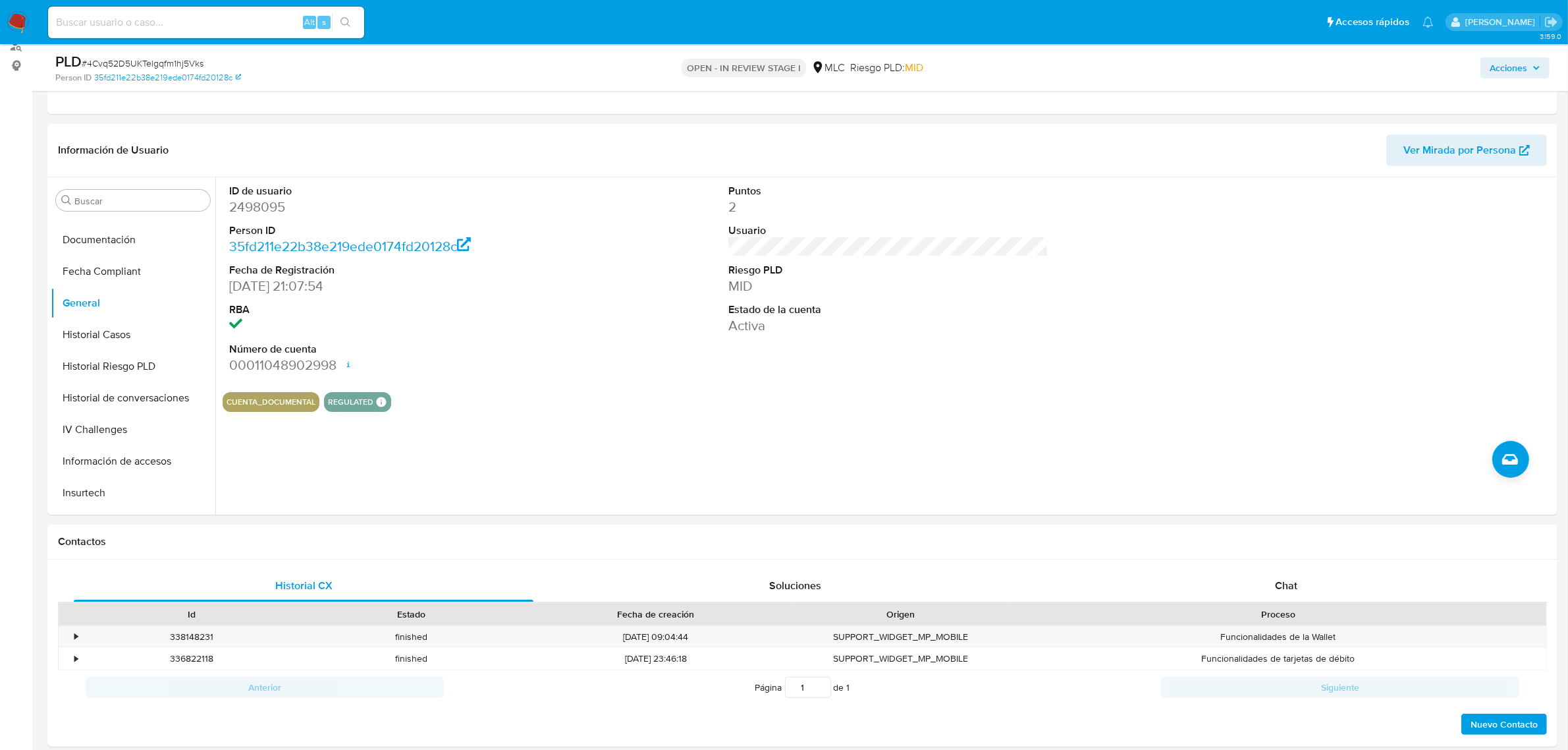
click at [247, 205] on dd "2498095" at bounding box center [389, 206] width 320 height 18
click at [247, 204] on dd "2498095" at bounding box center [389, 206] width 320 height 18
copy dd "2498095"
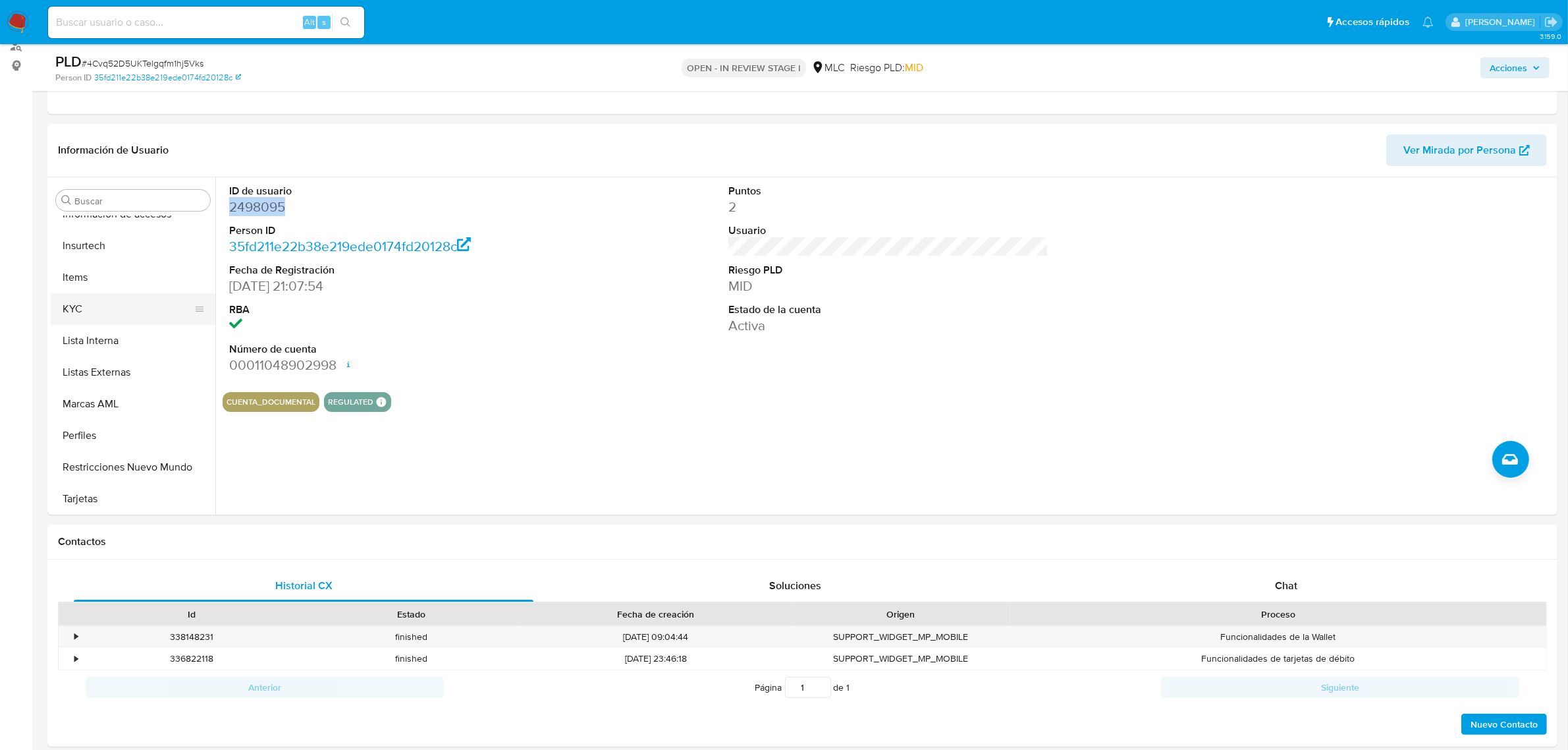
click at [104, 314] on button "KYC" at bounding box center [128, 309] width 155 height 32
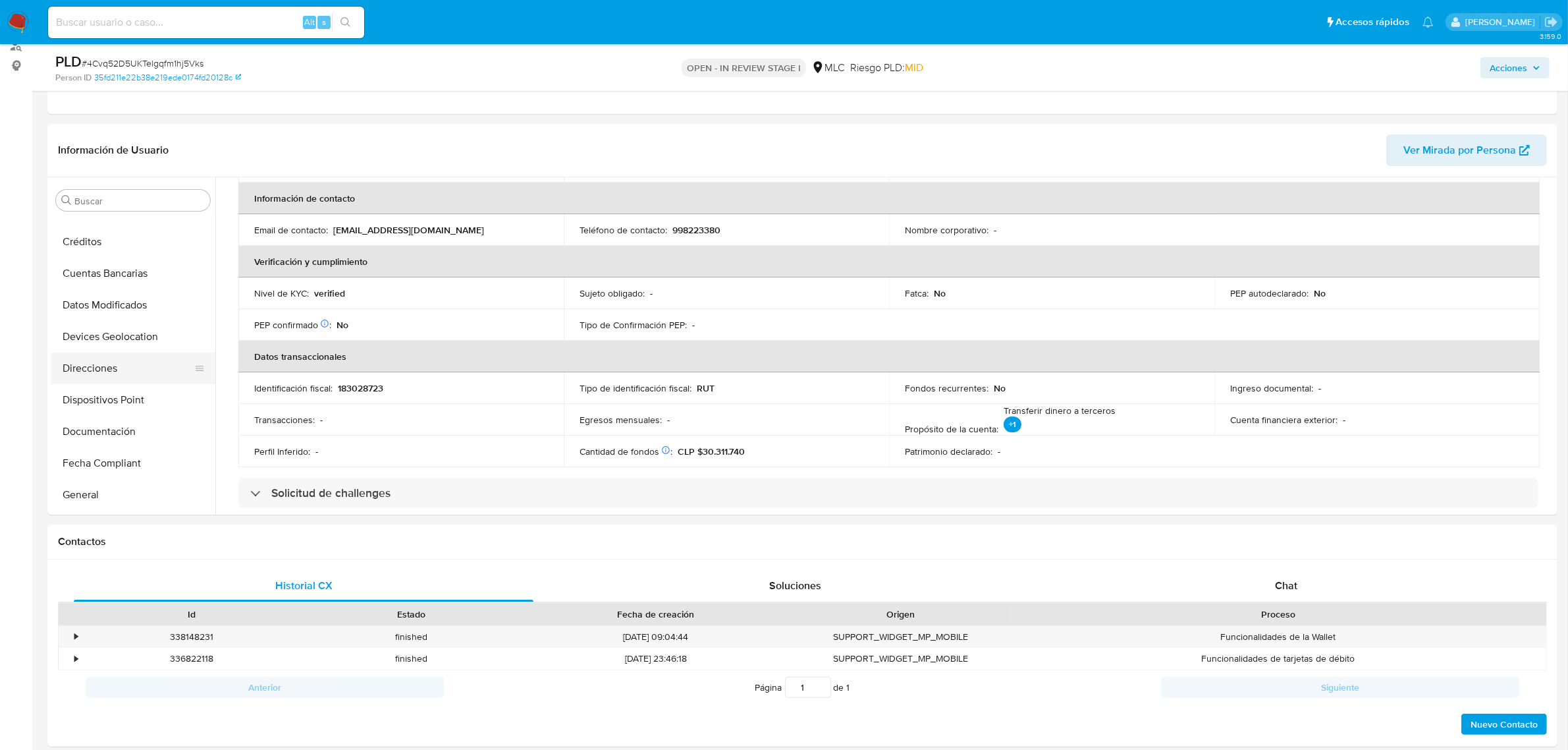
scroll to position [144, 0]
click at [100, 395] on button "Documentación" at bounding box center [128, 405] width 155 height 32
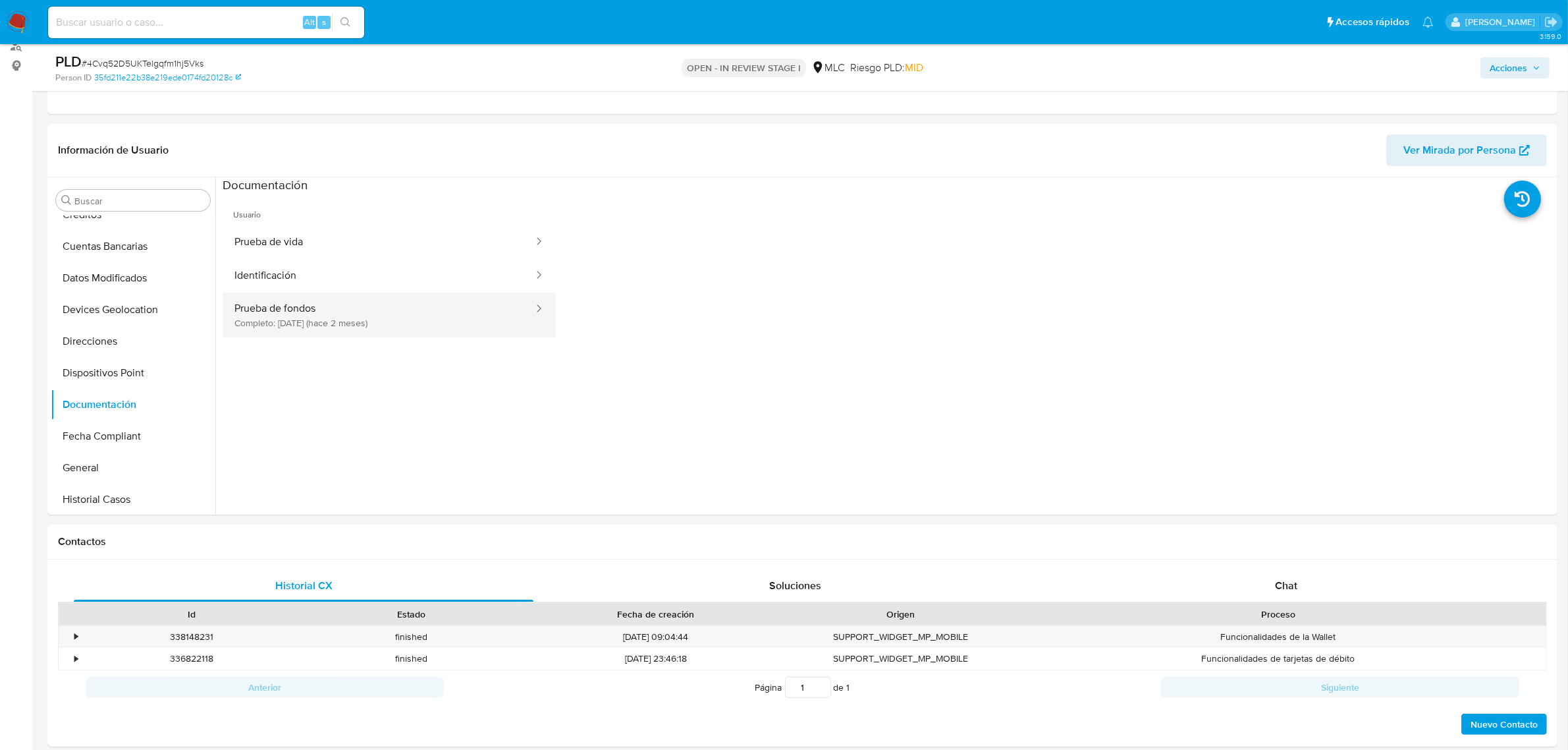
click at [340, 299] on button "Prueba de fondos Completo: 05/07/2025 (hace 2 meses)" at bounding box center [378, 314] width 312 height 45
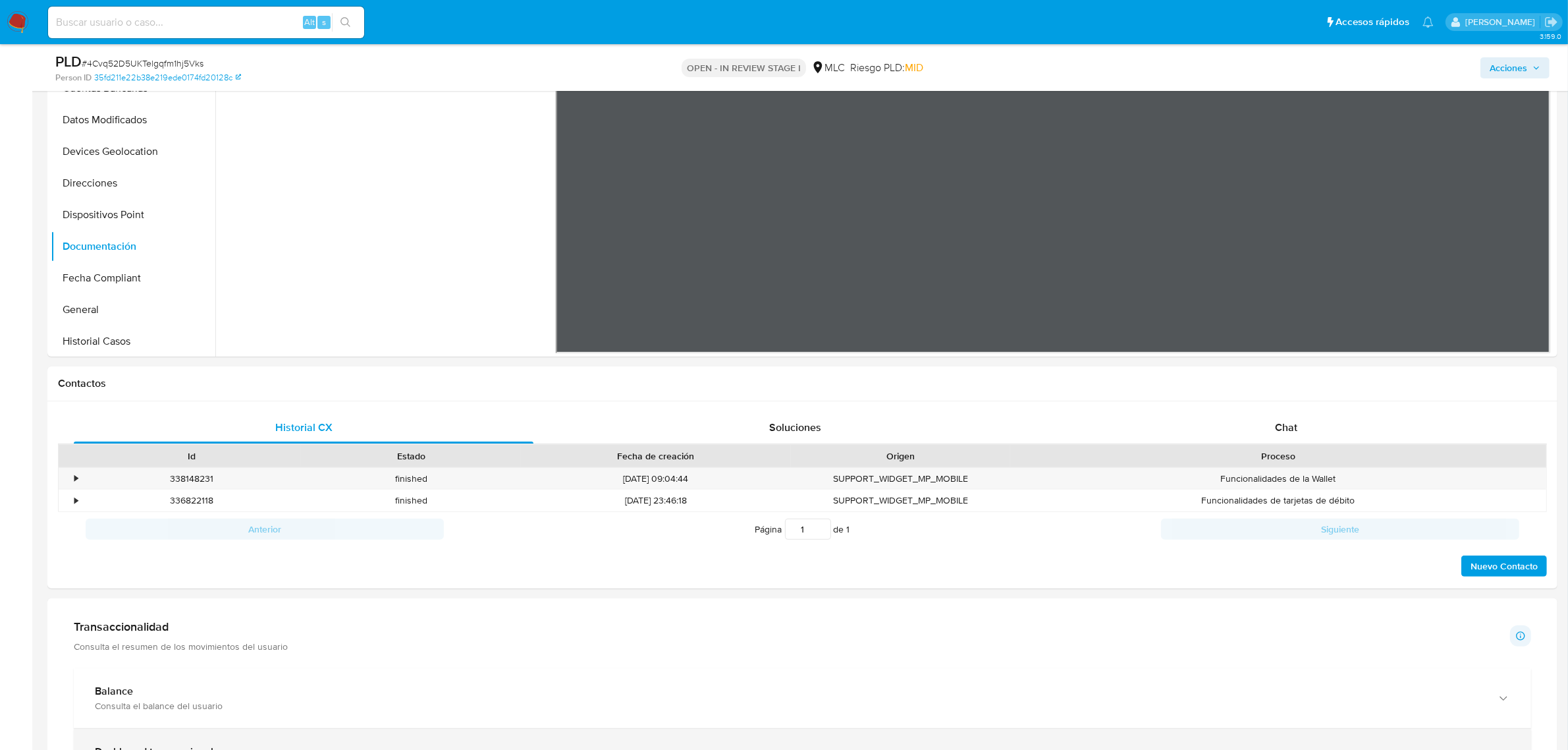
scroll to position [329, 0]
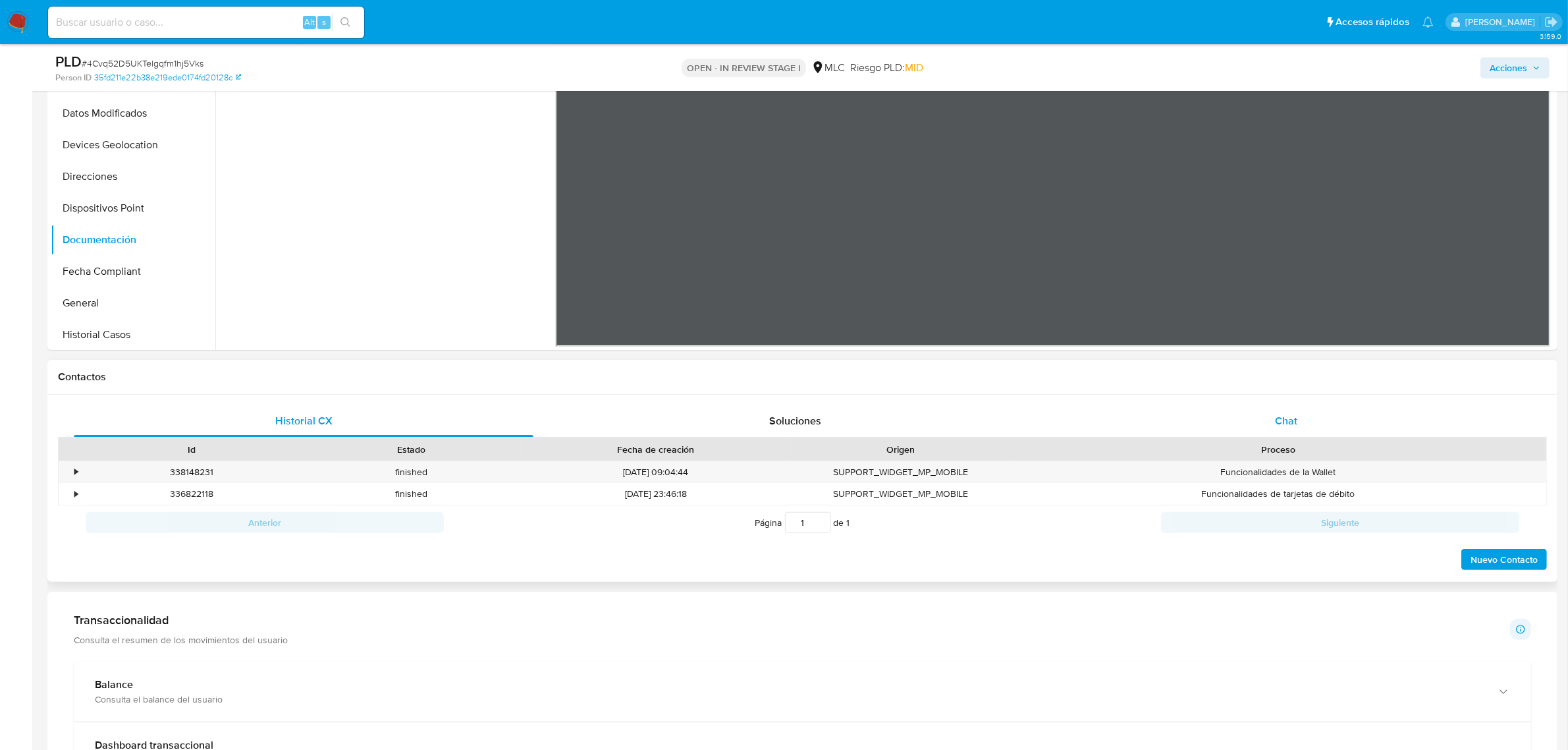
click at [1276, 429] on div "Chat" at bounding box center [1286, 421] width 460 height 32
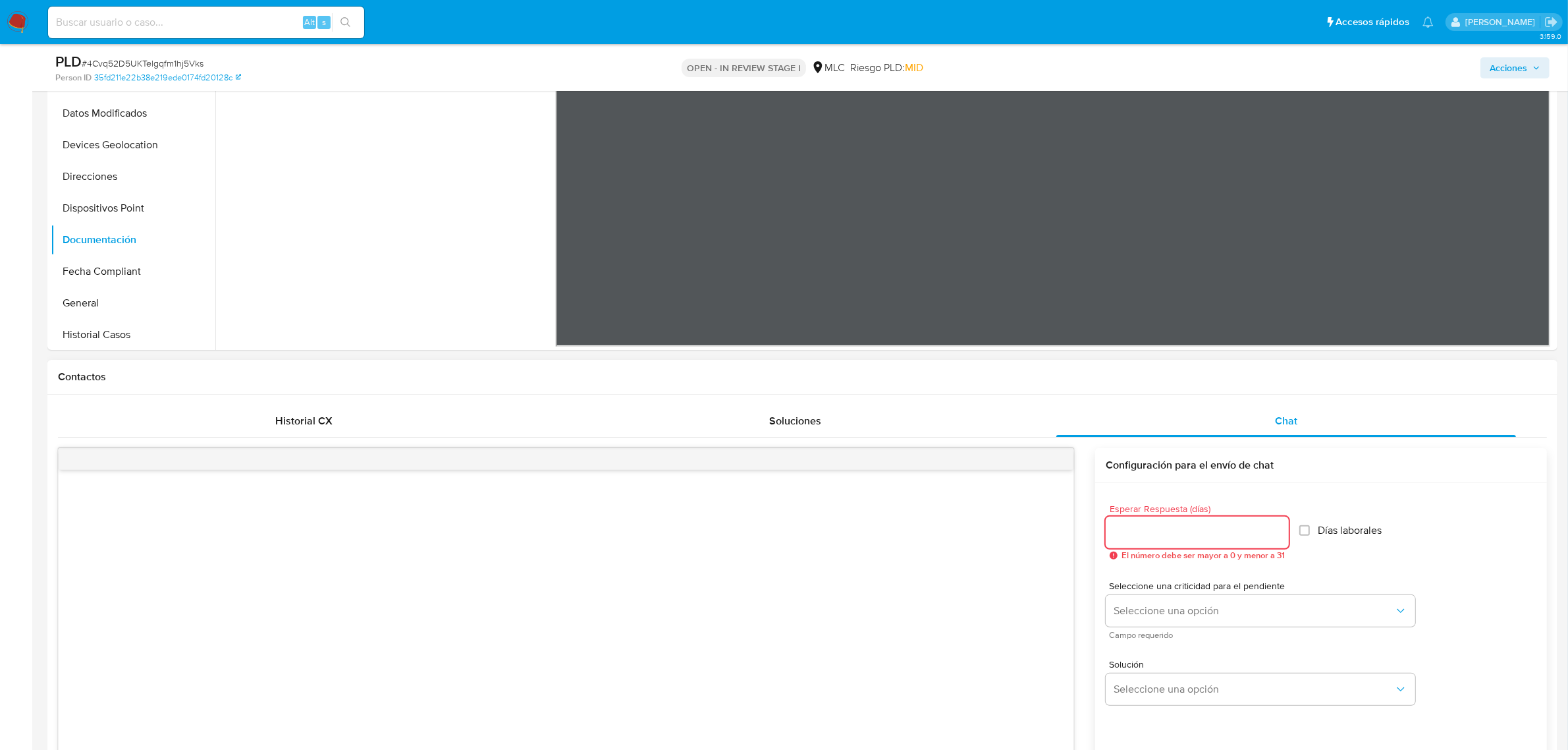
click at [1199, 527] on input "Esperar Respuesta (días)" at bounding box center [1198, 532] width 184 height 17
type input "2"
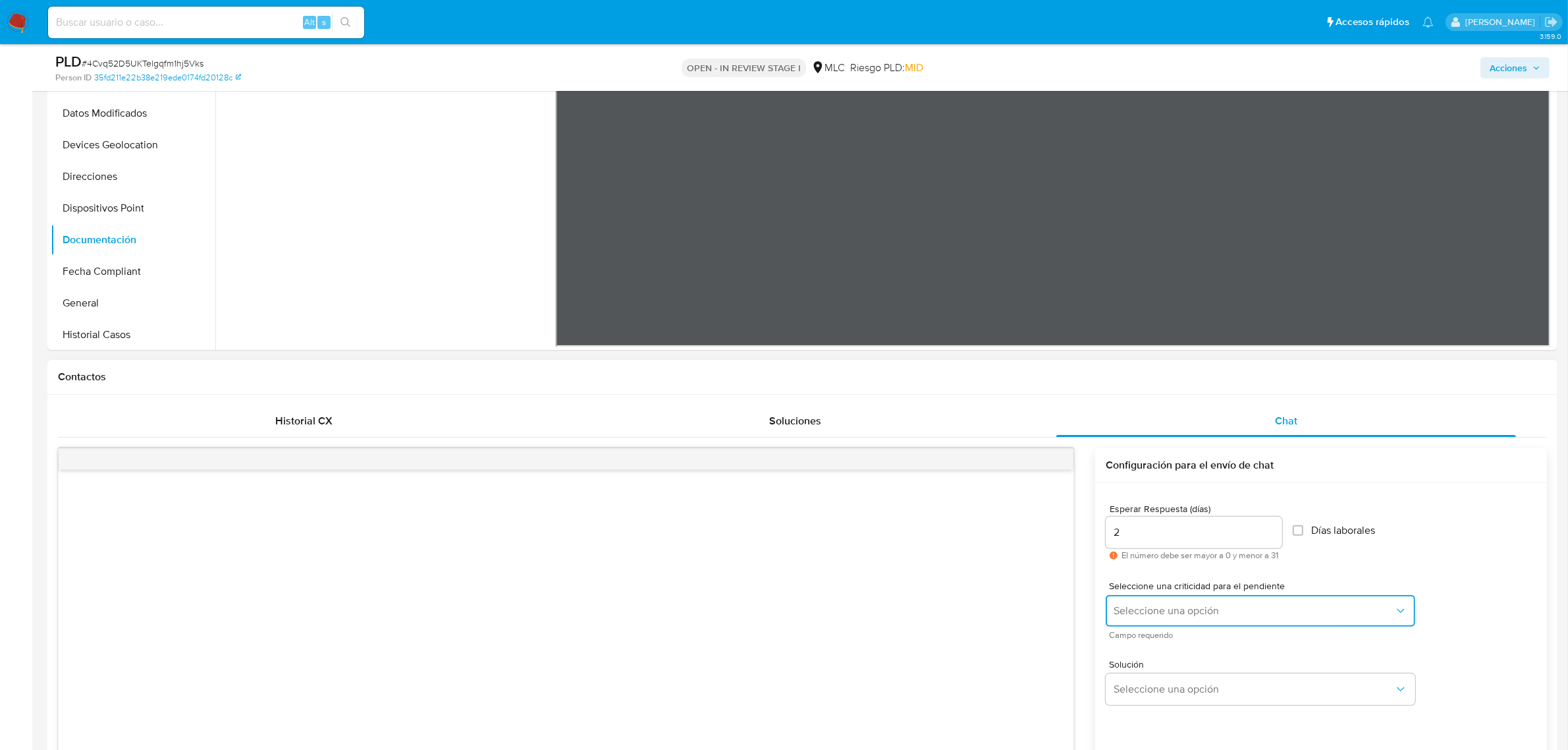
click at [1161, 607] on span "Seleccione una opción" at bounding box center [1254, 610] width 280 height 13
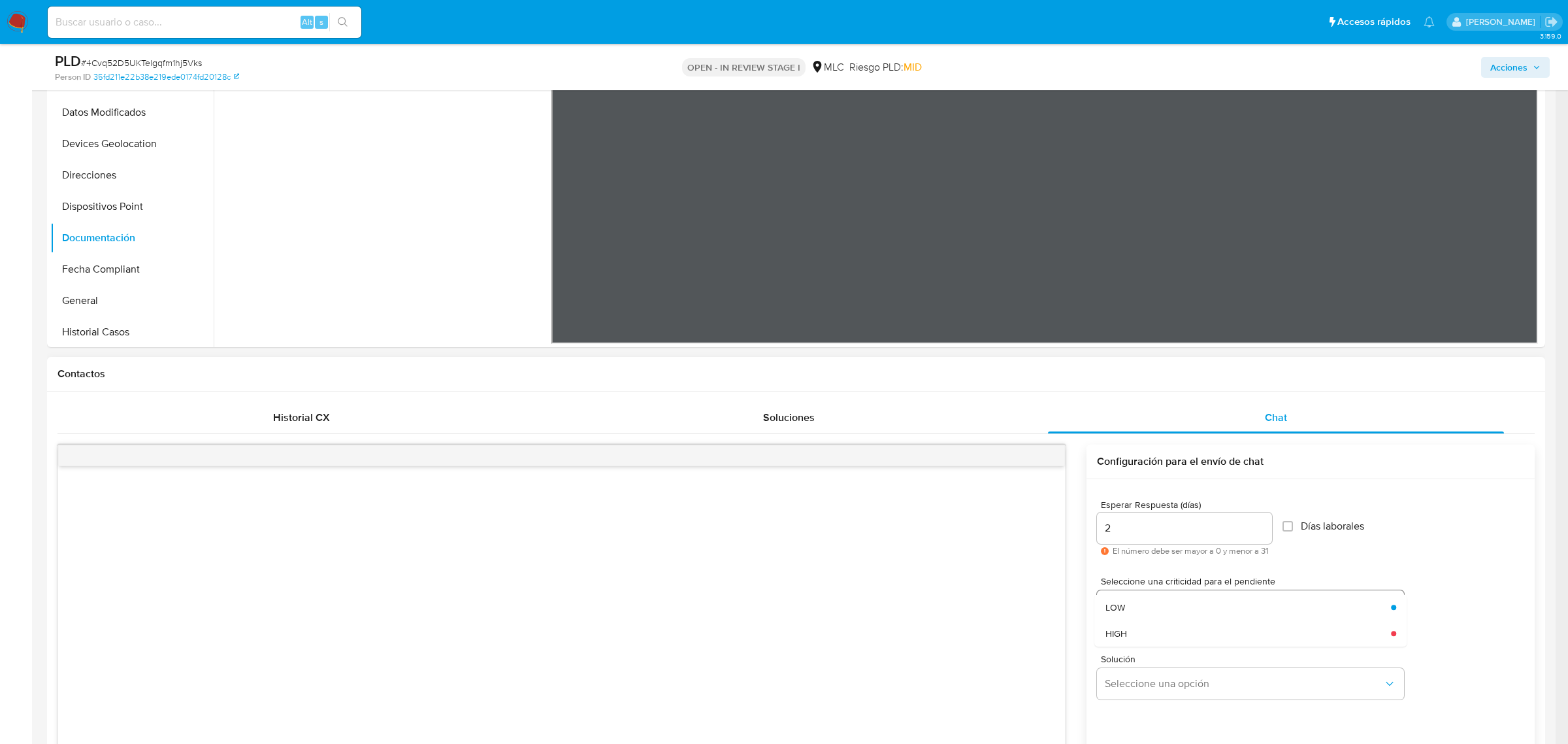
click at [1152, 602] on div "LOW" at bounding box center [1244, 606] width 278 height 26
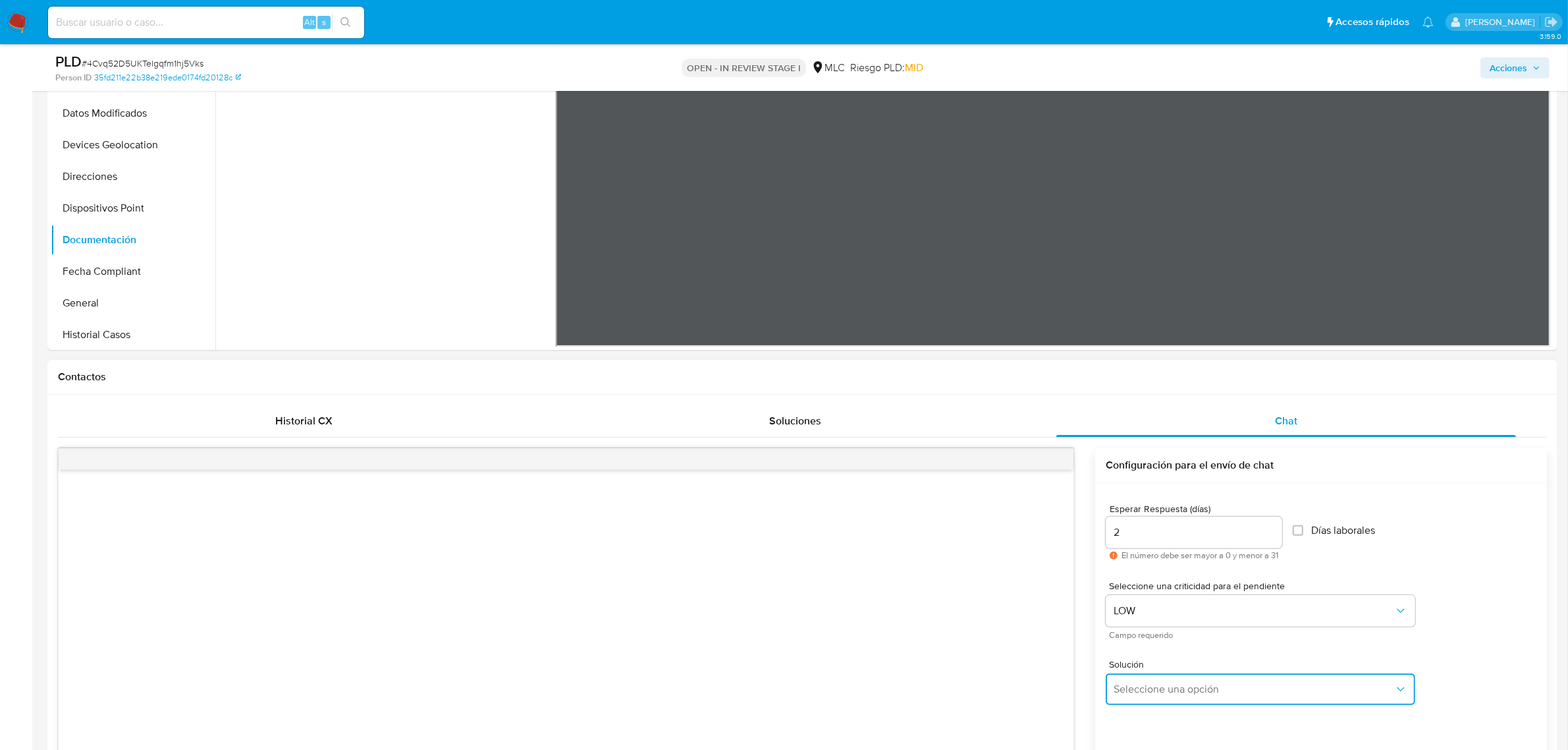
click at [1157, 678] on button "Seleccione una opción" at bounding box center [1261, 689] width 309 height 32
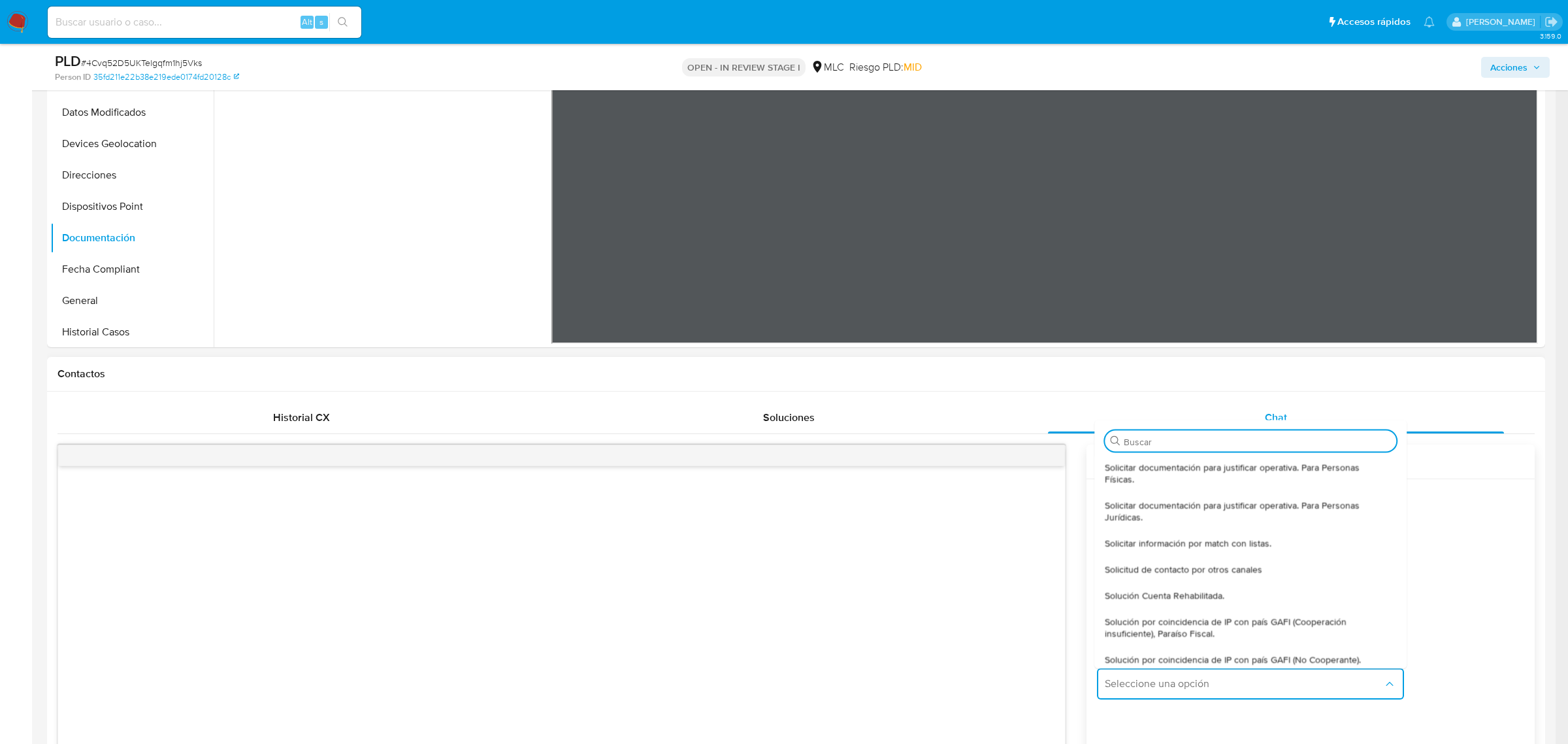
click at [1131, 484] on span "Solicitar documentación para justificar operativa. Para Personas Físicas." at bounding box center [1246, 473] width 284 height 24
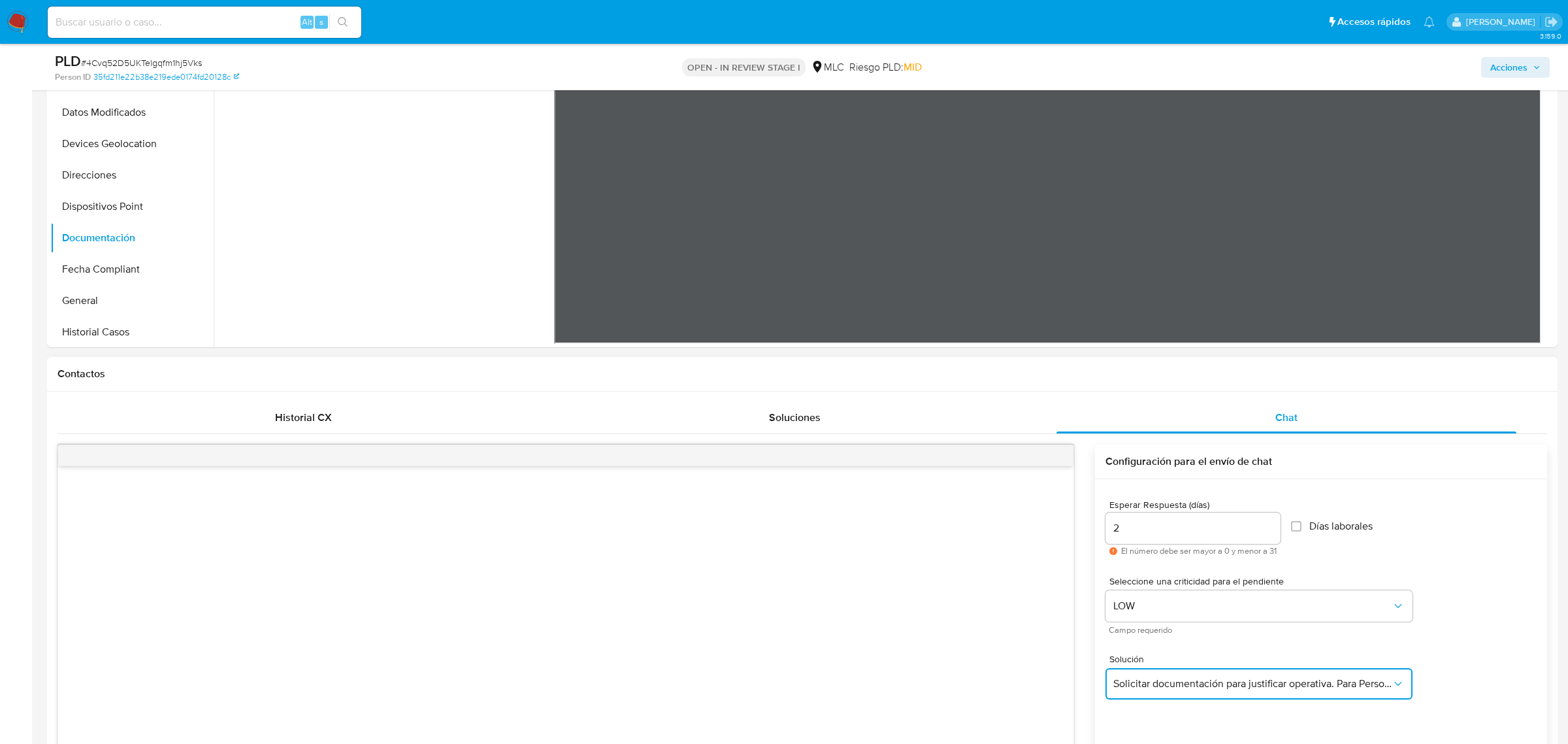
type textarea "Hola ,Te contactamos dado que tu cuenta fue suspendida para una verificación de…"
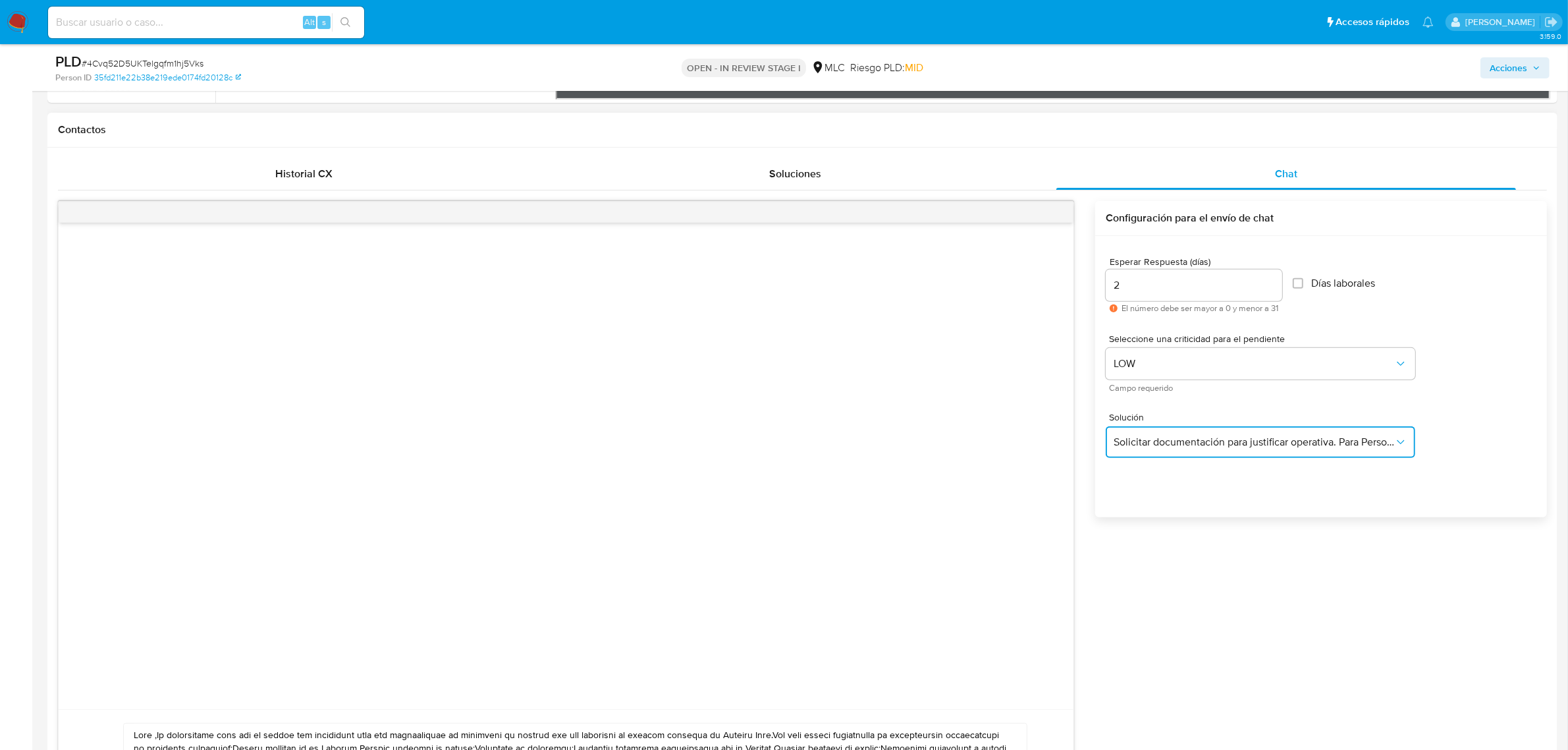
scroll to position [906, 0]
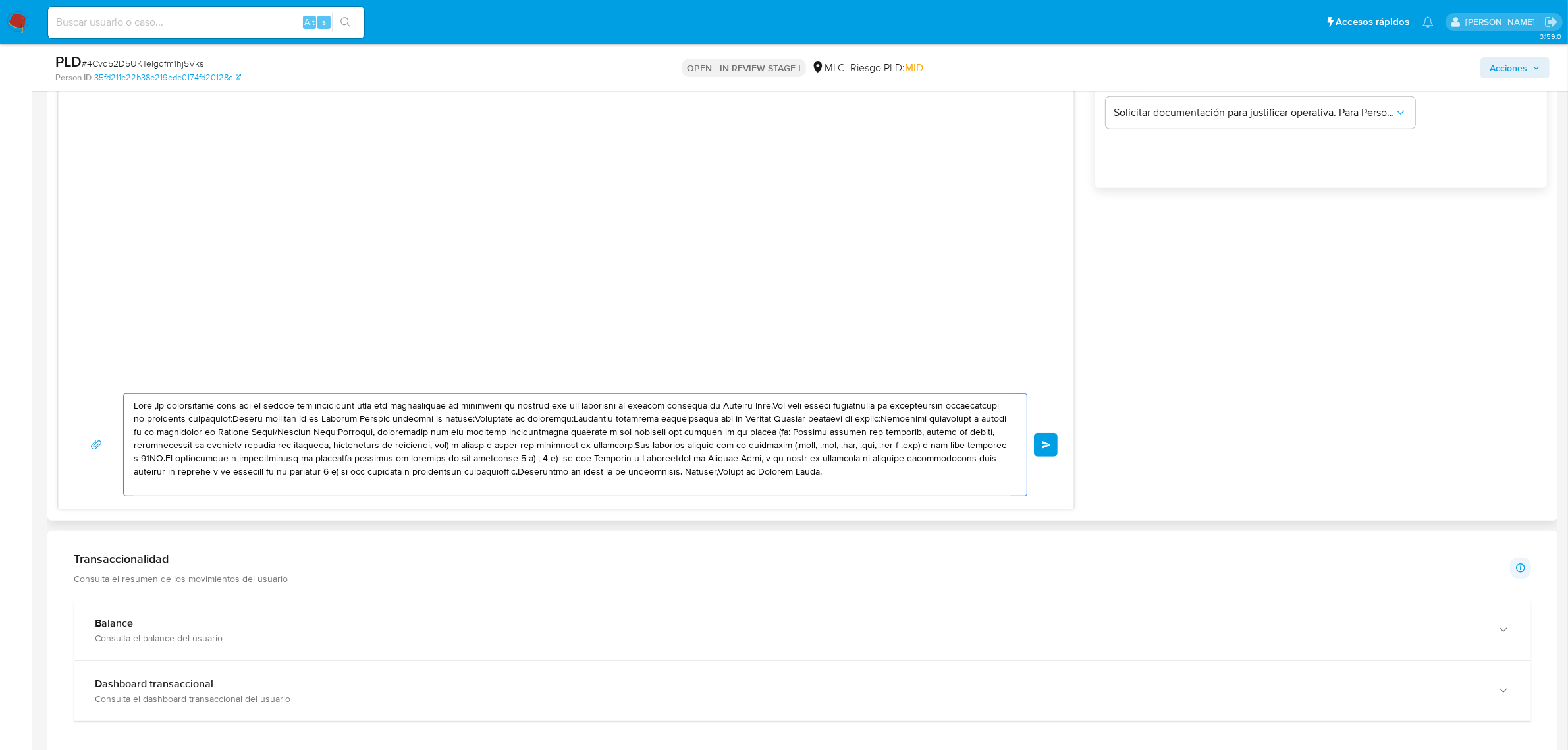
drag, startPoint x: 623, startPoint y: 463, endPoint x: 301, endPoint y: 416, distance: 325.4
click at [301, 416] on textarea at bounding box center [572, 445] width 877 height 102
drag, startPoint x: 816, startPoint y: 476, endPoint x: 1, endPoint y: 383, distance: 820.3
click at [1, 383] on section "Bandeja Tablero Screening Búsqueda en Listas Watchlist Herramientas Operaciones…" at bounding box center [784, 424] width 1568 height 2660
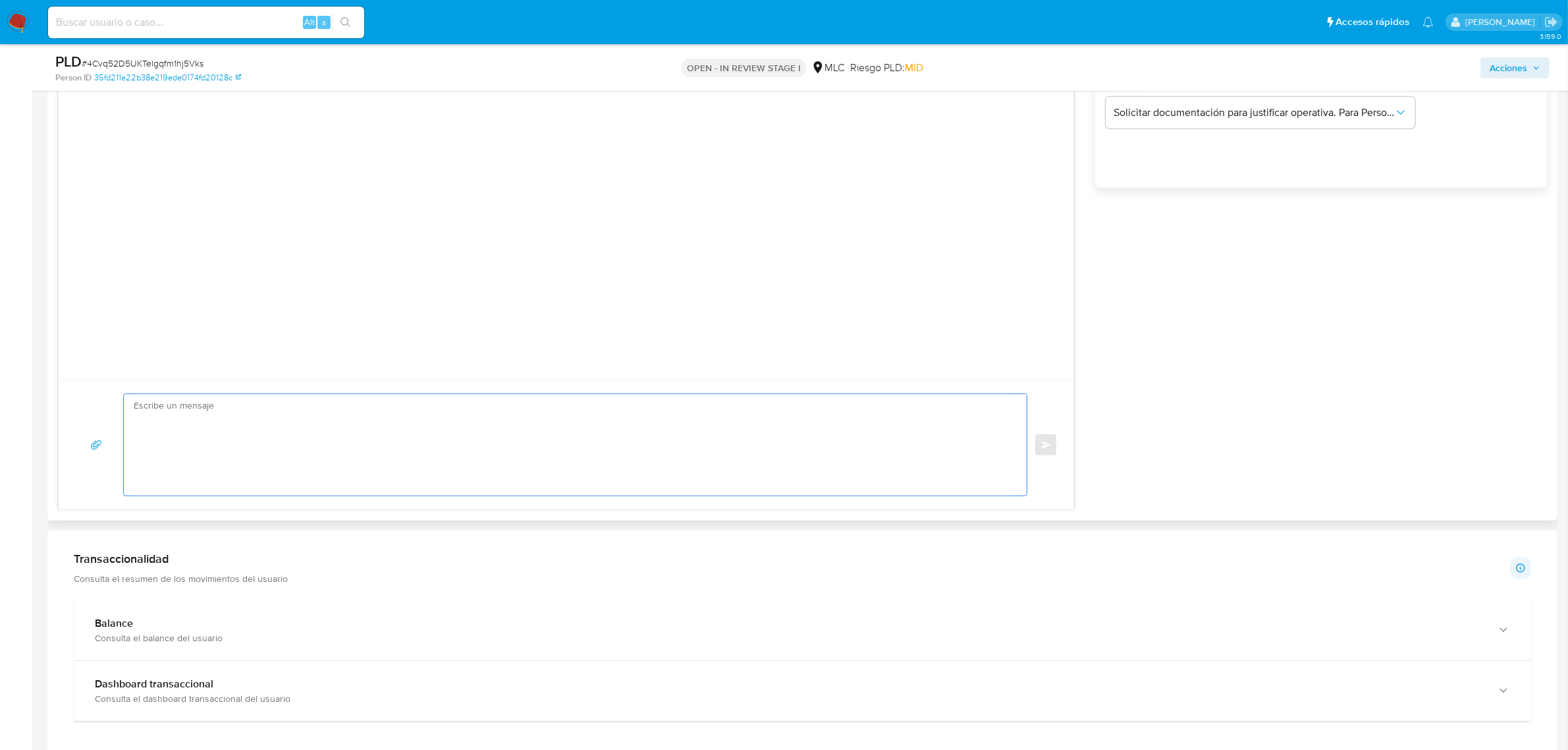
paste textarea "Hola XXX, Te contactamos desde el Equipo de Mercado Pago para verificar tus dat…"
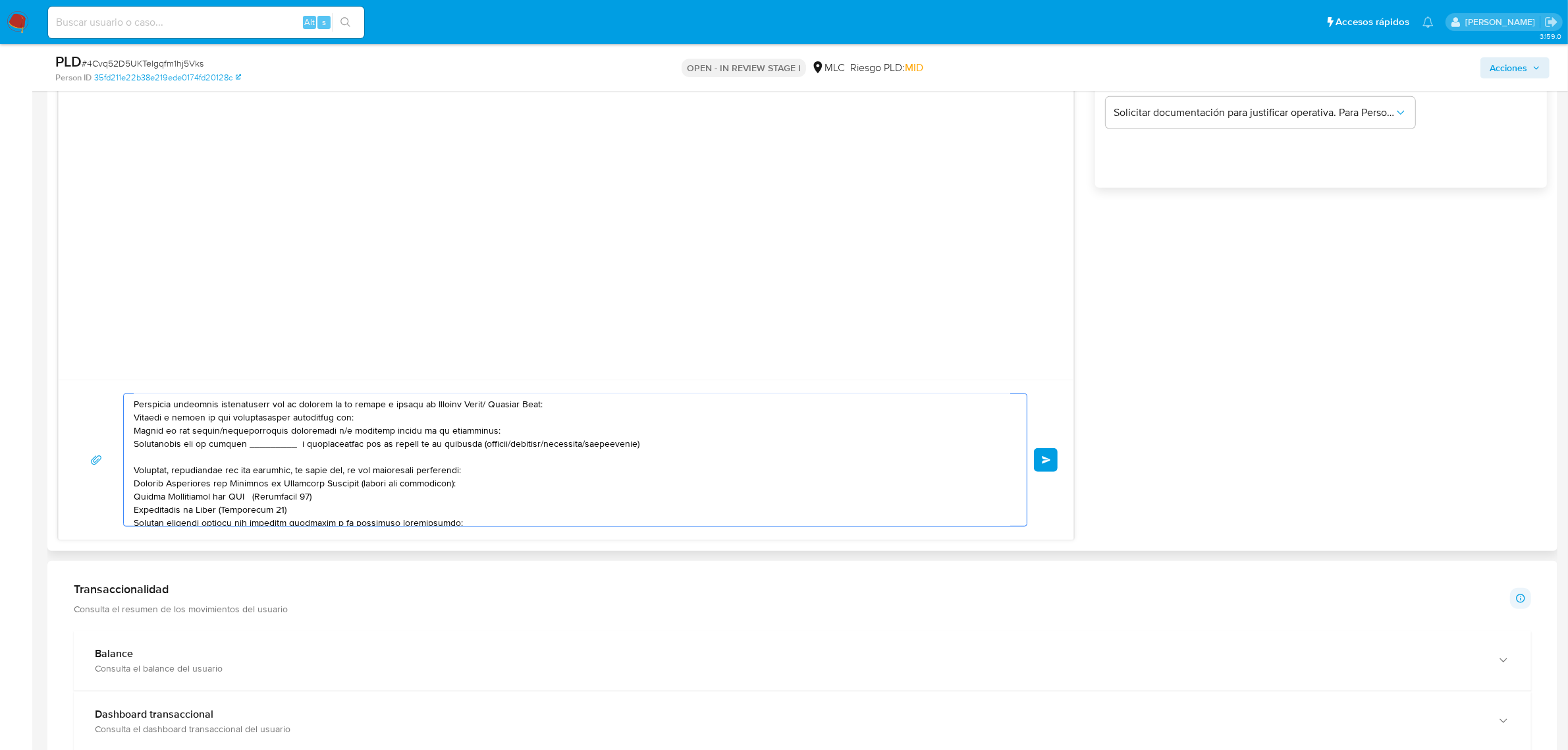
scroll to position [0, 0]
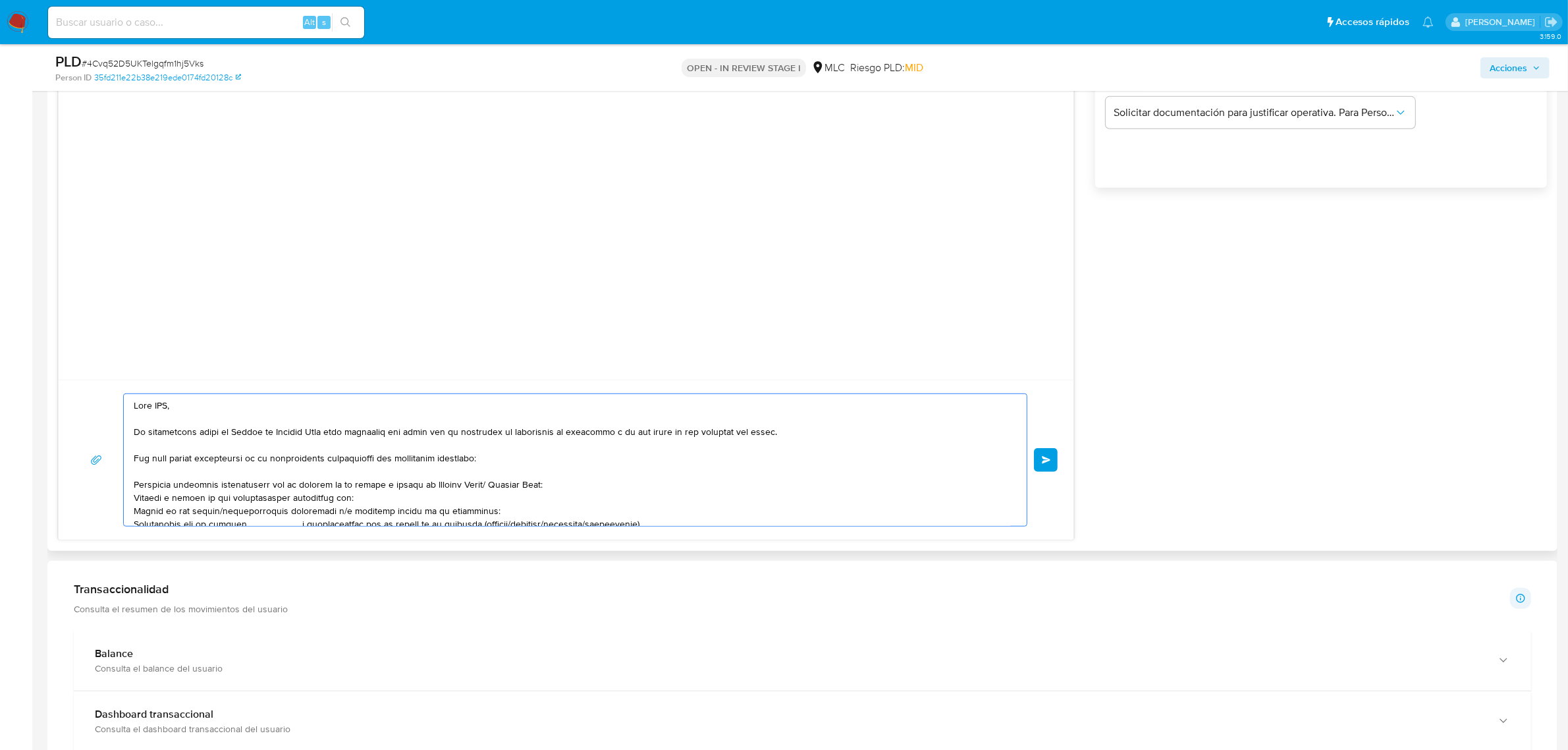
click at [165, 413] on textarea at bounding box center [572, 460] width 877 height 132
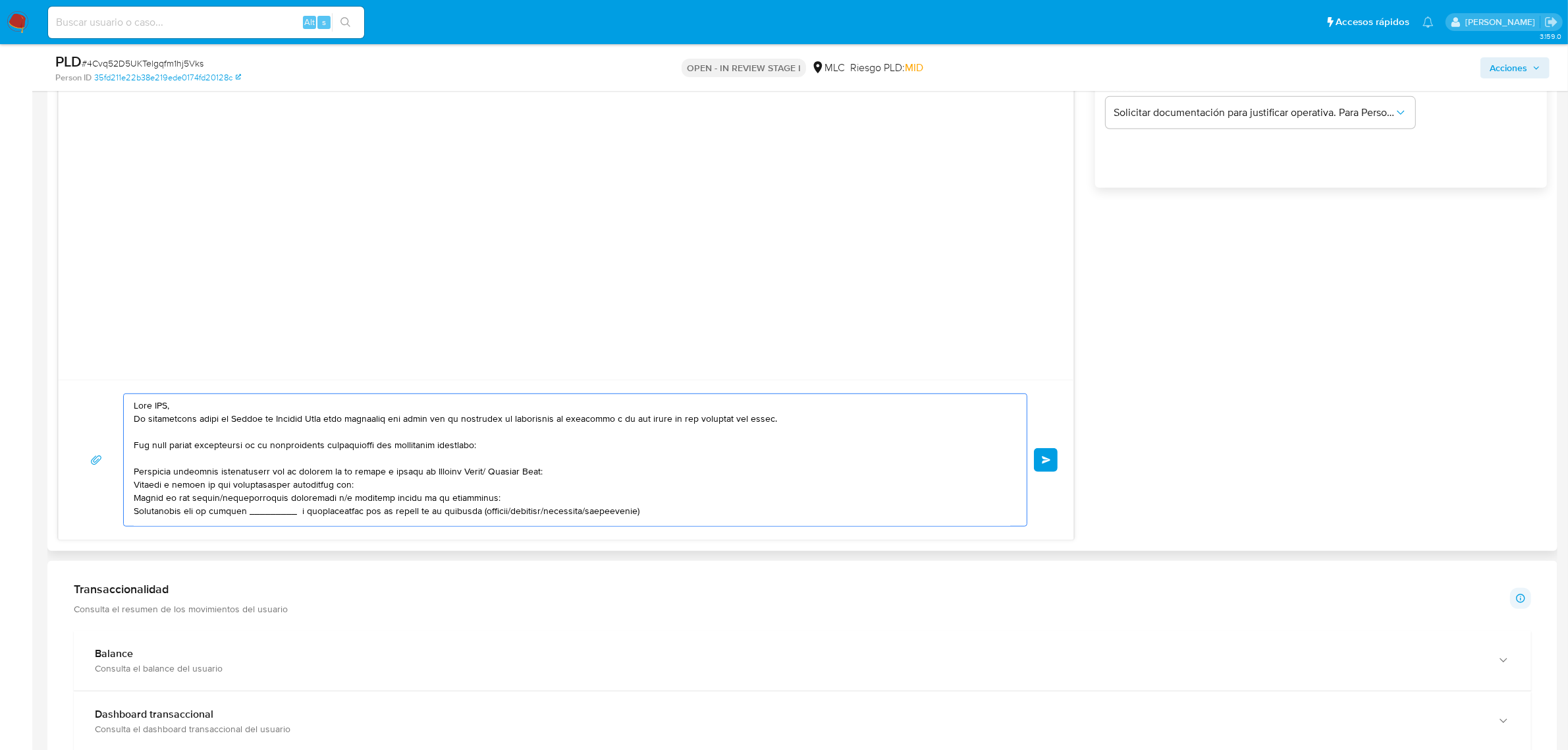
click at [165, 403] on textarea at bounding box center [572, 460] width 877 height 132
click at [180, 404] on textarea at bounding box center [572, 460] width 877 height 132
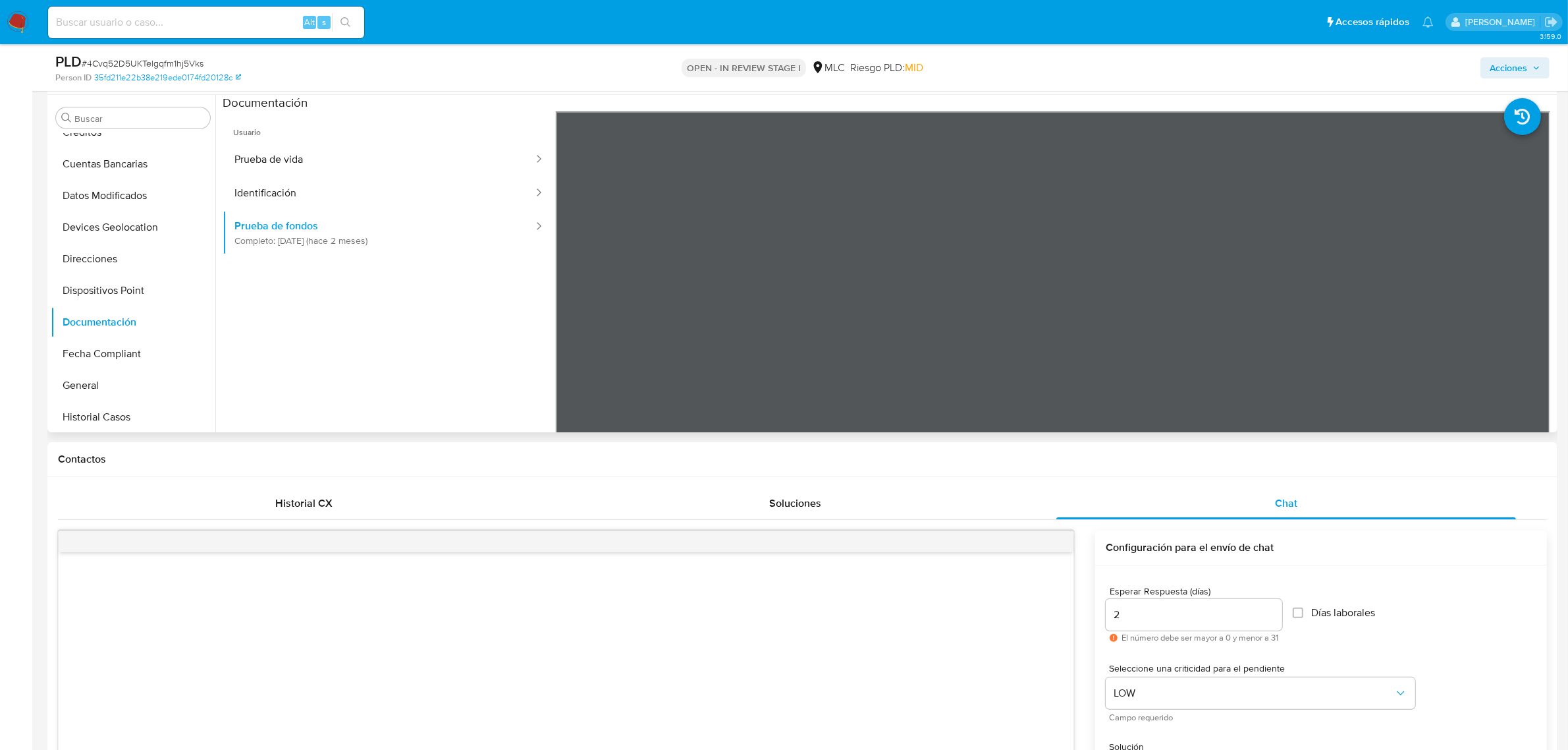
scroll to position [556, 0]
click at [76, 218] on button "KYC" at bounding box center [128, 226] width 155 height 32
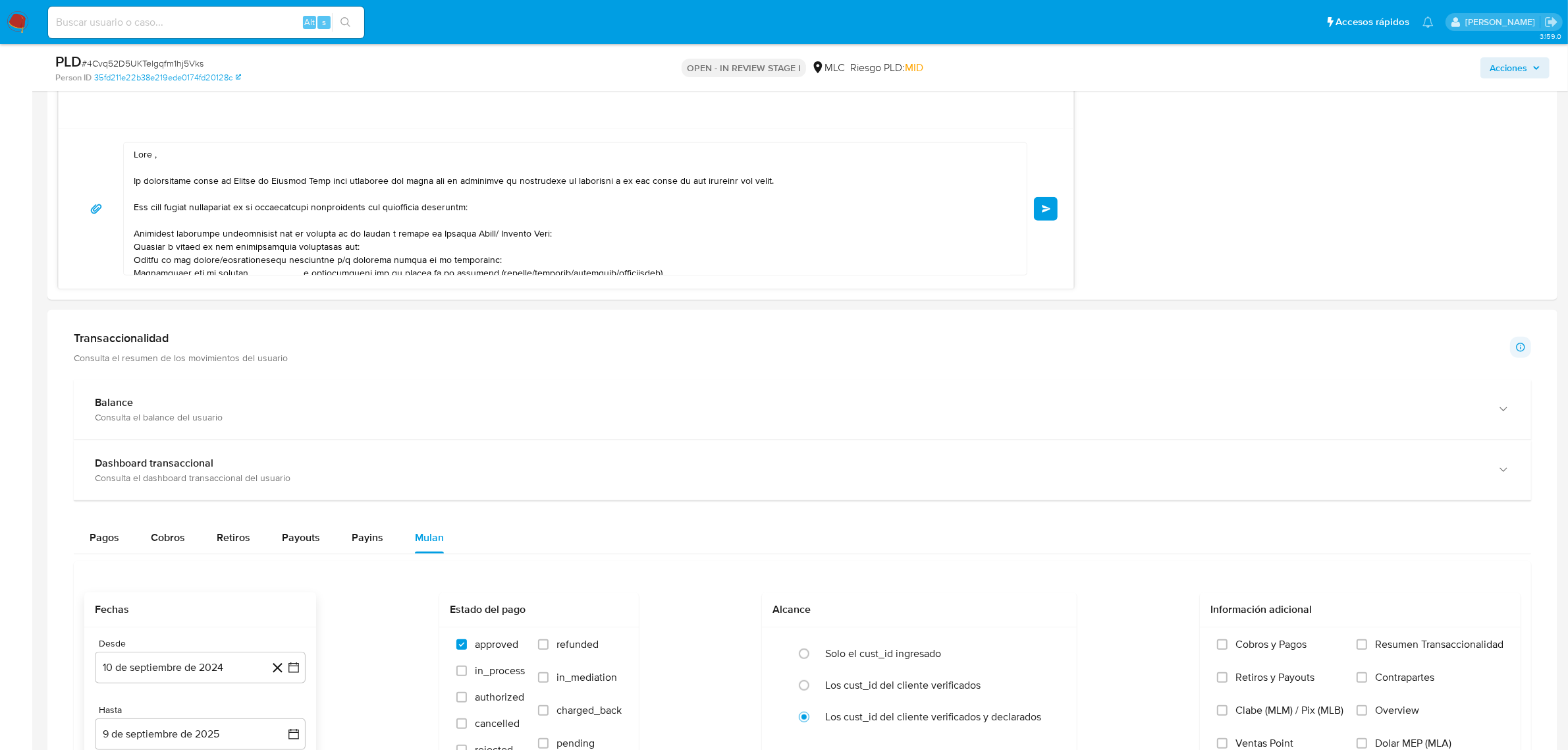
scroll to position [1070, 0]
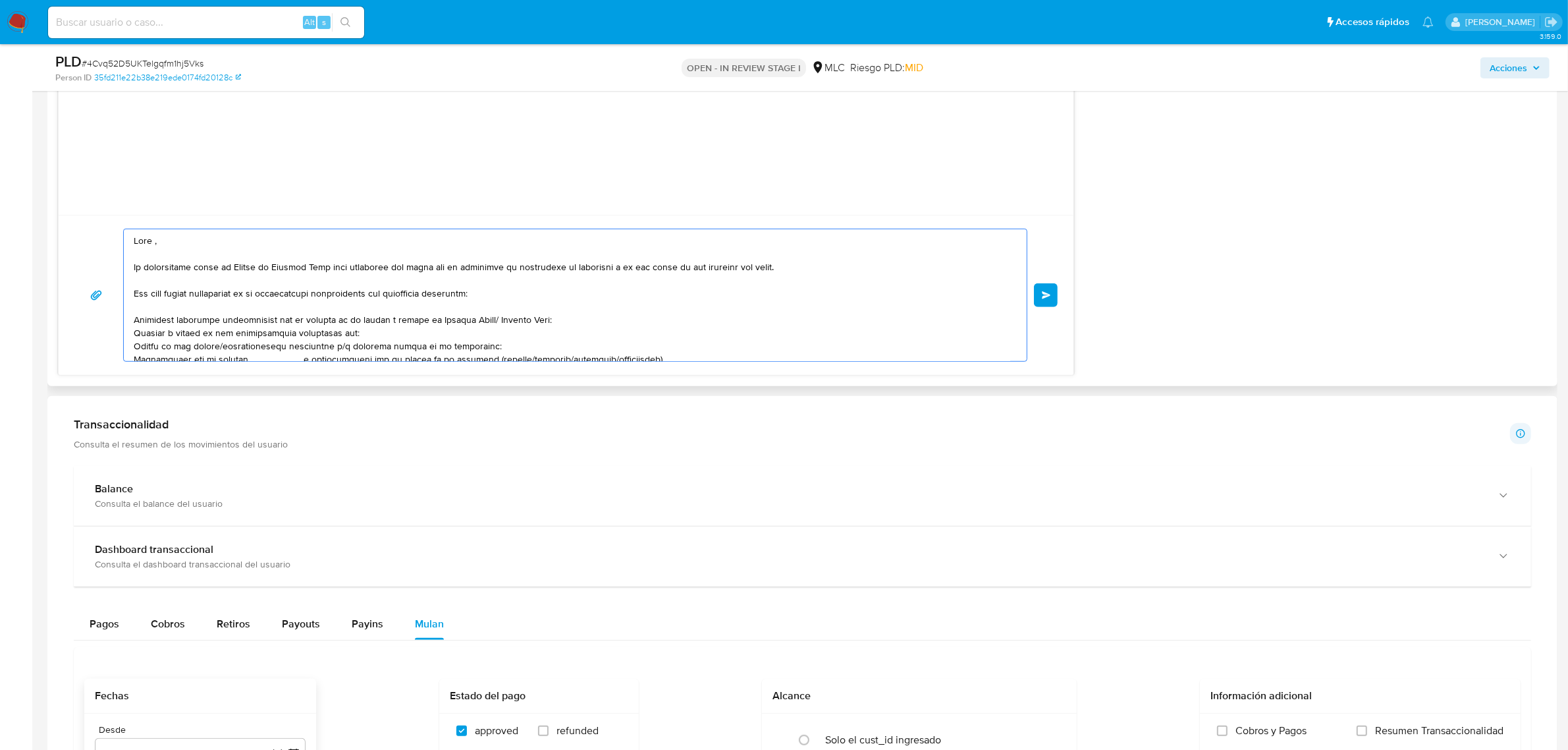
click at [153, 247] on textarea at bounding box center [572, 295] width 877 height 132
click at [366, 292] on textarea at bounding box center [572, 295] width 877 height 132
click at [300, 319] on textarea at bounding box center [572, 295] width 877 height 132
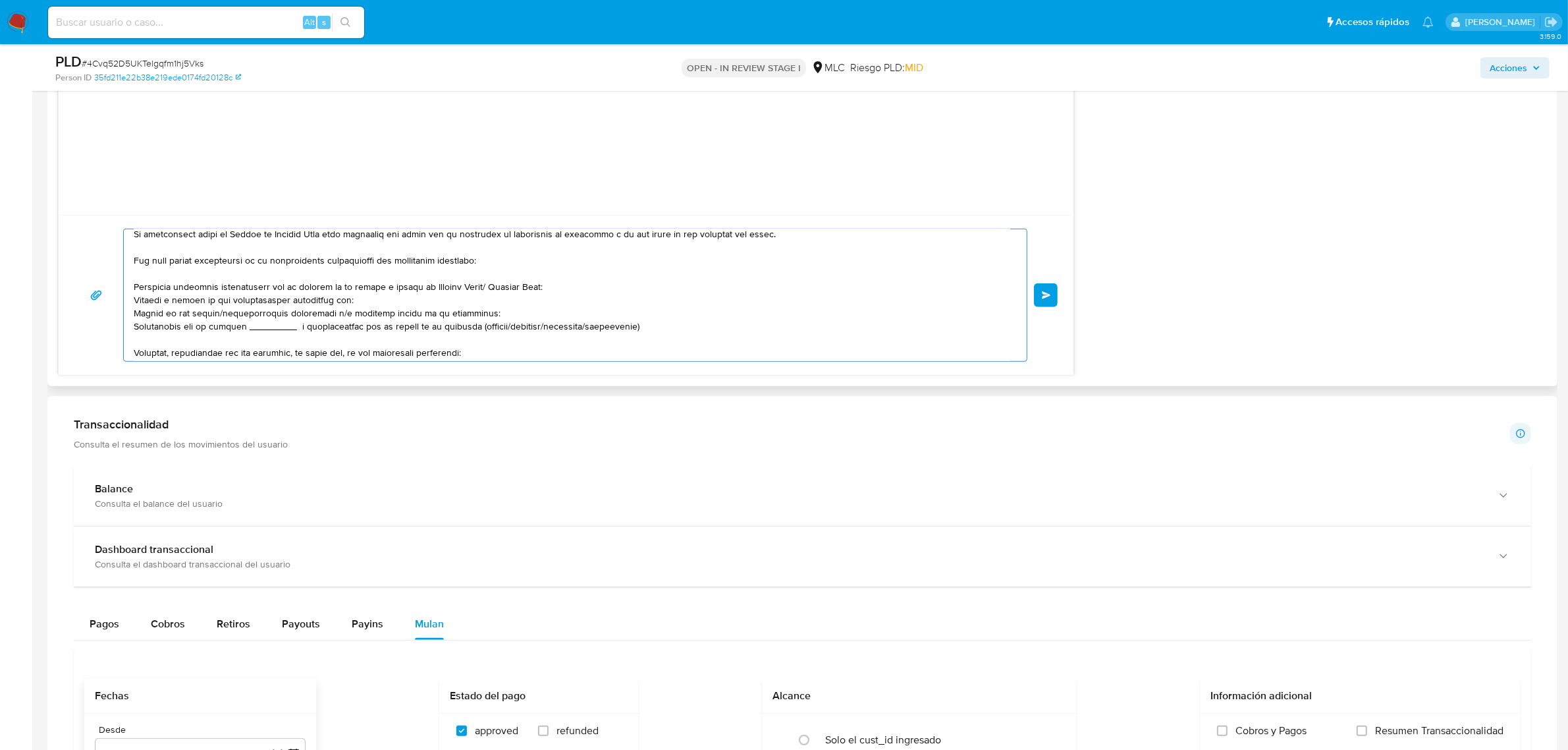
drag, startPoint x: 483, startPoint y: 290, endPoint x: 418, endPoint y: 288, distance: 65.0
click at [418, 288] on textarea at bounding box center [572, 295] width 877 height 132
drag, startPoint x: 135, startPoint y: 303, endPoint x: 711, endPoint y: 340, distance: 577.2
click at [711, 340] on textarea at bounding box center [572, 295] width 877 height 132
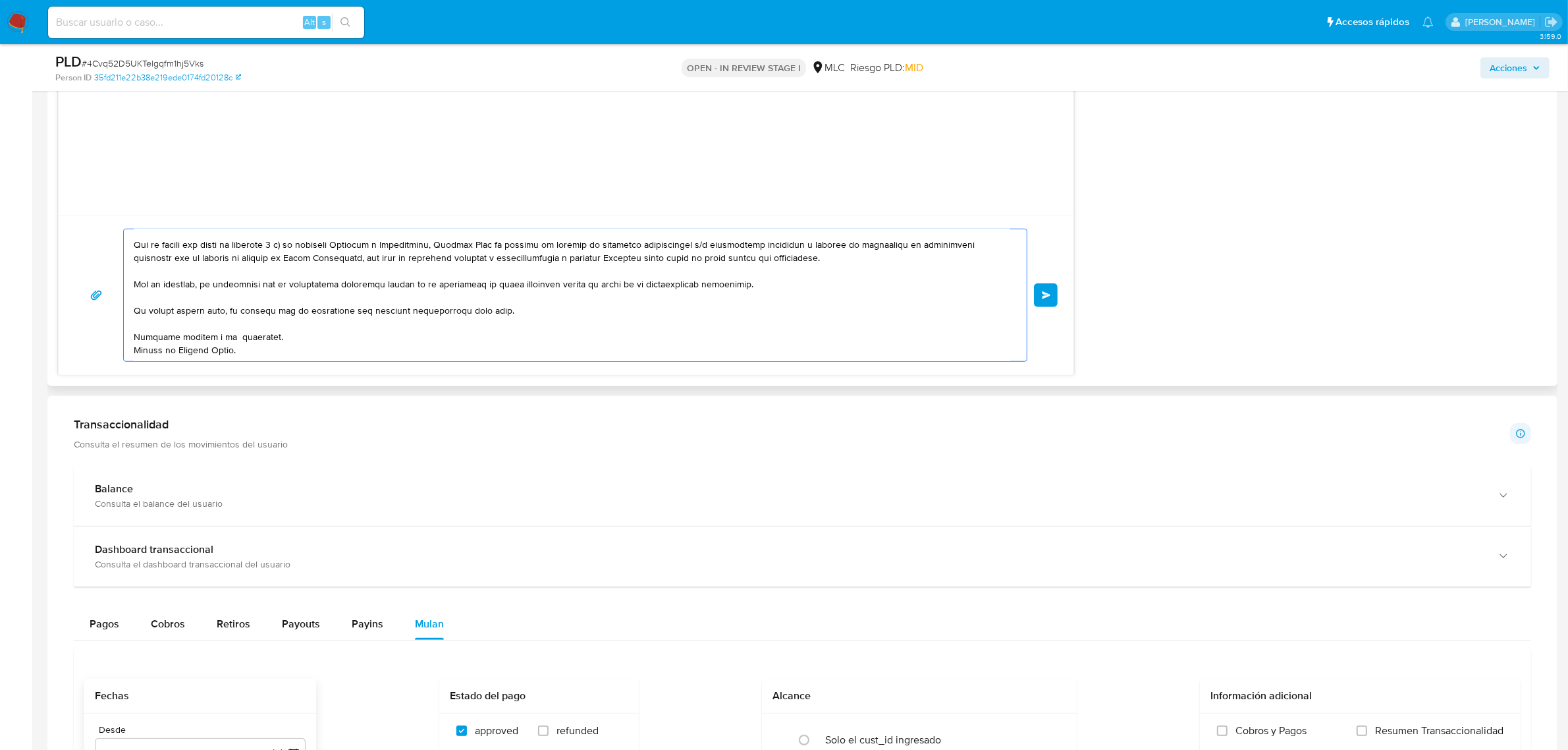
scroll to position [232, 0]
type textarea "Hola Esteban , Te contactamos desde el Equipo de Mercado Pago para verificar tu…"
click at [1051, 300] on button "Enviar" at bounding box center [1046, 295] width 24 height 24
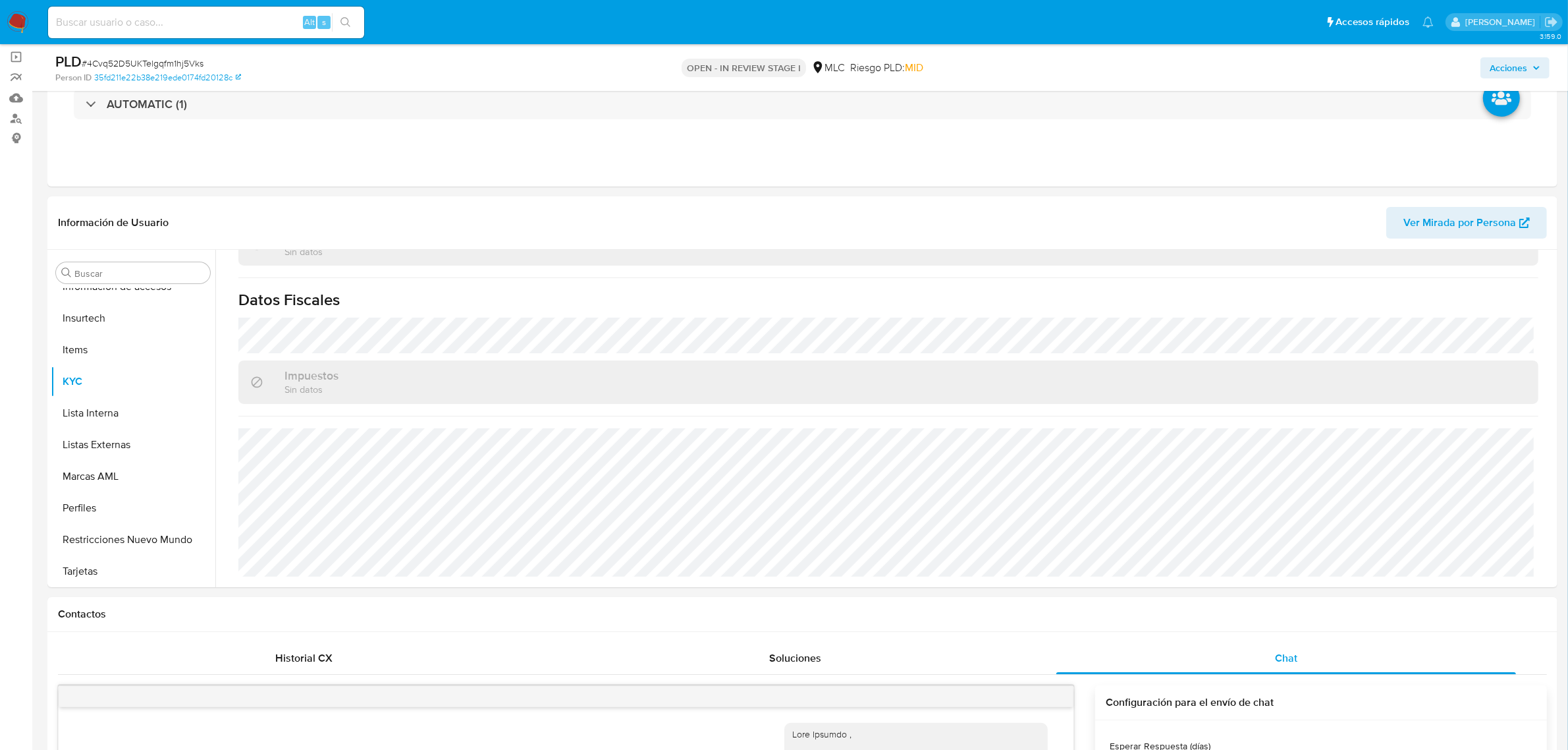
scroll to position [83, 0]
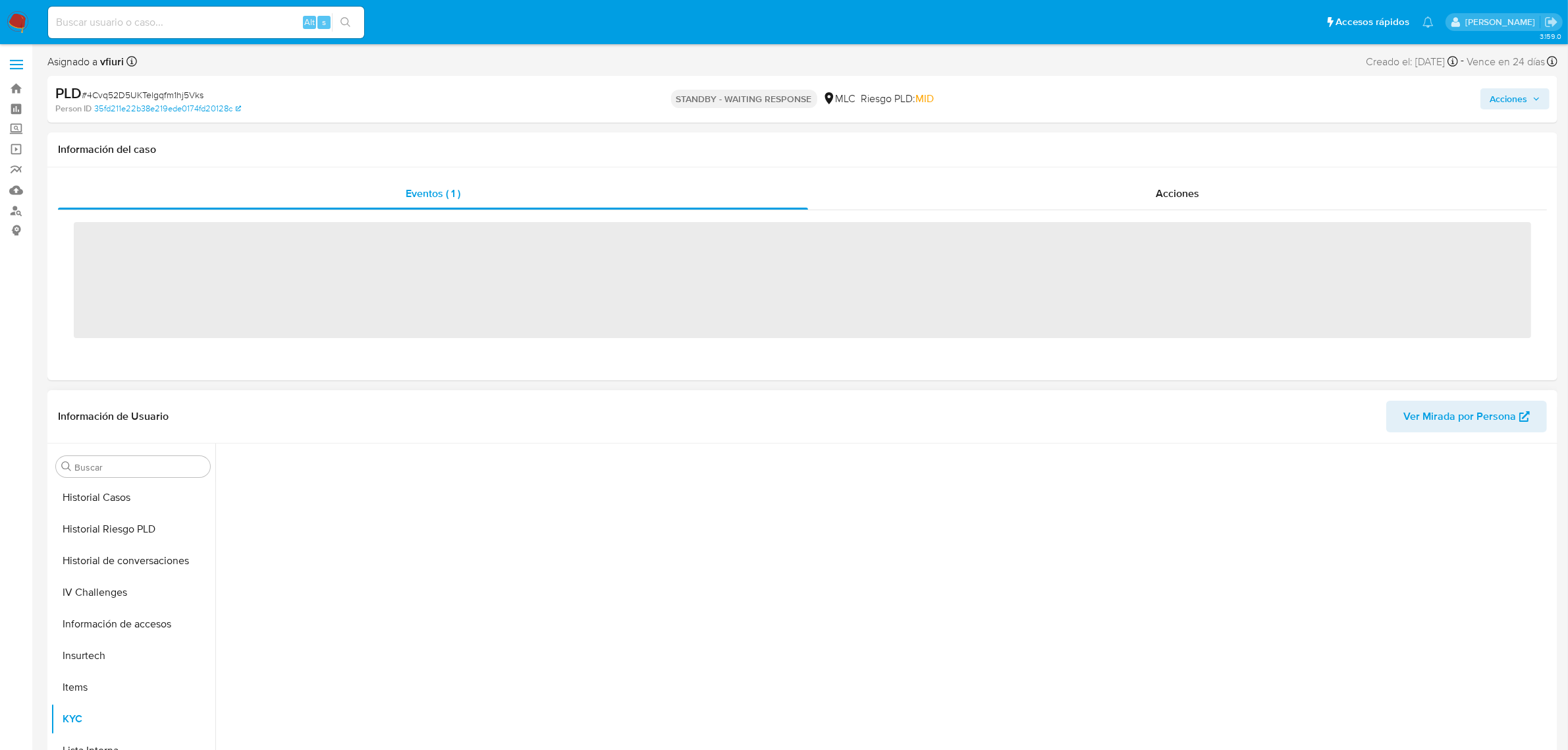
scroll to position [556, 0]
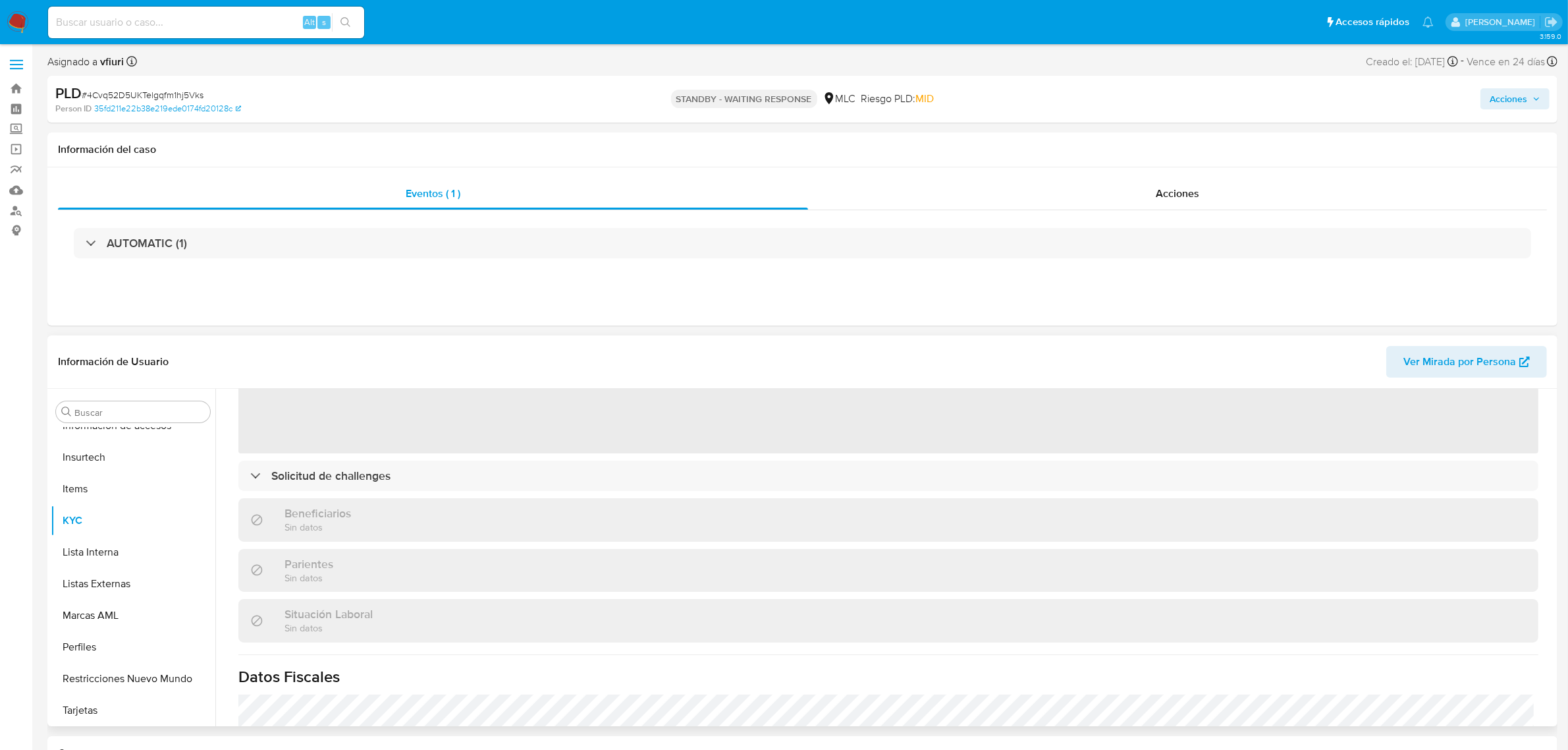
select select "10"
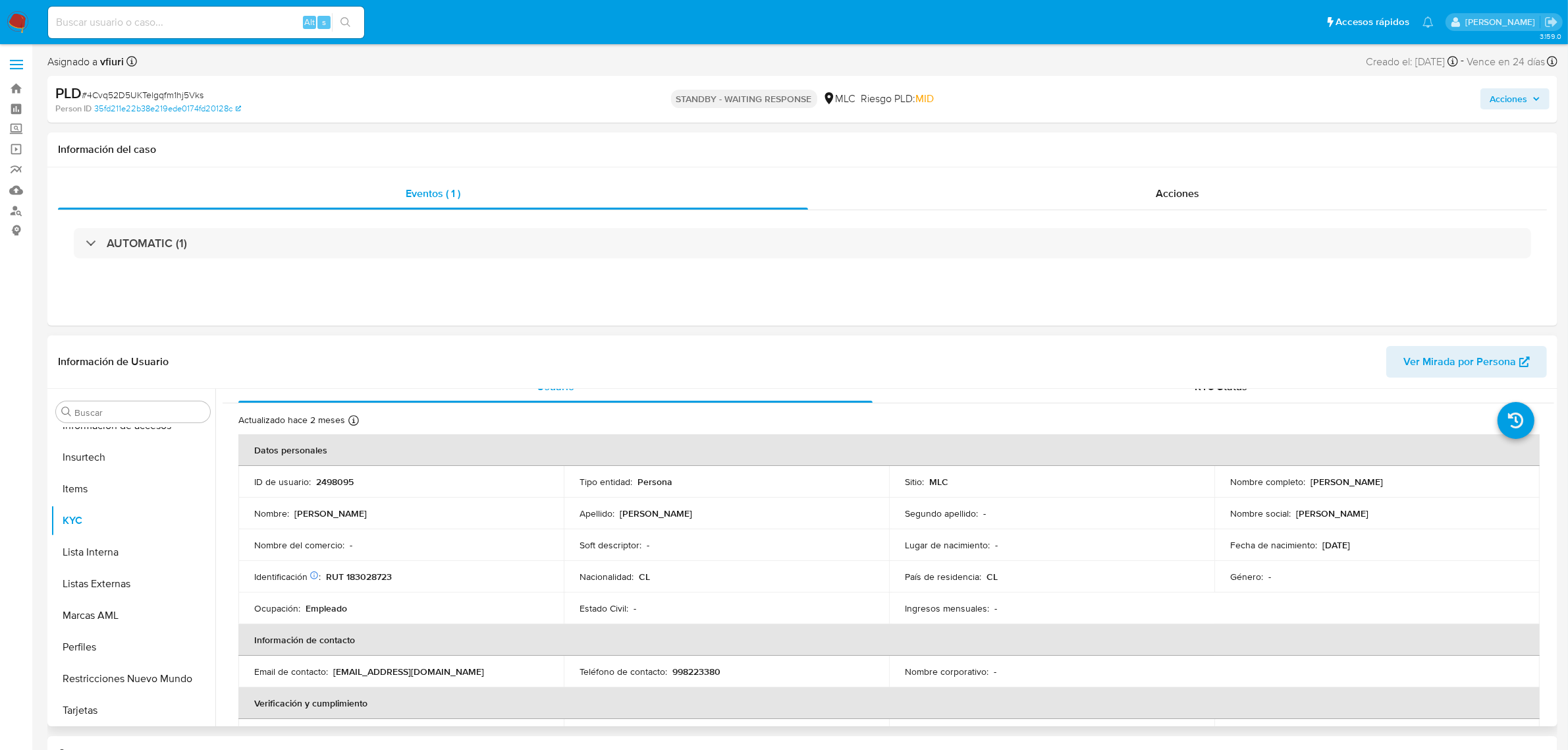
scroll to position [0, 0]
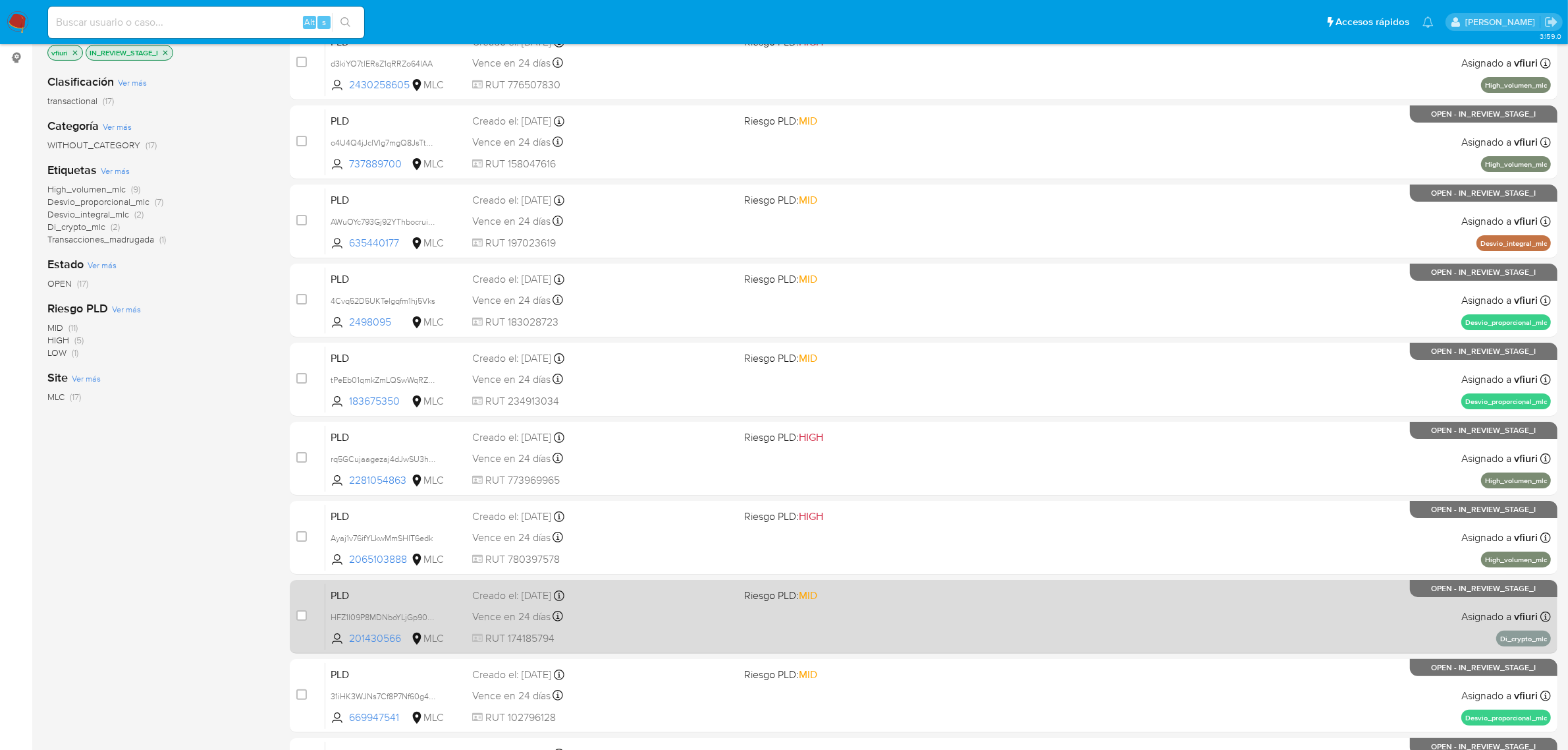
scroll to position [172, 0]
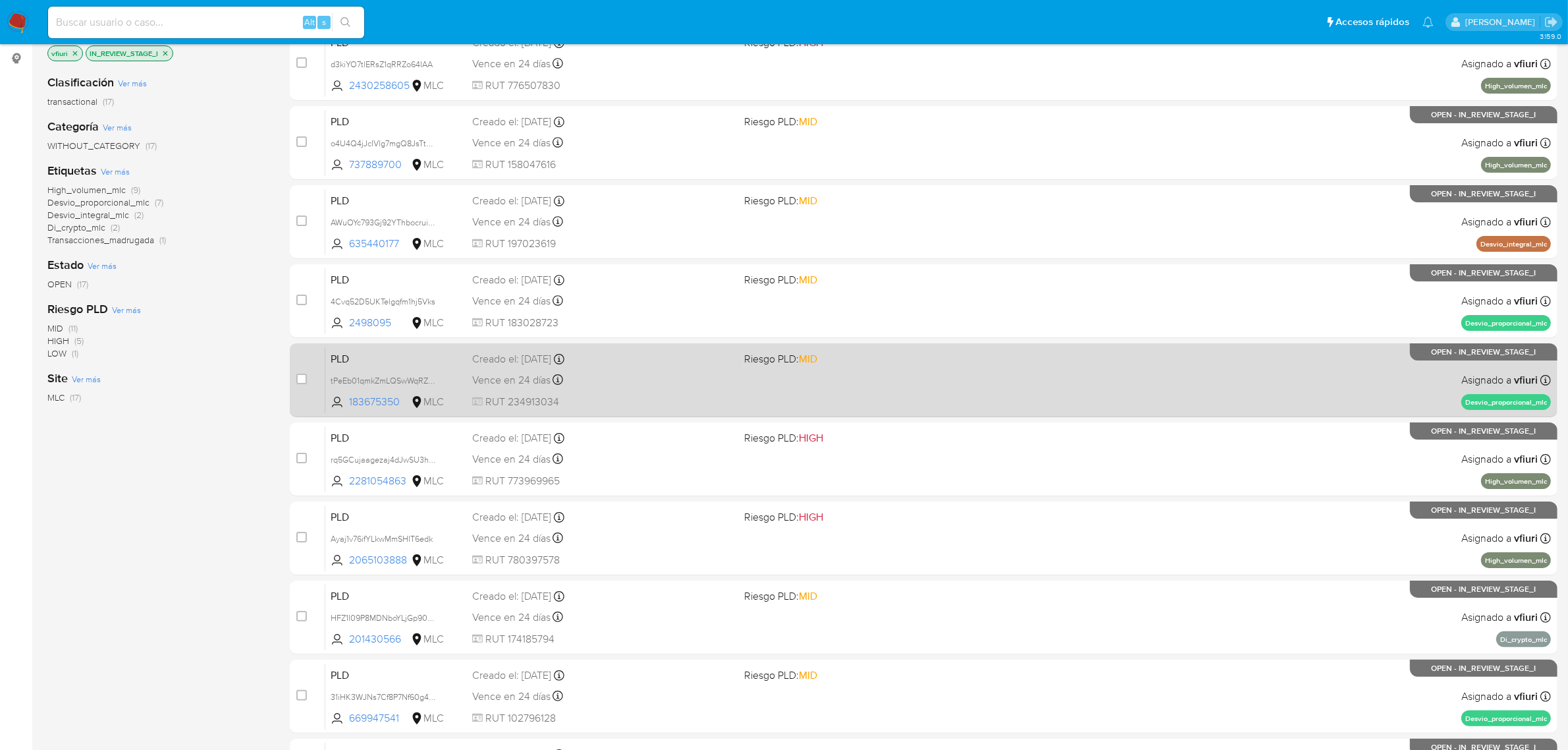
click at [842, 394] on div "PLD tPeEb01qmkZmLQSwWqRZtxBK 183675350 MLC Riesgo PLD: MID Creado el: [DATE] Cr…" at bounding box center [938, 379] width 1226 height 67
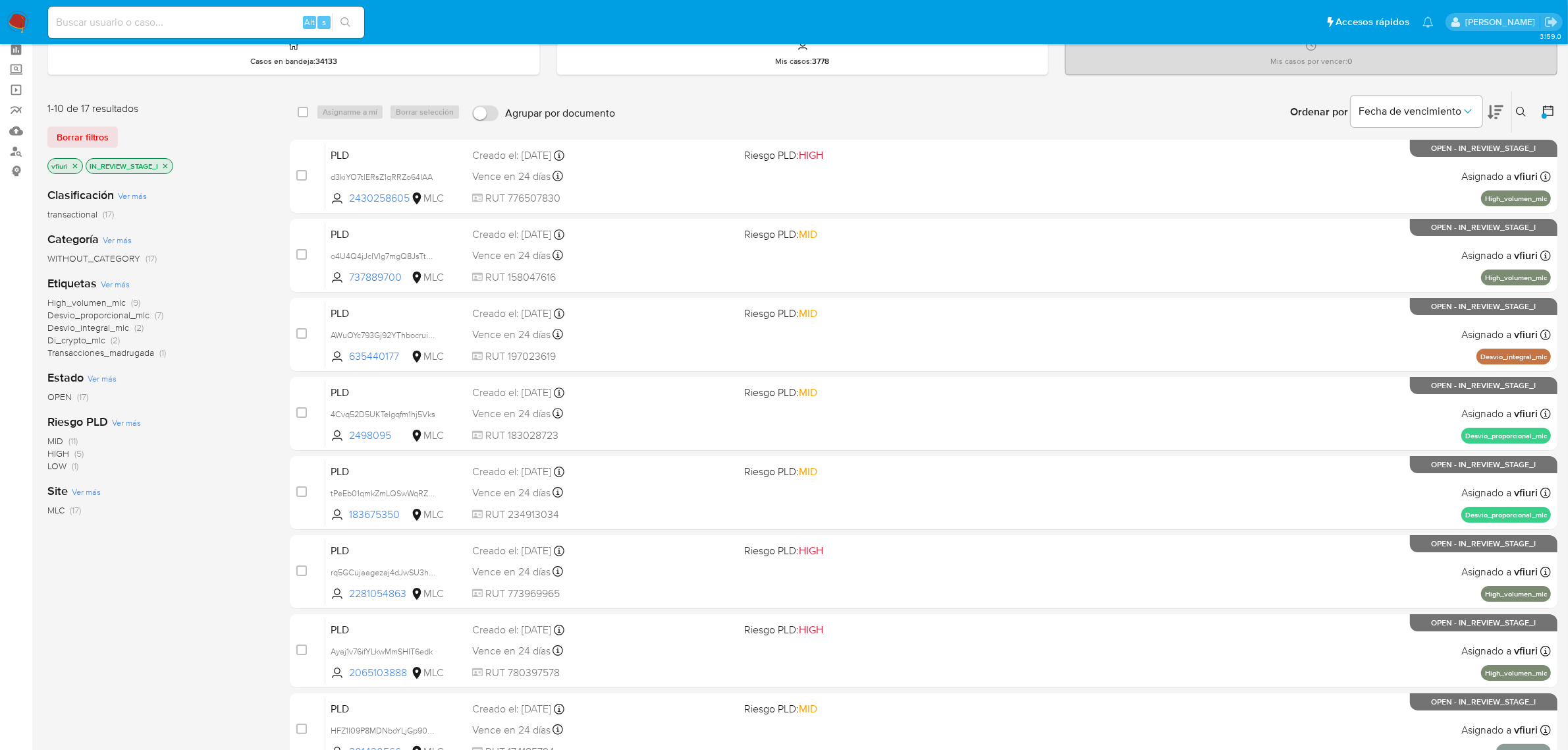
scroll to position [0, 0]
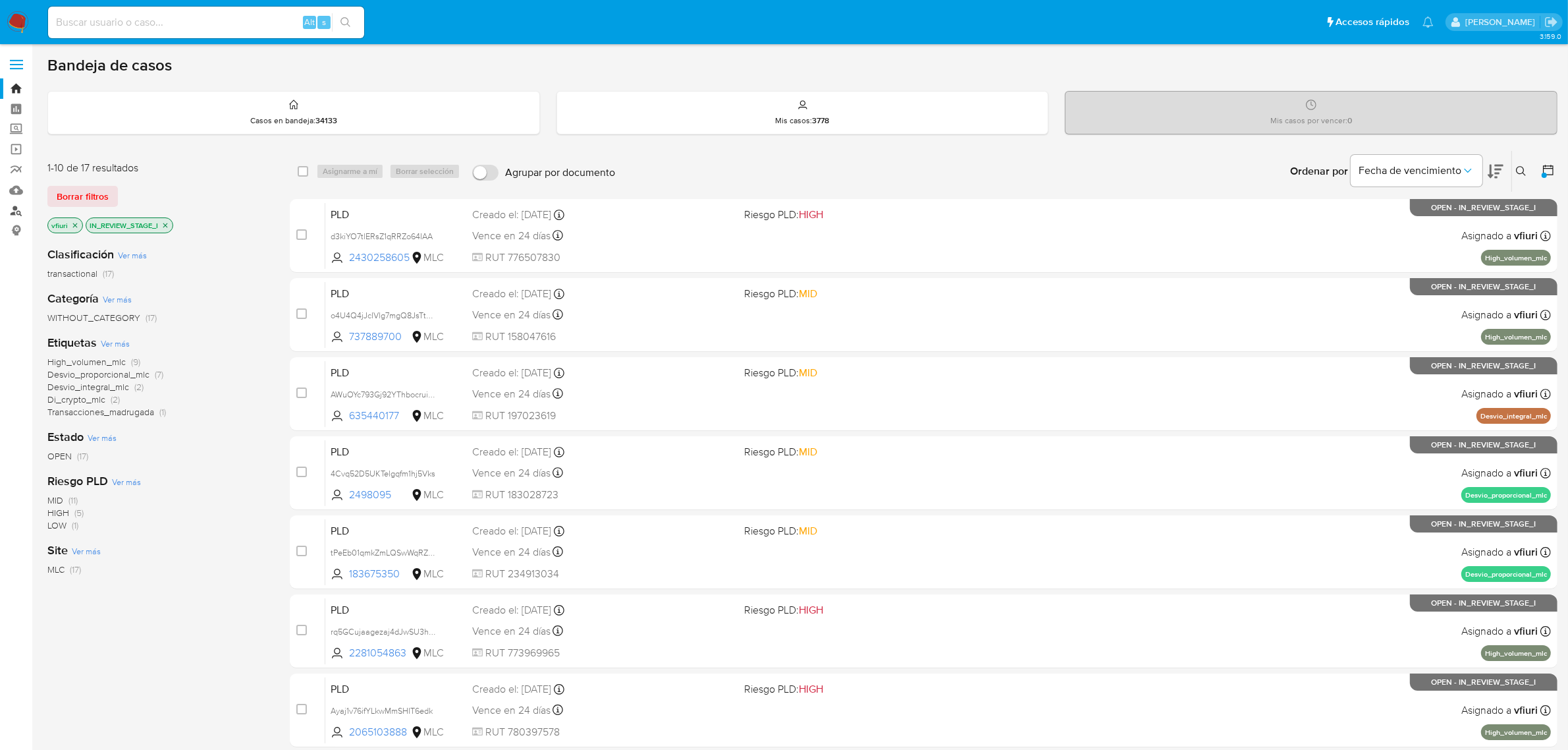
click at [20, 212] on link "Buscador de personas" at bounding box center [78, 210] width 157 height 20
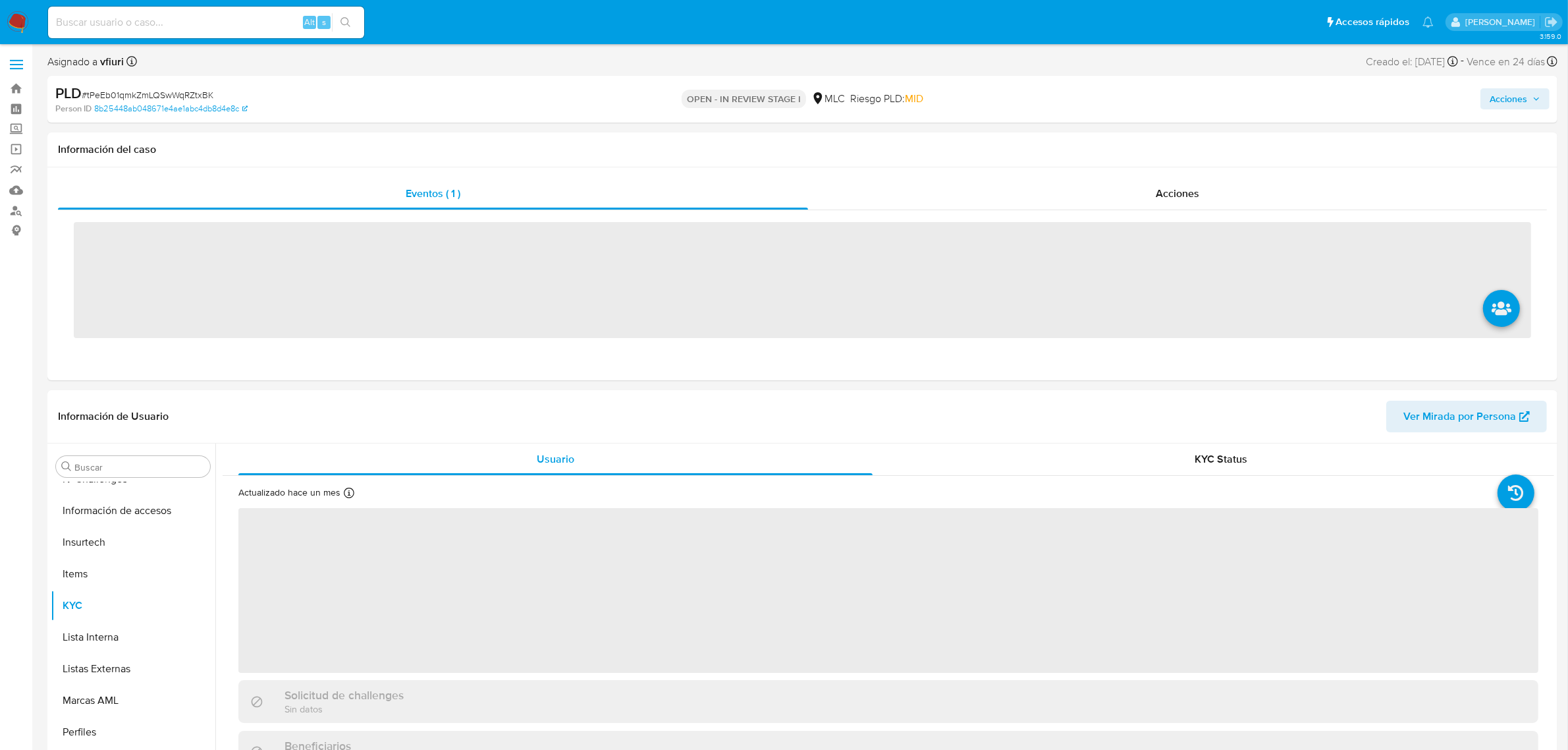
scroll to position [556, 0]
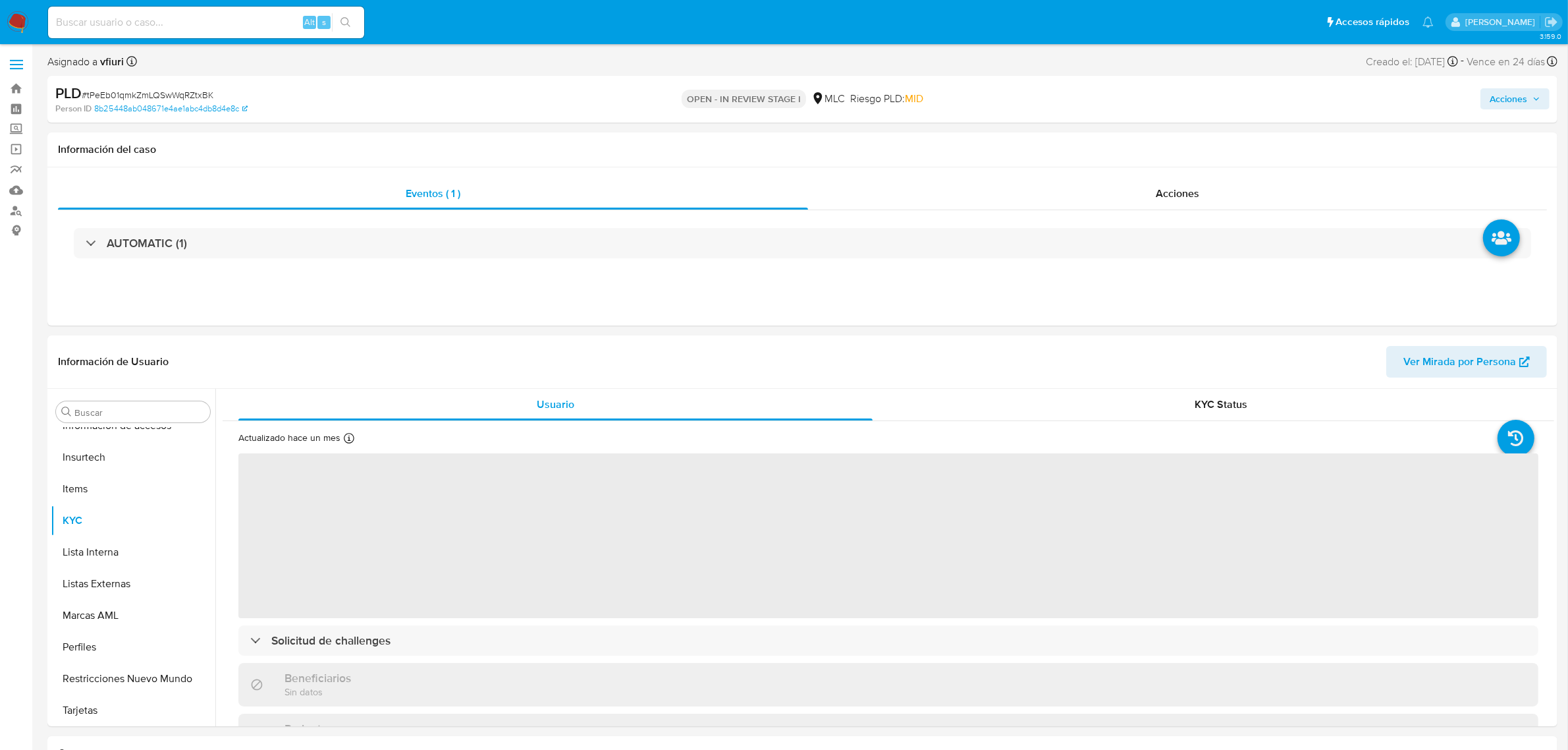
select select "10"
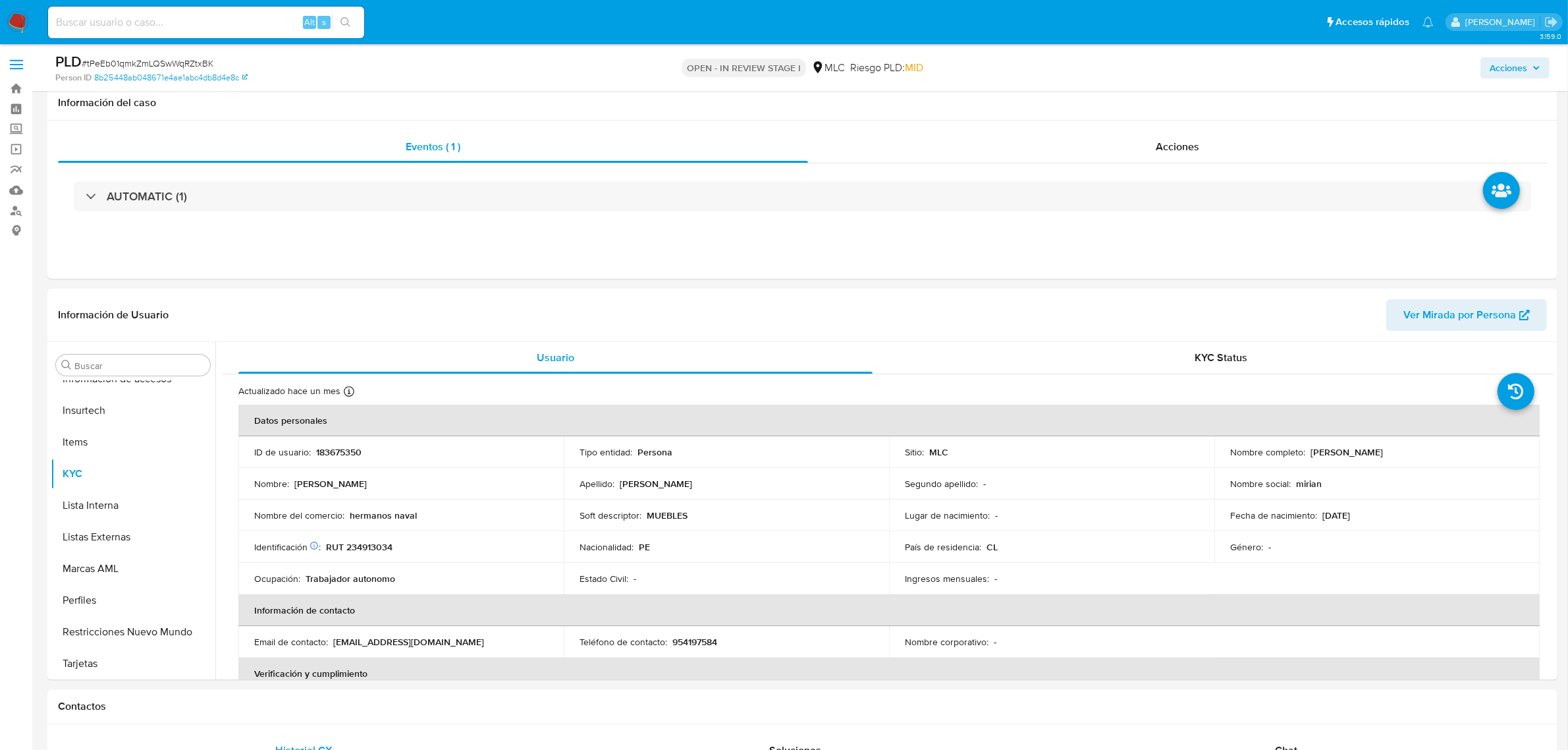
scroll to position [165, 0]
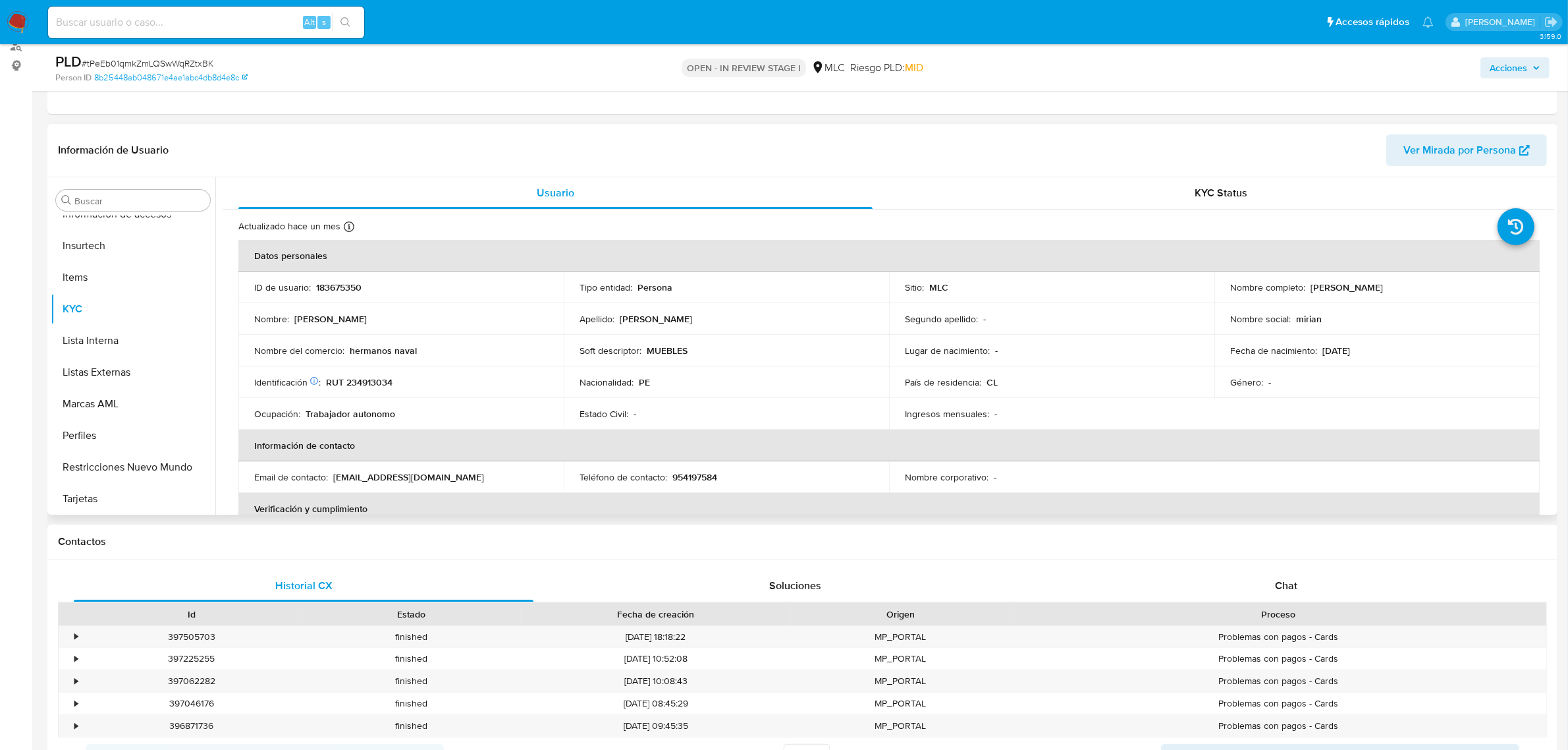
drag, startPoint x: 350, startPoint y: 290, endPoint x: 346, endPoint y: 283, distance: 8.1
click at [349, 288] on p "183675350" at bounding box center [339, 287] width 46 height 12
click at [346, 283] on p "183675350" at bounding box center [339, 287] width 46 height 12
click at [334, 293] on p "183675350" at bounding box center [339, 287] width 46 height 12
click at [334, 290] on p "183675350" at bounding box center [339, 287] width 46 height 12
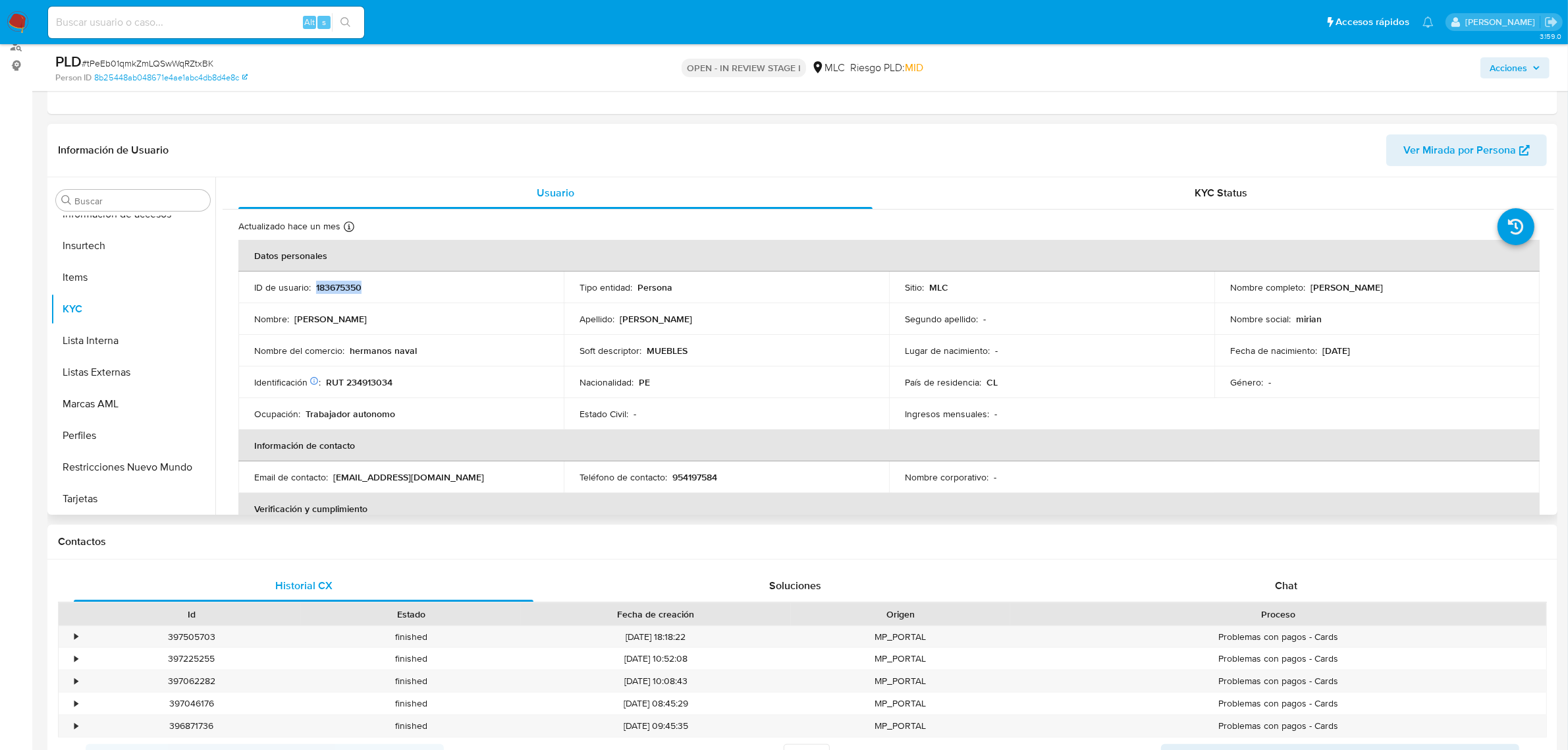
click at [334, 290] on p "183675350" at bounding box center [339, 287] width 46 height 12
copy p "183675350"
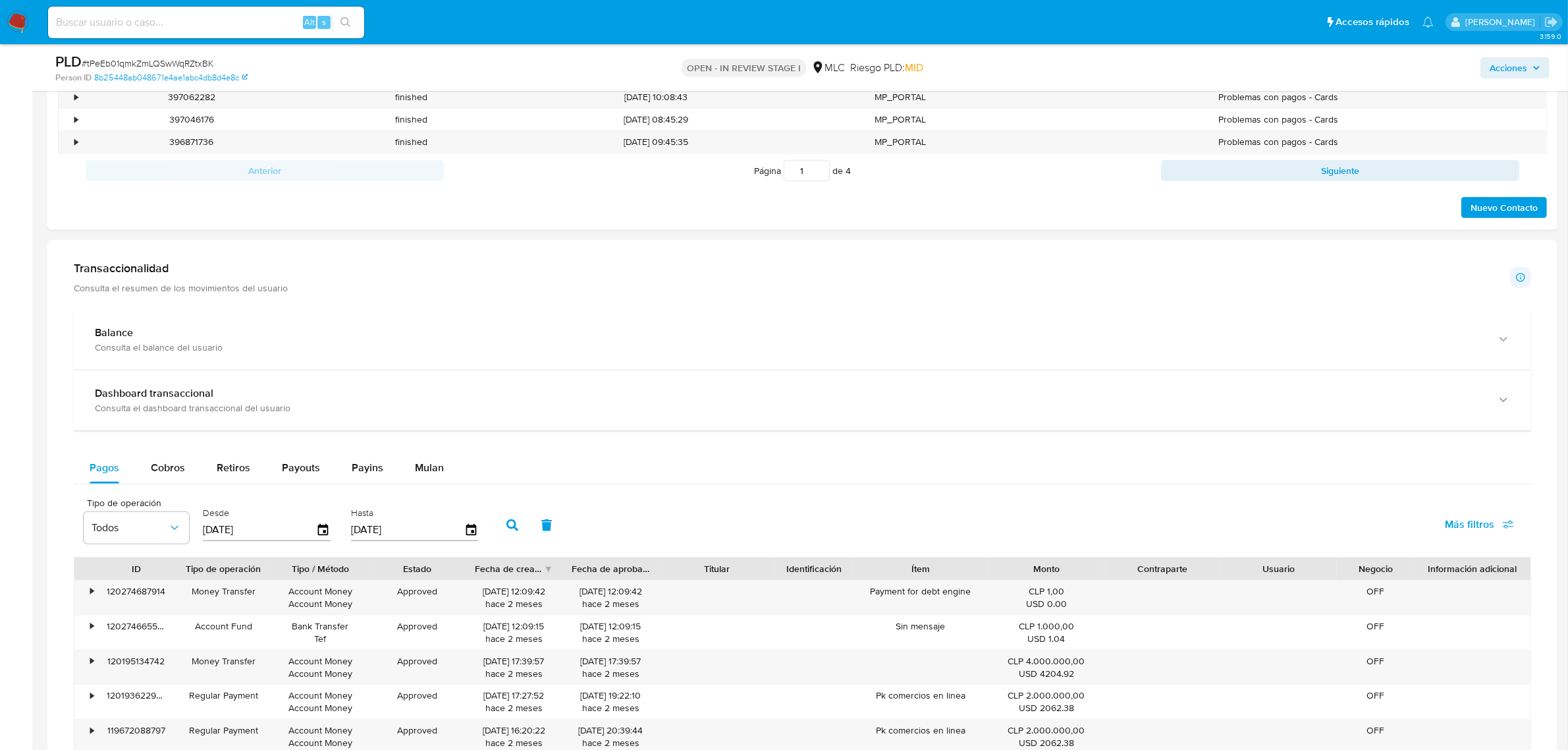
scroll to position [906, 0]
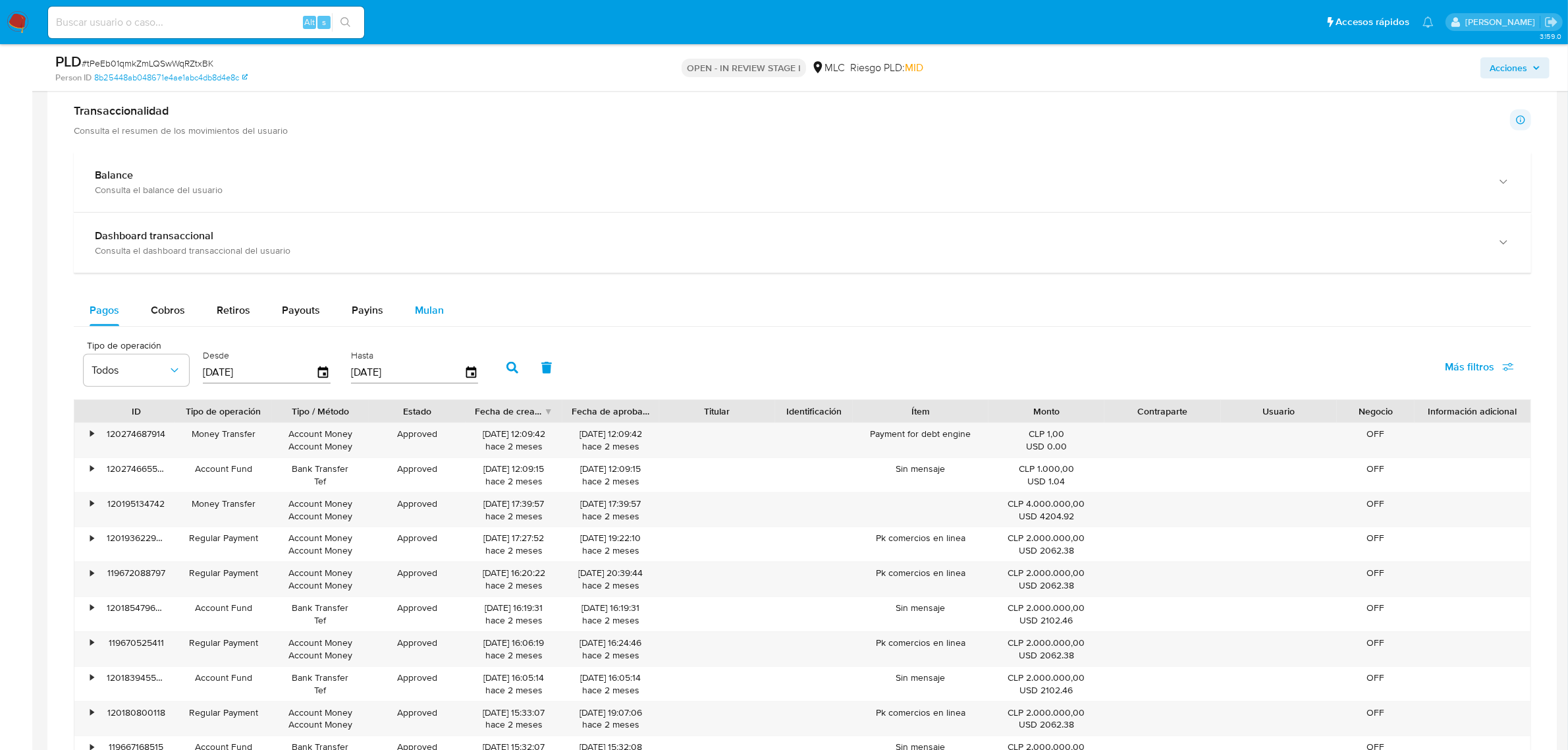
click at [420, 317] on span "Mulan" at bounding box center [429, 309] width 29 height 15
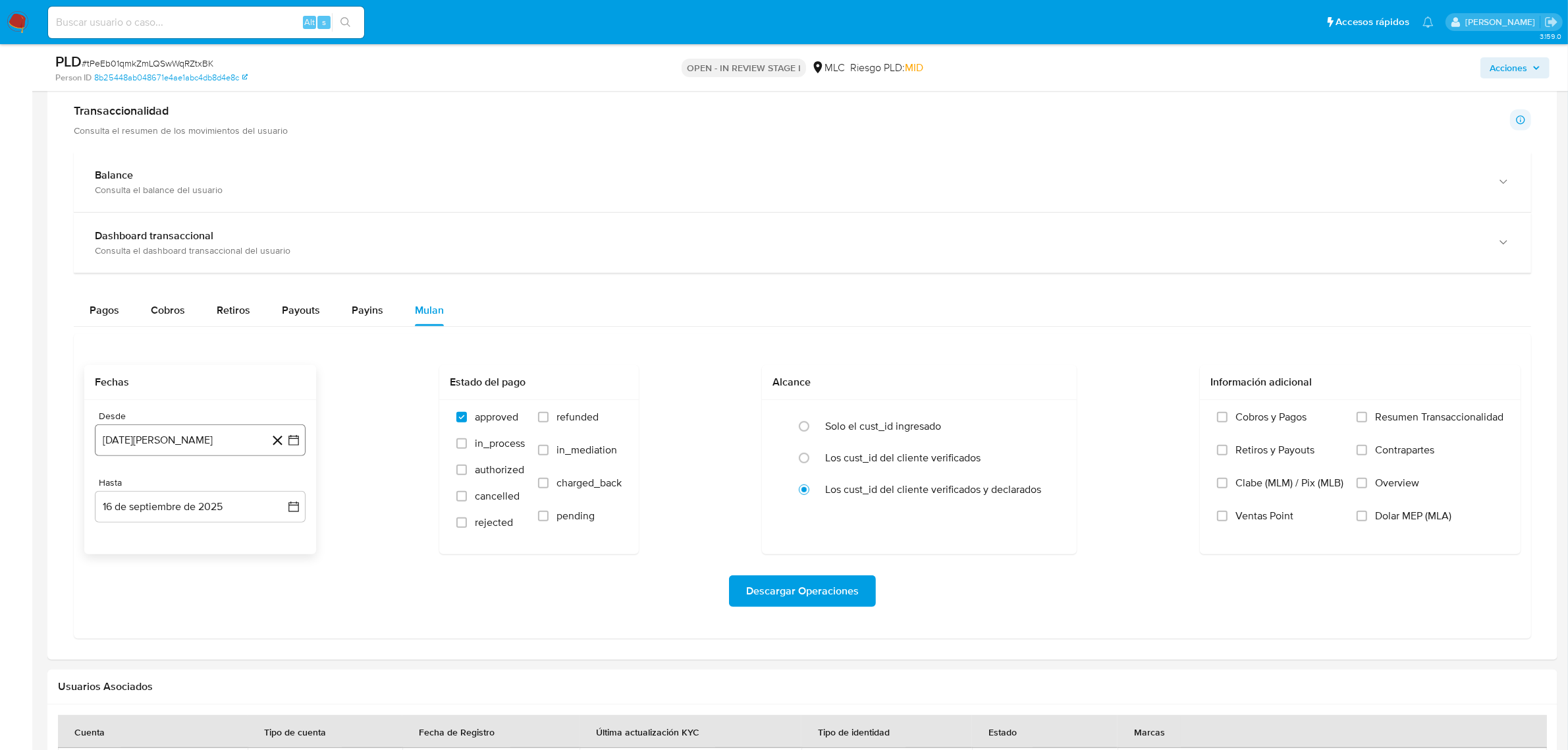
click at [298, 445] on icon "button" at bounding box center [293, 440] width 13 height 13
click at [290, 486] on div "[DATE] [DATE] lun [DATE] [PERSON_NAME][DATE] mié [DATE] jue [DATE] vie [DATE] s…" at bounding box center [199, 563] width 210 height 208
click at [282, 486] on icon "Mes siguiente" at bounding box center [282, 488] width 16 height 16
click at [153, 586] on button "10" at bounding box center [147, 588] width 21 height 21
click at [288, 515] on button "16 de septiembre de 2025" at bounding box center [199, 507] width 210 height 32
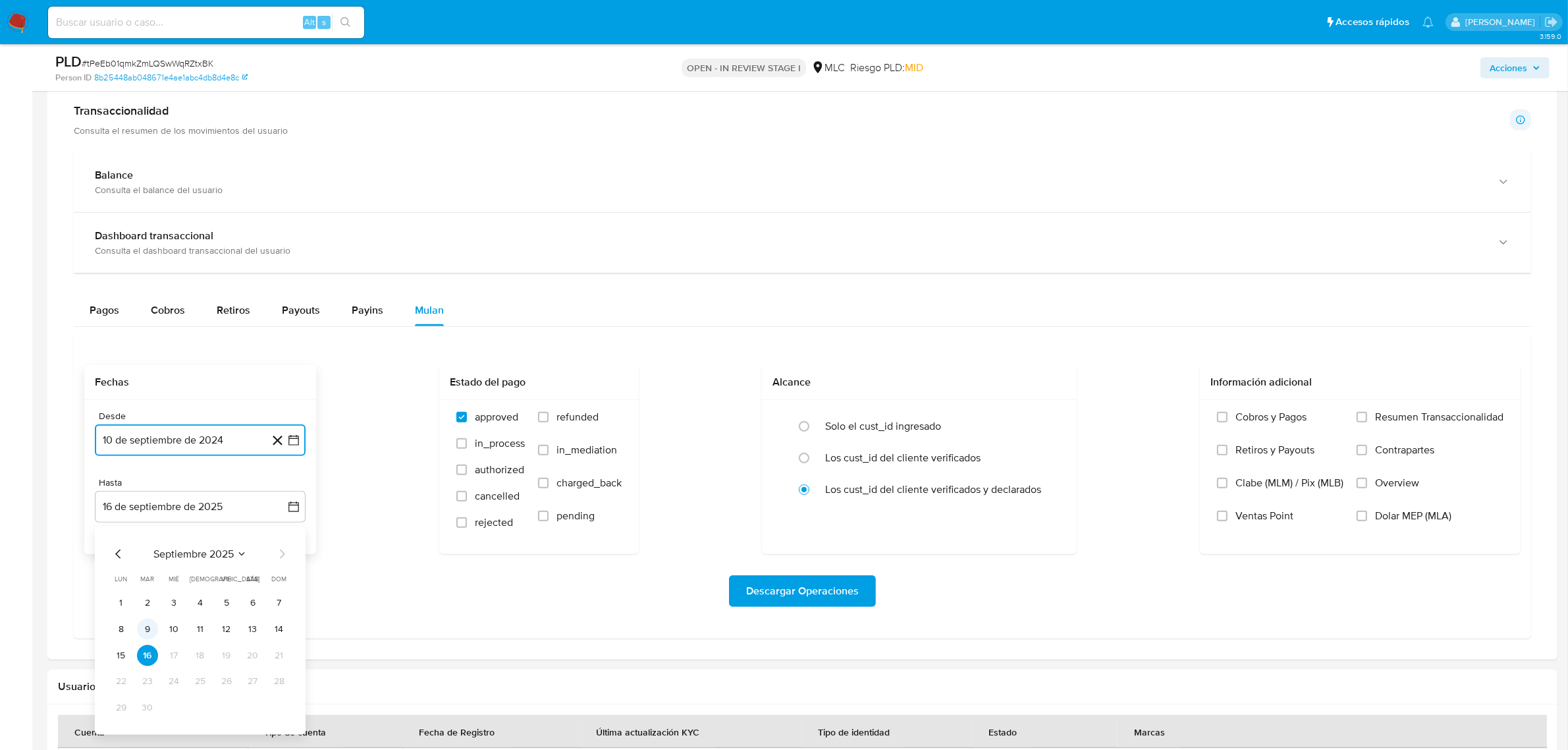
click at [154, 626] on button "9" at bounding box center [147, 628] width 21 height 21
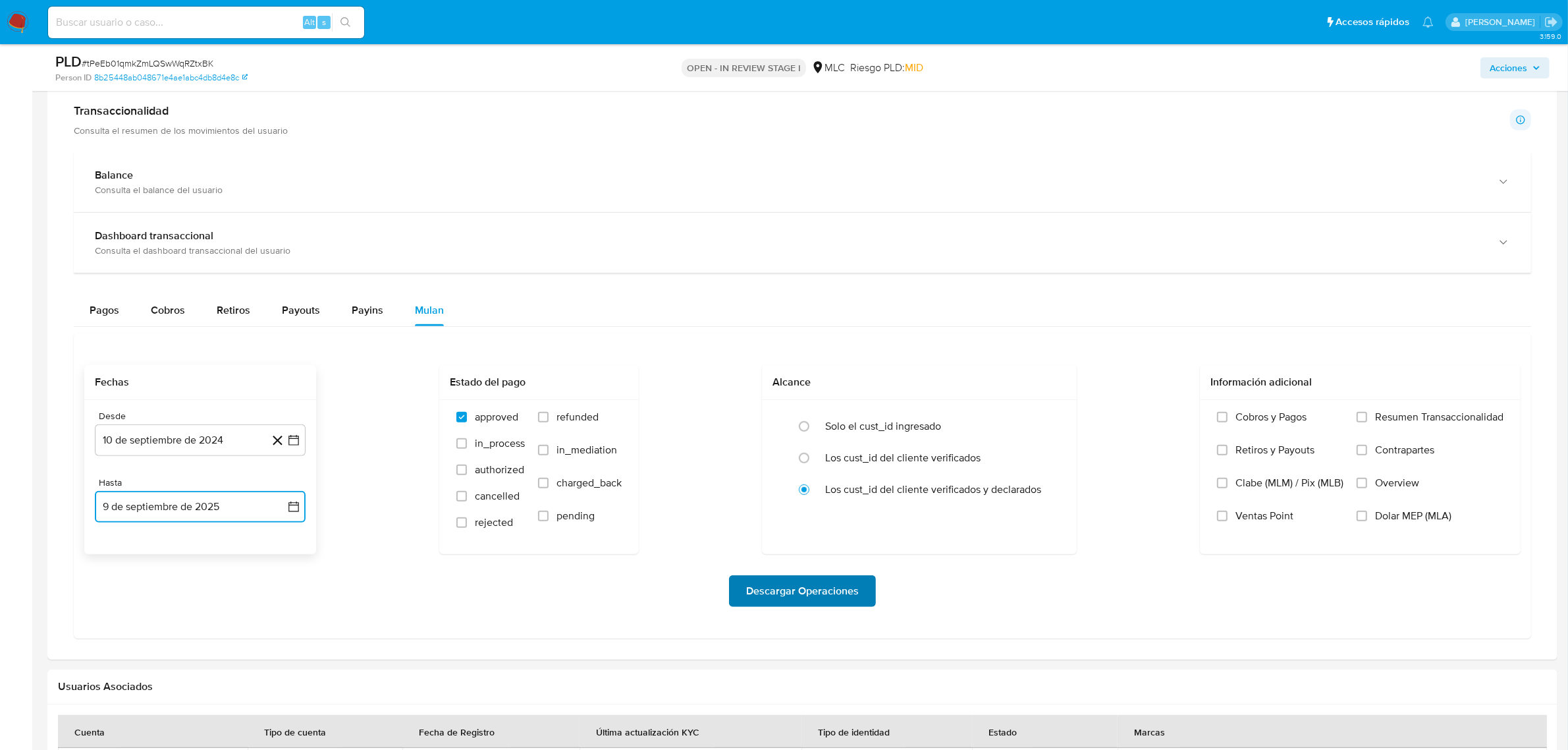
click at [792, 586] on span "Descargar Operaciones" at bounding box center [802, 590] width 113 height 29
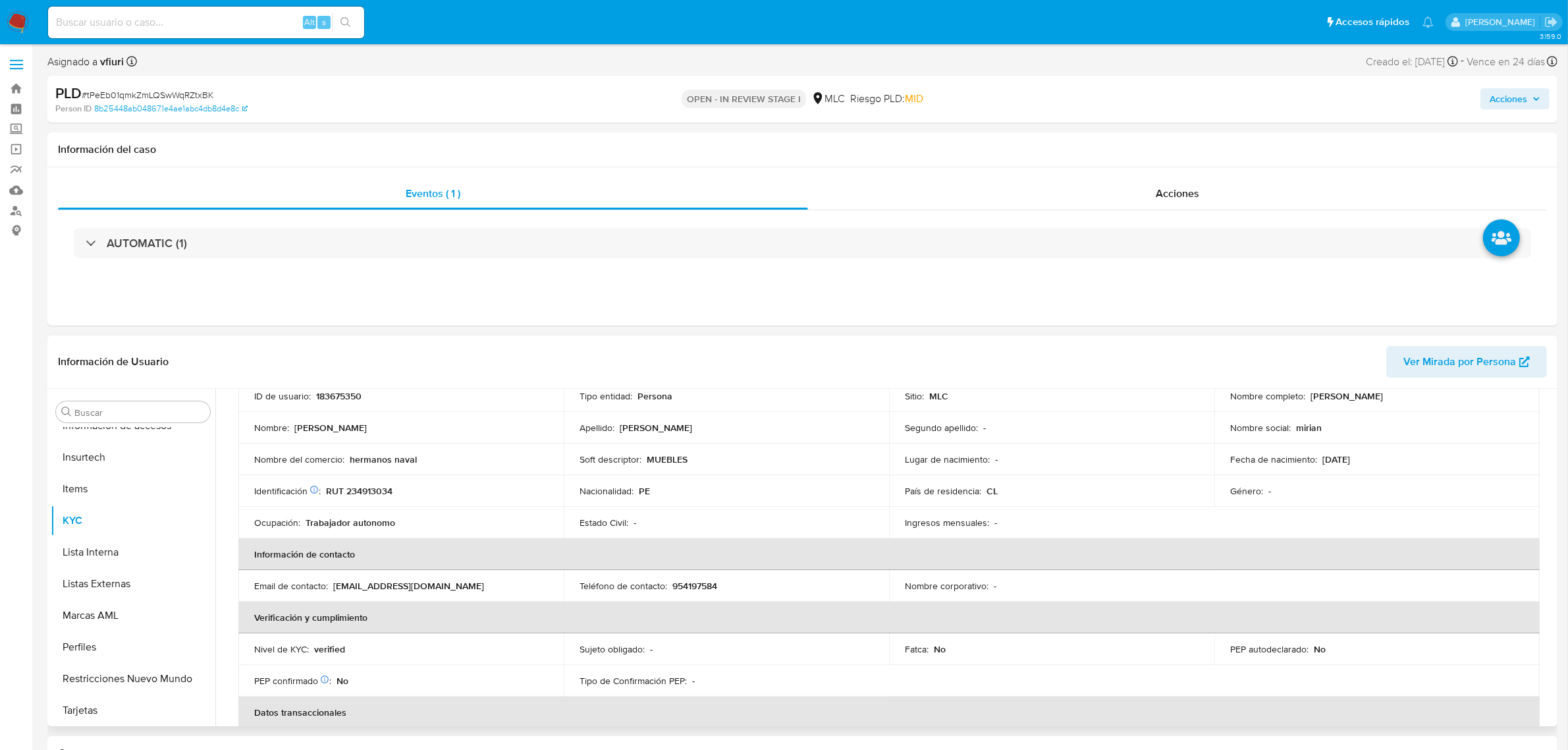
scroll to position [0, 0]
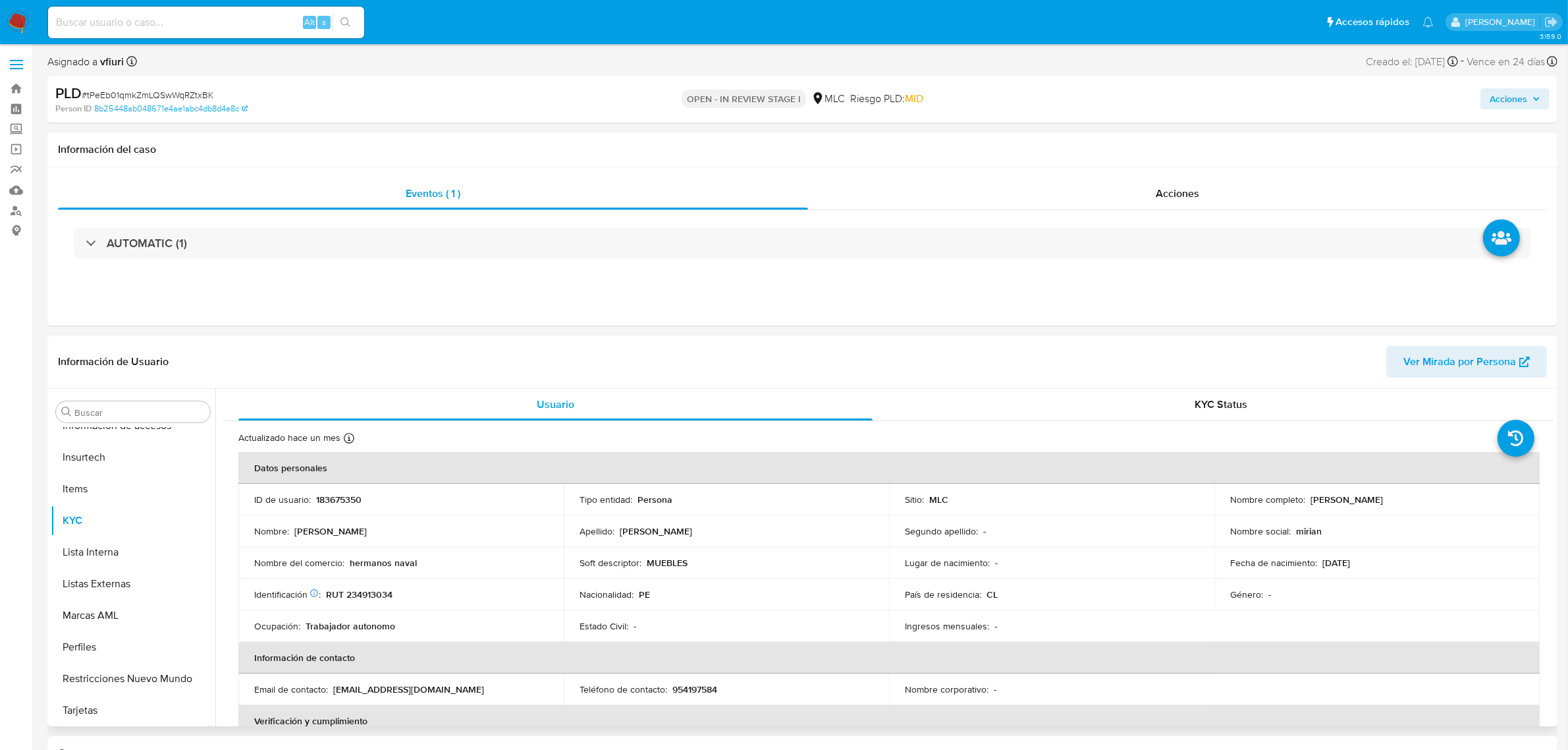
click at [344, 498] on p "183675350" at bounding box center [339, 500] width 46 height 12
copy p "183675350"
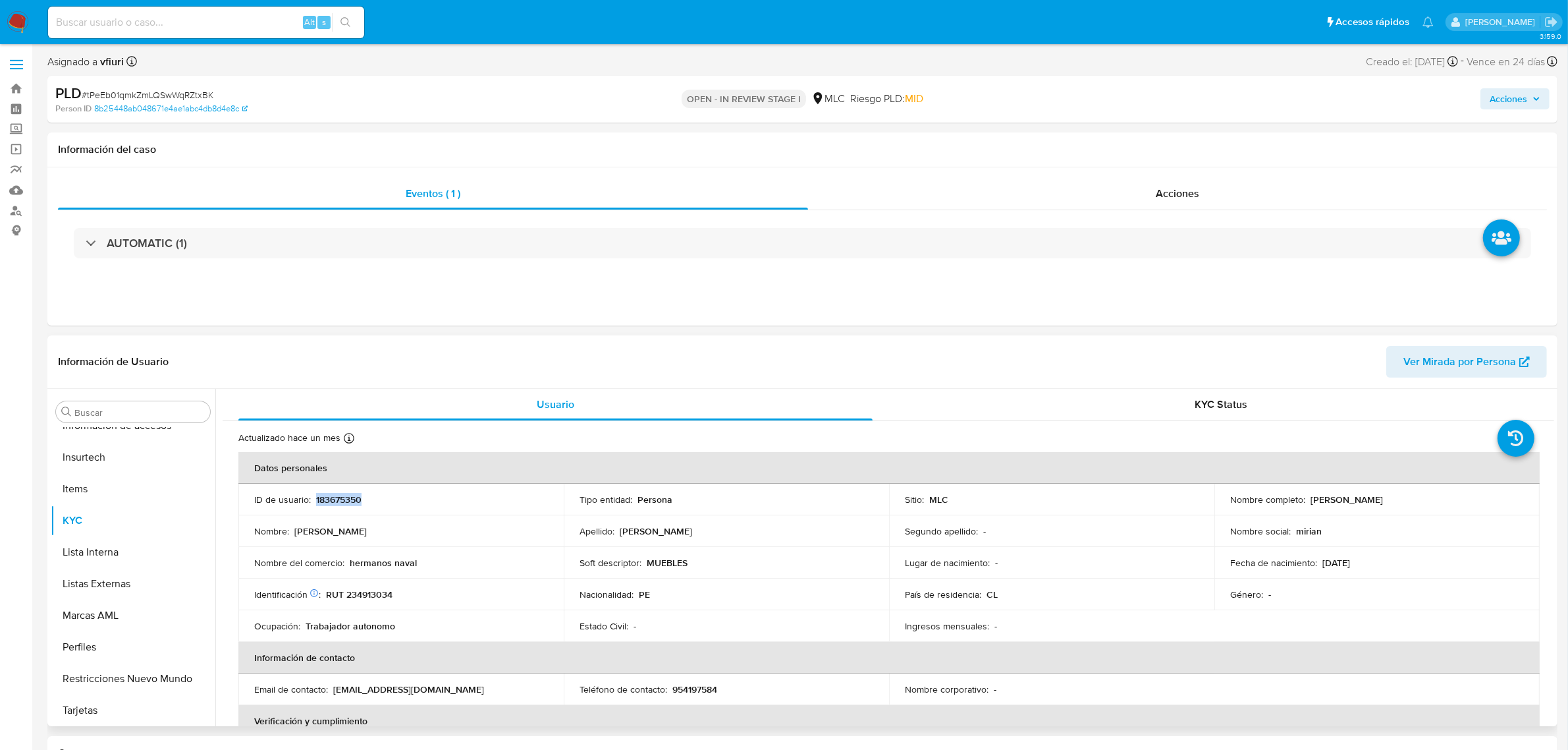
copy p "183675350"
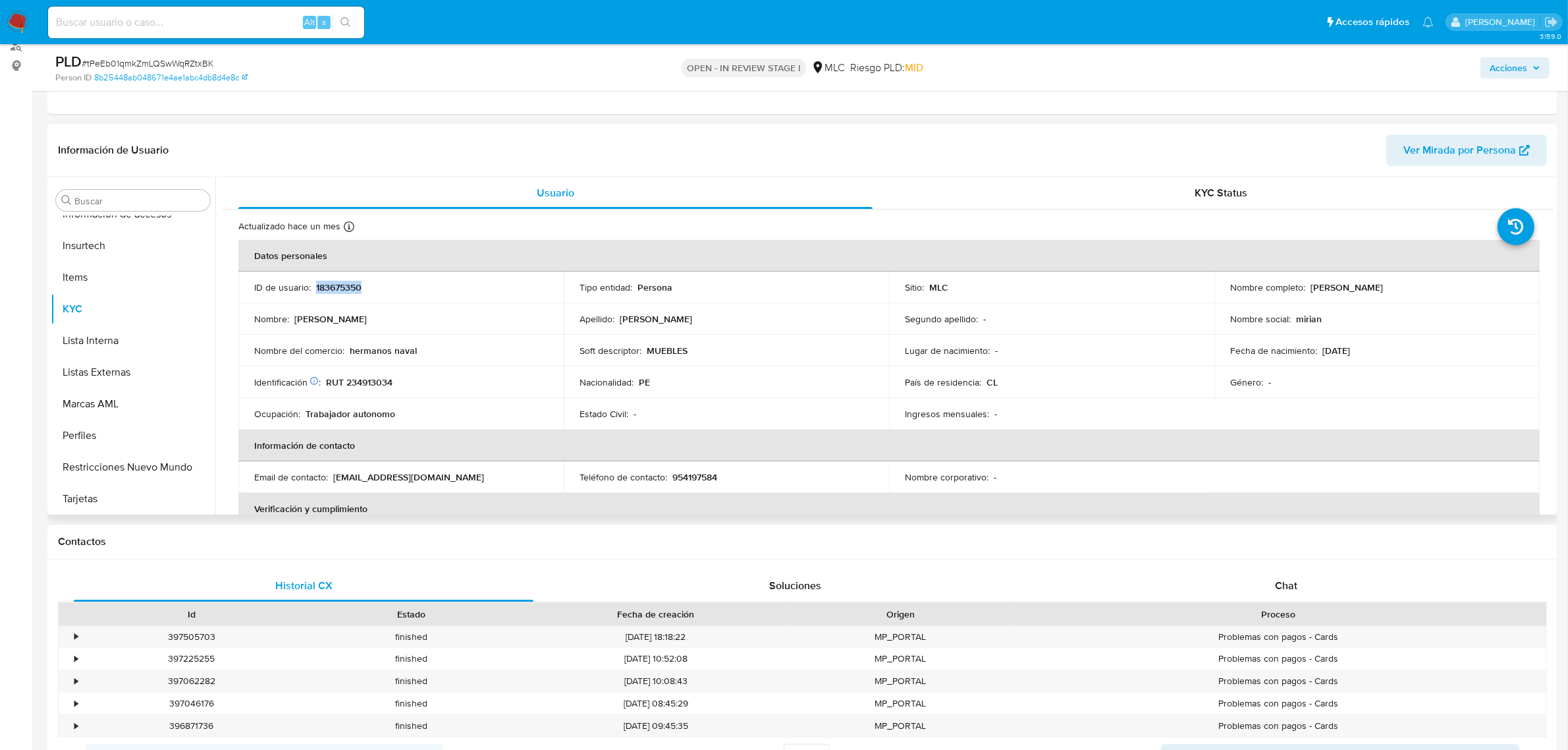
copy p "183675350"
click at [178, 56] on div "PLD # tPeEb01qmkZmLQSwWqRZtxBK" at bounding box center [301, 62] width 494 height 20
copy span "tPeEb01qmkZmLQSwWqRZtxBK"
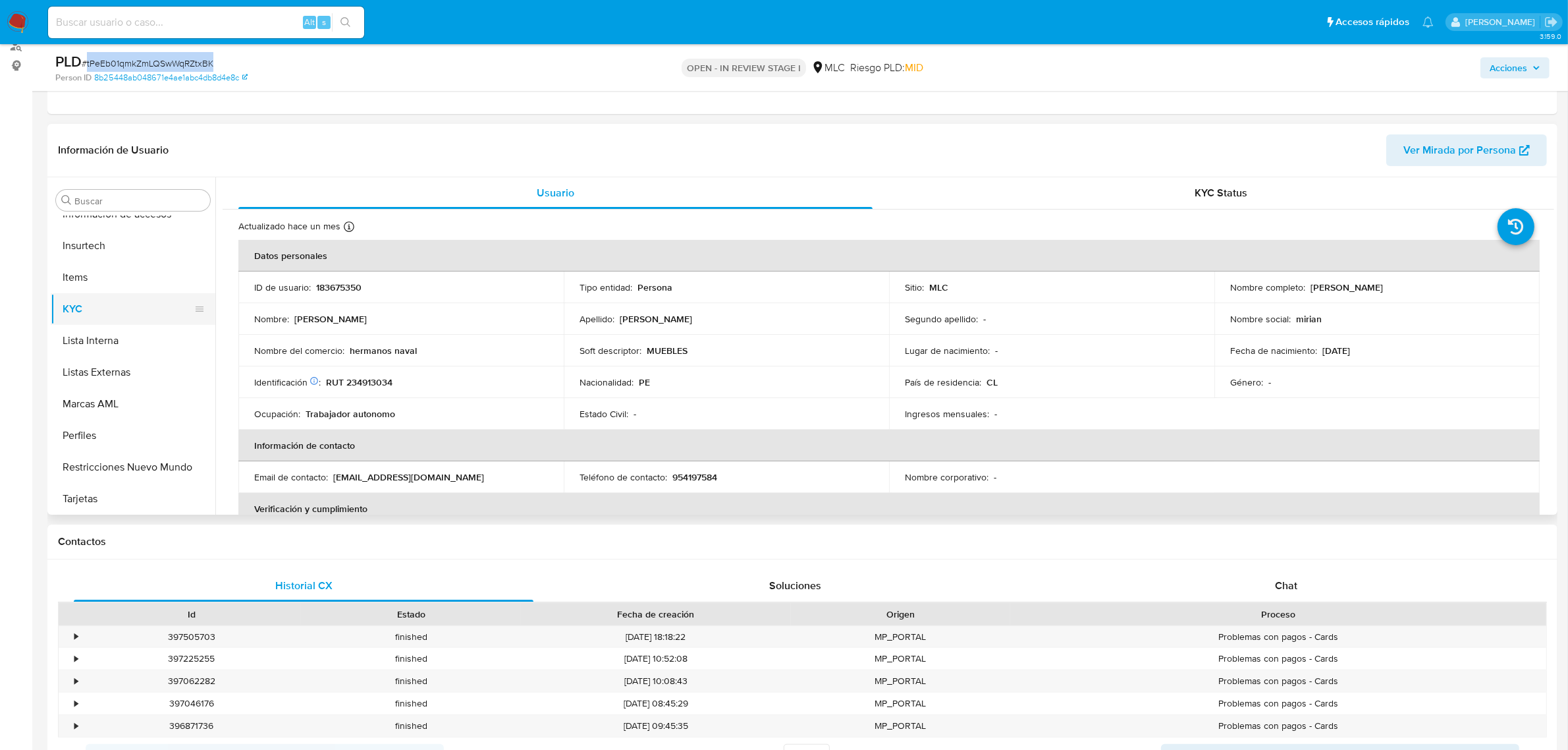
click at [92, 307] on button "KYC" at bounding box center [128, 309] width 155 height 32
click at [682, 397] on td "Nacionalidad : PE" at bounding box center [726, 382] width 325 height 32
drag, startPoint x: 1555, startPoint y: 275, endPoint x: 1557, endPoint y: 287, distance: 12.2
click at [1557, 287] on div "Buscar Anticipos de dinero Archivos adjuntos CBT Cruces y Relaciones Créditos C…" at bounding box center [803, 346] width 1510 height 337
click at [1549, 278] on div "Actualizado [DATE] Creado: [DATE] 07:19:45 Actualizado: [DATE] 12:22:34 Datos p…" at bounding box center [888, 719] width 1332 height 1019
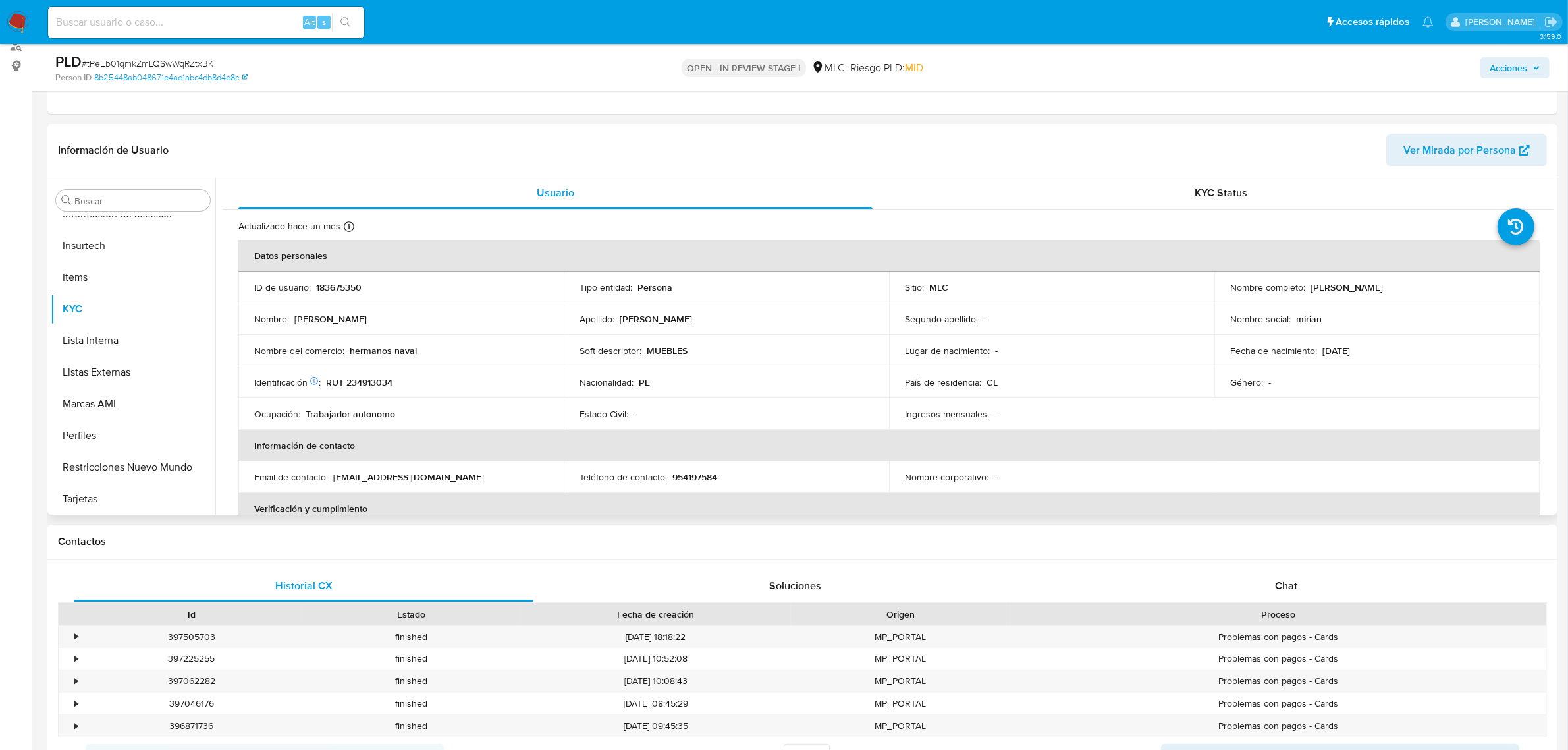
click at [323, 287] on p "183675350" at bounding box center [339, 287] width 46 height 12
copy p "183675350"
click at [366, 380] on p "RUT 234913034" at bounding box center [359, 382] width 67 height 12
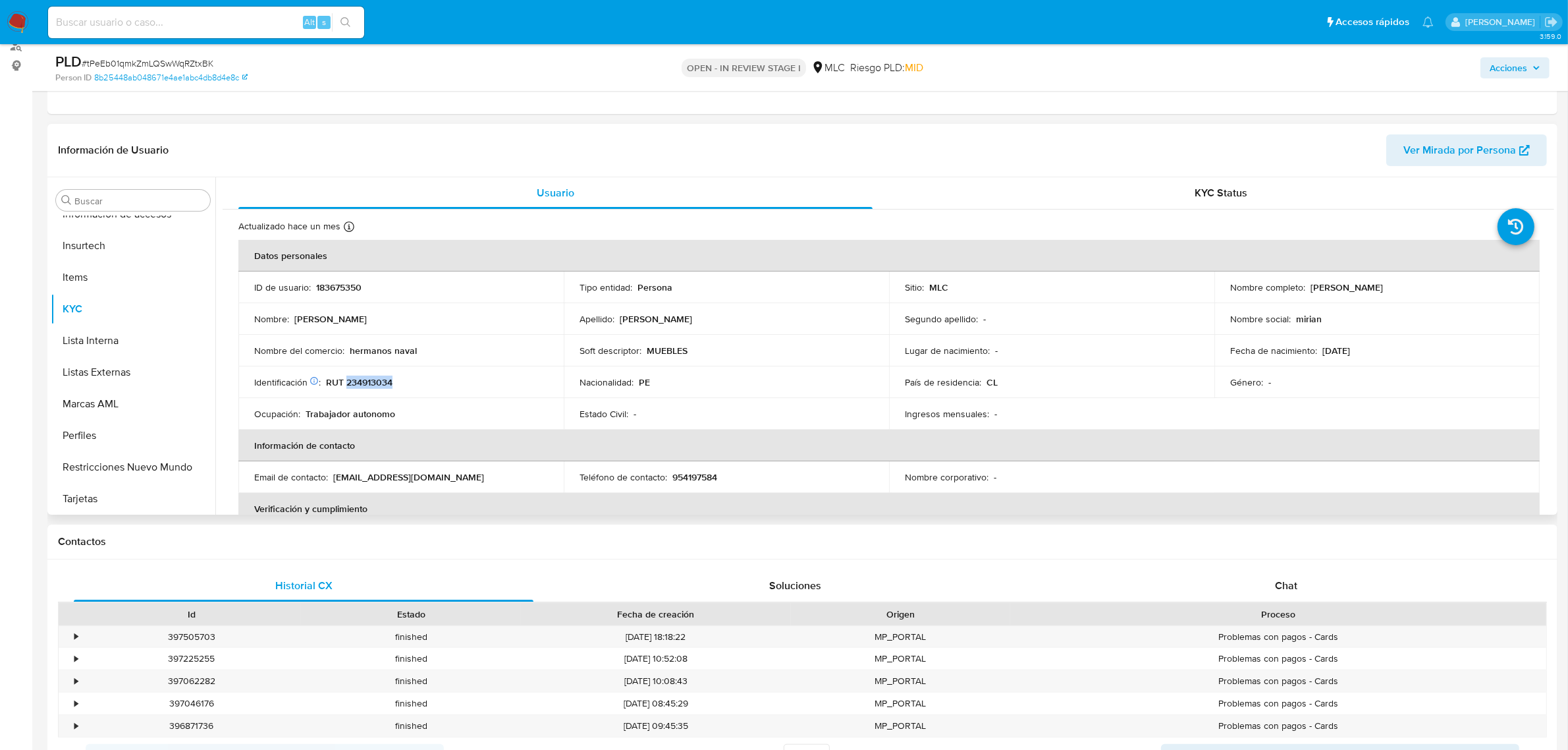
click at [366, 380] on p "RUT 234913034" at bounding box center [359, 382] width 67 height 12
click at [89, 257] on button "Cruces y Relaciones" at bounding box center [128, 265] width 155 height 32
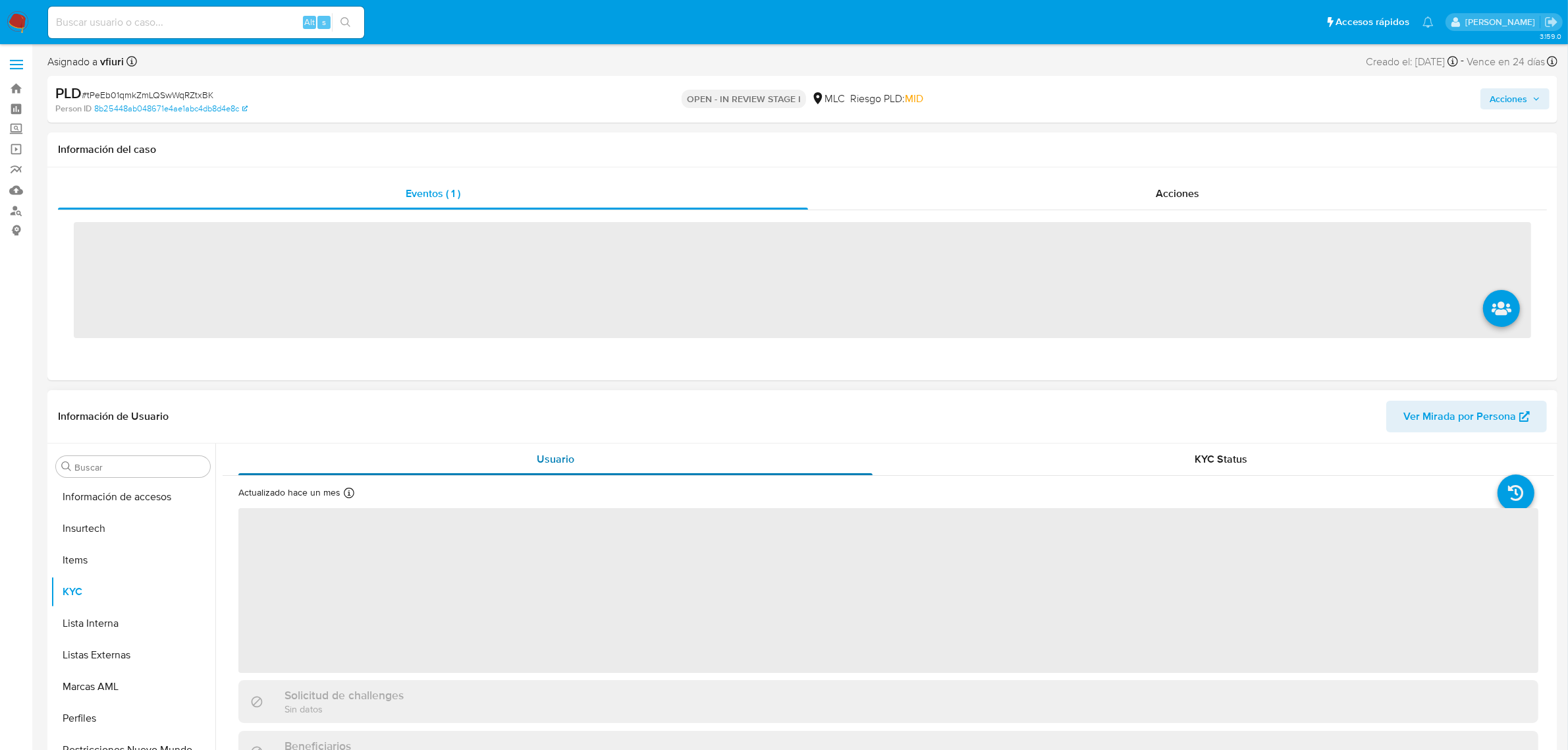
scroll to position [556, 0]
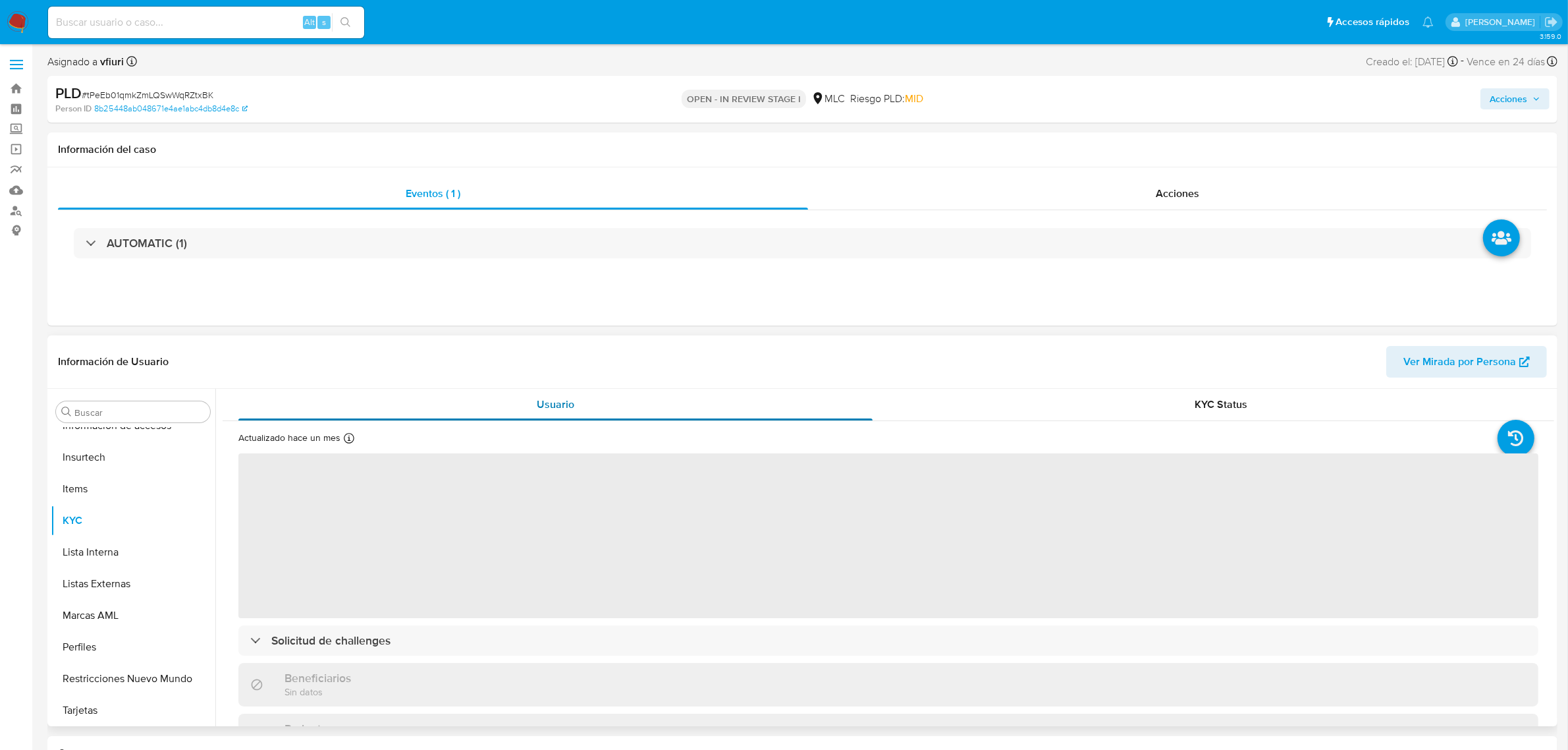
select select "10"
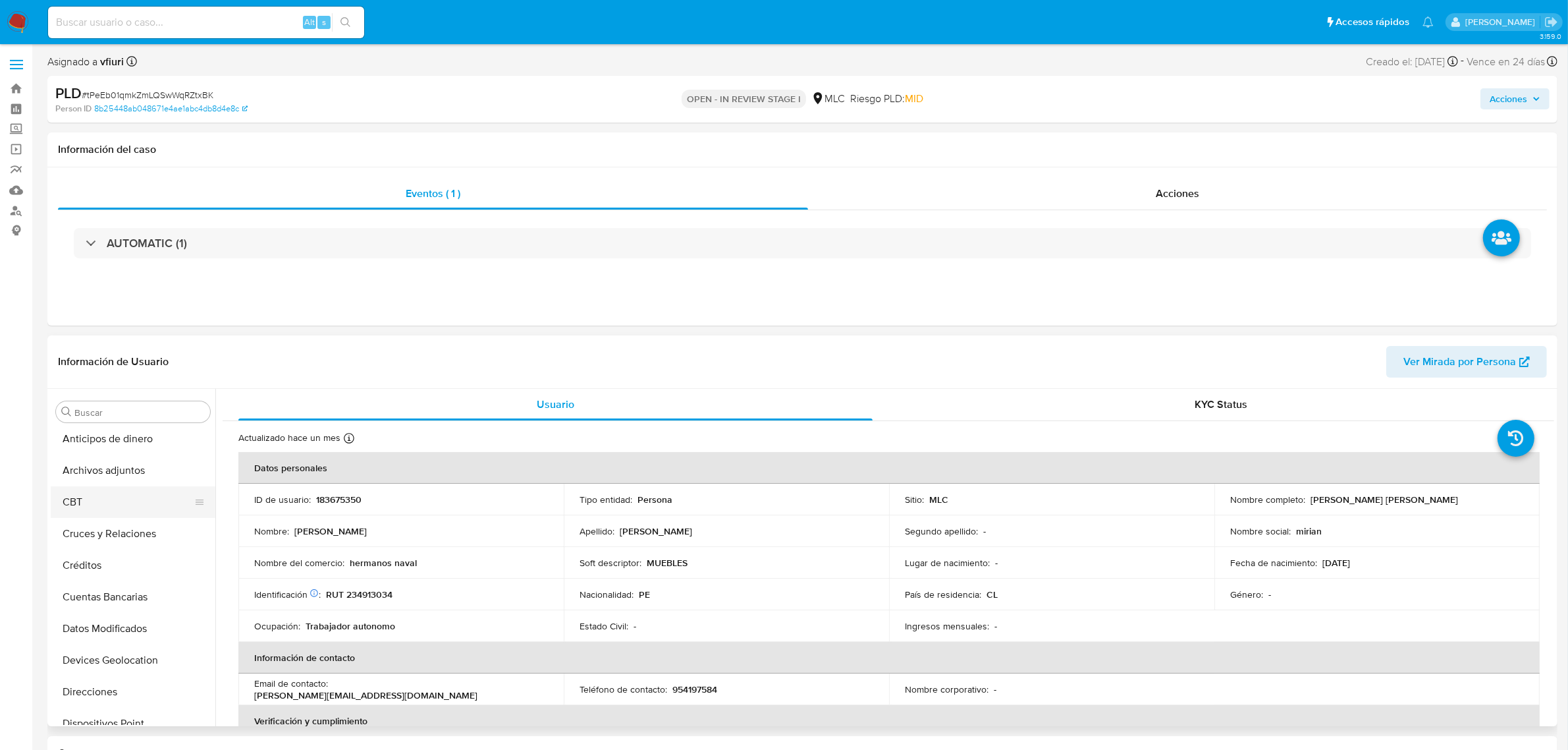
scroll to position [0, 0]
click at [106, 534] on button "Cruces y Relaciones" at bounding box center [128, 539] width 155 height 32
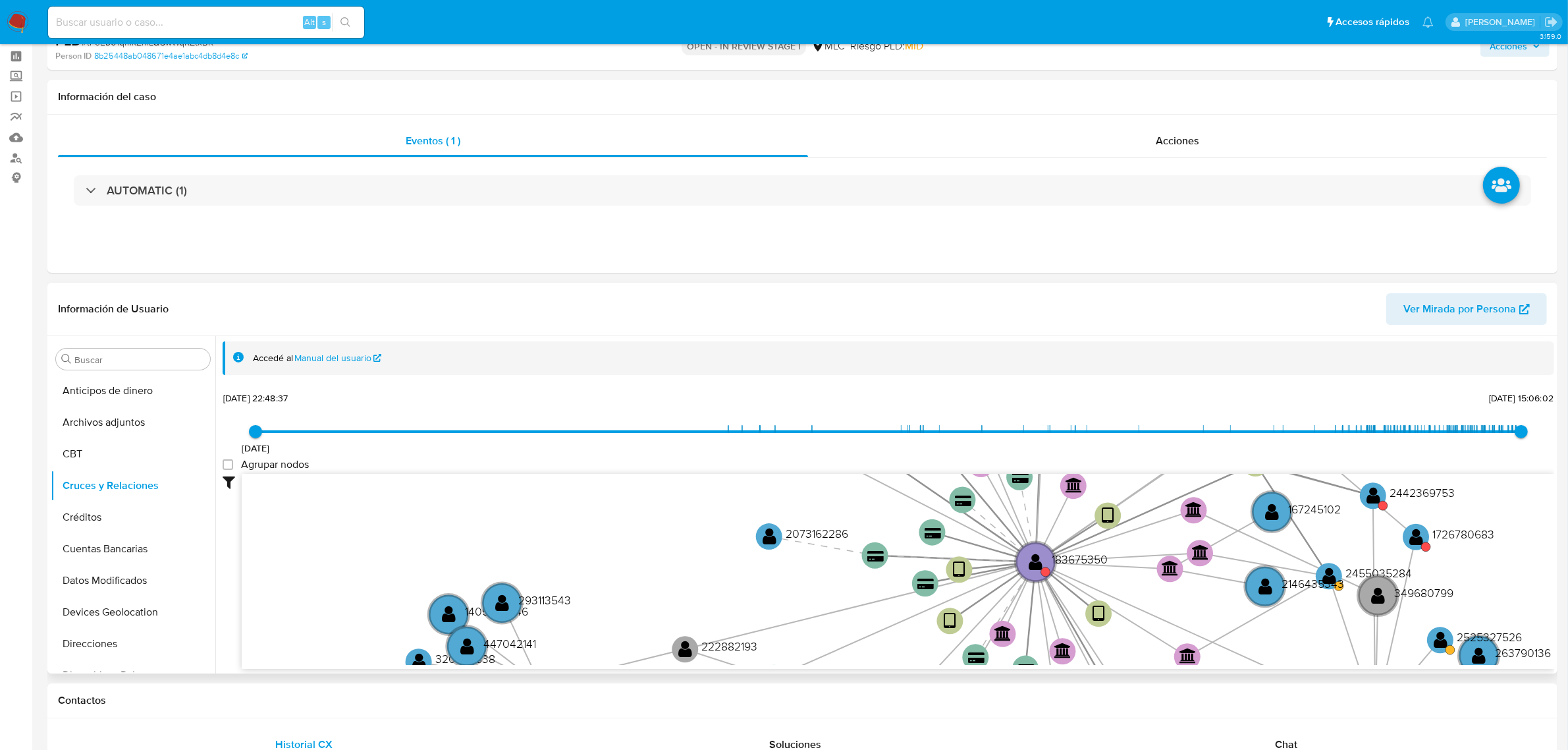
scroll to position [83, 0]
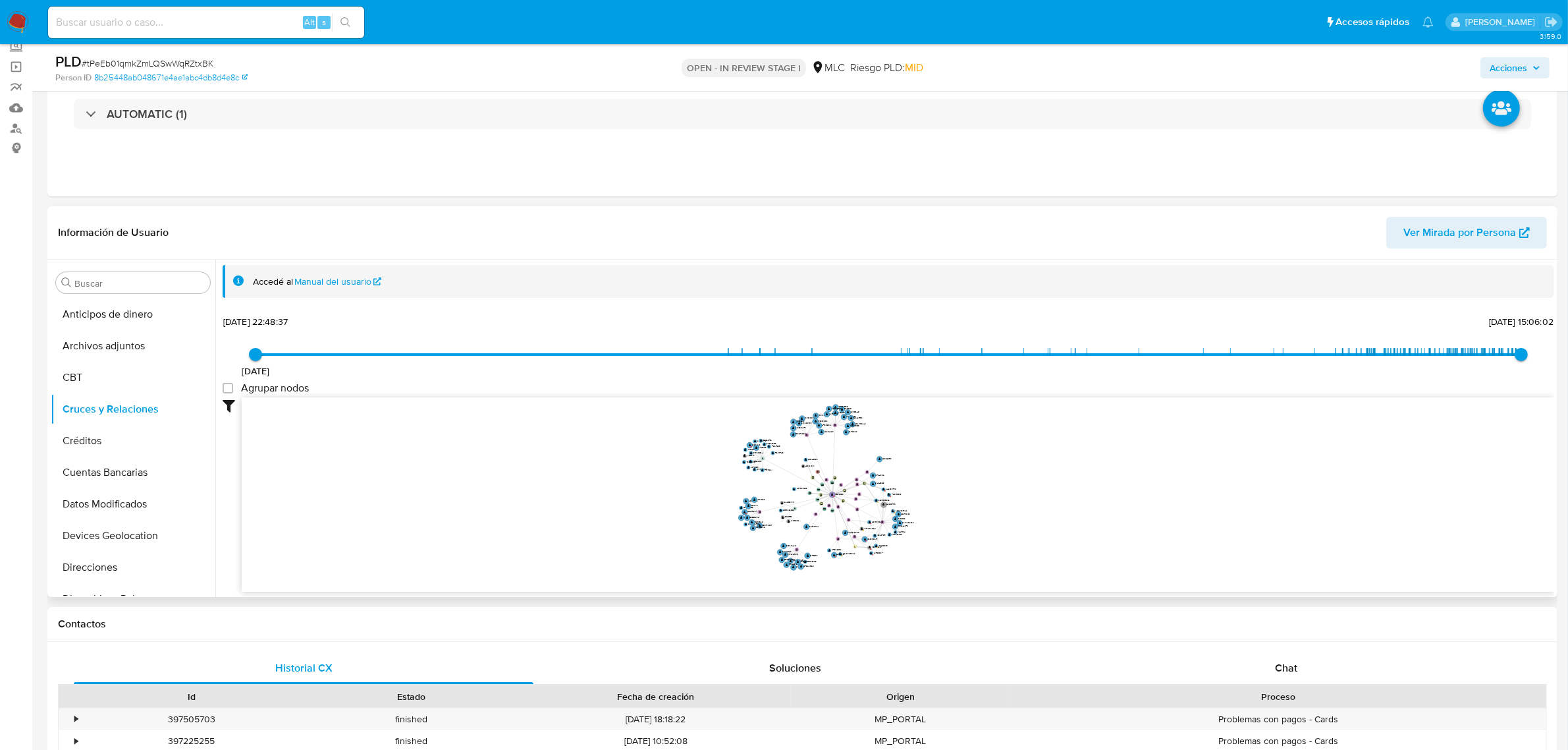
drag, startPoint x: 948, startPoint y: 488, endPoint x: 995, endPoint y: 531, distance: 63.7
click at [995, 531] on icon "device-689114af0b60d582cb0651f4  user-183675350  183675350 device-60f7b6b0088…" at bounding box center [898, 493] width 1313 height 191
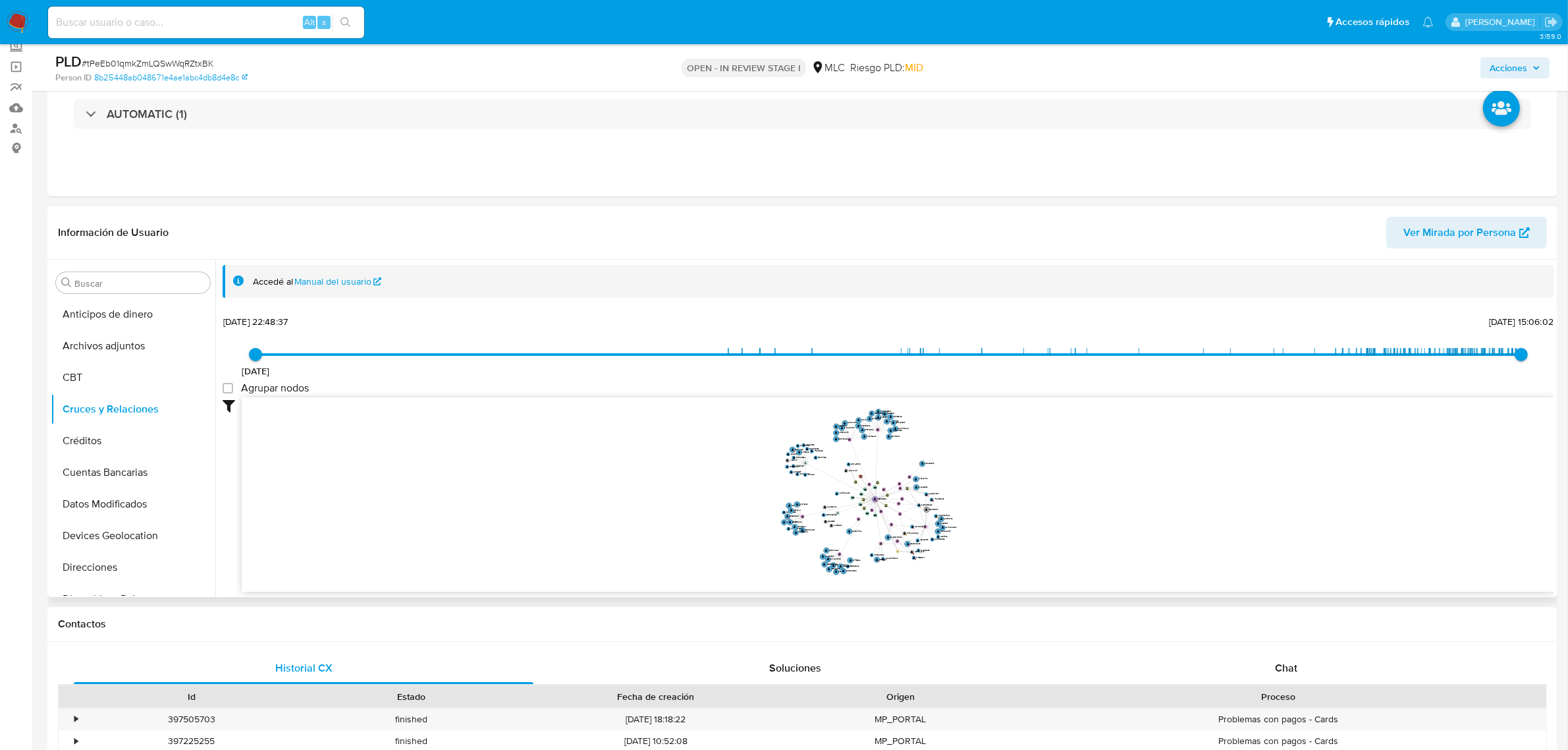
drag, startPoint x: 995, startPoint y: 531, endPoint x: 1045, endPoint y: 537, distance: 50.4
click at [1045, 537] on icon "device-689114af0b60d582cb0651f4  user-183675350  183675350 device-60f7b6b0088…" at bounding box center [898, 493] width 1313 height 191
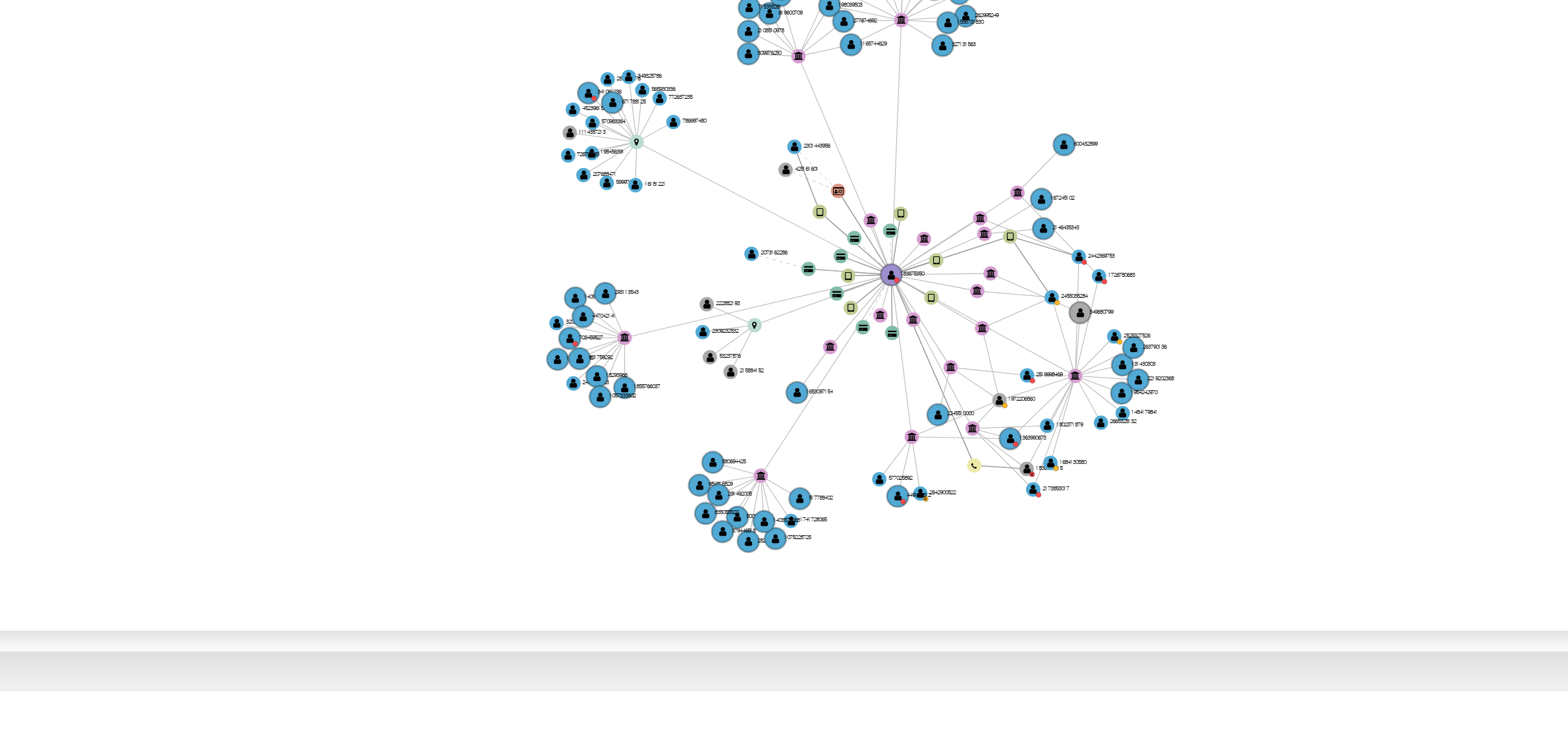
drag, startPoint x: 994, startPoint y: 519, endPoint x: 998, endPoint y: 536, distance: 17.5
click at [998, 536] on icon "device-689114af0b60d582cb0651f4  user-183675350  183675350 device-60f7b6b0088…" at bounding box center [898, 493] width 1313 height 191
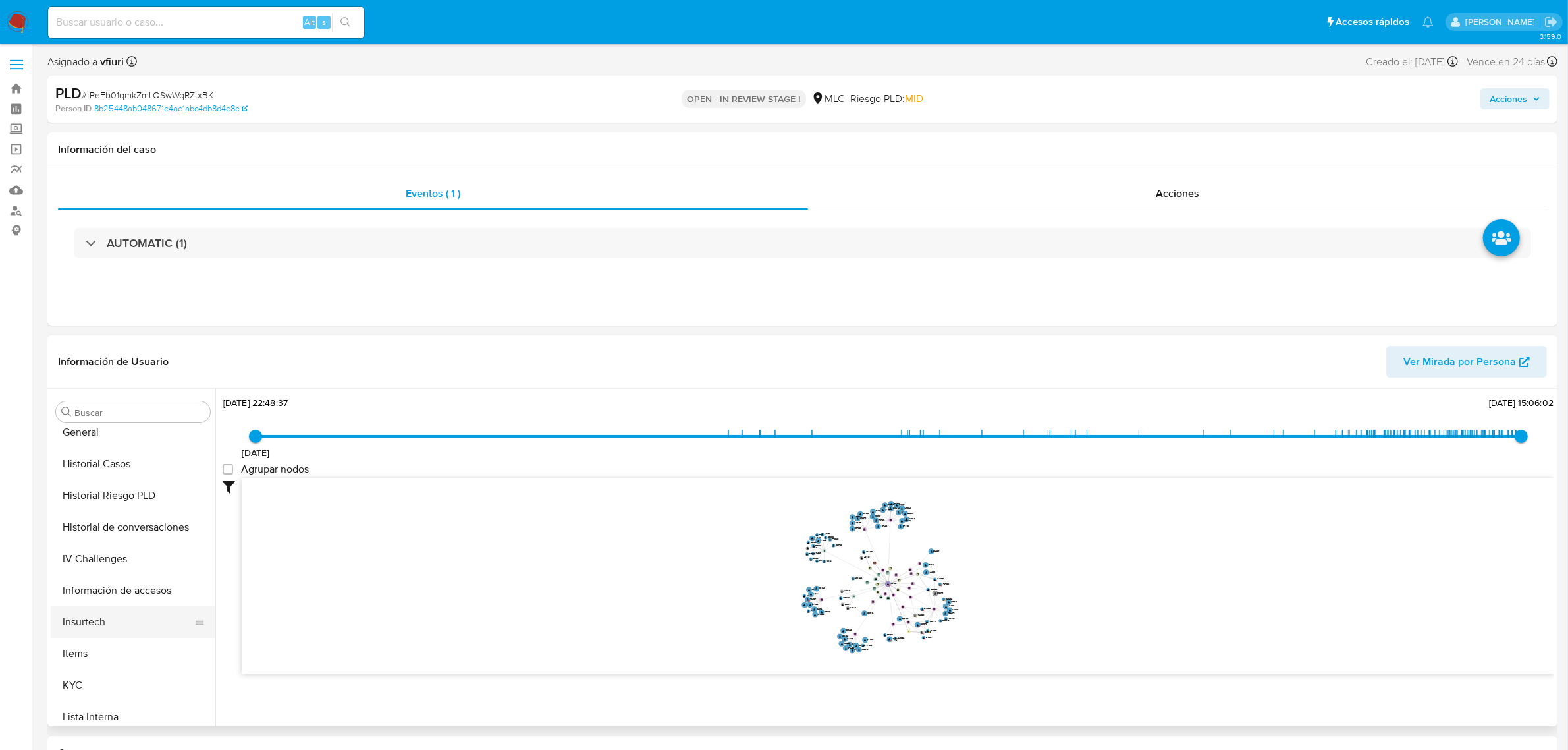
scroll to position [473, 0]
click at [90, 601] on button "KYC" at bounding box center [128, 602] width 155 height 32
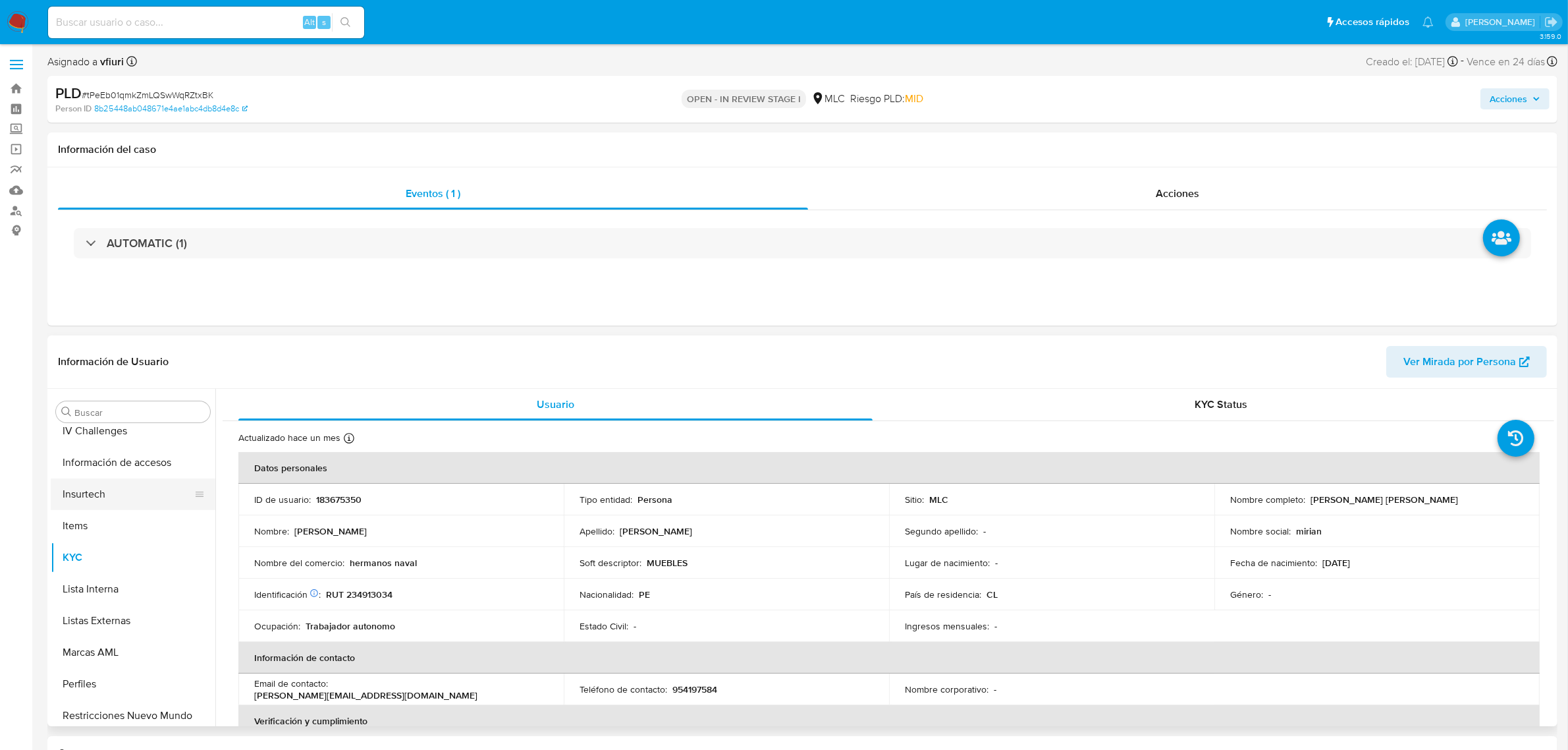
scroll to position [556, 0]
click at [159, 672] on button "Restricciones Nuevo Mundo" at bounding box center [128, 678] width 155 height 32
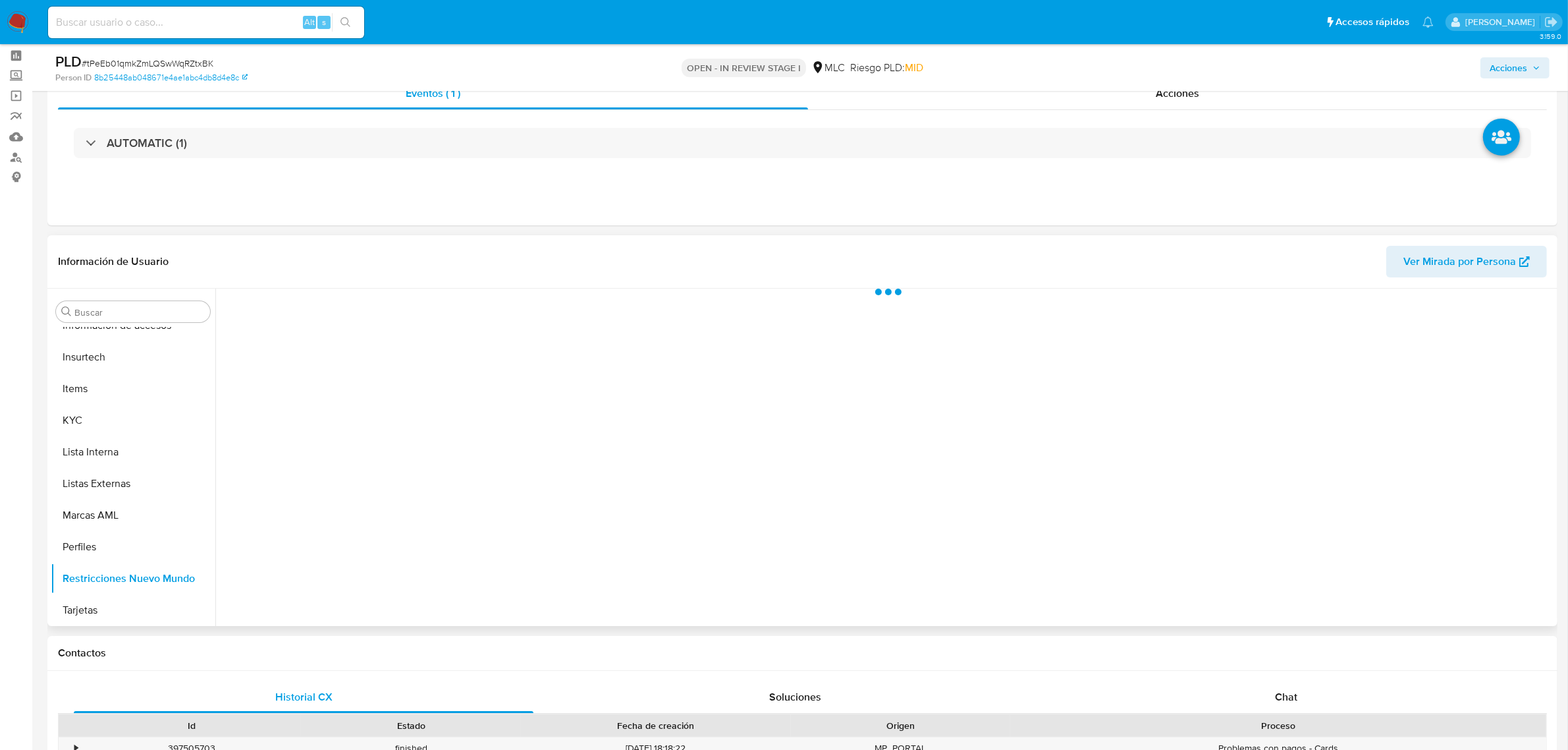
scroll to position [83, 0]
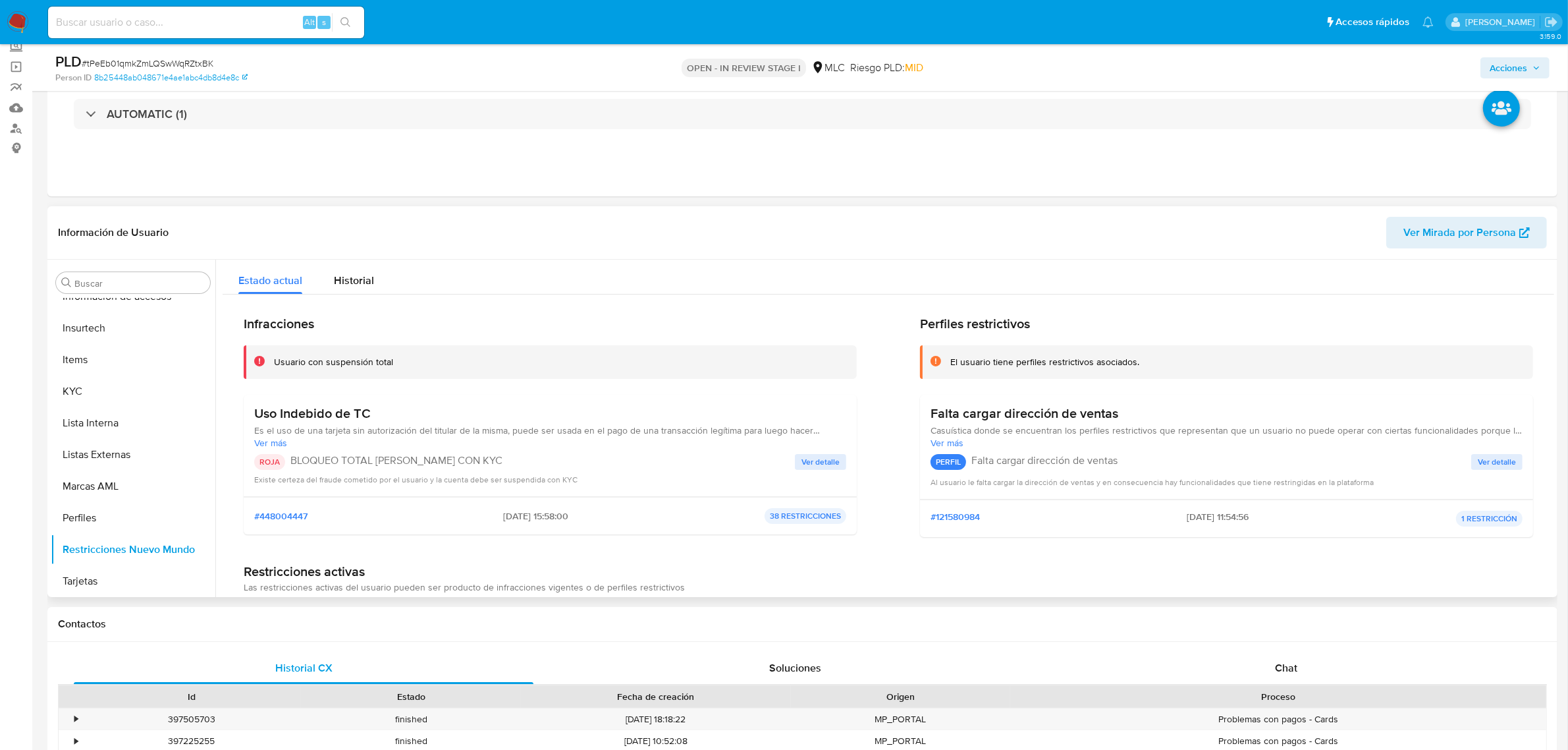
click at [828, 461] on span "Ver detalle" at bounding box center [821, 461] width 38 height 13
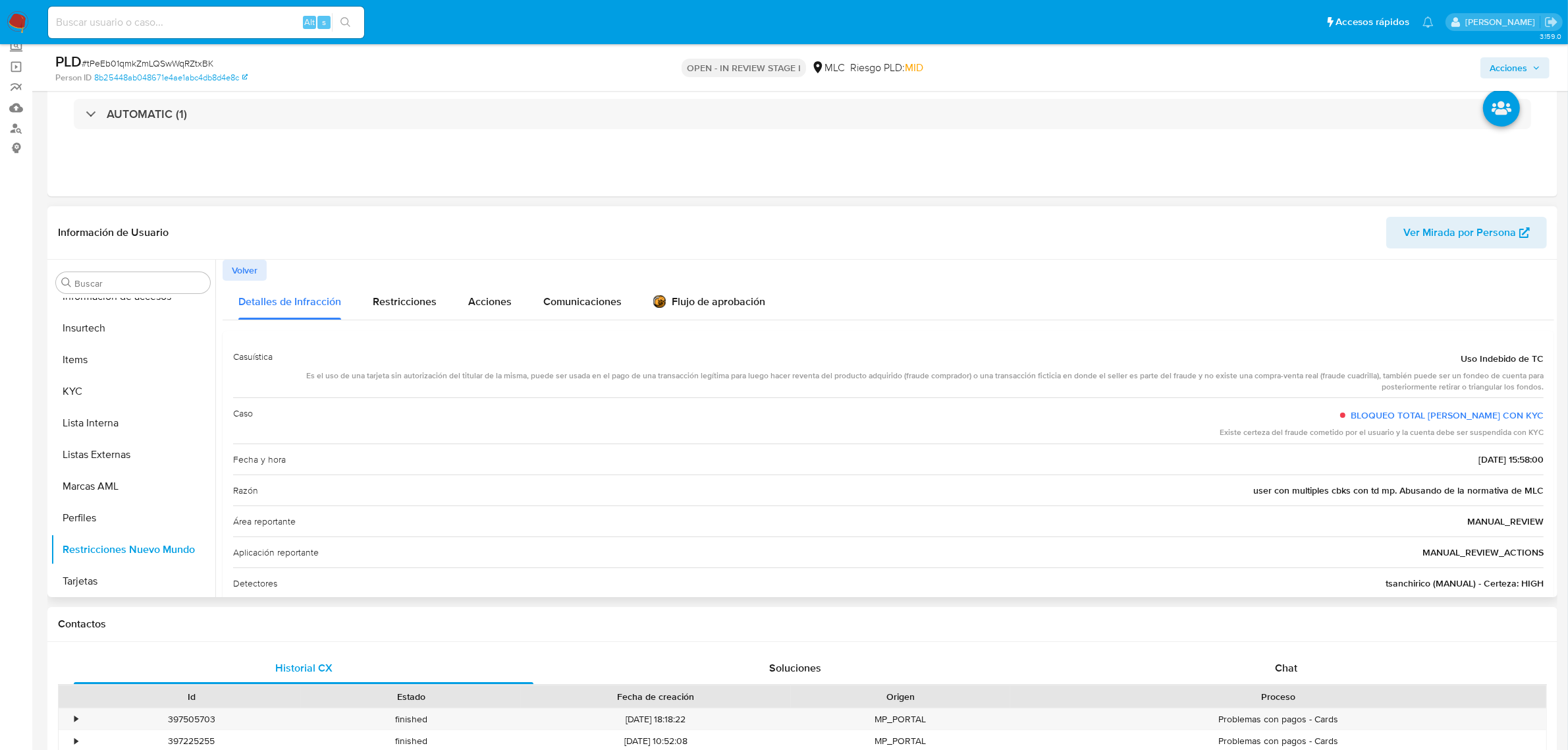
drag, startPoint x: 795, startPoint y: 371, endPoint x: 1032, endPoint y: 382, distance: 237.3
click at [1032, 382] on div "Es el uso de una tarjeta sin autorización del titular de la misma, puede ser us…" at bounding box center [914, 381] width 1261 height 22
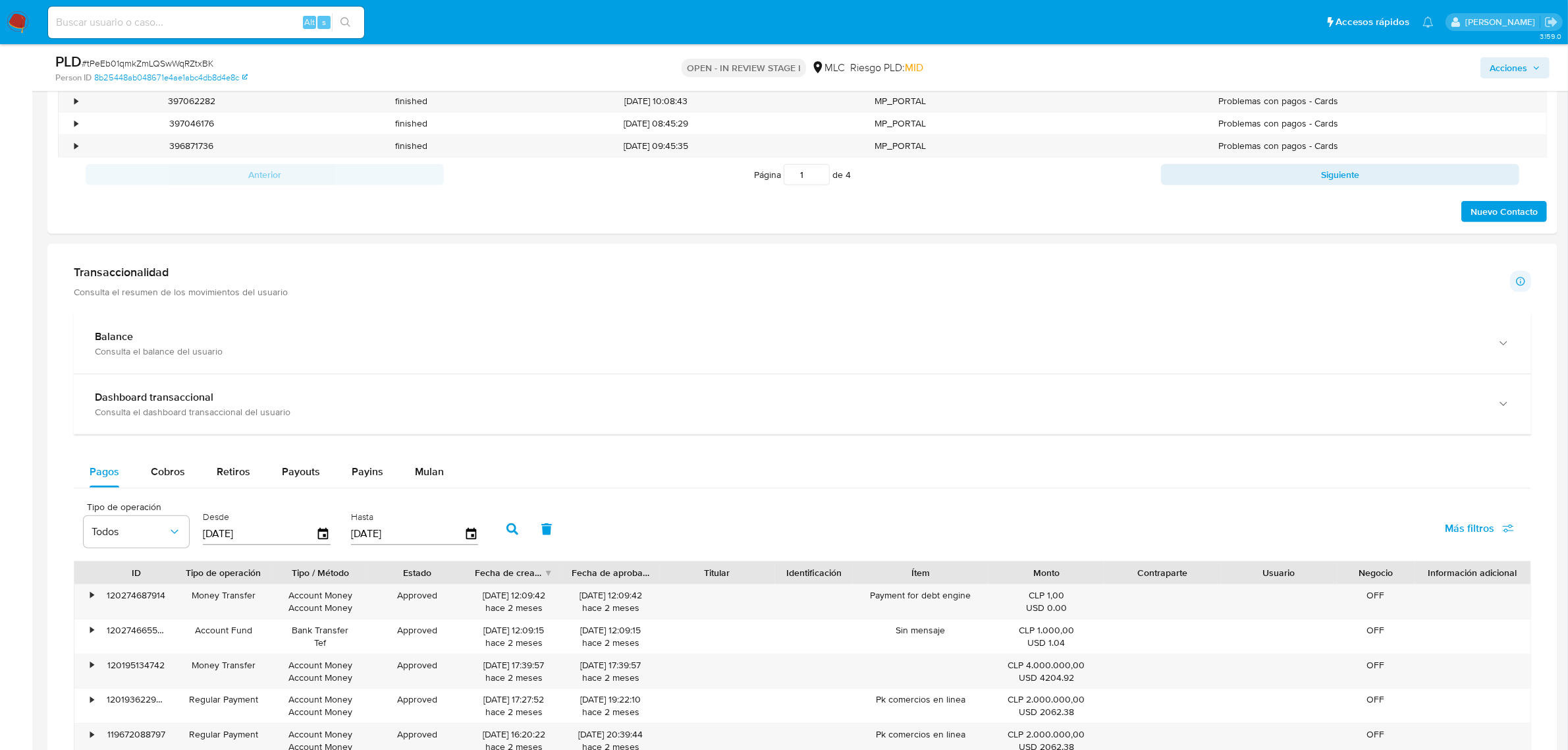
scroll to position [412, 0]
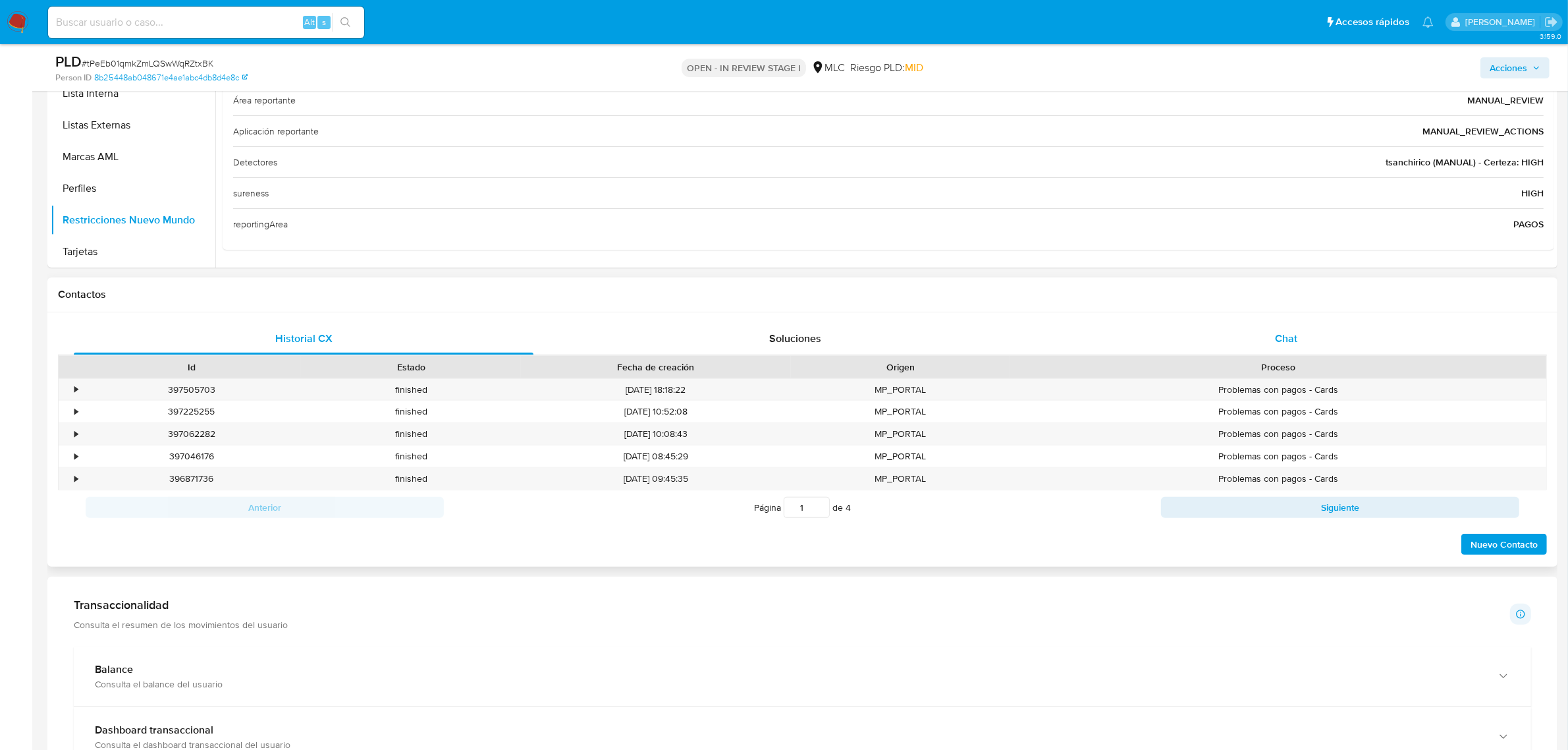
drag, startPoint x: 1286, startPoint y: 336, endPoint x: 1279, endPoint y: 340, distance: 8.1
click at [1286, 336] on span "Chat" at bounding box center [1287, 338] width 22 height 15
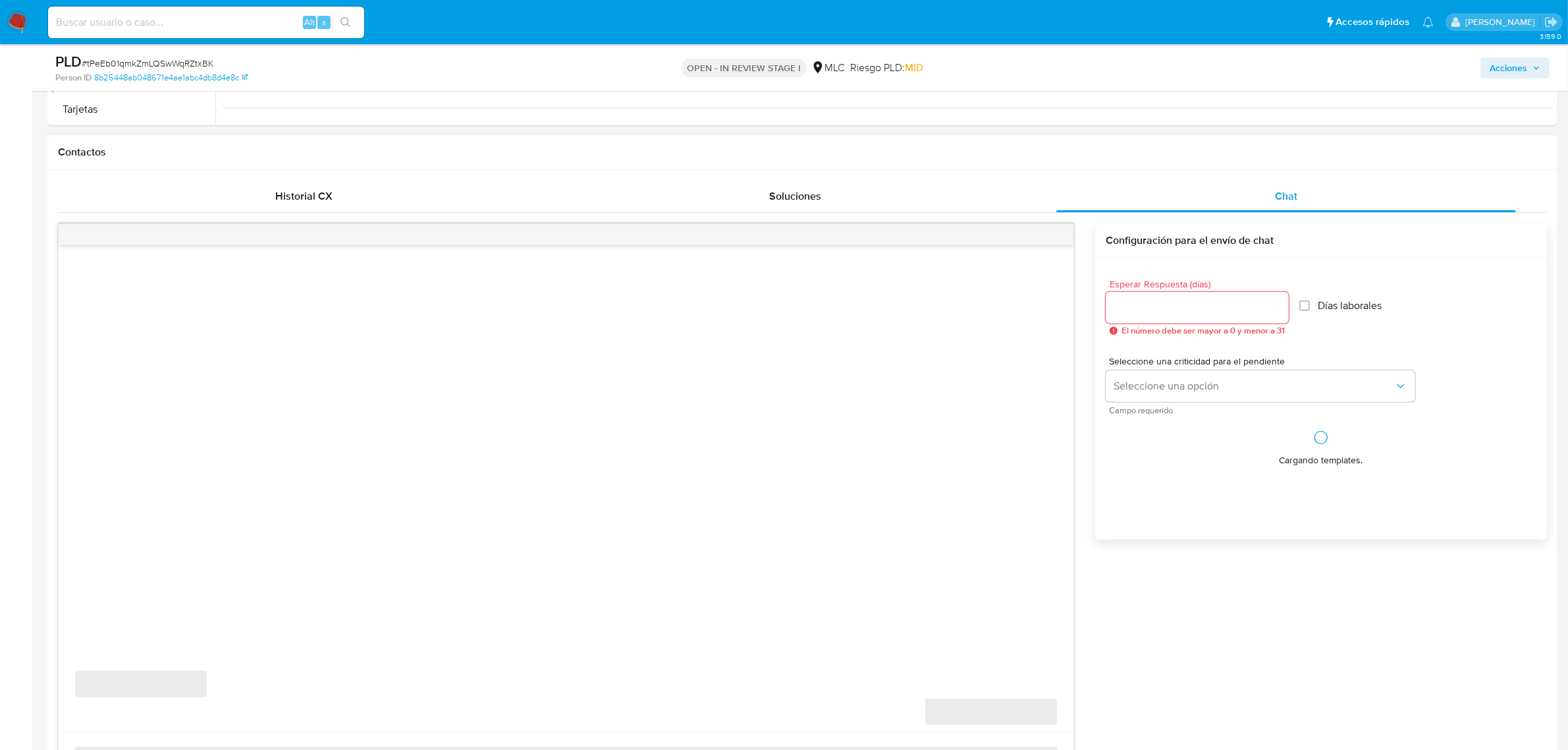
scroll to position [658, 0]
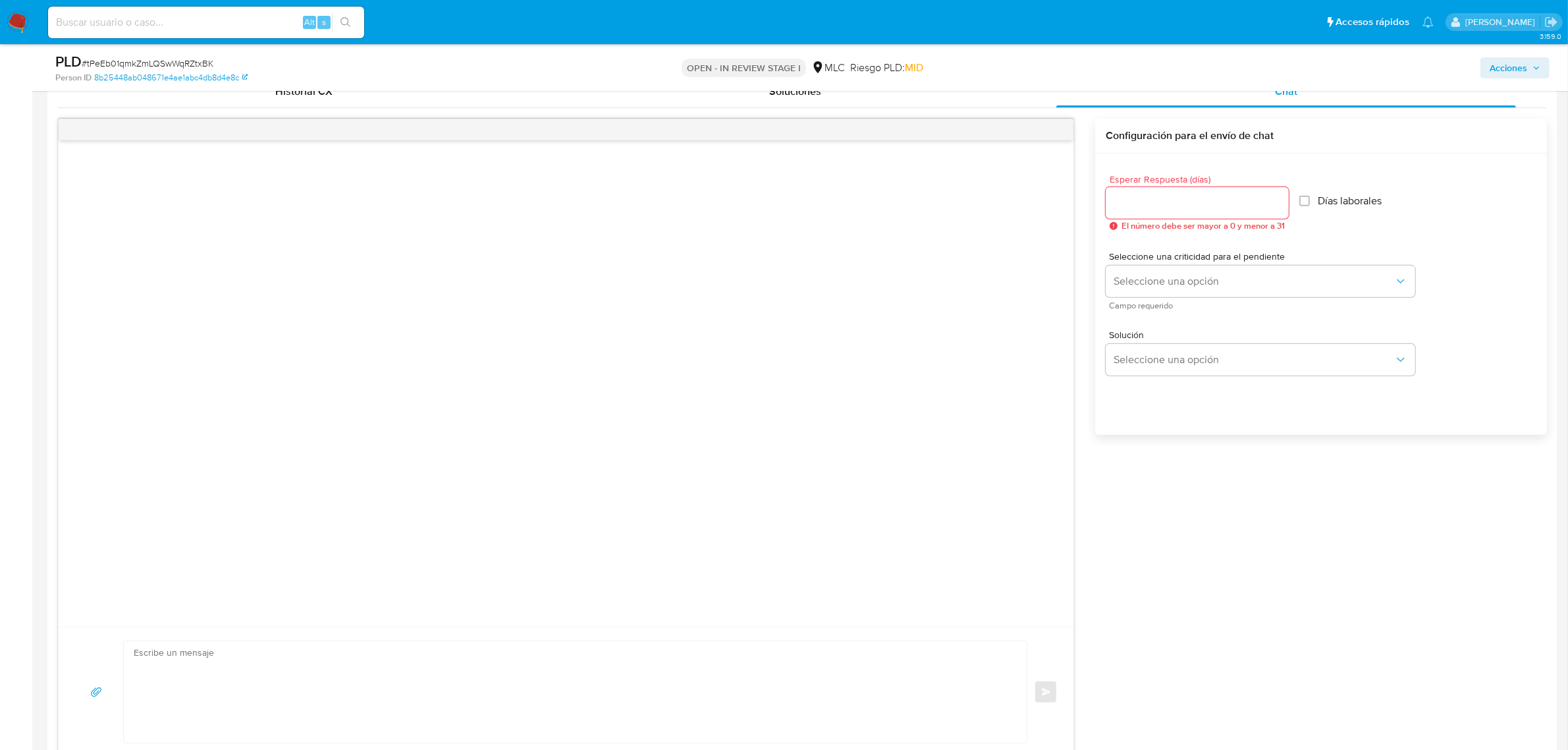
click at [1189, 191] on div at bounding box center [1198, 203] width 184 height 32
click at [1183, 212] on div at bounding box center [1198, 203] width 184 height 32
click at [1178, 204] on input "Esperar Respuesta (días)" at bounding box center [1198, 202] width 184 height 17
type input "3"
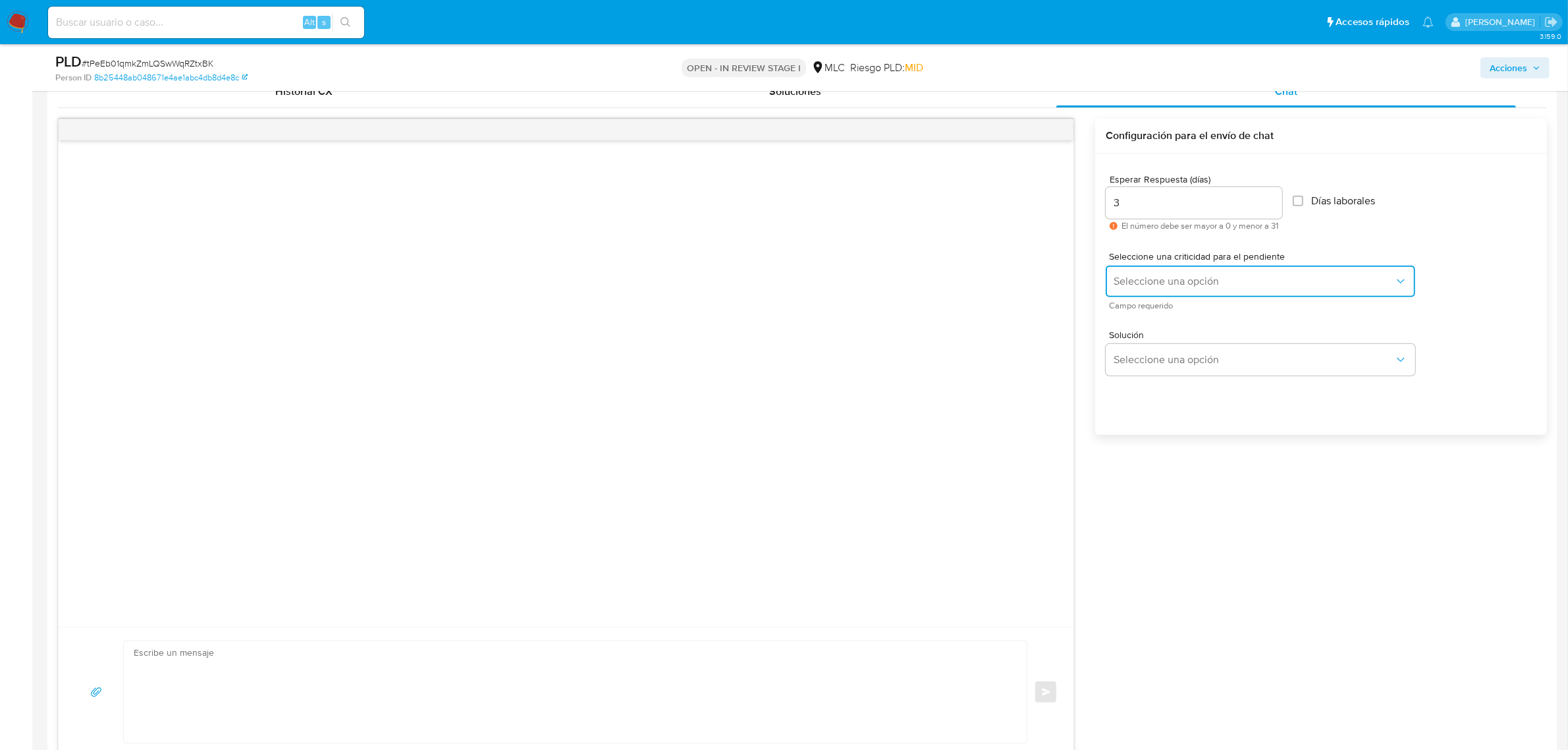
click at [1208, 287] on span "Seleccione una opción" at bounding box center [1254, 280] width 280 height 13
click at [1191, 287] on div "LOW" at bounding box center [1254, 282] width 280 height 26
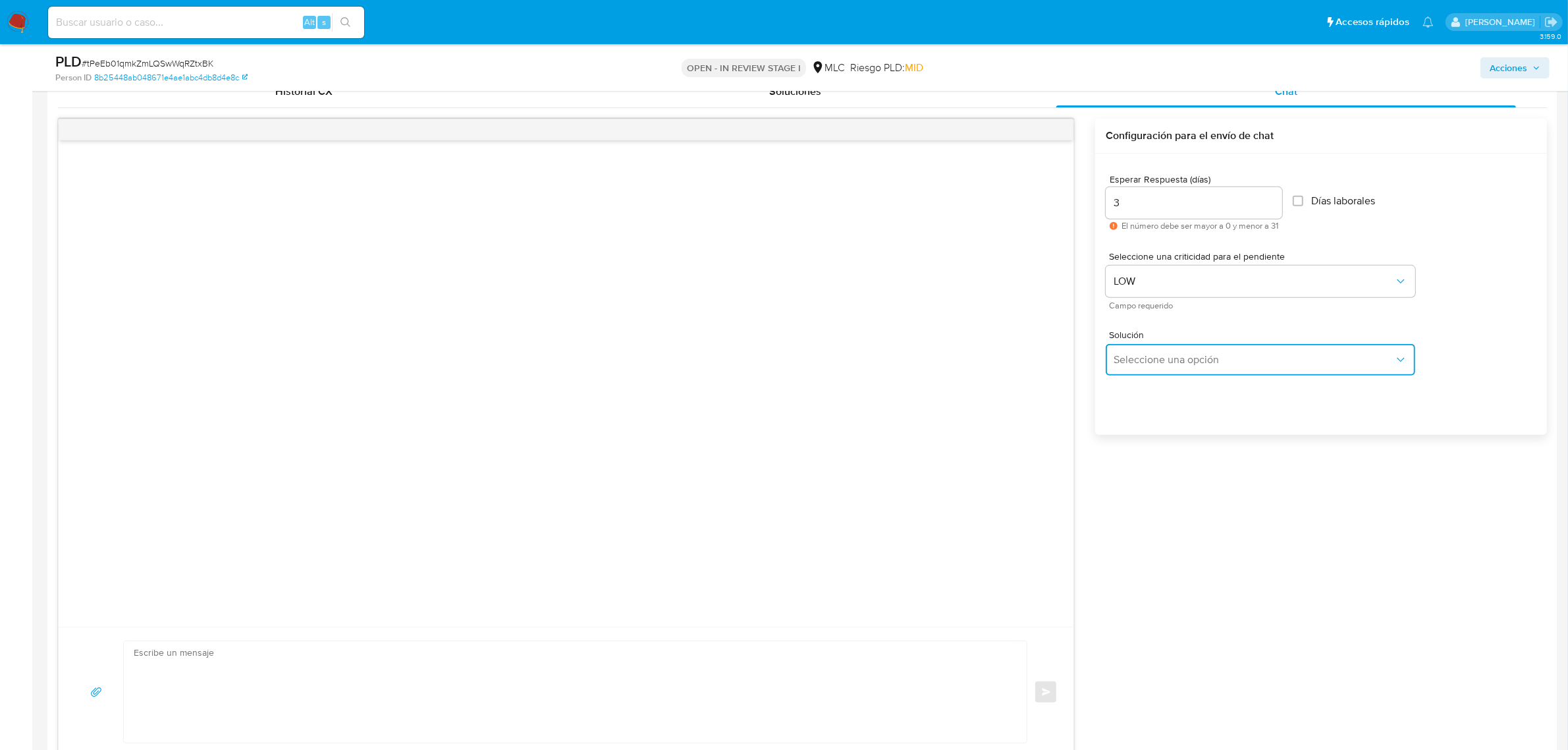
click at [1167, 364] on span "Seleccione una opción" at bounding box center [1254, 359] width 280 height 13
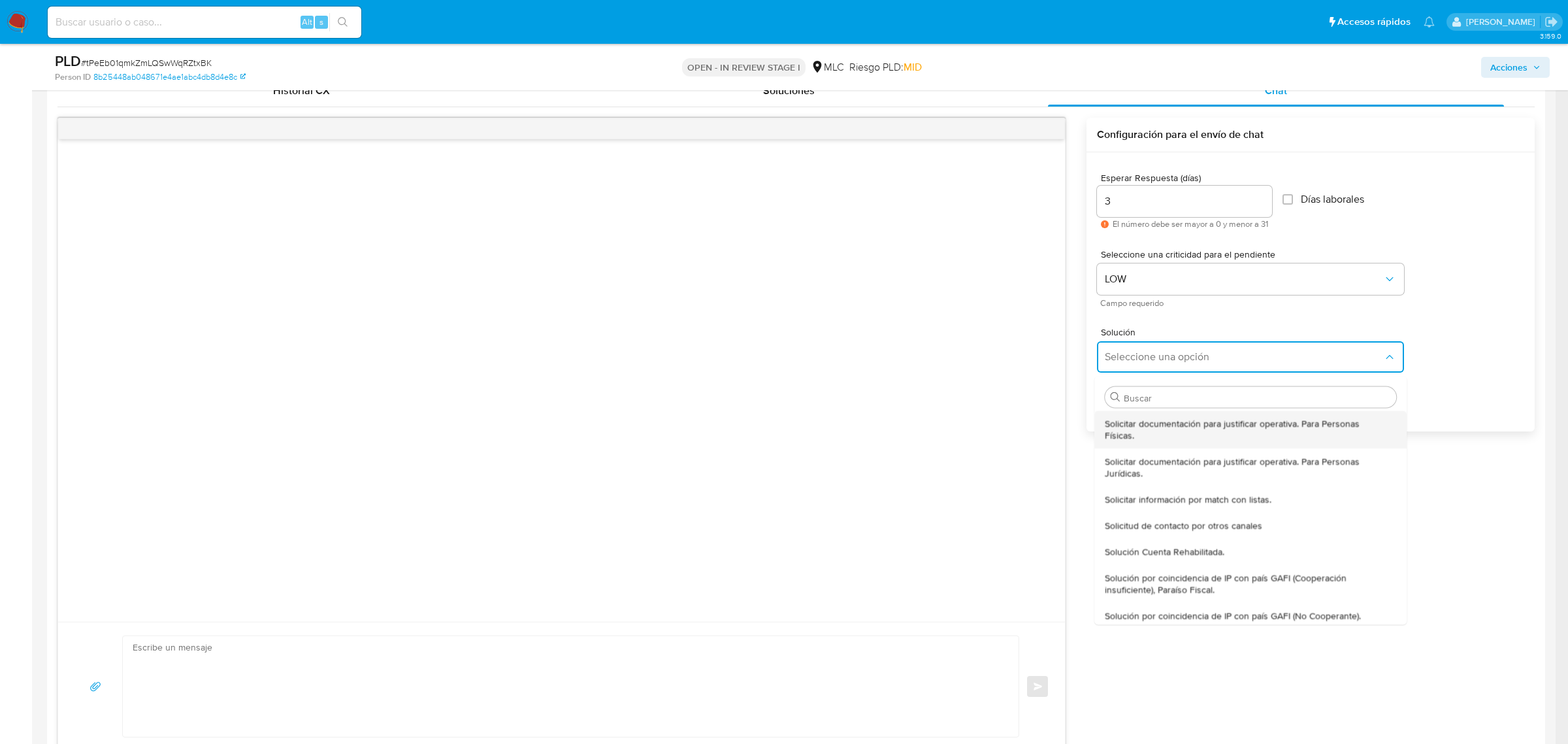
click at [1147, 424] on span "Solicitar documentación para justificar operativa. Para Personas Físicas." at bounding box center [1246, 428] width 284 height 24
type textarea "Hola ,Te contactamos dado que tu cuenta fue suspendida para una verificación de…"
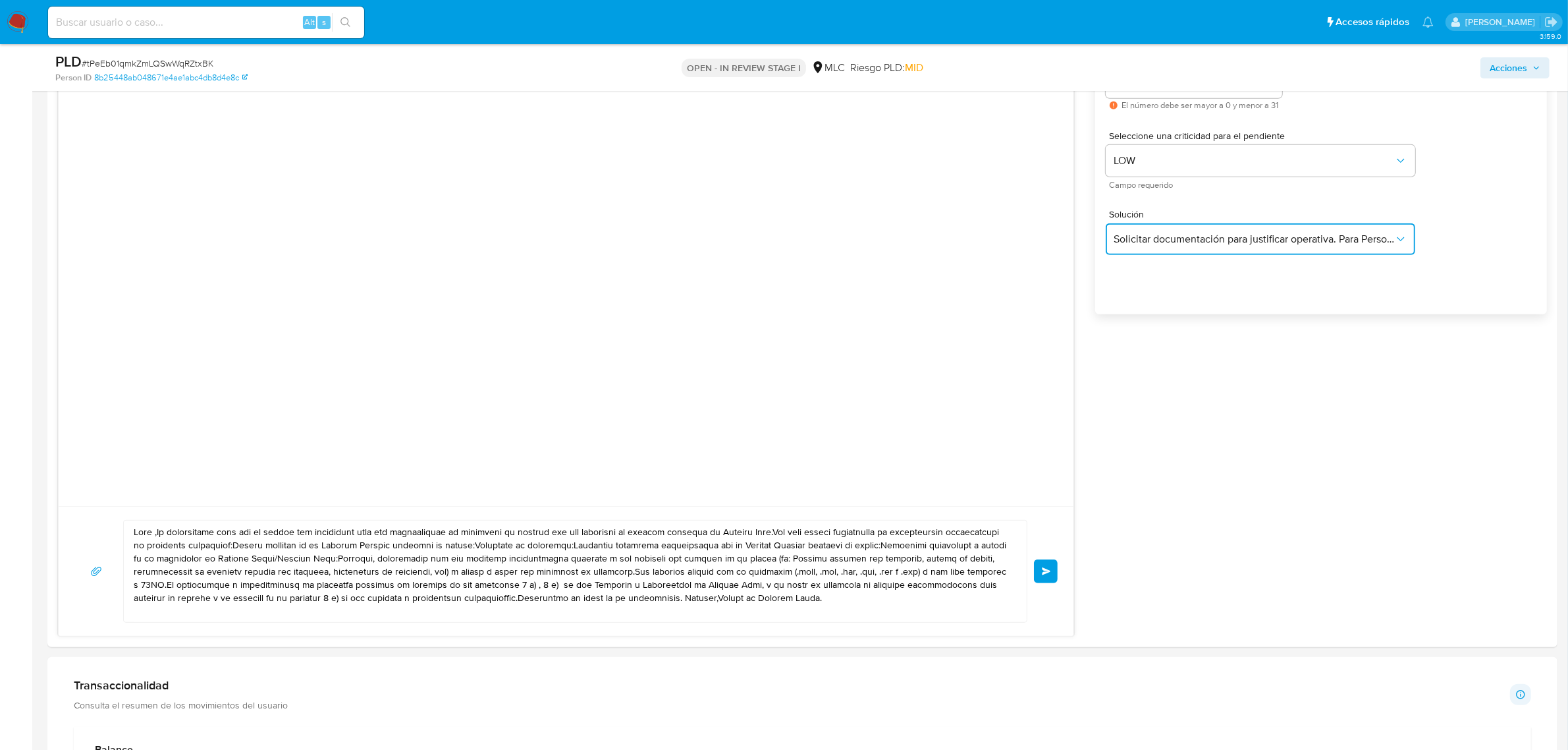
scroll to position [906, 0]
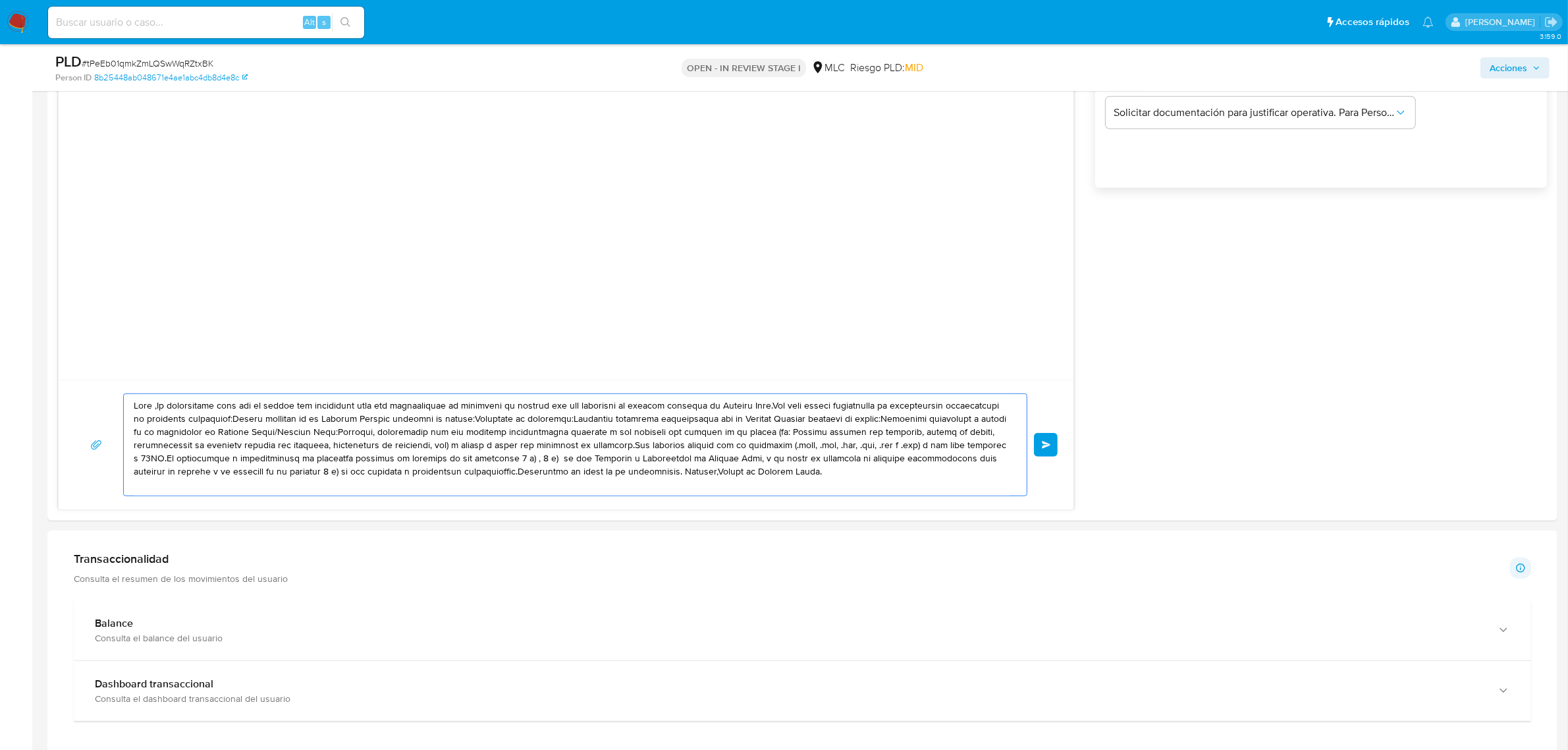
drag, startPoint x: 738, startPoint y: 473, endPoint x: 119, endPoint y: 379, distance: 626.1
click at [119, 379] on div "Enviar" at bounding box center [566, 190] width 1016 height 638
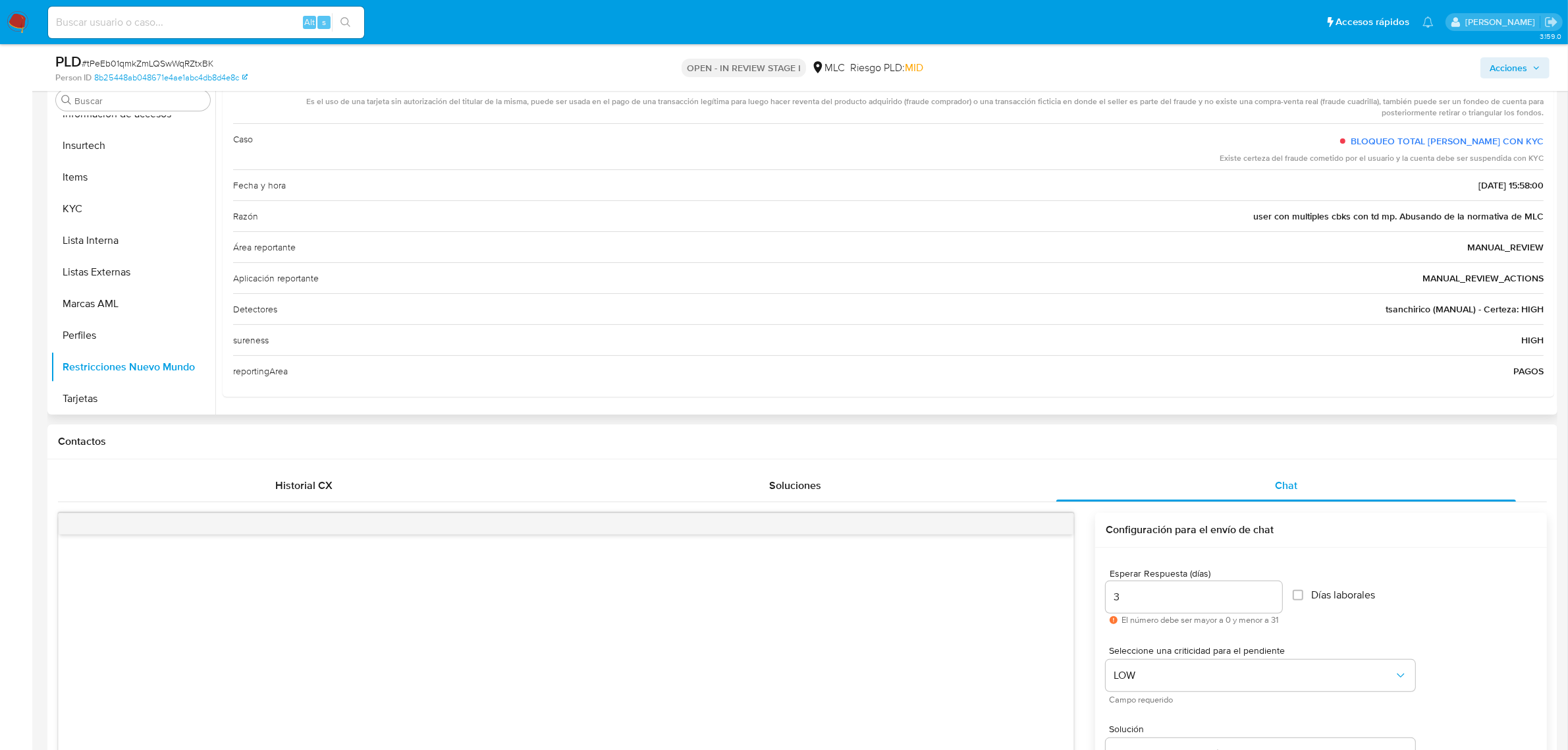
scroll to position [83, 0]
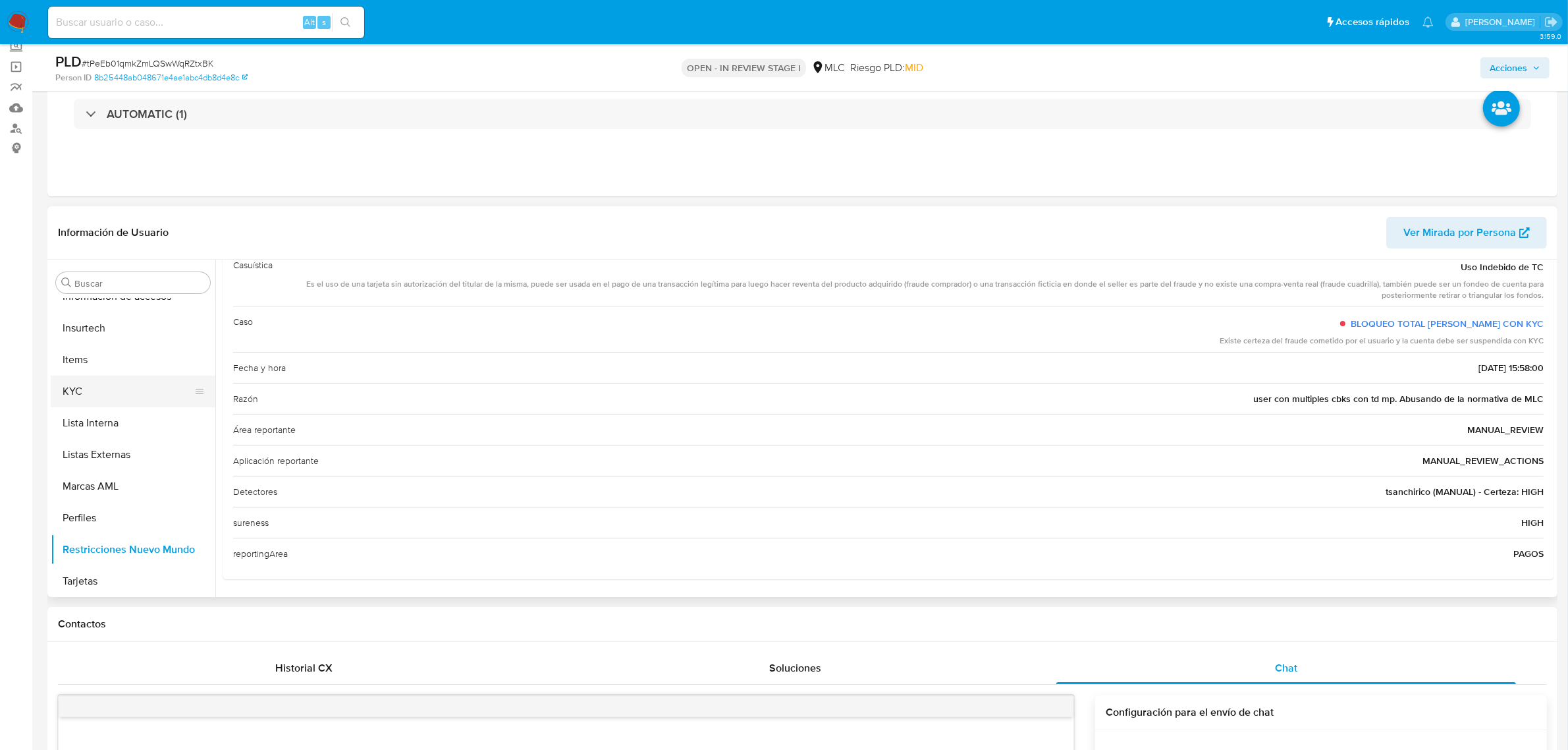
click at [90, 387] on button "KYC" at bounding box center [128, 391] width 155 height 32
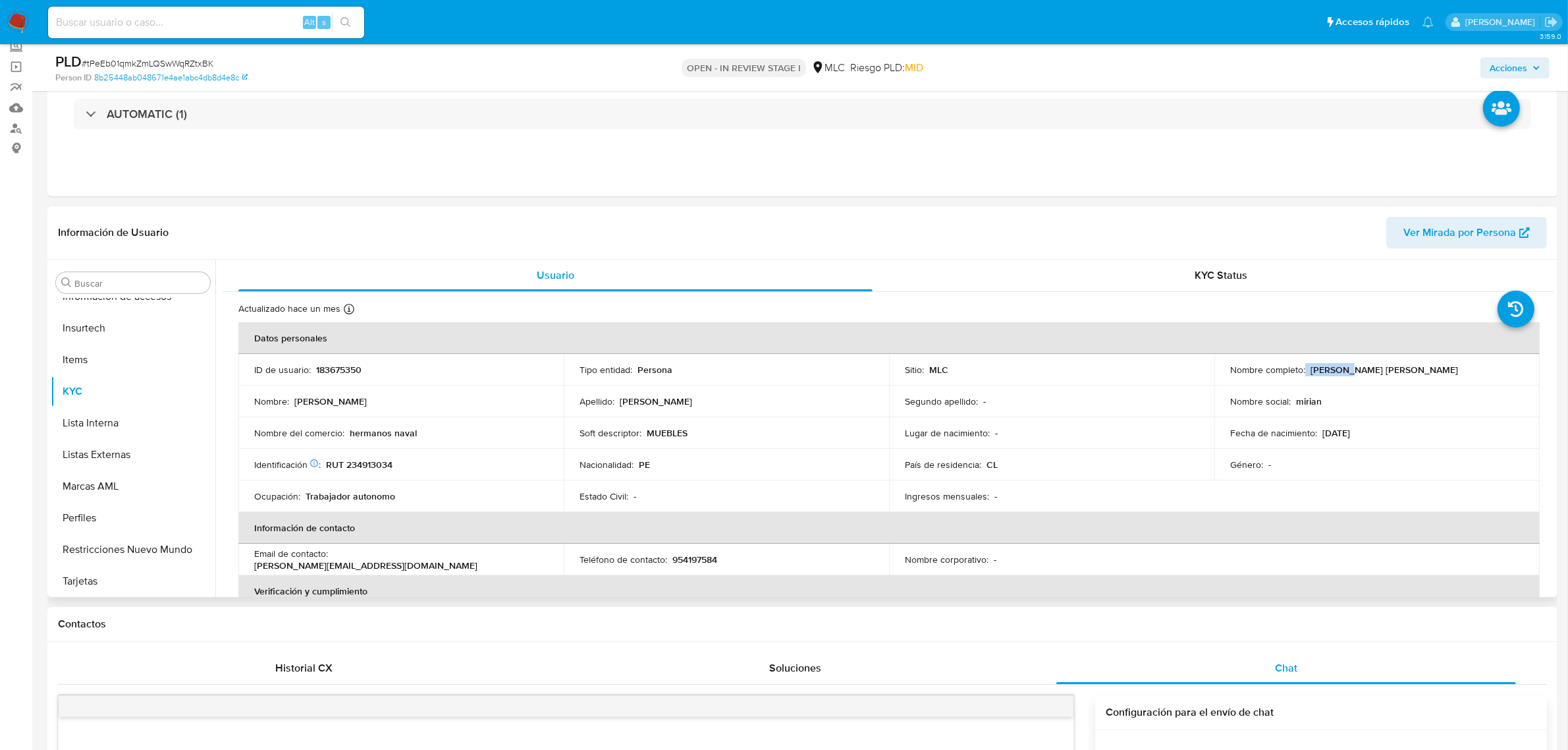
drag, startPoint x: 1302, startPoint y: 371, endPoint x: 1344, endPoint y: 374, distance: 42.1
click at [1344, 374] on div "Nombre completo : Miriam Arely Rosales Martinez" at bounding box center [1377, 370] width 294 height 12
copy div "Miriam A"
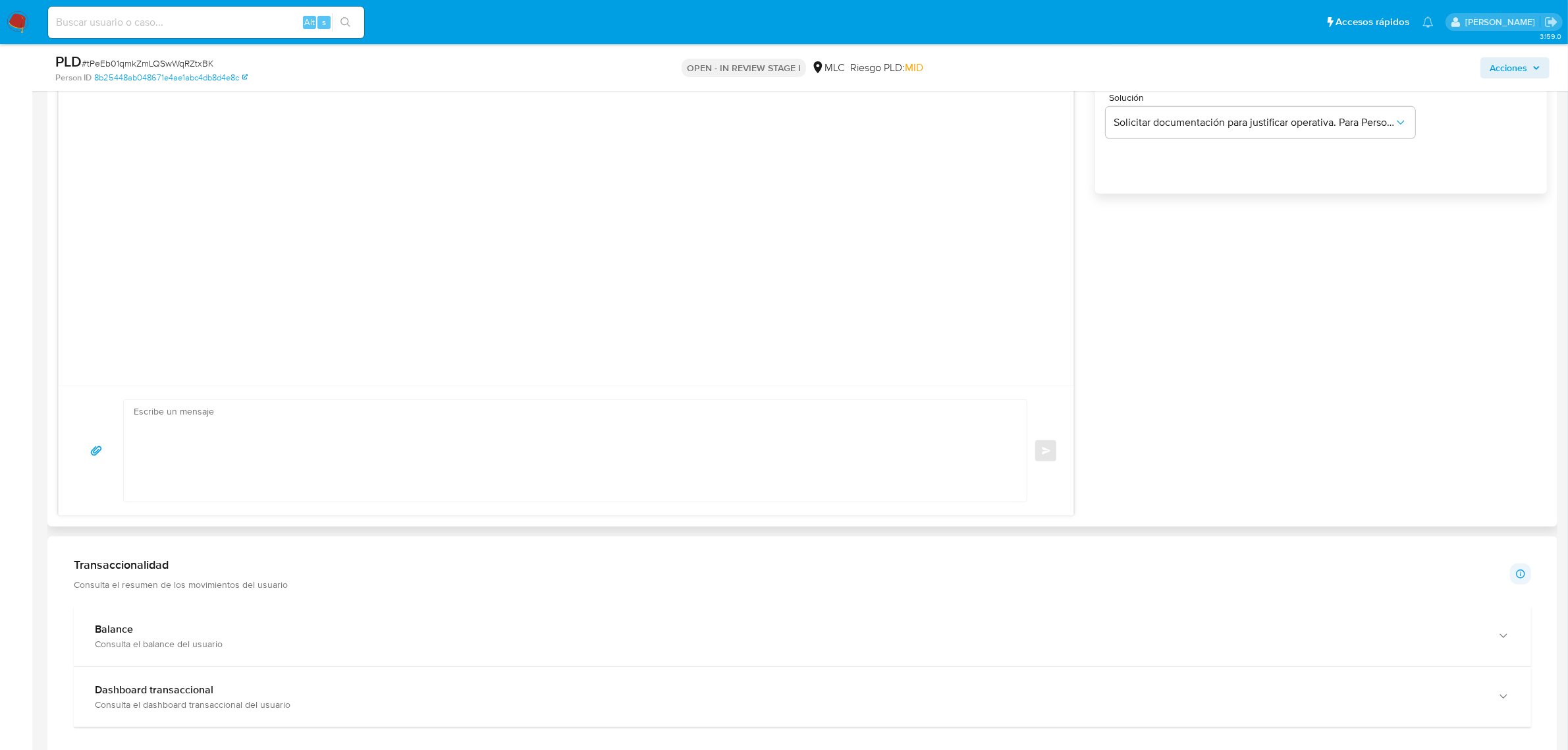
scroll to position [906, 0]
click at [307, 408] on textarea at bounding box center [572, 445] width 877 height 102
paste textarea "Hola Miriam, Te contactamos desde el Equipo de Mercado Pago para verificar tus …"
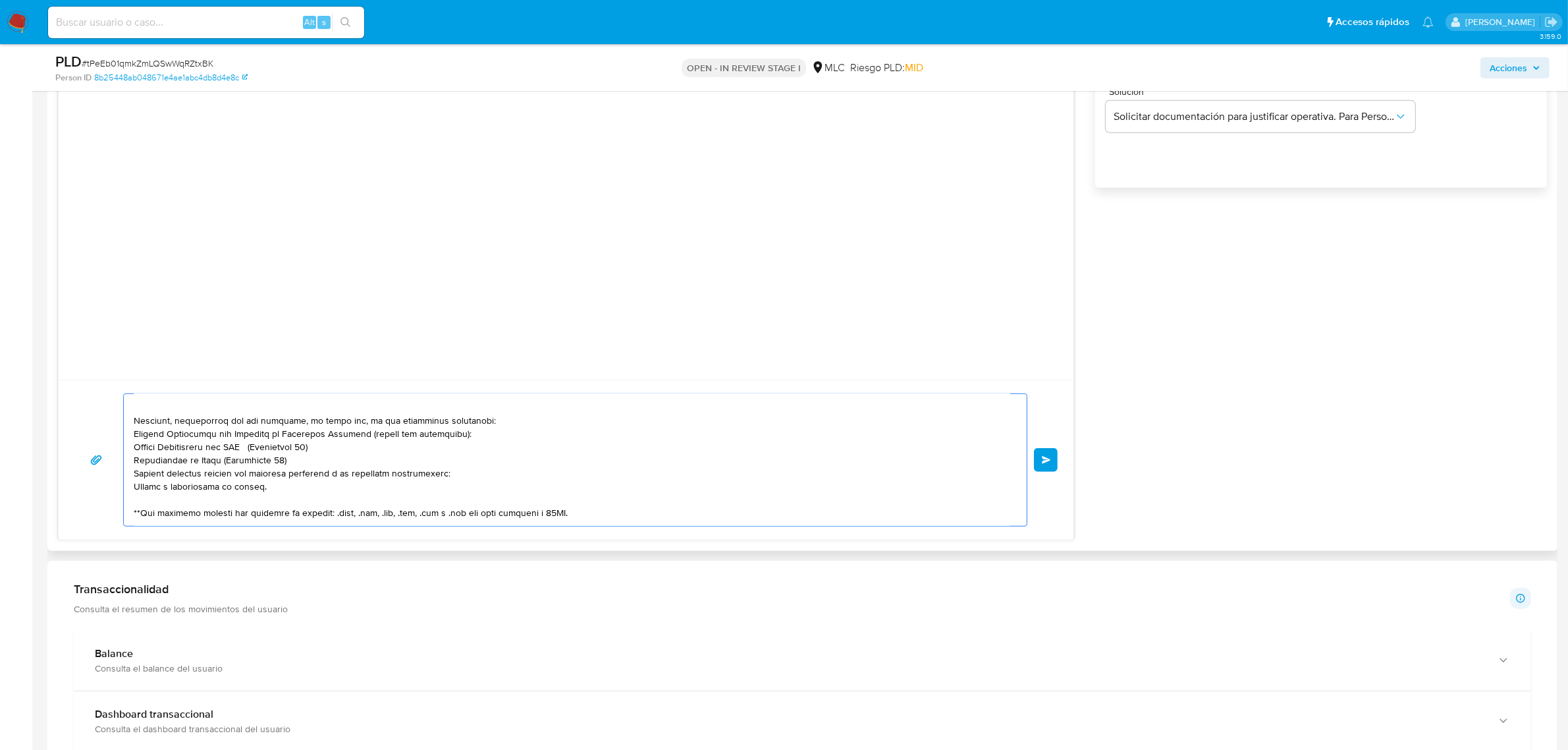
scroll to position [0, 0]
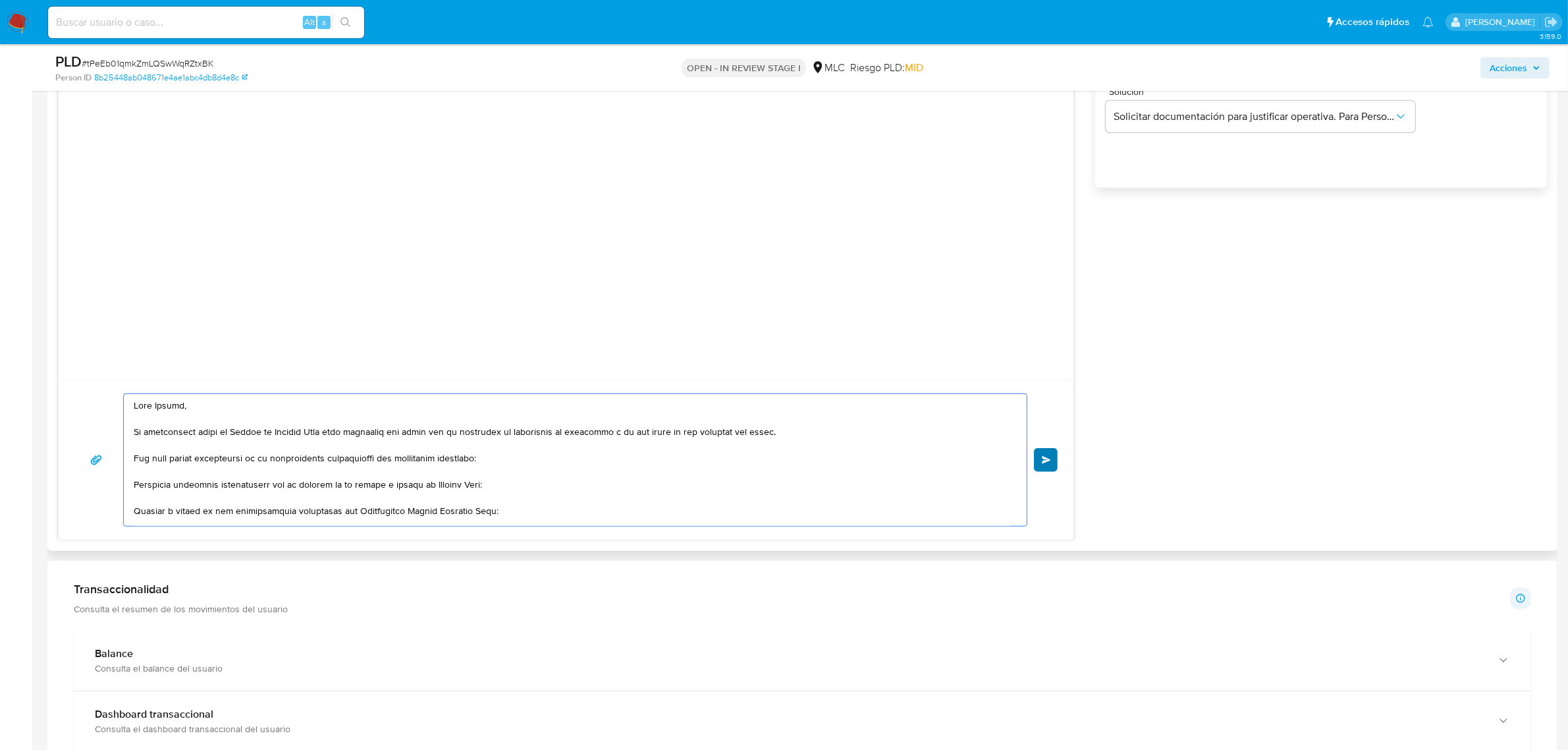
type textarea "Hola Miriam, Te contactamos desde el Equipo de Mercado Pago para verificar tus …"
click at [1051, 467] on button "Enviar" at bounding box center [1046, 460] width 24 height 24
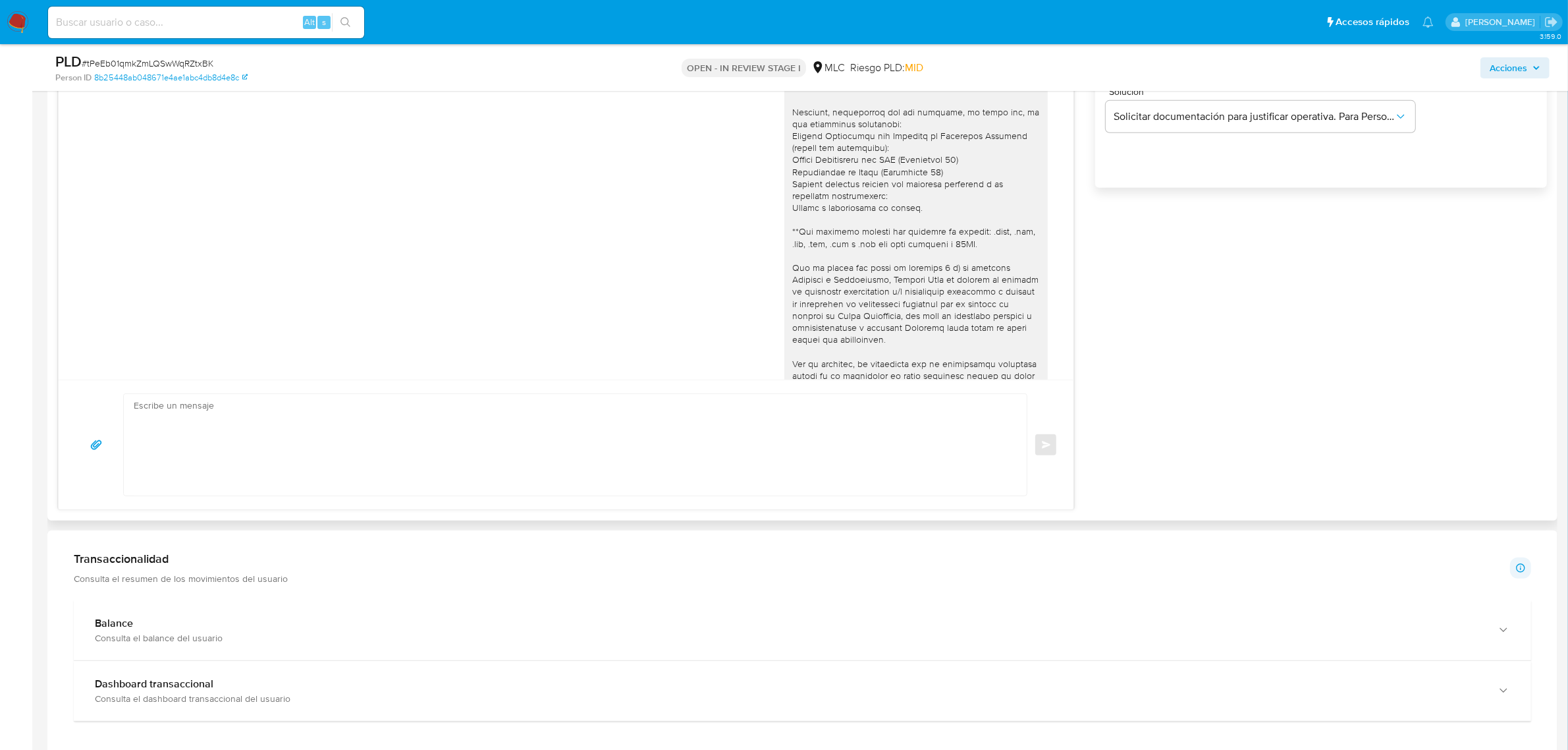
scroll to position [117, 0]
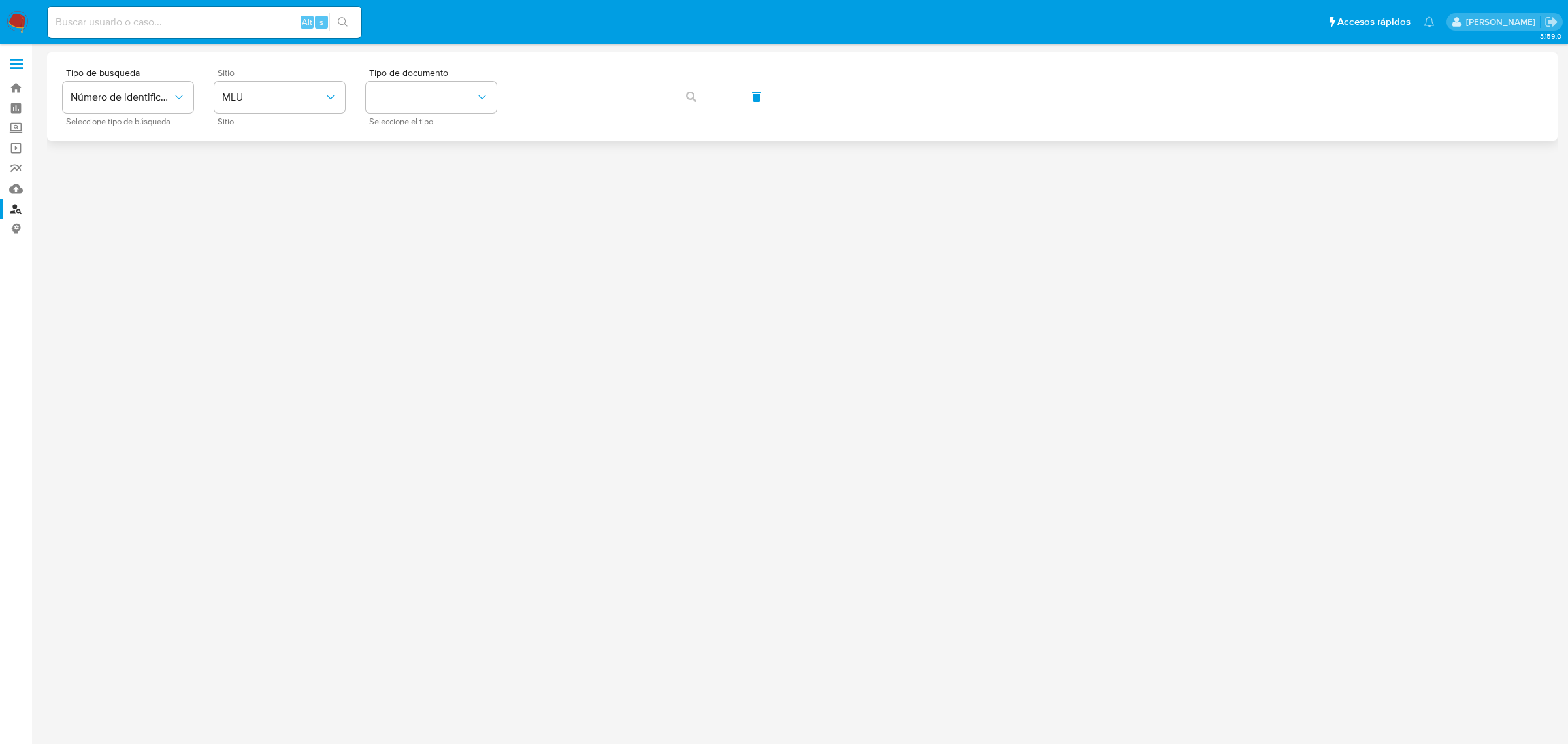
click at [258, 79] on div "Sitio MLU Sitio" at bounding box center [280, 96] width 131 height 56
click at [257, 91] on span "MLU" at bounding box center [273, 97] width 102 height 13
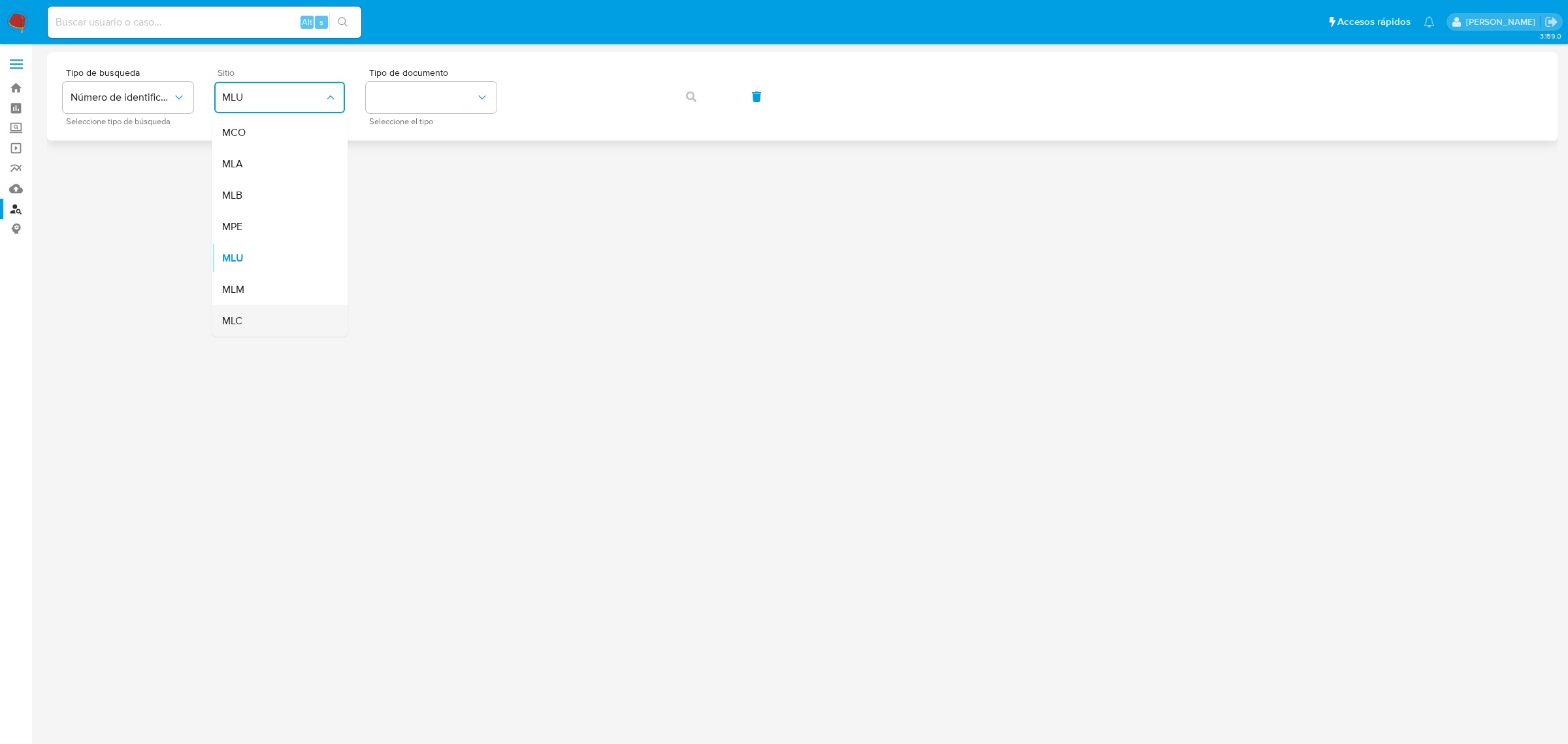
click at [228, 322] on span "MLC" at bounding box center [232, 321] width 20 height 13
click at [410, 97] on button "identificationType" at bounding box center [431, 98] width 131 height 32
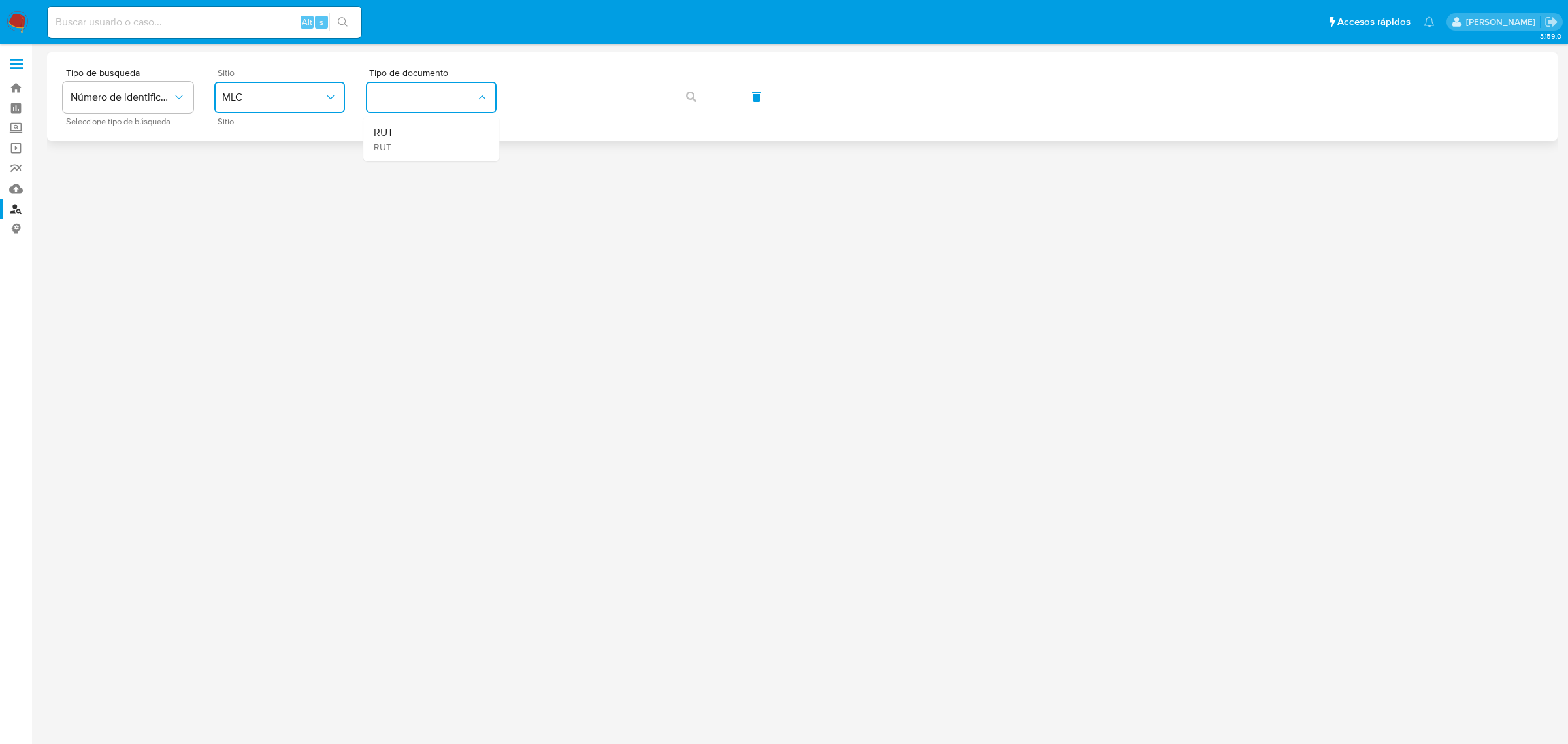
click at [399, 132] on div "RUT RUT" at bounding box center [427, 139] width 107 height 45
click at [680, 108] on button "button" at bounding box center [691, 97] width 45 height 32
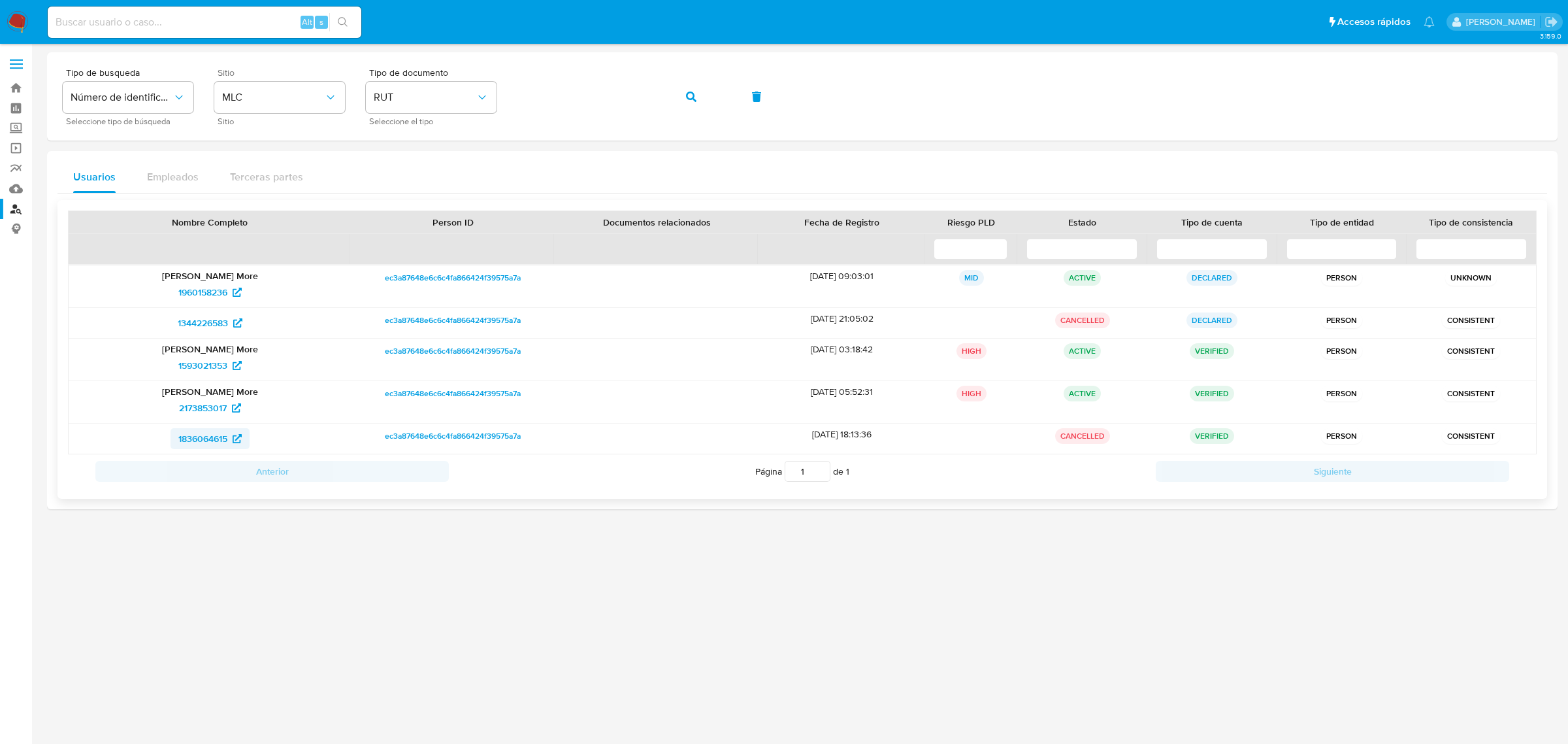
click at [215, 439] on span "1836064615" at bounding box center [203, 438] width 49 height 21
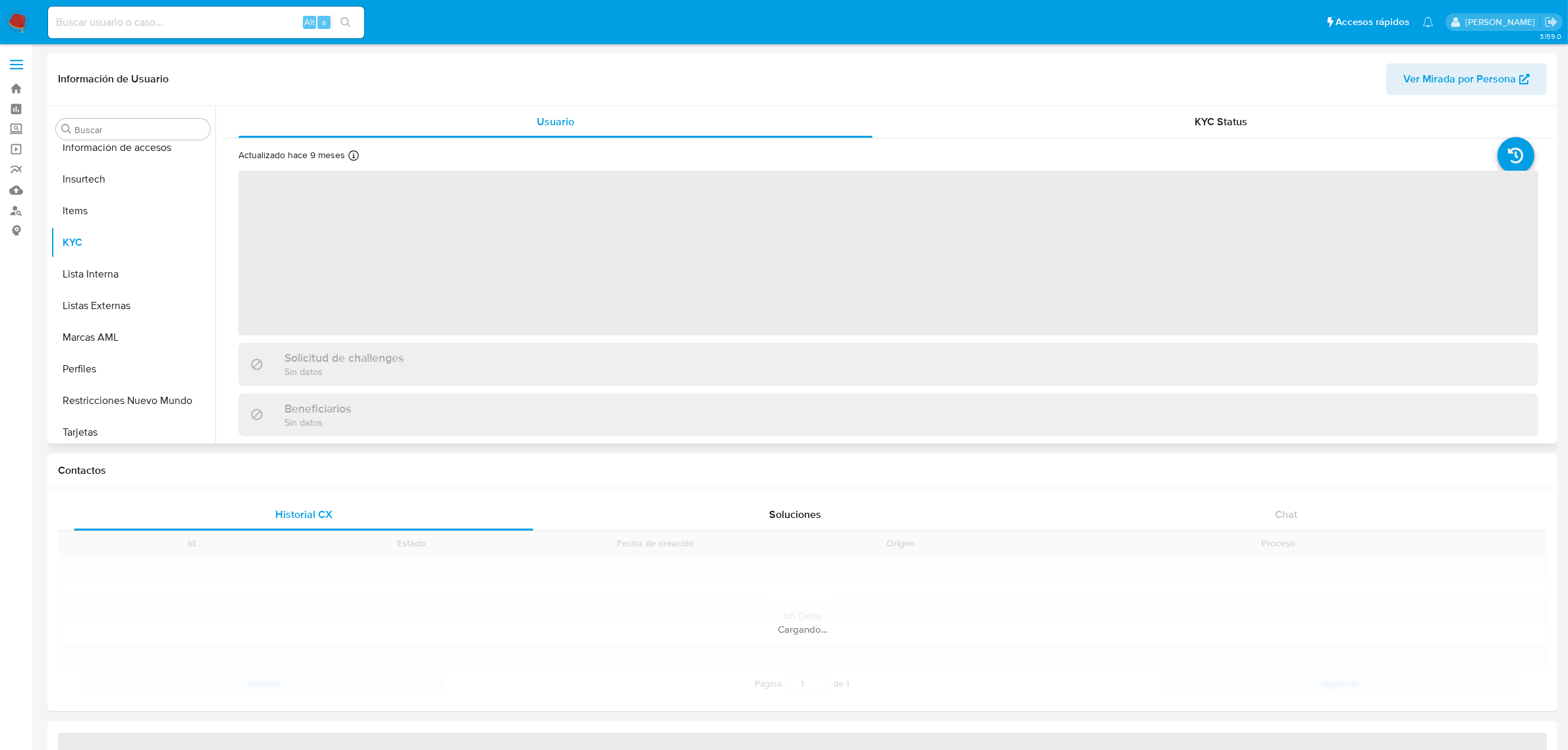
scroll to position [556, 0]
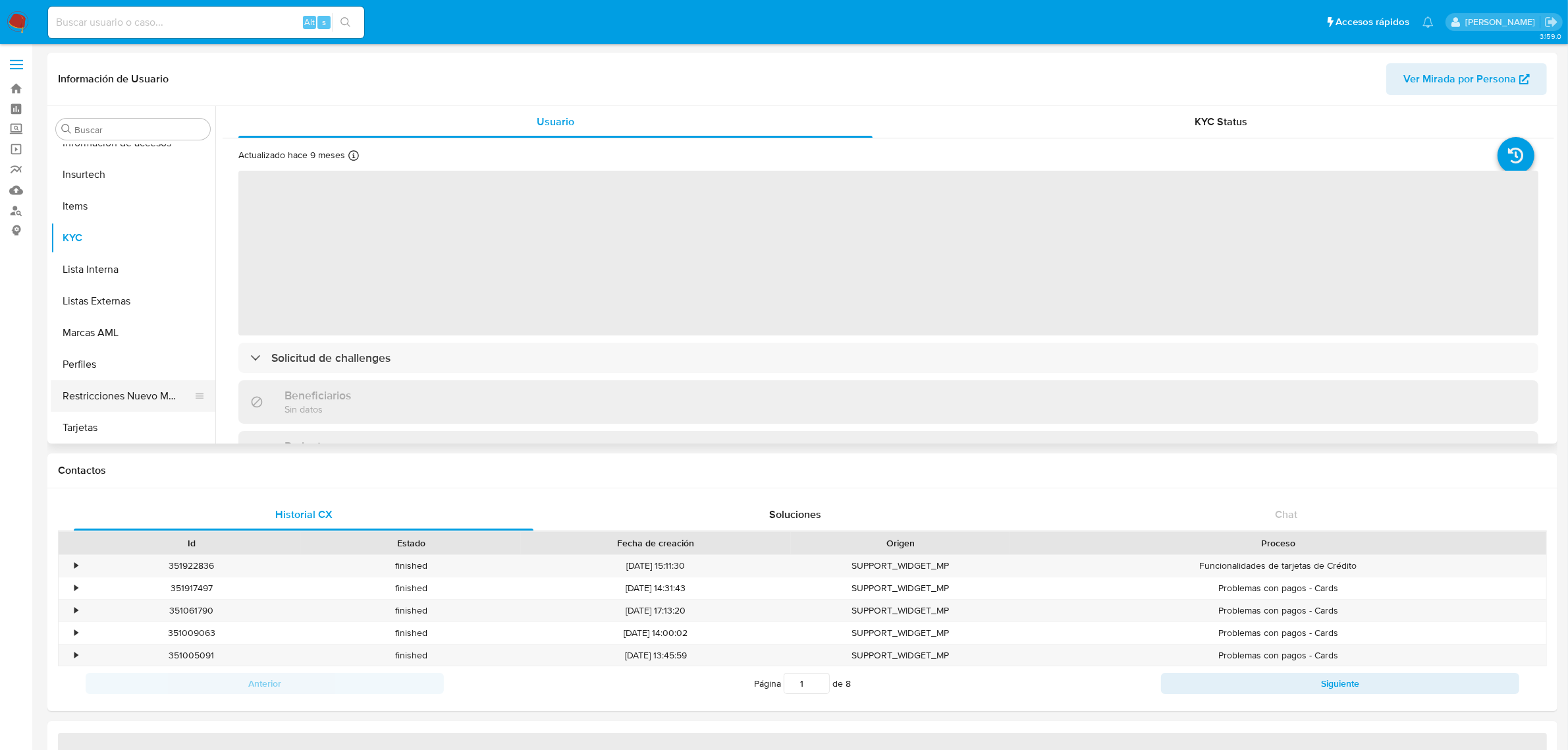
select select "10"
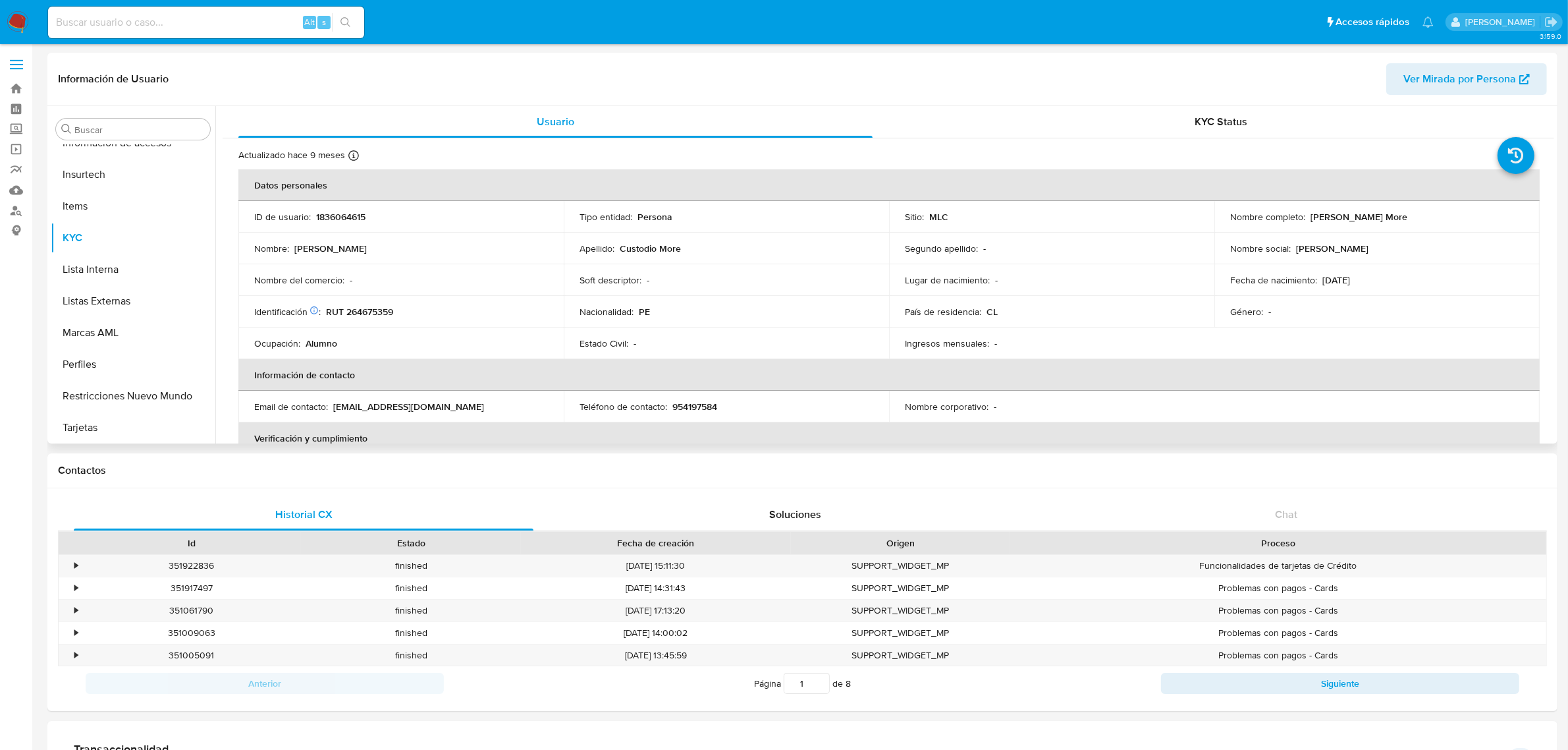
drag, startPoint x: 1305, startPoint y: 214, endPoint x: 1460, endPoint y: 216, distance: 155.0
click at [1460, 216] on div "Nombre completo : [PERSON_NAME] More" at bounding box center [1377, 216] width 294 height 12
copy div "[PERSON_NAME] More"
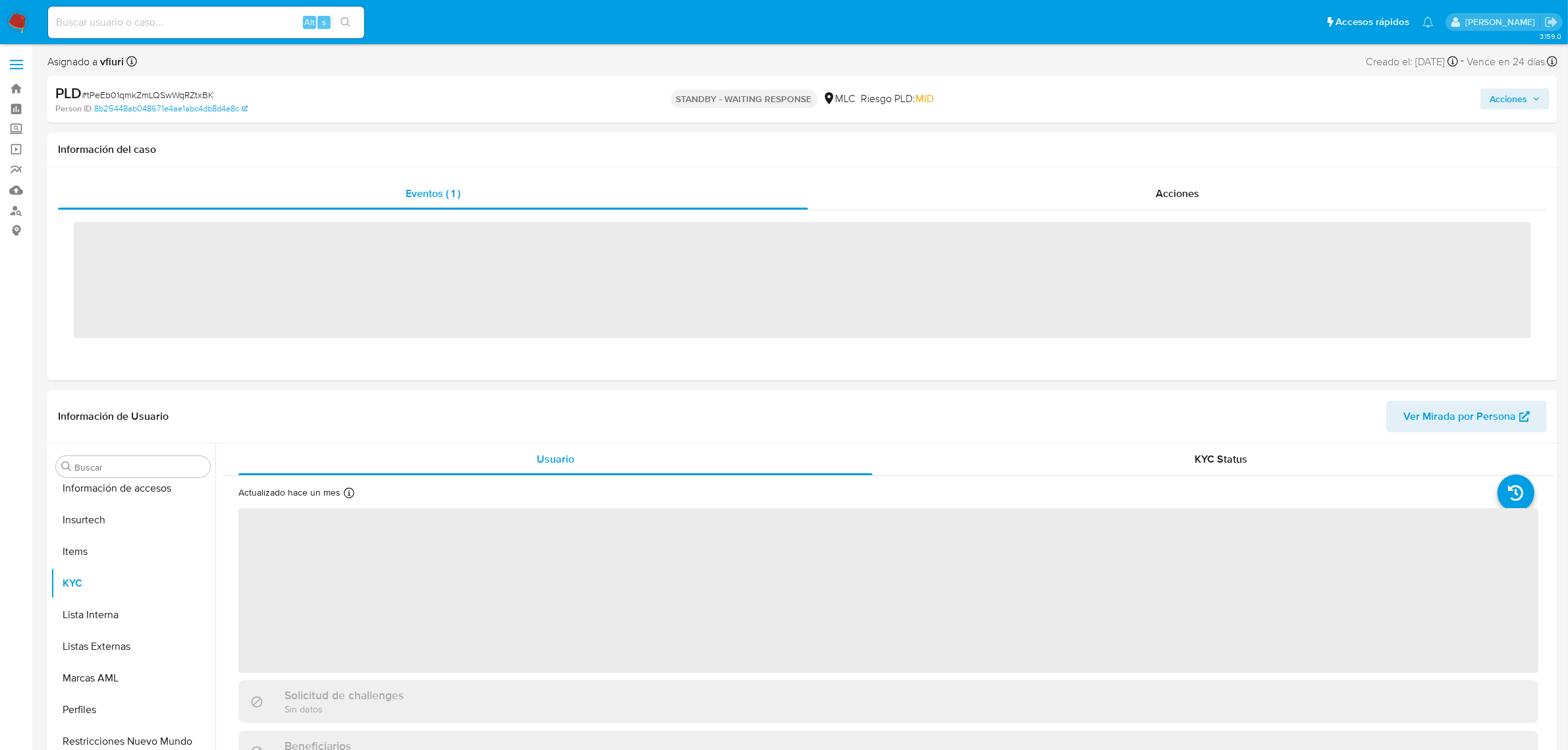
scroll to position [556, 0]
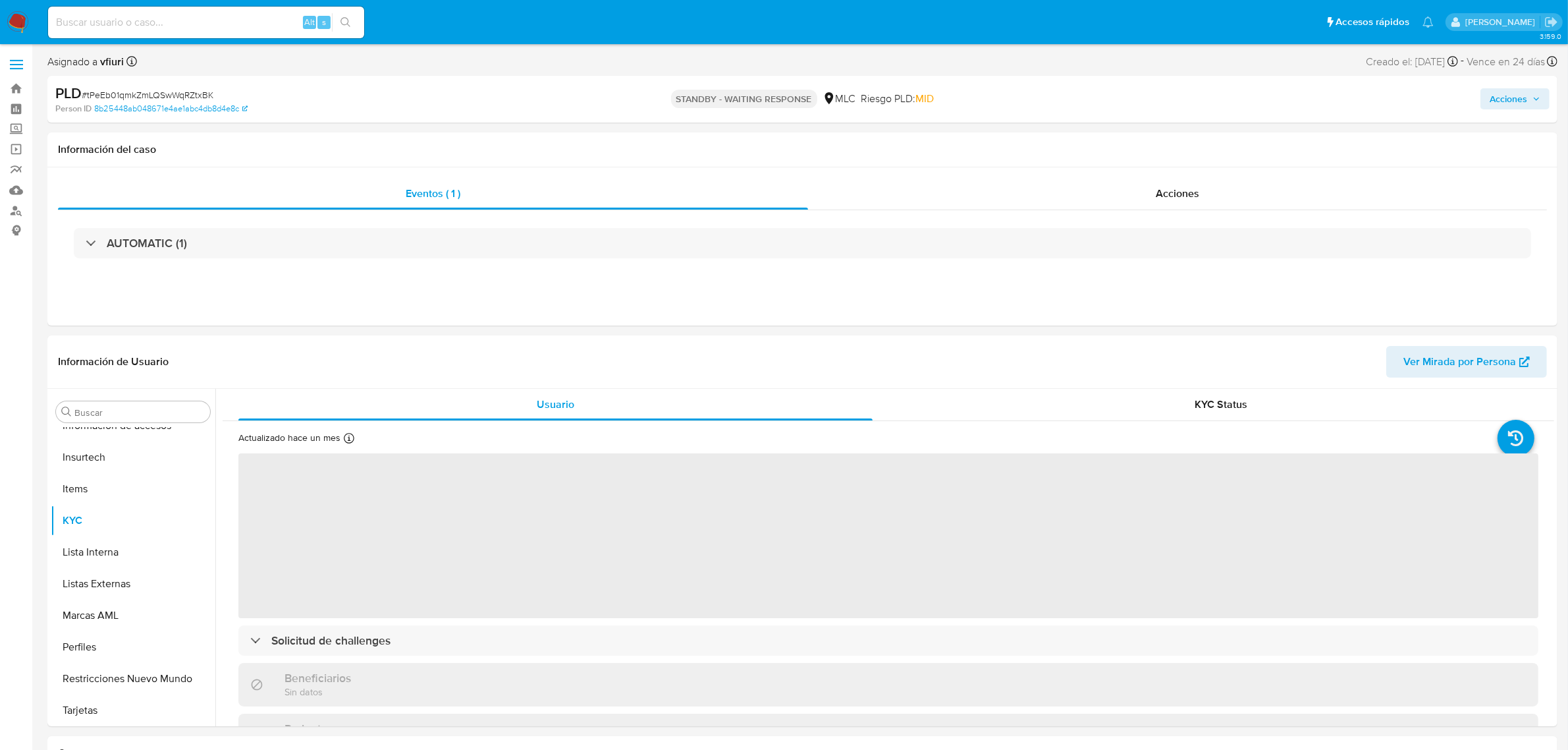
select select "10"
